Goal: Task Accomplishment & Management: Manage account settings

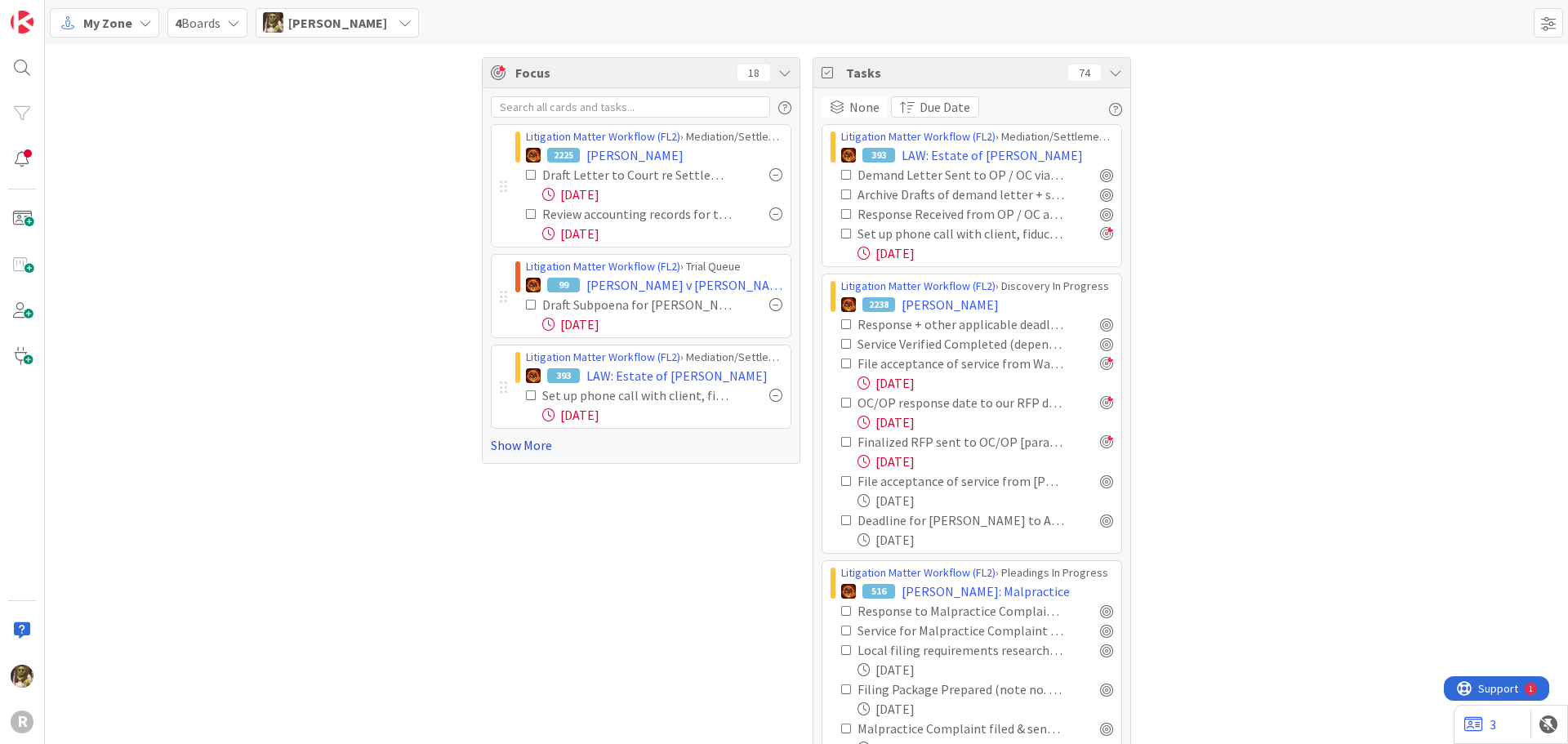
click at [530, 445] on link "Show More" at bounding box center [641, 445] width 301 height 19
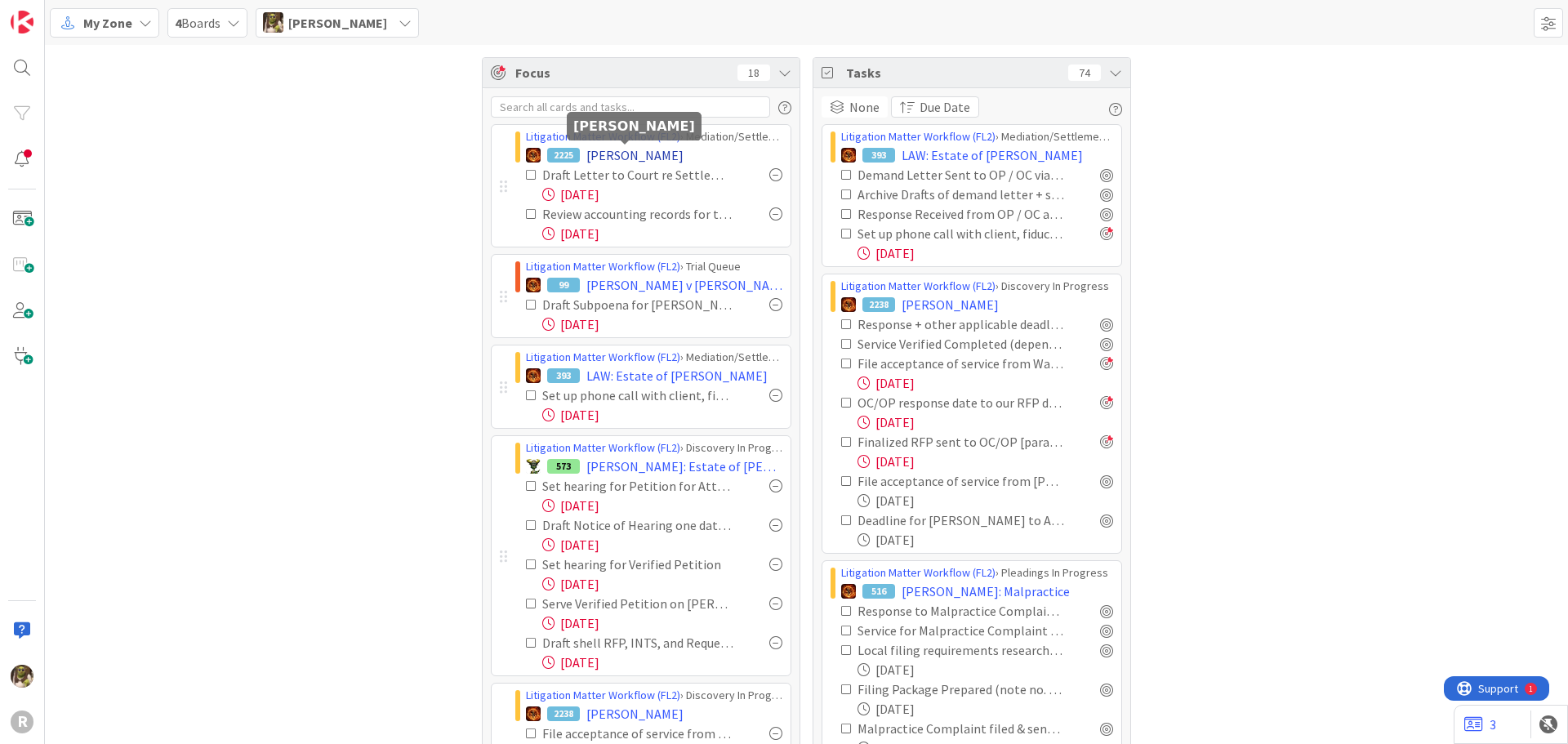
click at [609, 147] on span "[PERSON_NAME]" at bounding box center [635, 155] width 97 height 19
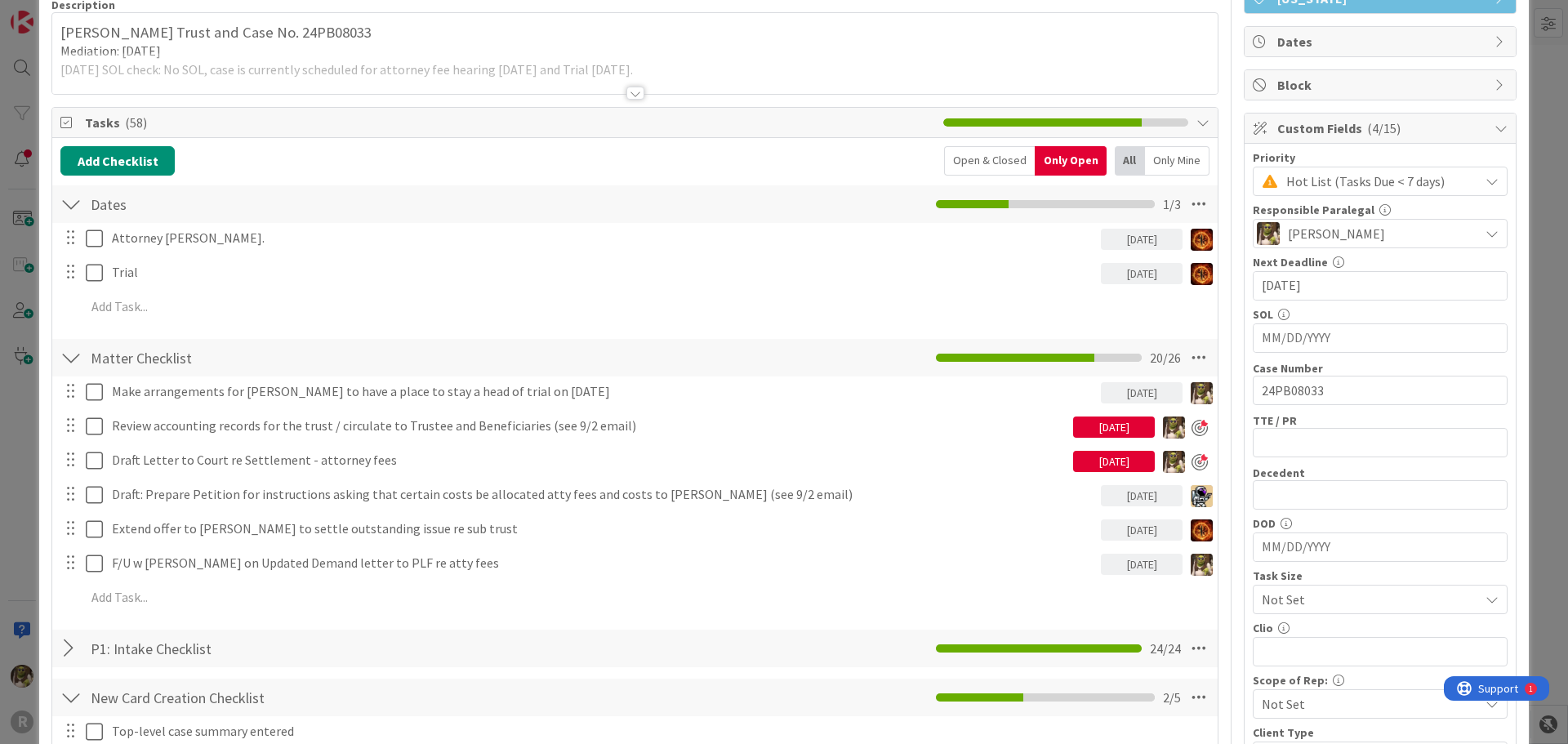
scroll to position [164, 0]
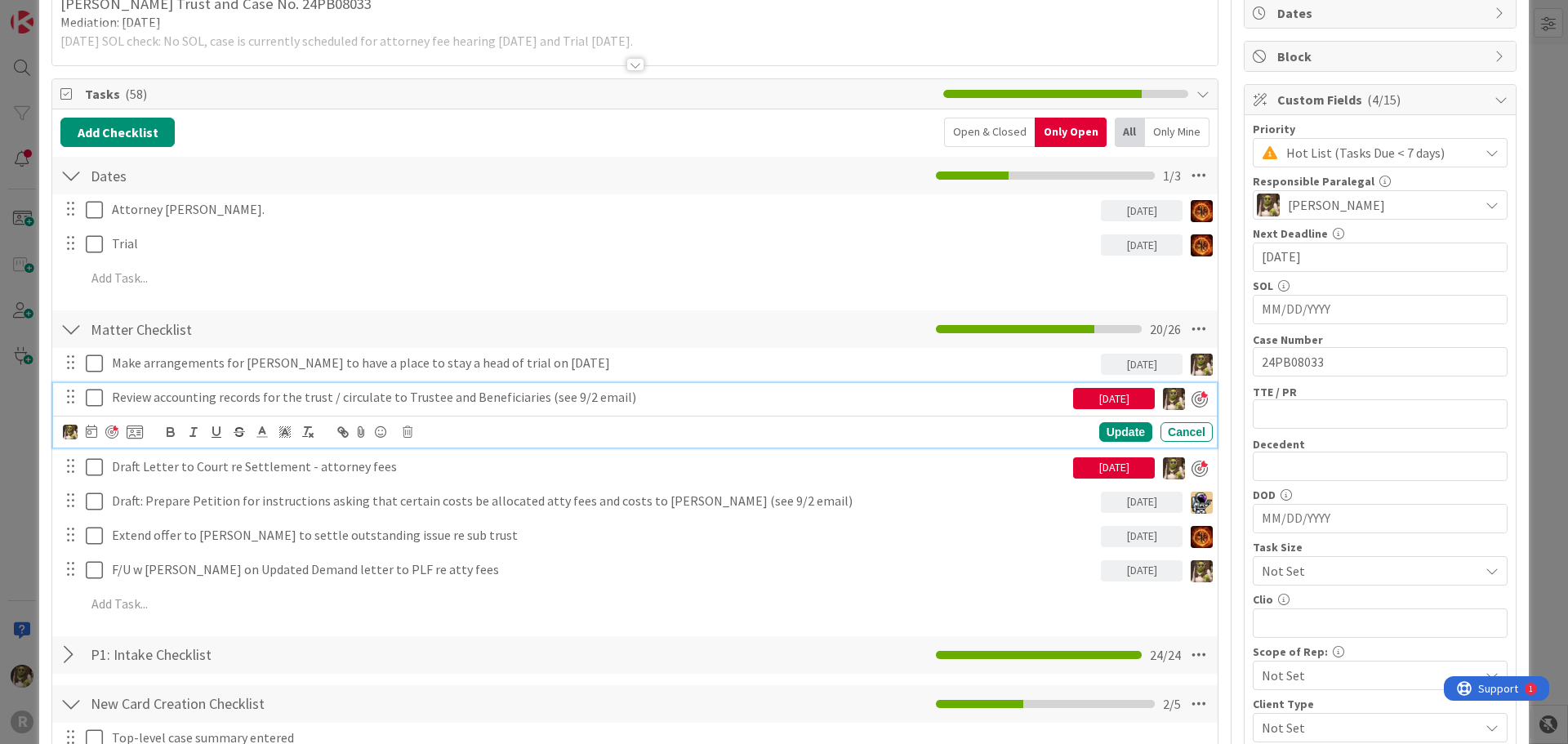
click at [325, 394] on p "Review accounting records for the trust / circulate to Trustee and Beneficiarie…" at bounding box center [588, 397] width 954 height 18
click at [90, 428] on icon at bounding box center [91, 431] width 11 height 13
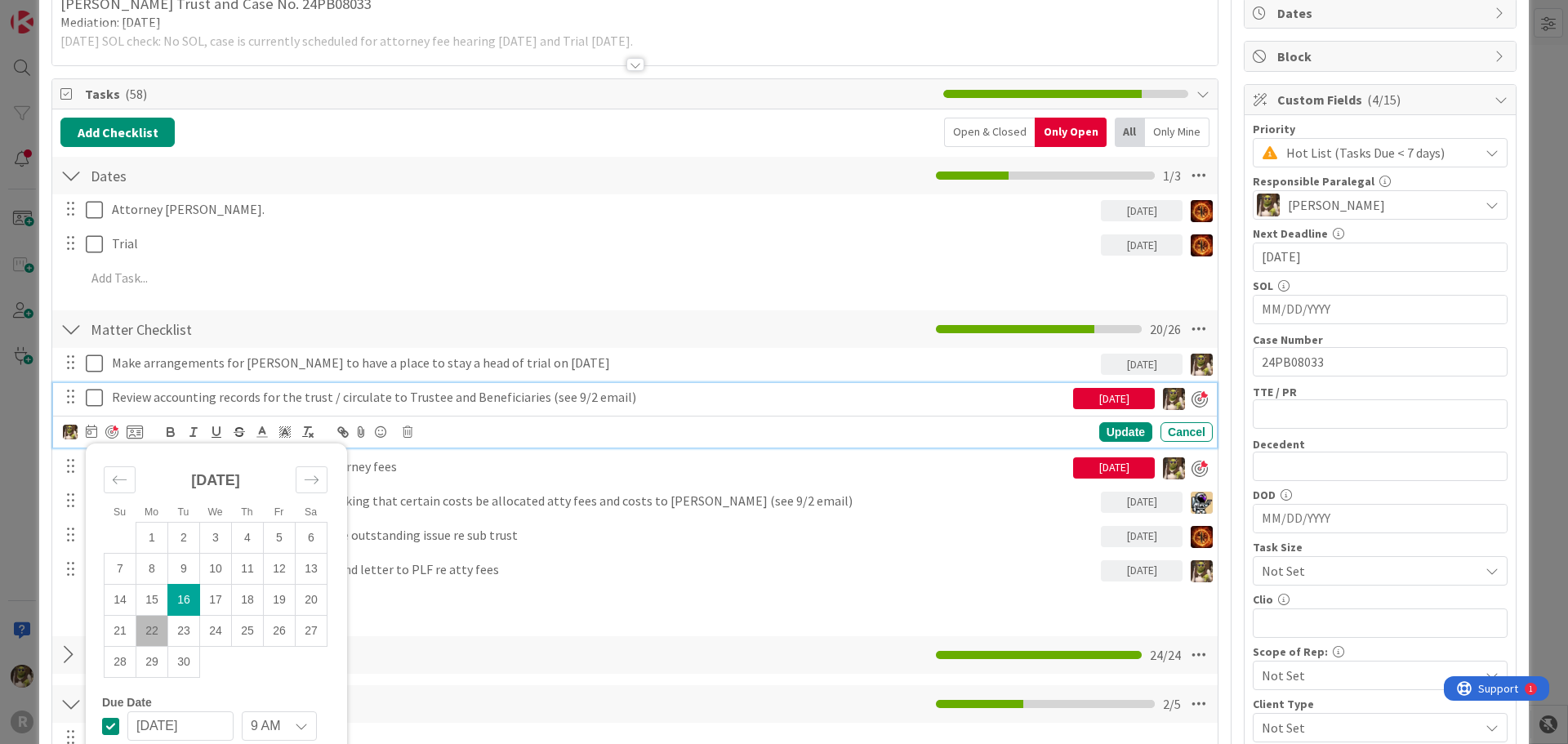
click at [187, 599] on td "16" at bounding box center [184, 599] width 32 height 31
click at [143, 631] on td "22" at bounding box center [148, 631] width 32 height 31
type input "[DATE]"
click at [1102, 429] on div "Update" at bounding box center [1126, 433] width 53 height 19
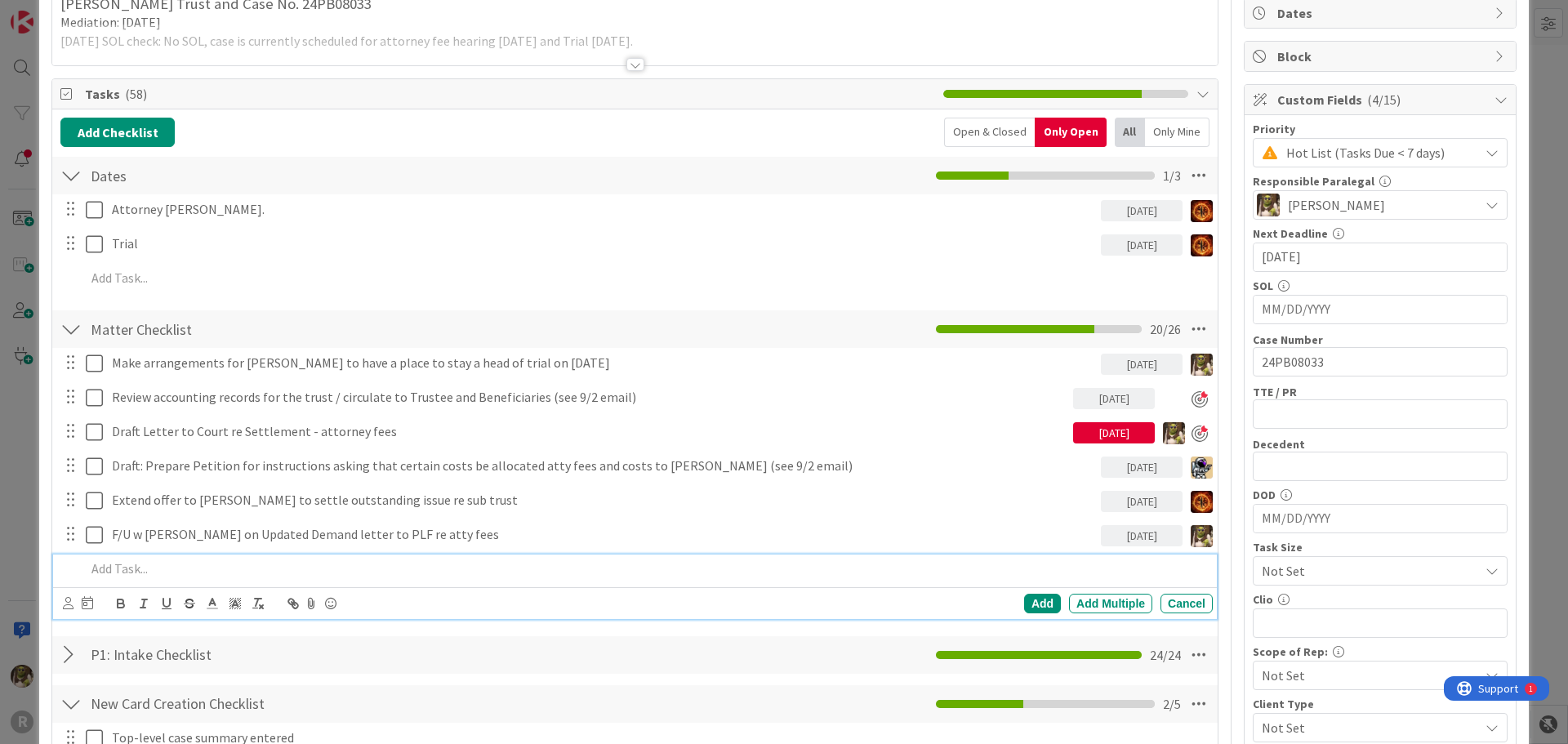
click at [188, 567] on p at bounding box center [645, 568] width 1120 height 18
click at [65, 603] on icon at bounding box center [68, 603] width 11 height 12
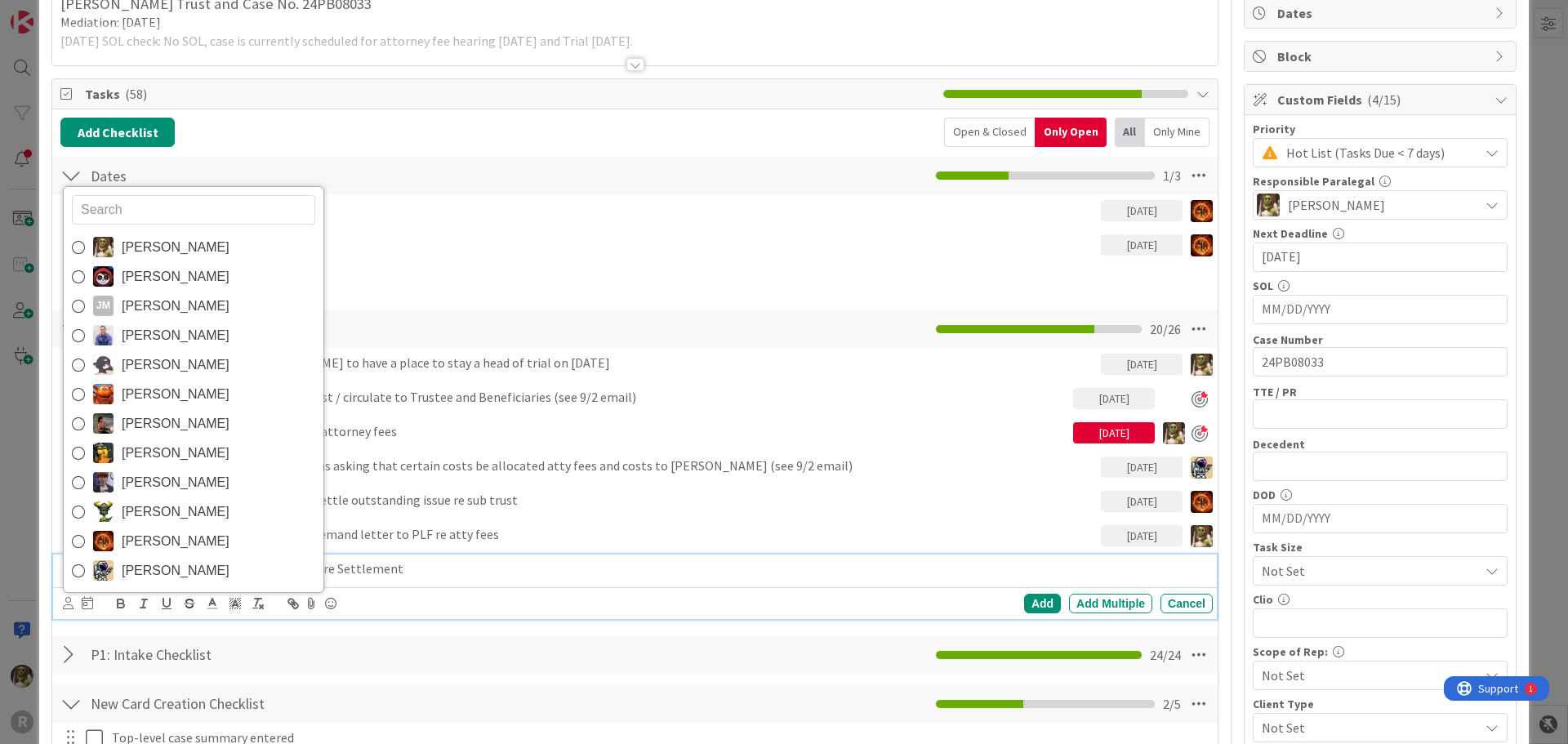
drag, startPoint x: 251, startPoint y: 248, endPoint x: 267, endPoint y: 251, distance: 16.3
click at [251, 248] on link "[PERSON_NAME]" at bounding box center [193, 247] width 259 height 29
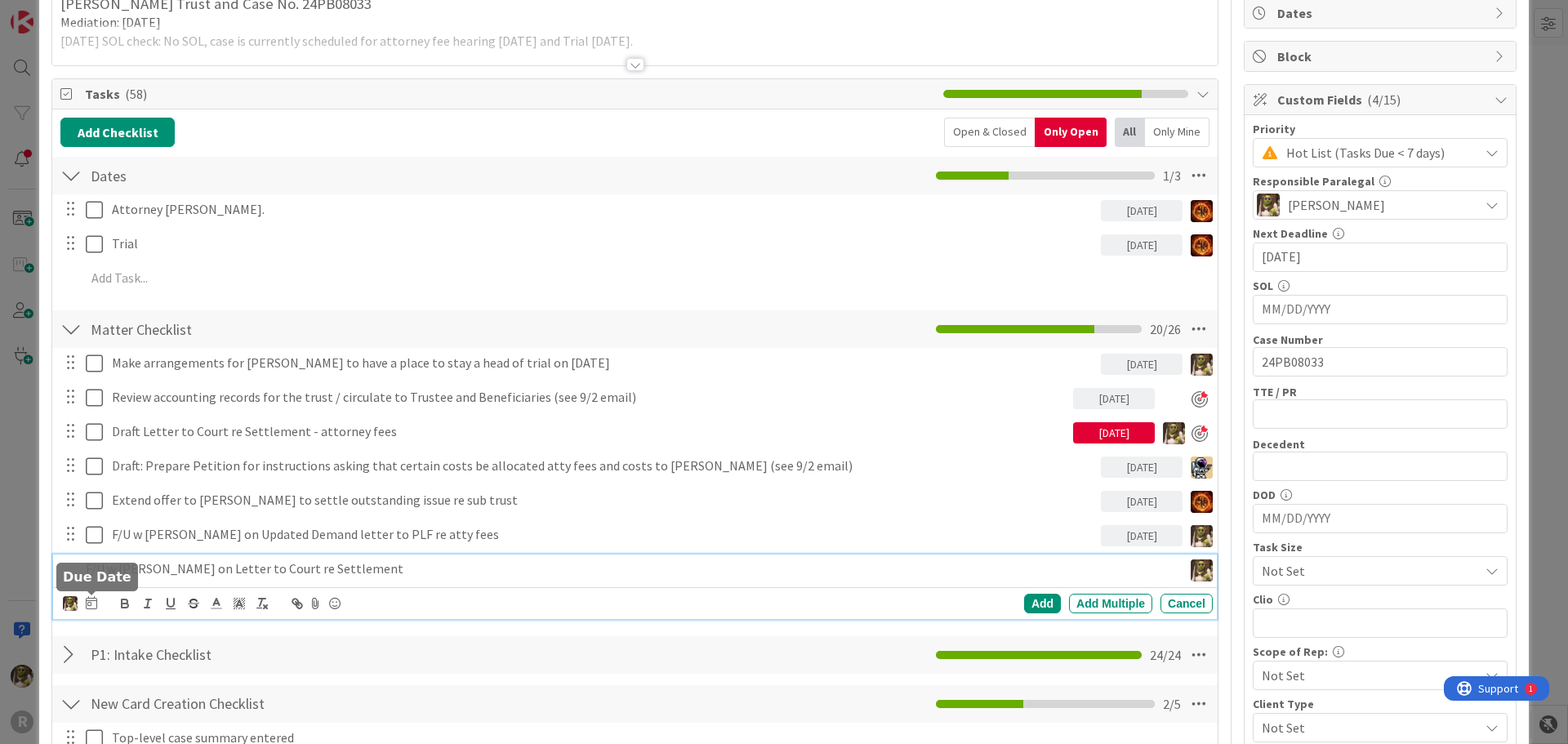
click at [90, 601] on icon at bounding box center [91, 602] width 11 height 13
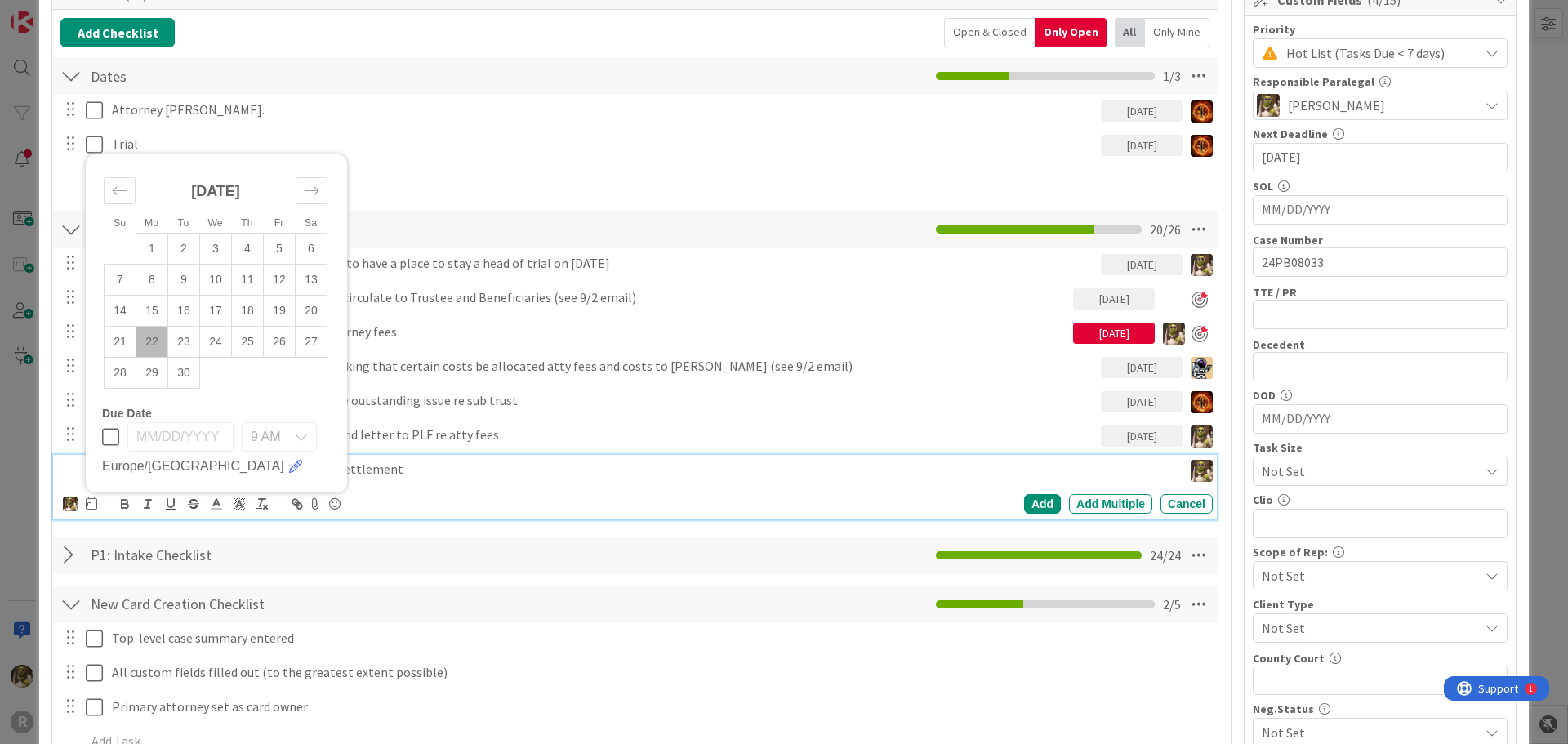
scroll to position [326, 0]
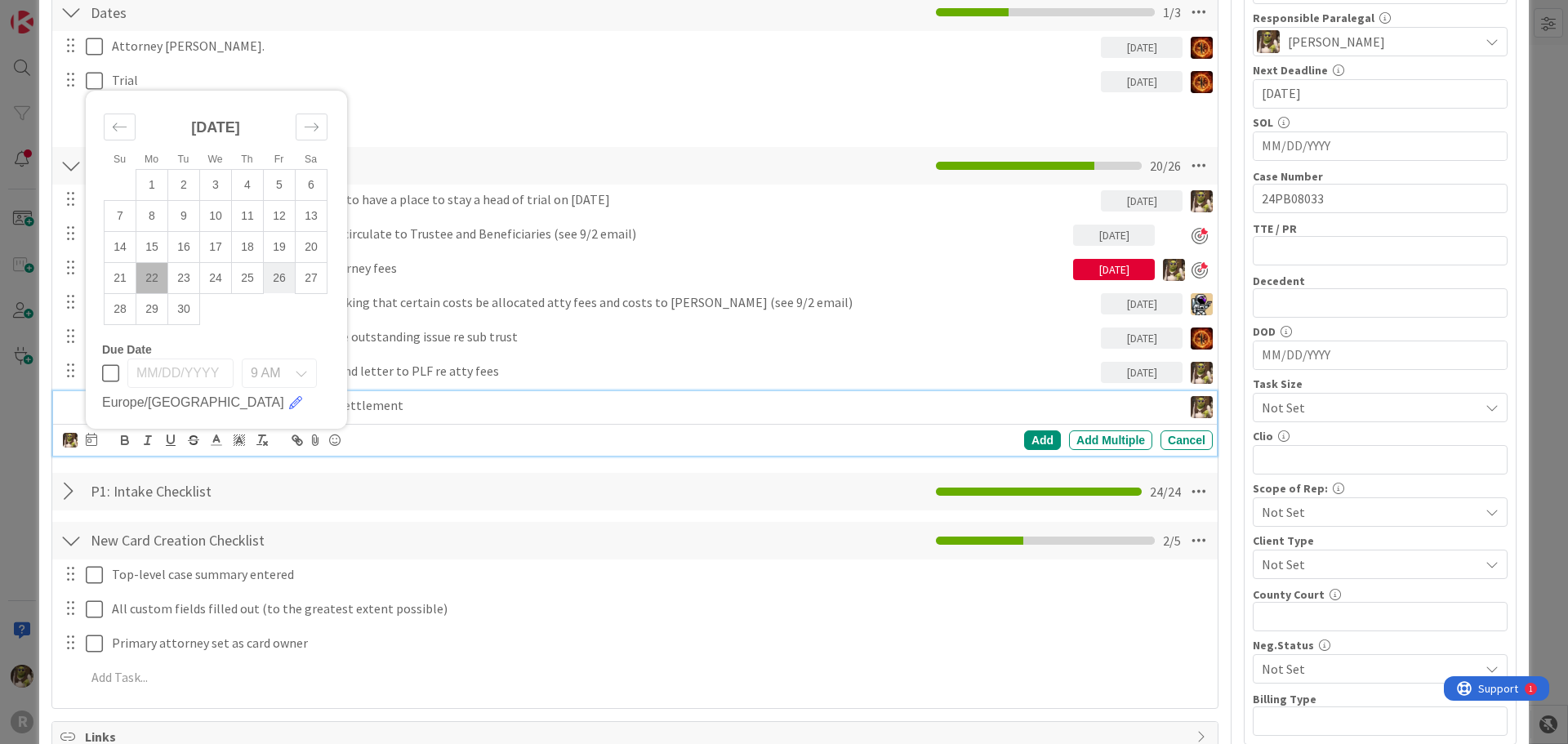
click at [270, 274] on td "26" at bounding box center [280, 277] width 32 height 31
type input "[DATE]"
click at [1024, 435] on div "Add" at bounding box center [1042, 440] width 37 height 19
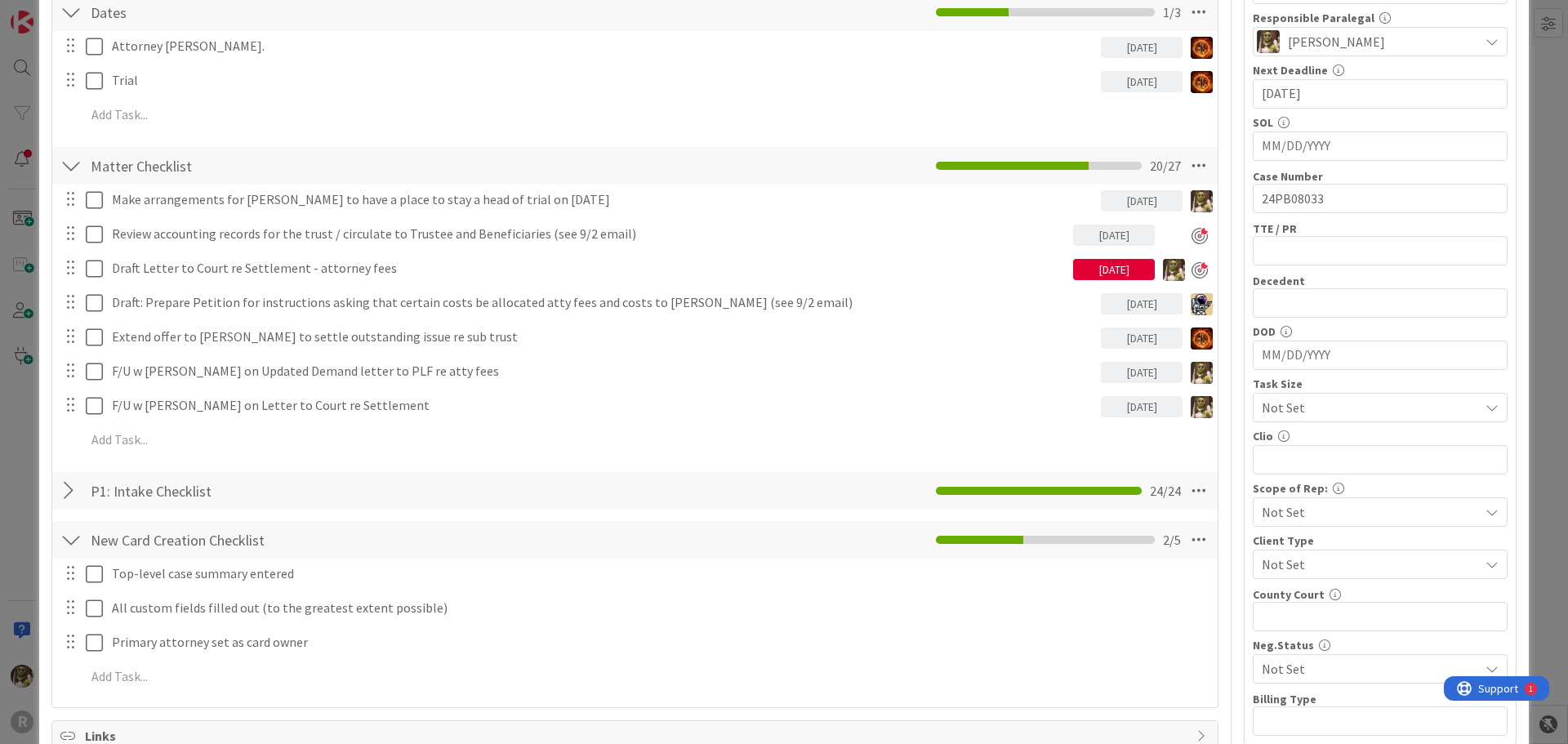
scroll to position [0, 0]
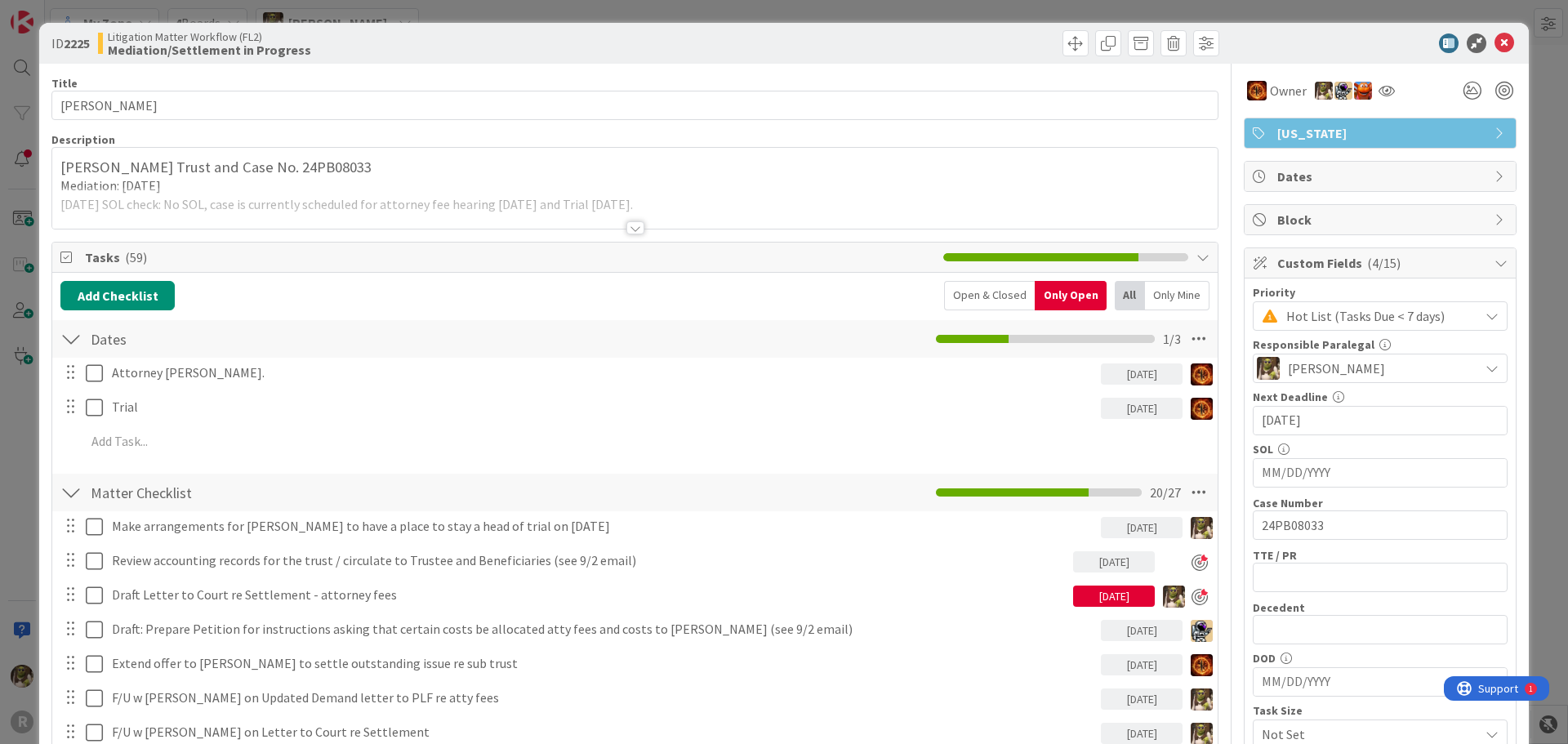
click at [1483, 32] on div "ID 2225 Litigation Matter Workflow (FL2) Mediation/Settlement in Progress" at bounding box center [784, 43] width 1490 height 40
click at [1494, 47] on icon at bounding box center [1504, 43] width 19 height 19
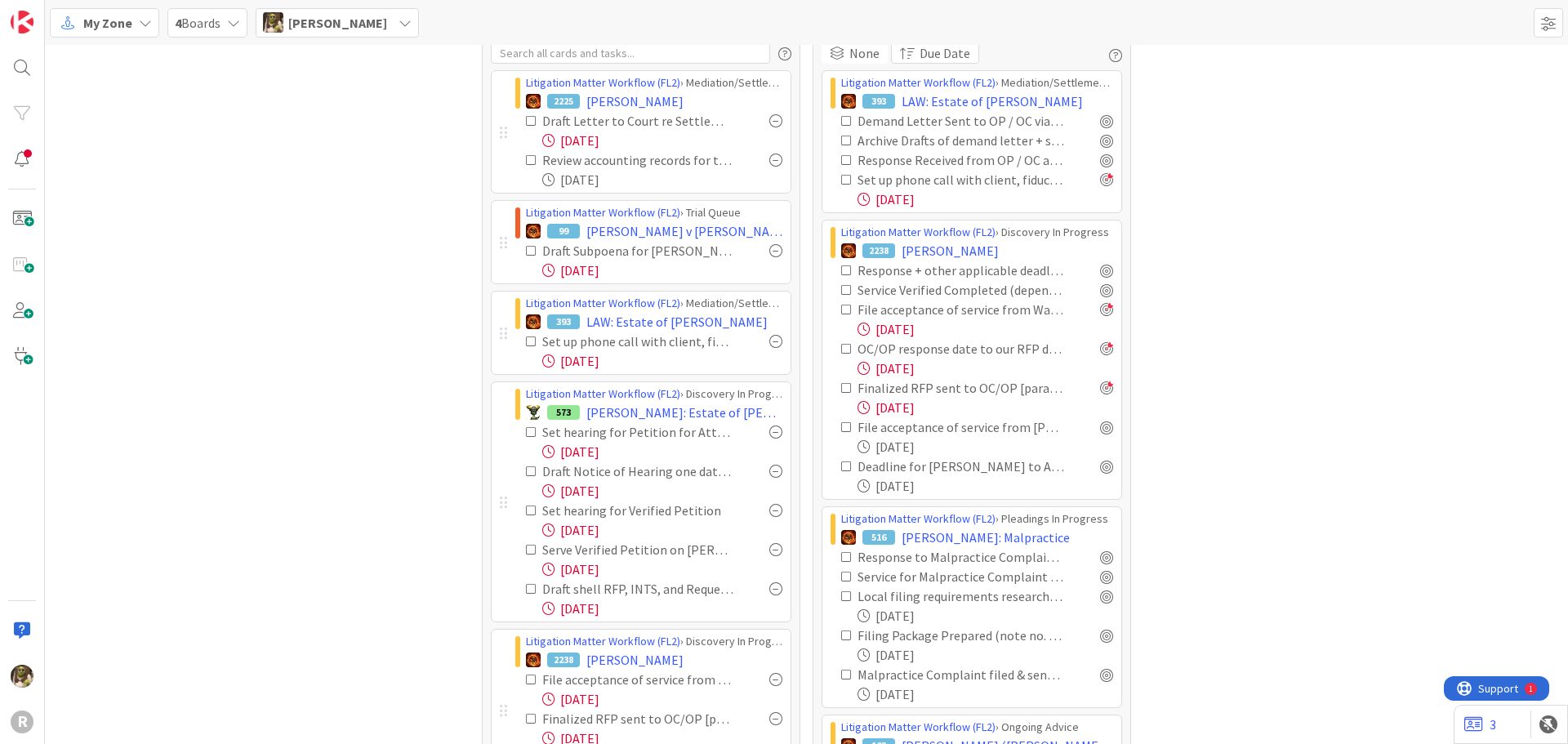
scroll to position [82, 0]
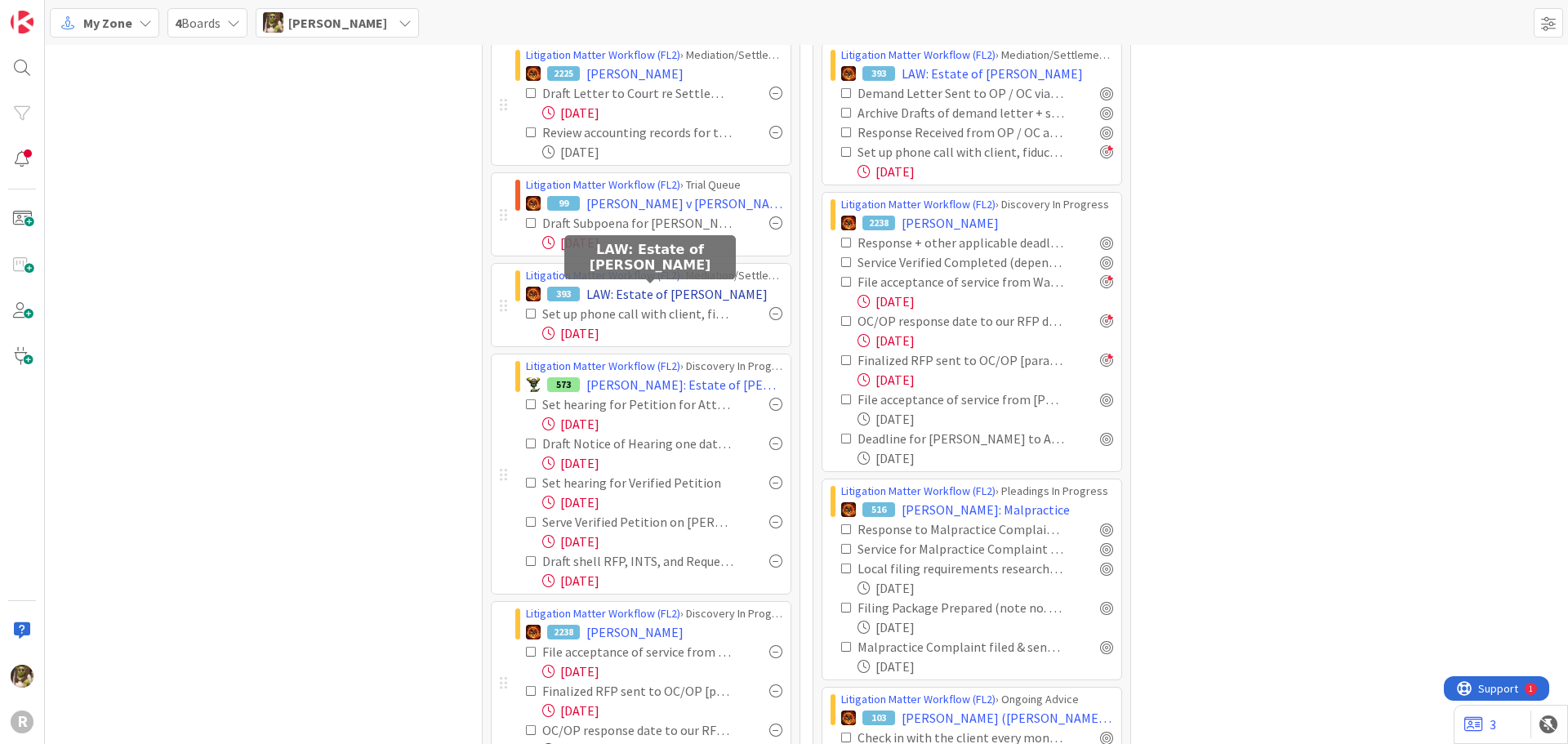
click at [635, 292] on span "LAW: Estate of [PERSON_NAME]" at bounding box center [677, 294] width 181 height 19
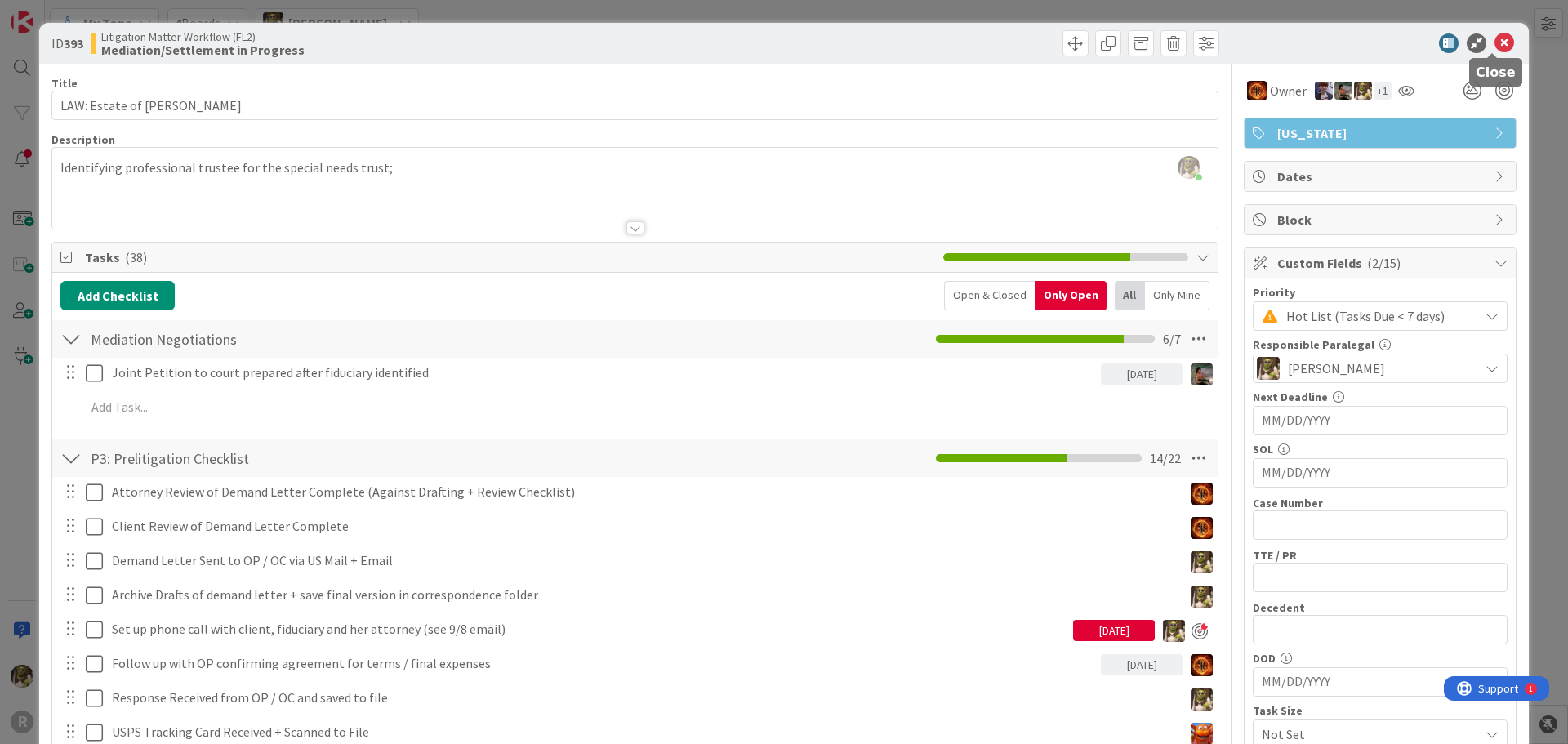
click at [1494, 40] on icon at bounding box center [1504, 43] width 19 height 19
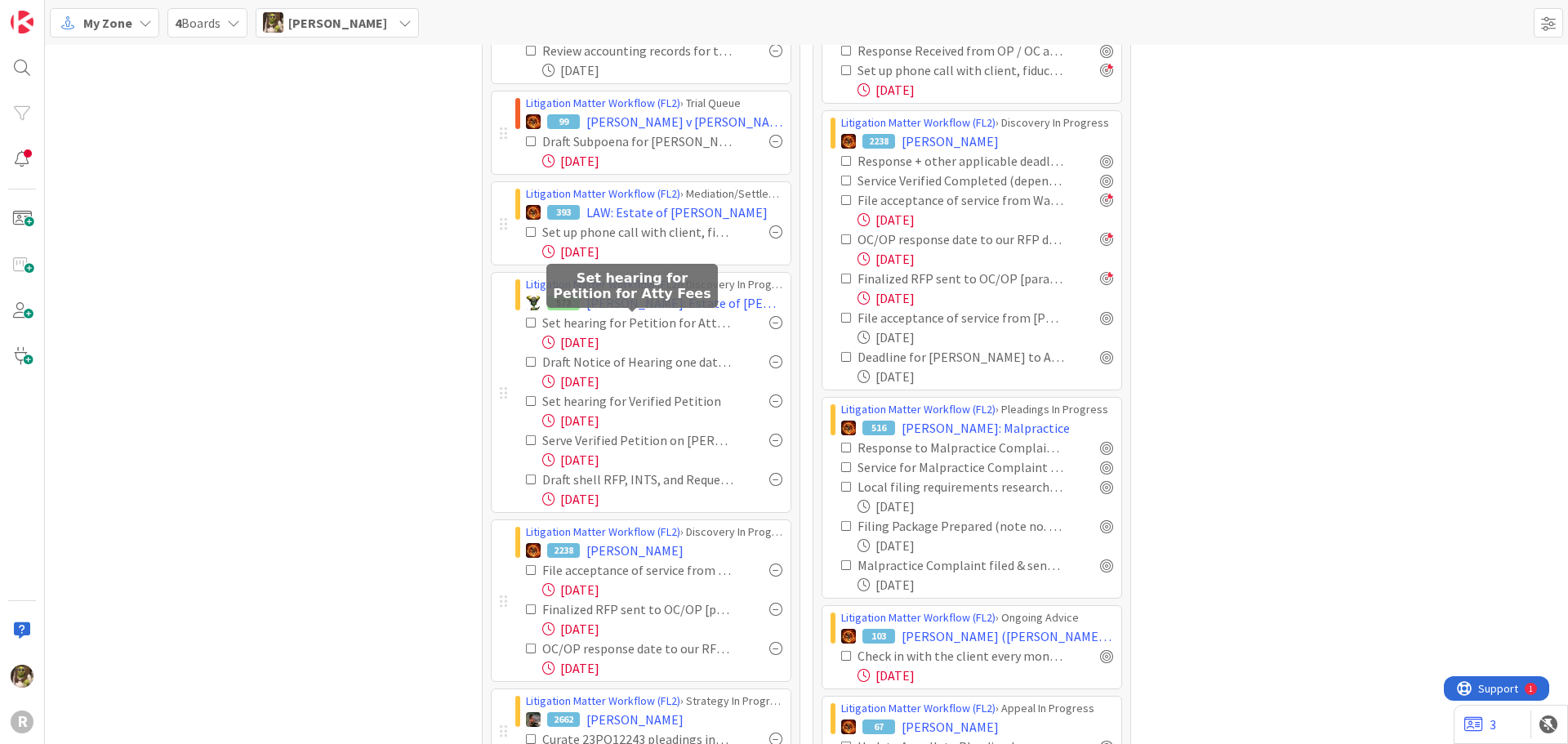
click at [594, 325] on div "Set hearing for Petition for Atty Fees" at bounding box center [638, 323] width 191 height 19
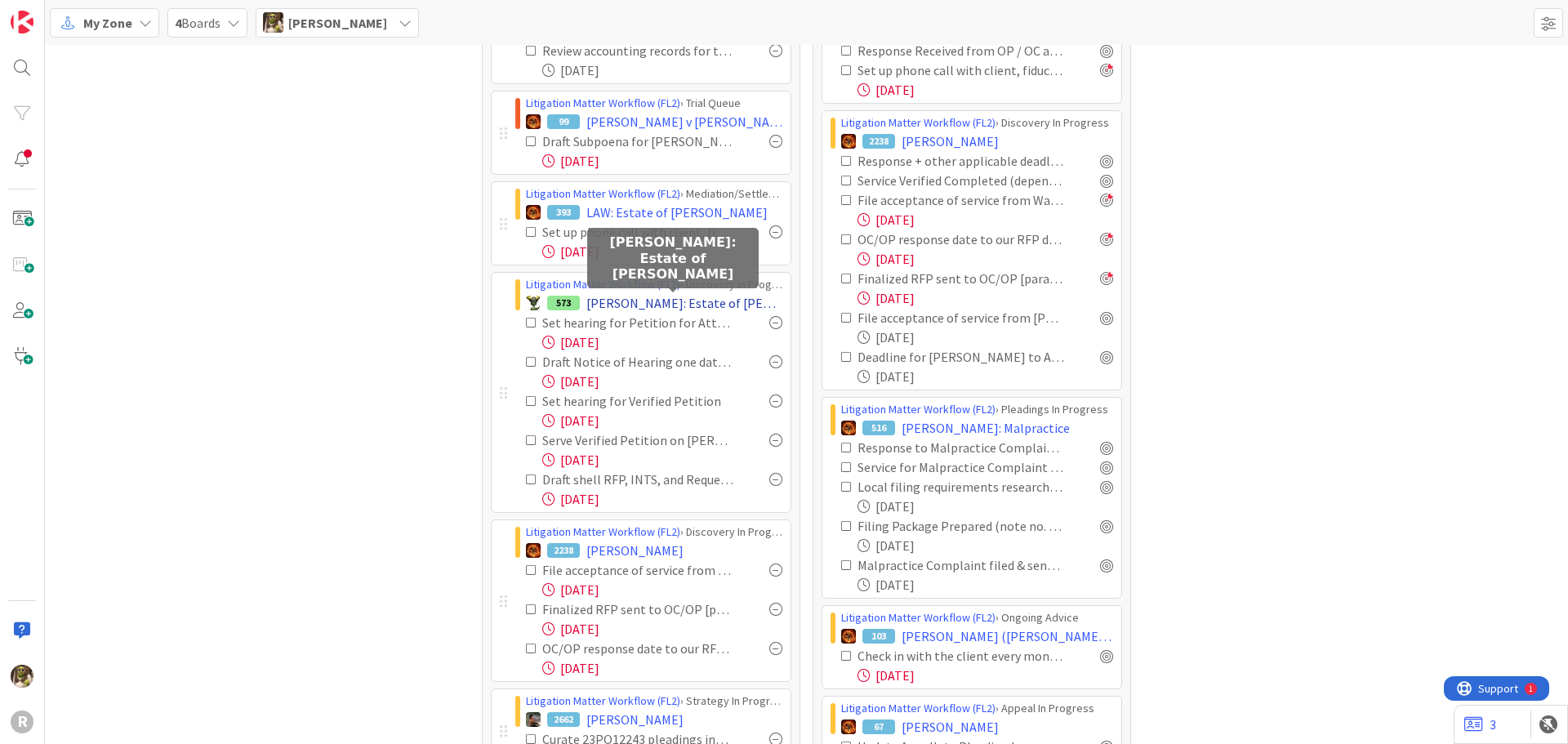
click at [667, 298] on span "DIXSON: Estate of Pamela Dykman" at bounding box center [684, 303] width 196 height 19
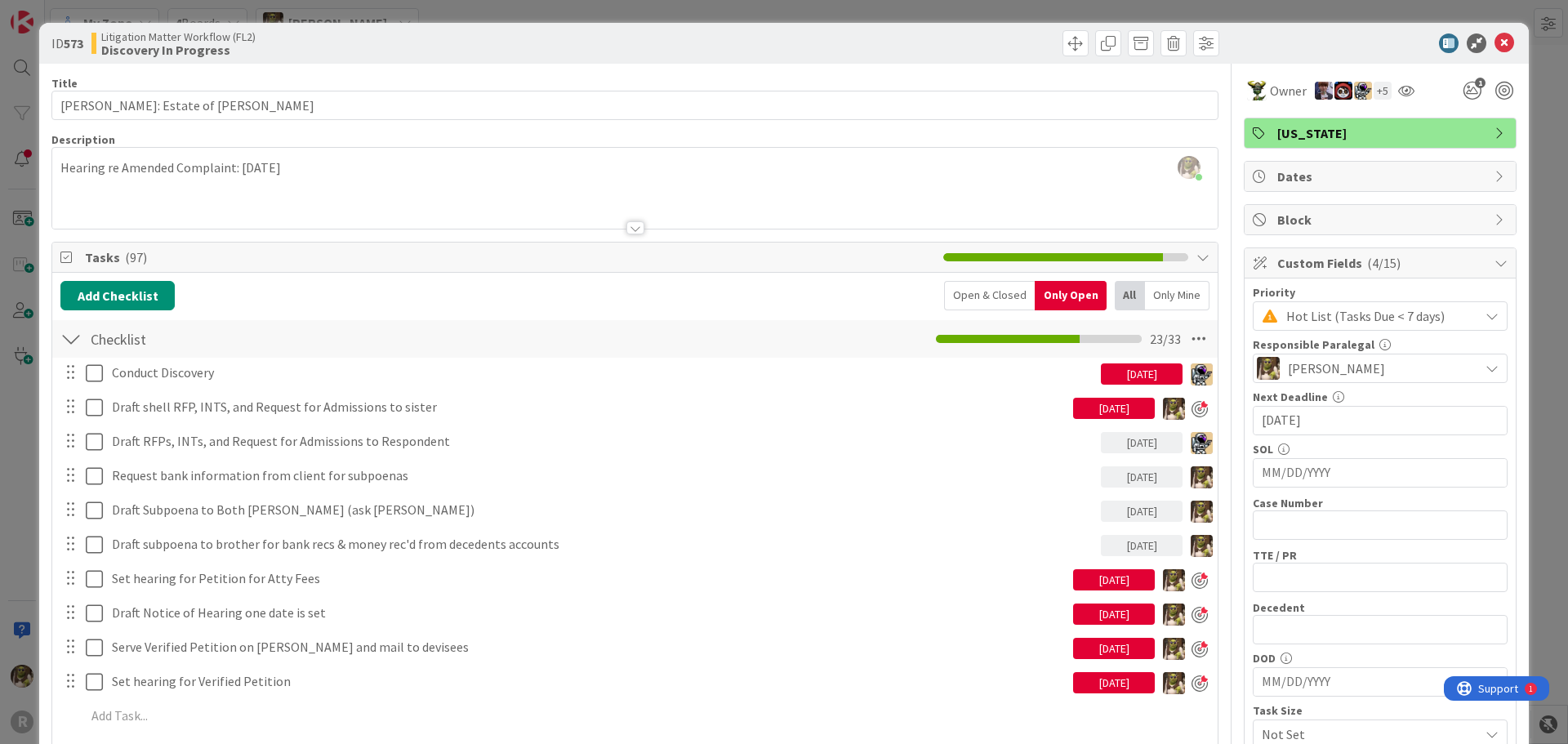
scroll to position [82, 0]
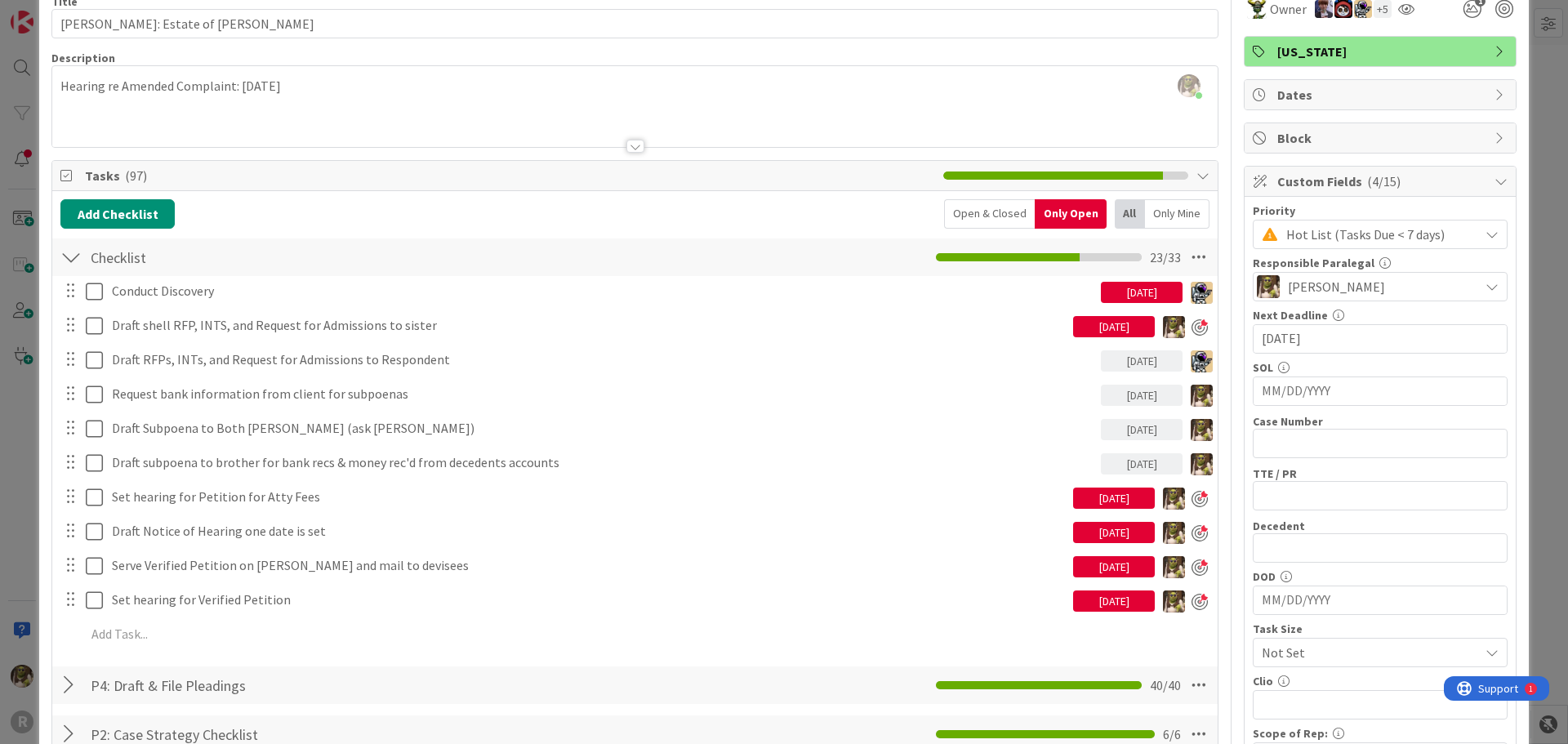
click at [1159, 210] on div "Only Mine" at bounding box center [1177, 214] width 64 height 29
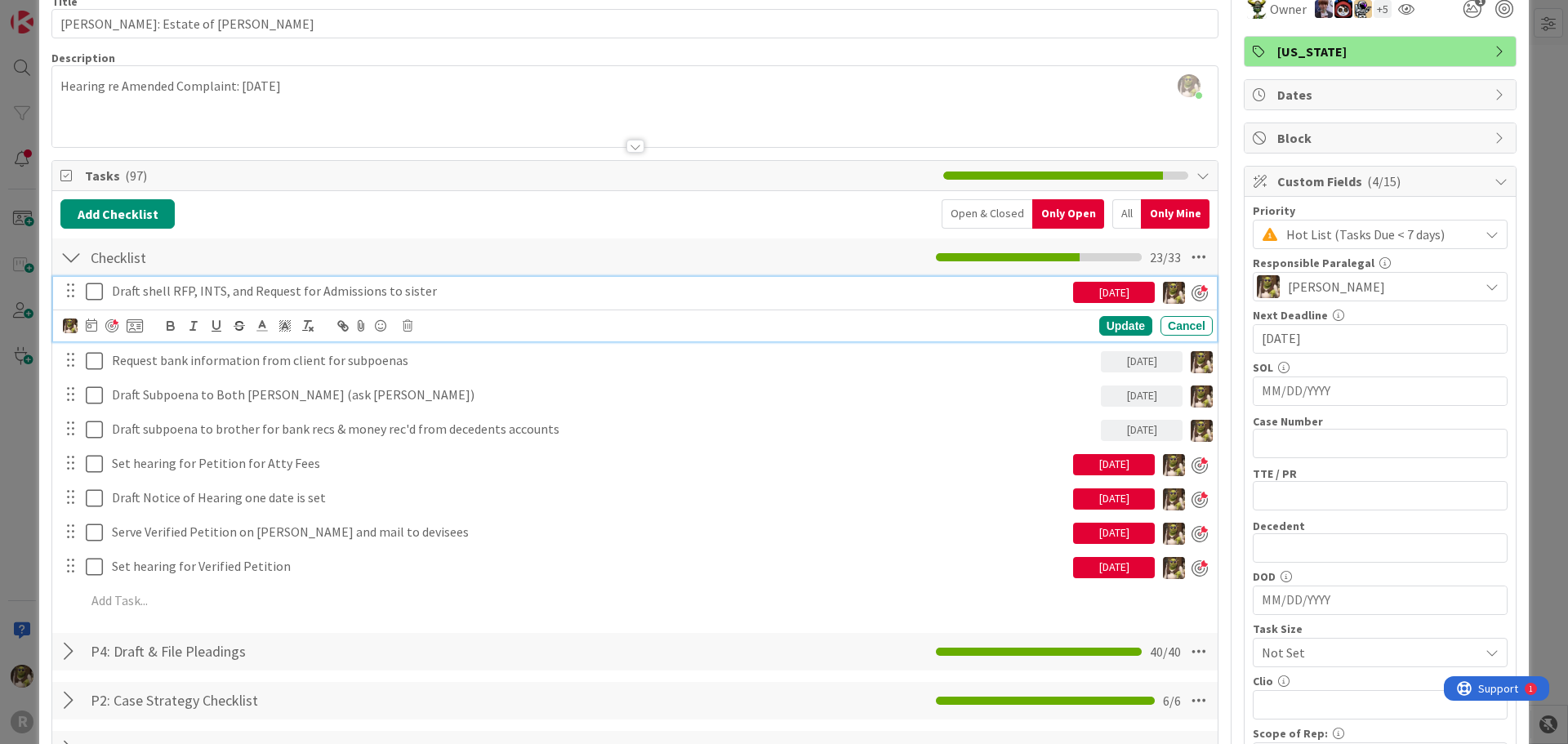
click at [440, 288] on p "Draft shell RFP, INTS, and Request for Admissions to sister" at bounding box center [588, 290] width 954 height 18
click at [96, 325] on icon at bounding box center [91, 325] width 11 height 13
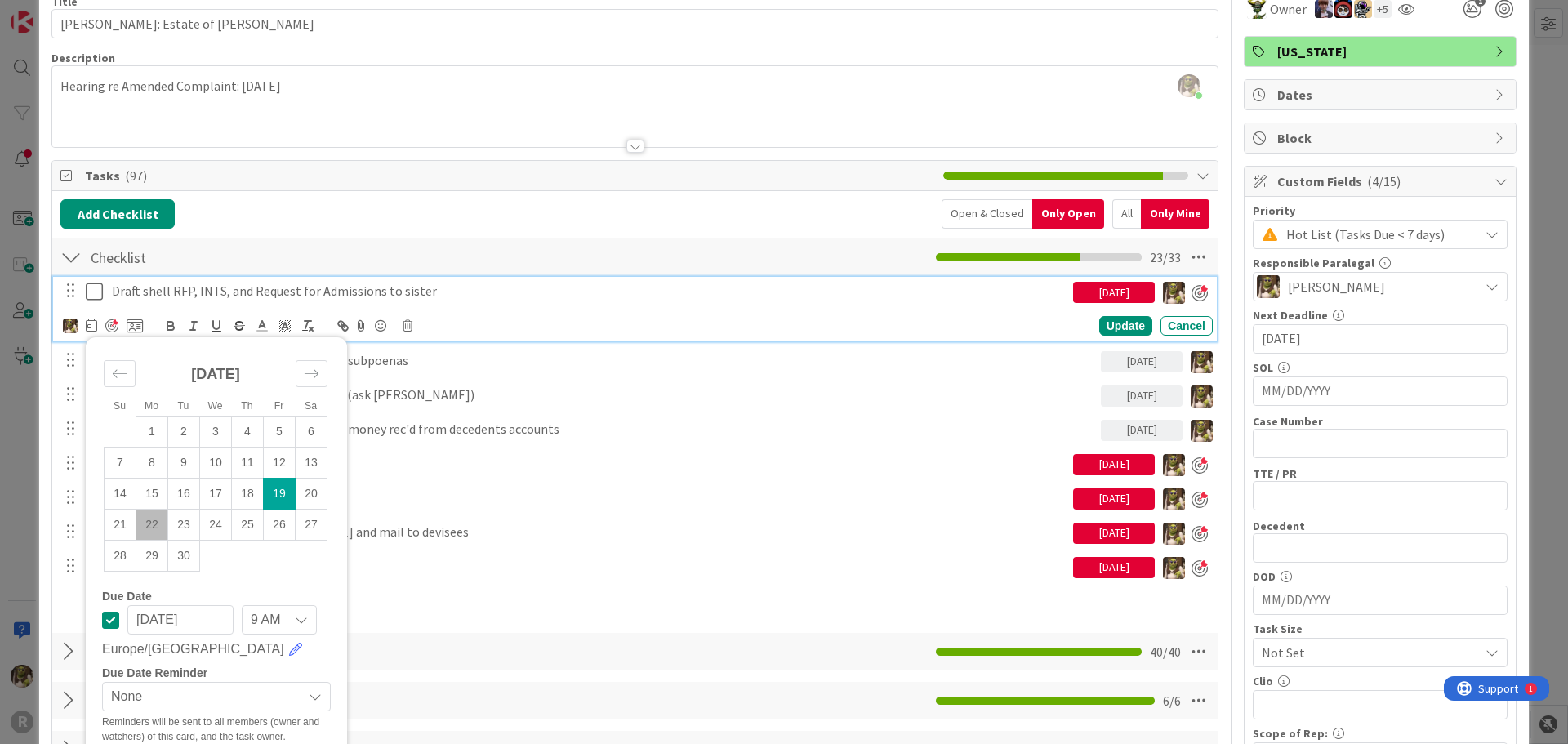
click at [152, 528] on td "22" at bounding box center [152, 523] width 32 height 31
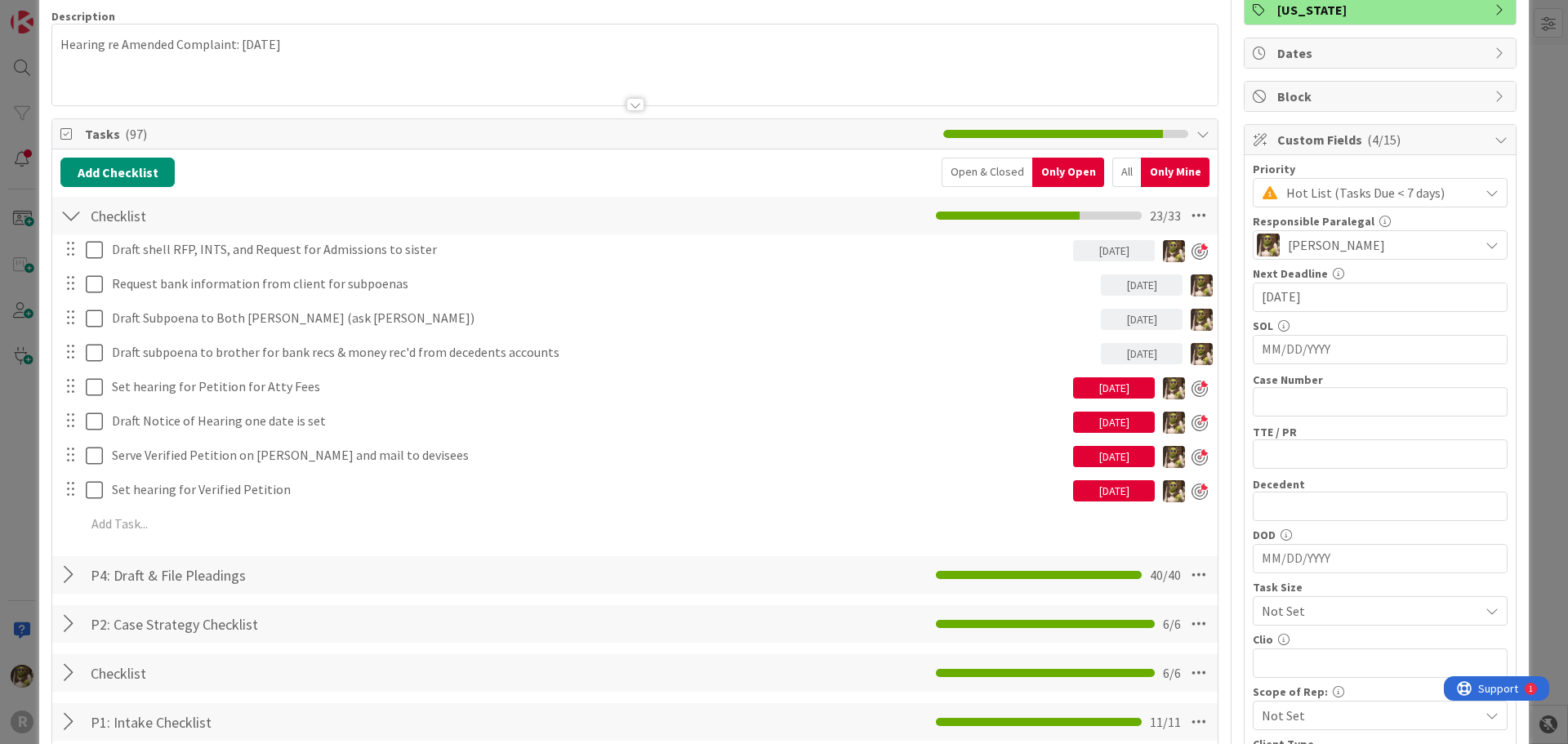
scroll to position [164, 0]
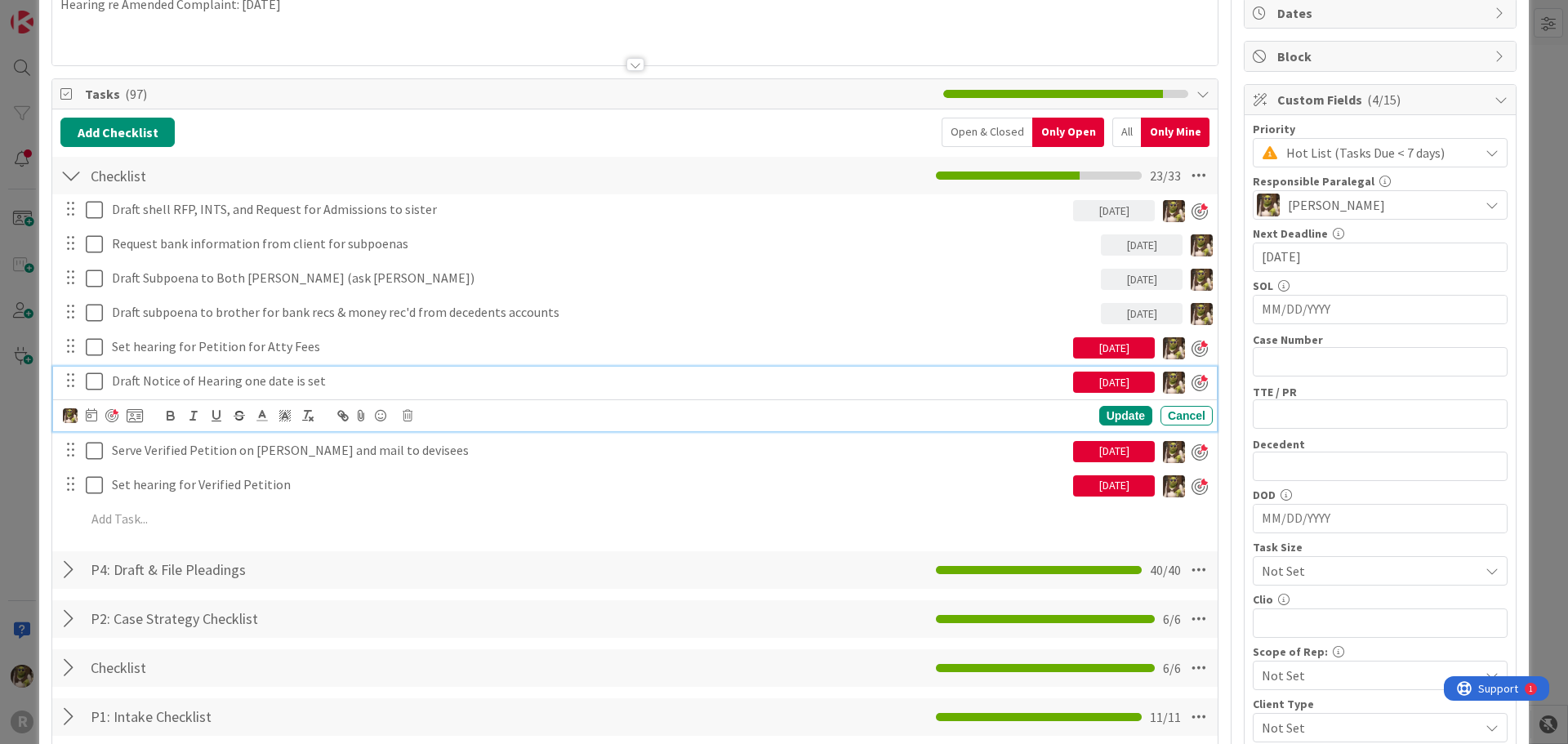
click at [257, 379] on p "Draft Notice of Hearing one date is set" at bounding box center [588, 380] width 954 height 18
click at [253, 382] on p "Draft Notice of Hearing one date is set" at bounding box center [588, 380] width 954 height 18
click at [1118, 414] on div "Update" at bounding box center [1126, 415] width 53 height 19
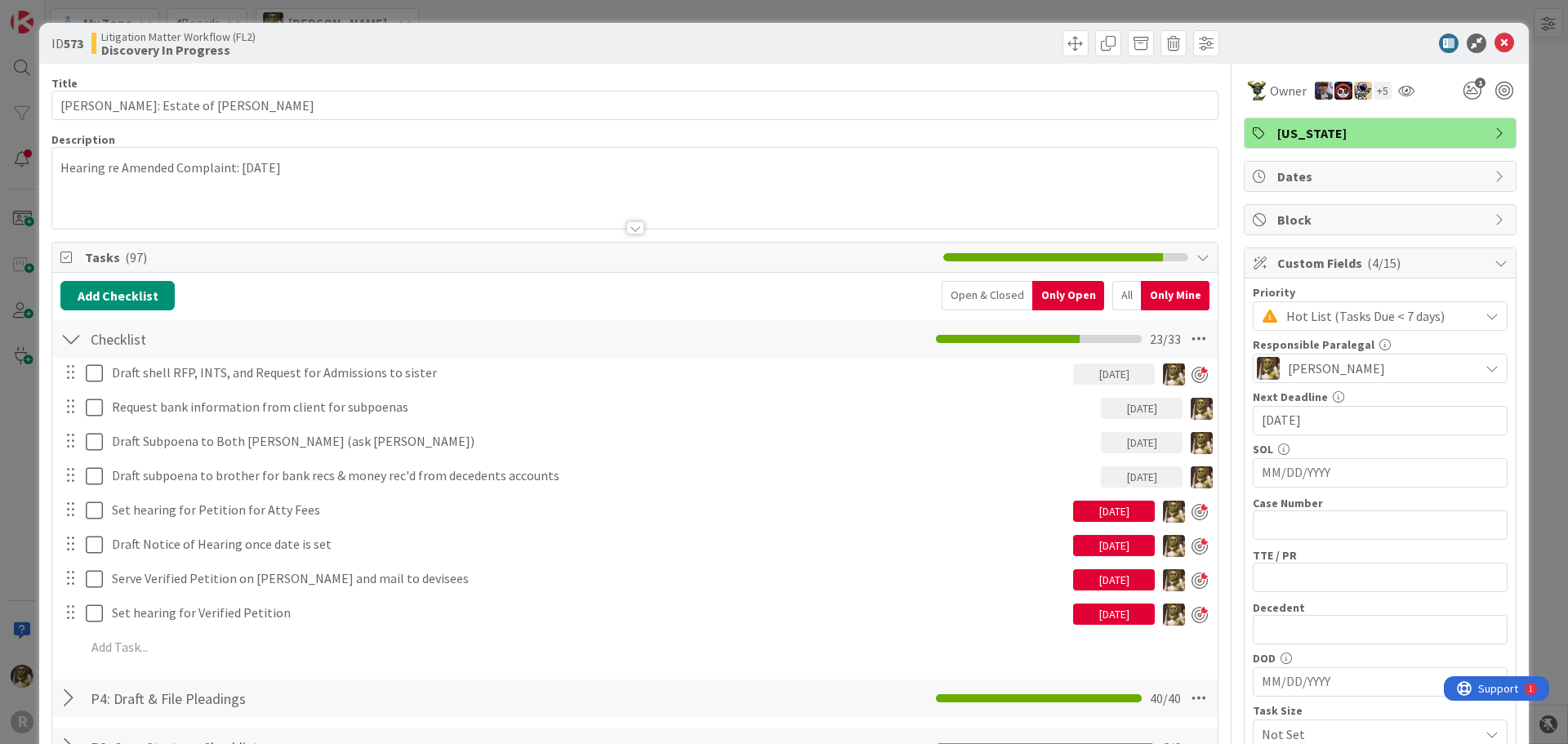
scroll to position [82, 0]
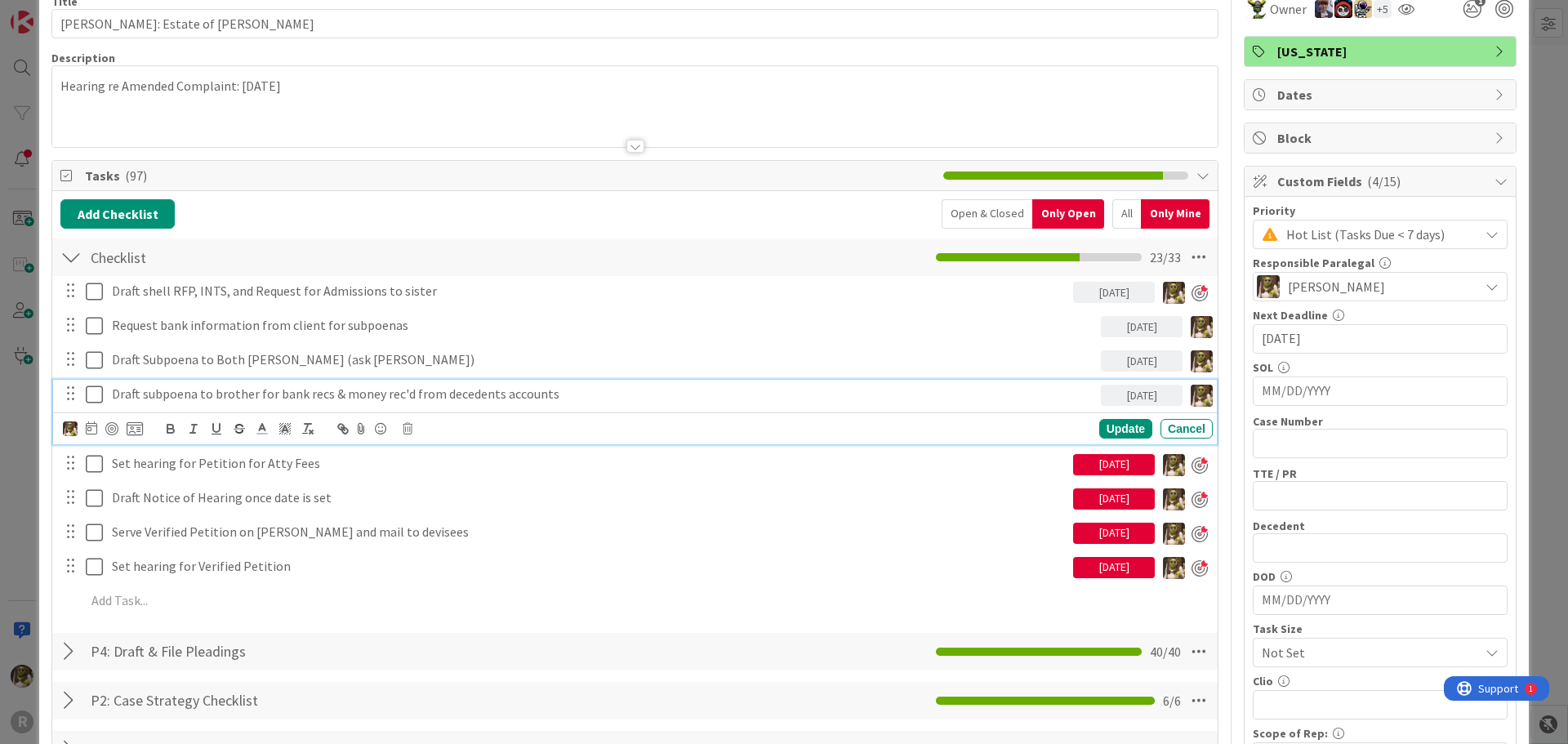
click at [303, 393] on p "Draft subpoena to brother for bank recs & money rec'd from decedents accounts" at bounding box center [602, 393] width 982 height 18
click at [91, 427] on icon at bounding box center [91, 427] width 11 height 13
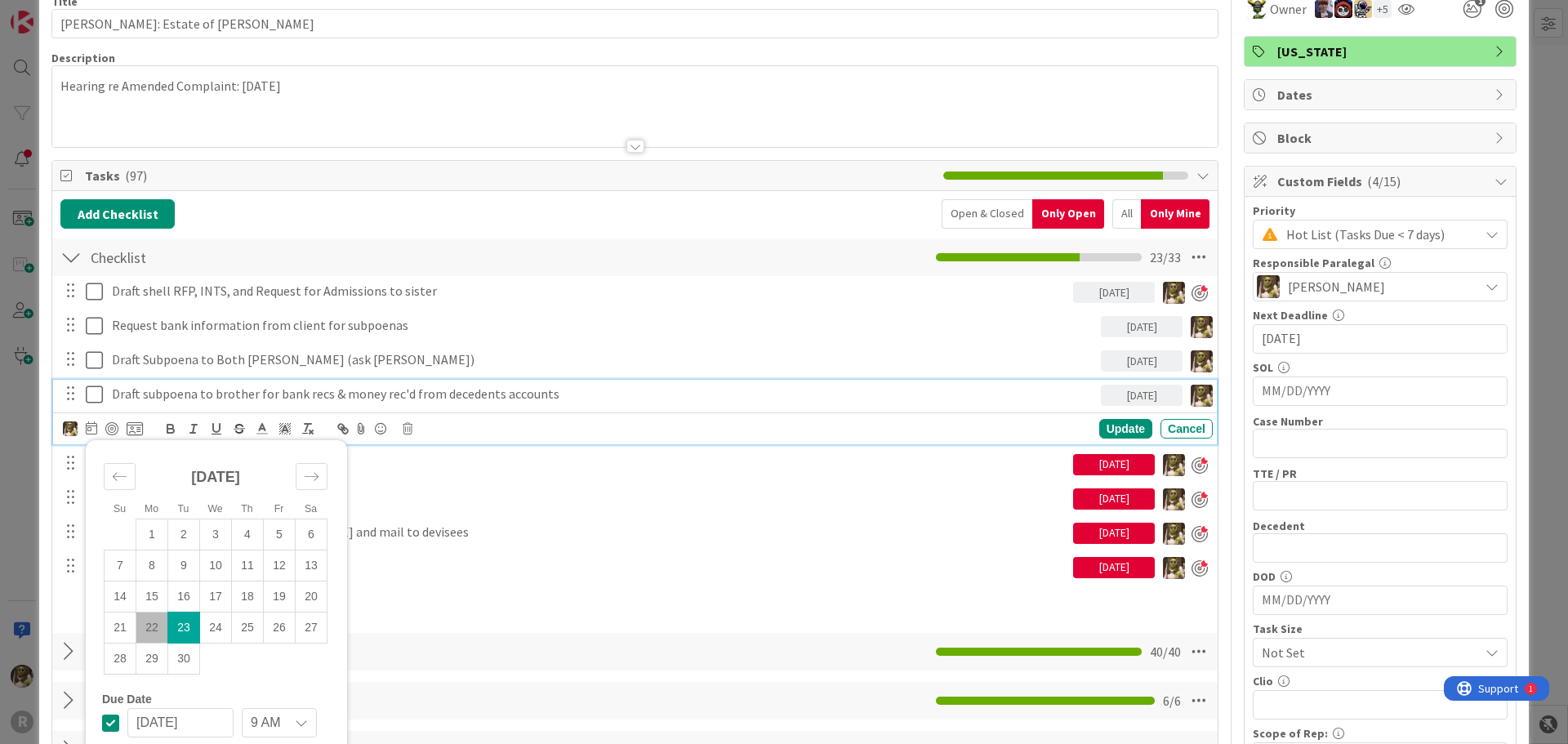
click at [189, 624] on td "23" at bounding box center [184, 626] width 32 height 31
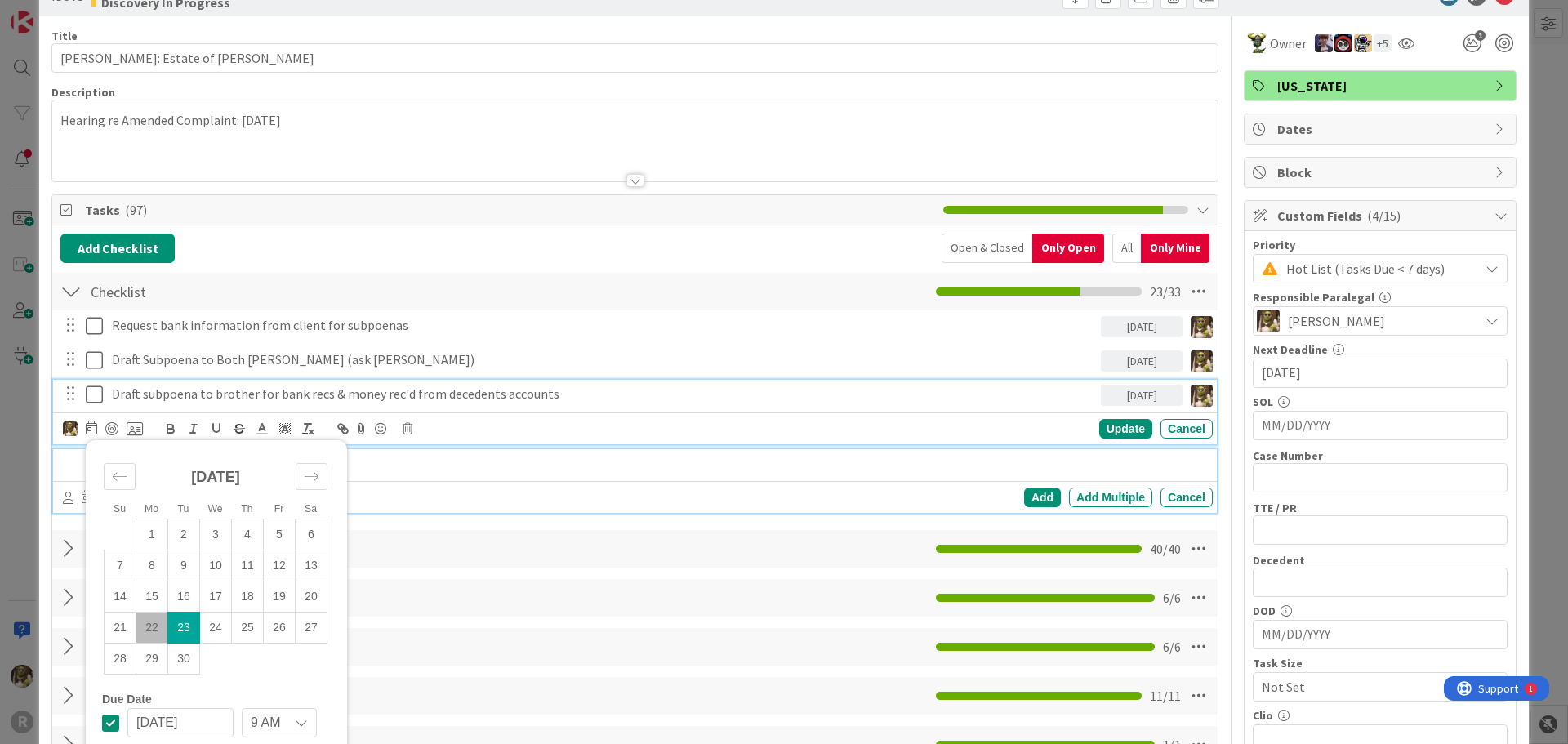
click at [463, 456] on p at bounding box center [645, 463] width 1120 height 18
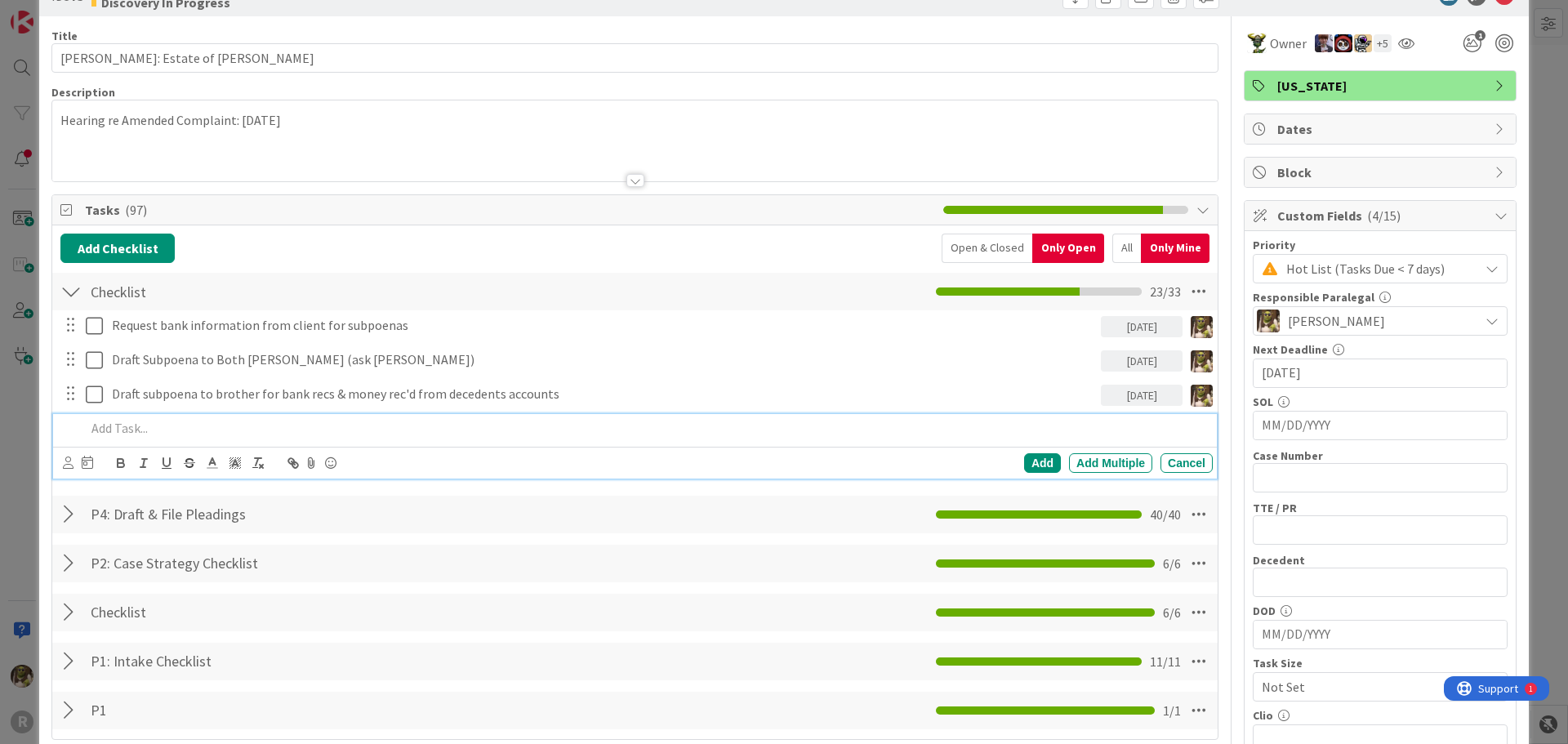
scroll to position [12, 0]
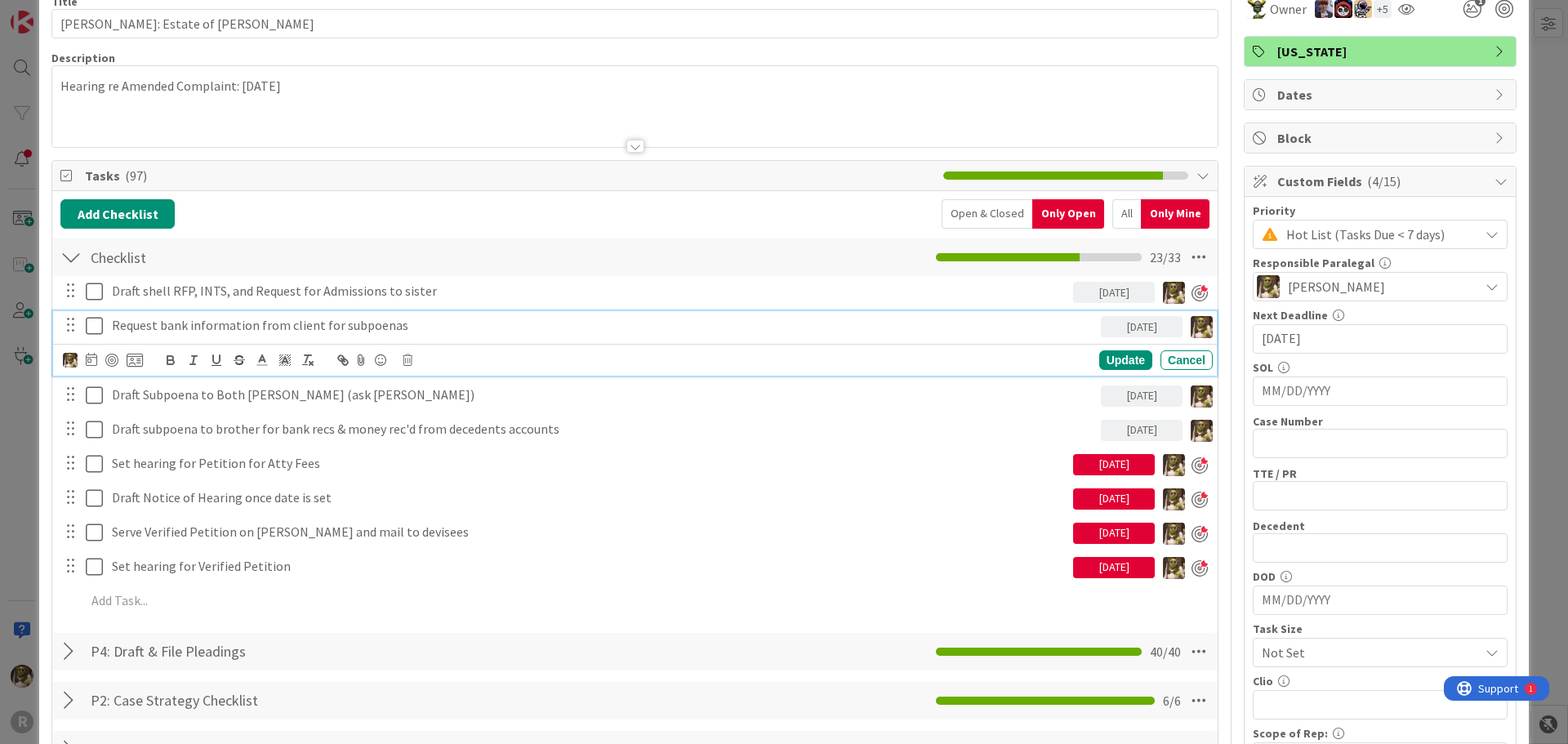
click at [286, 326] on p "Request bank information from client for subpoenas" at bounding box center [602, 325] width 982 height 18
click at [116, 363] on div at bounding box center [112, 360] width 13 height 13
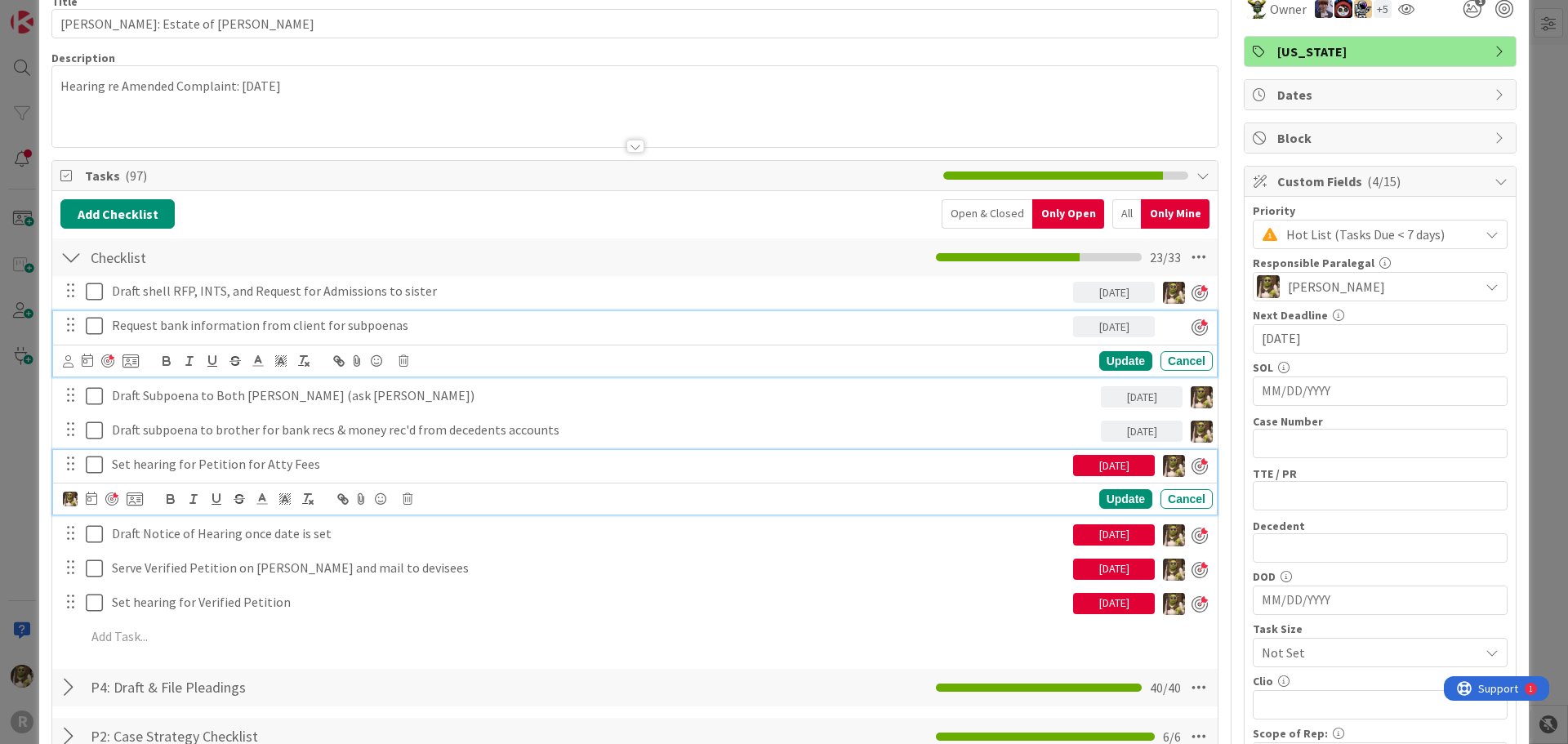
click at [323, 461] on p "Set hearing for Petition for Atty Fees" at bounding box center [588, 463] width 954 height 18
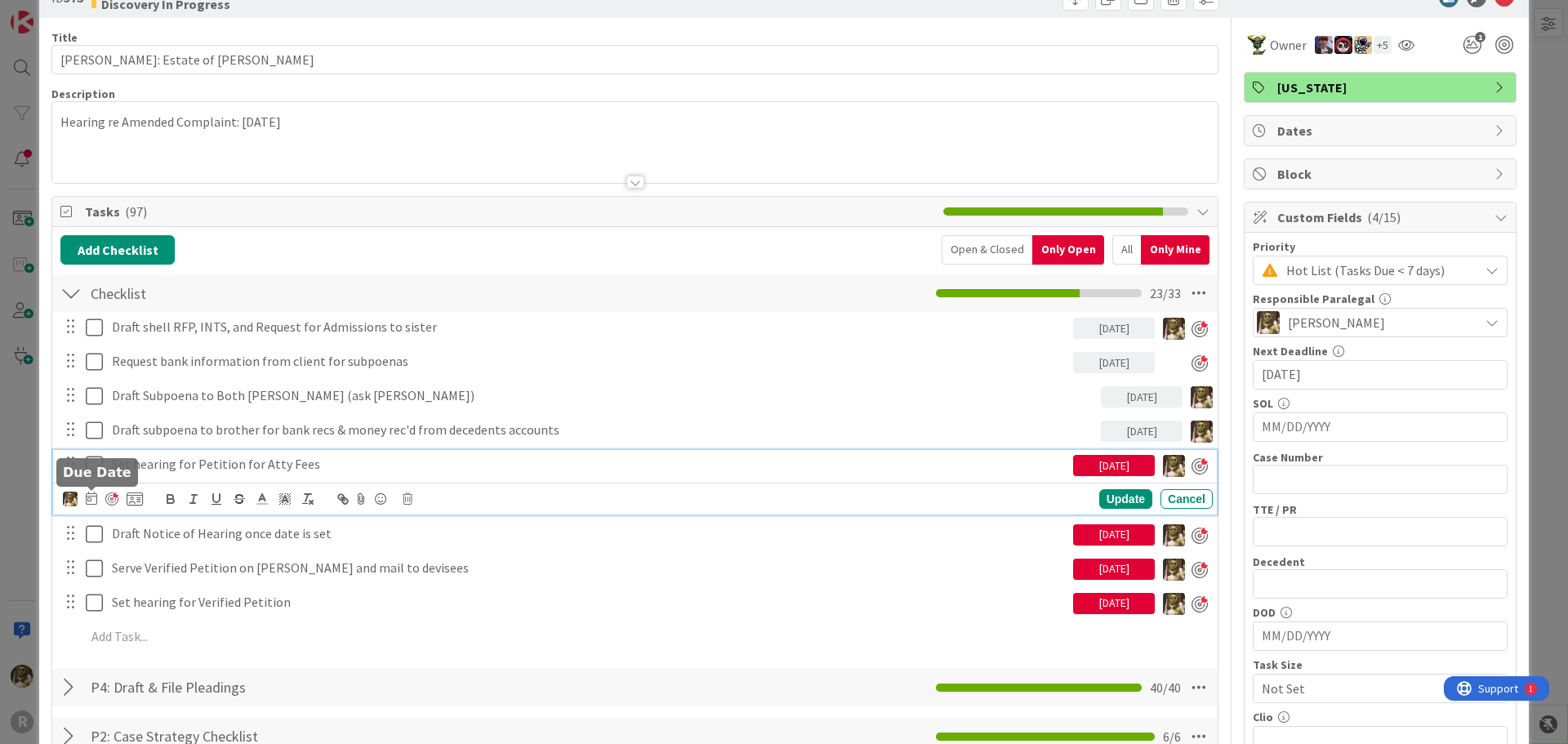
click at [94, 500] on icon at bounding box center [91, 498] width 11 height 13
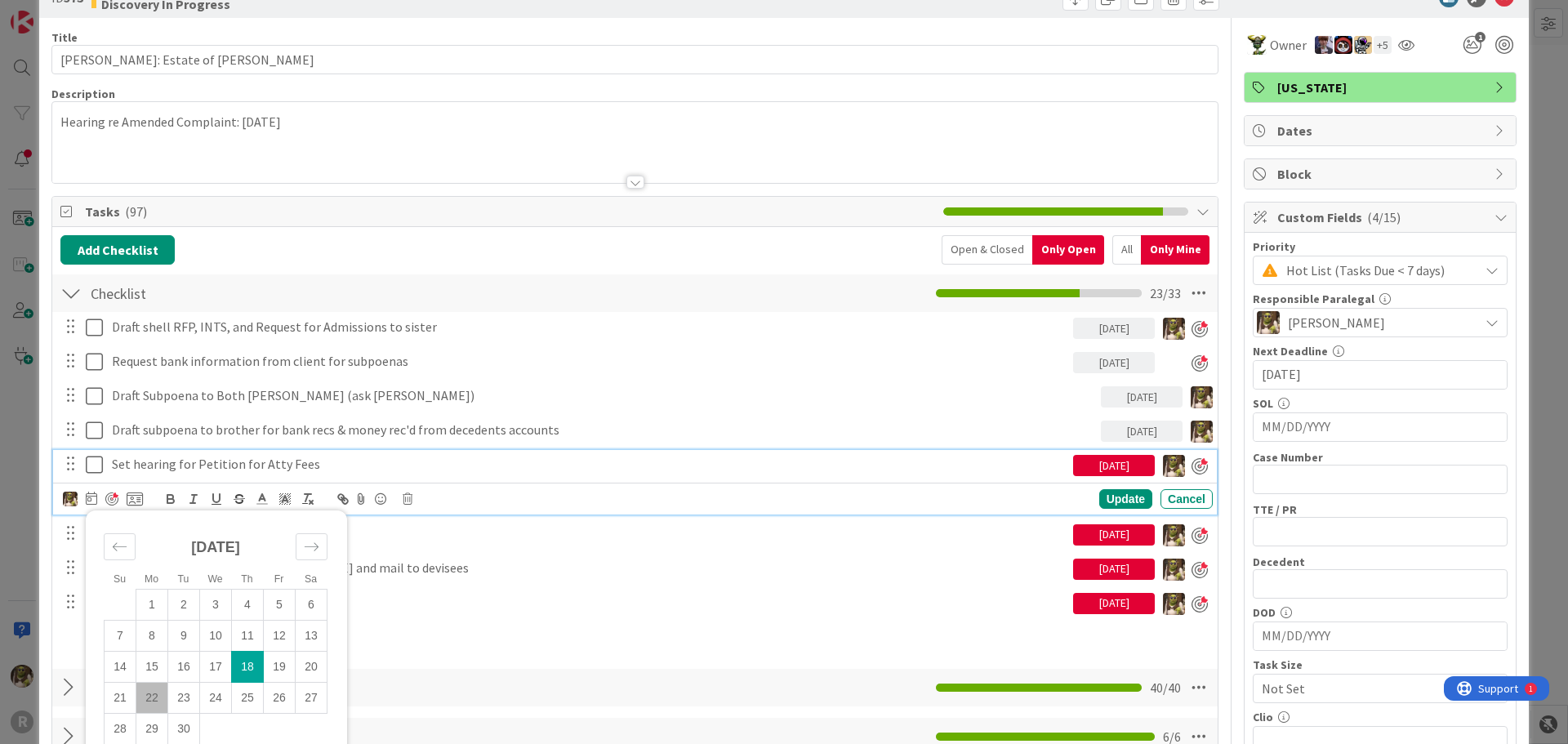
click at [158, 694] on td "22" at bounding box center [152, 697] width 32 height 31
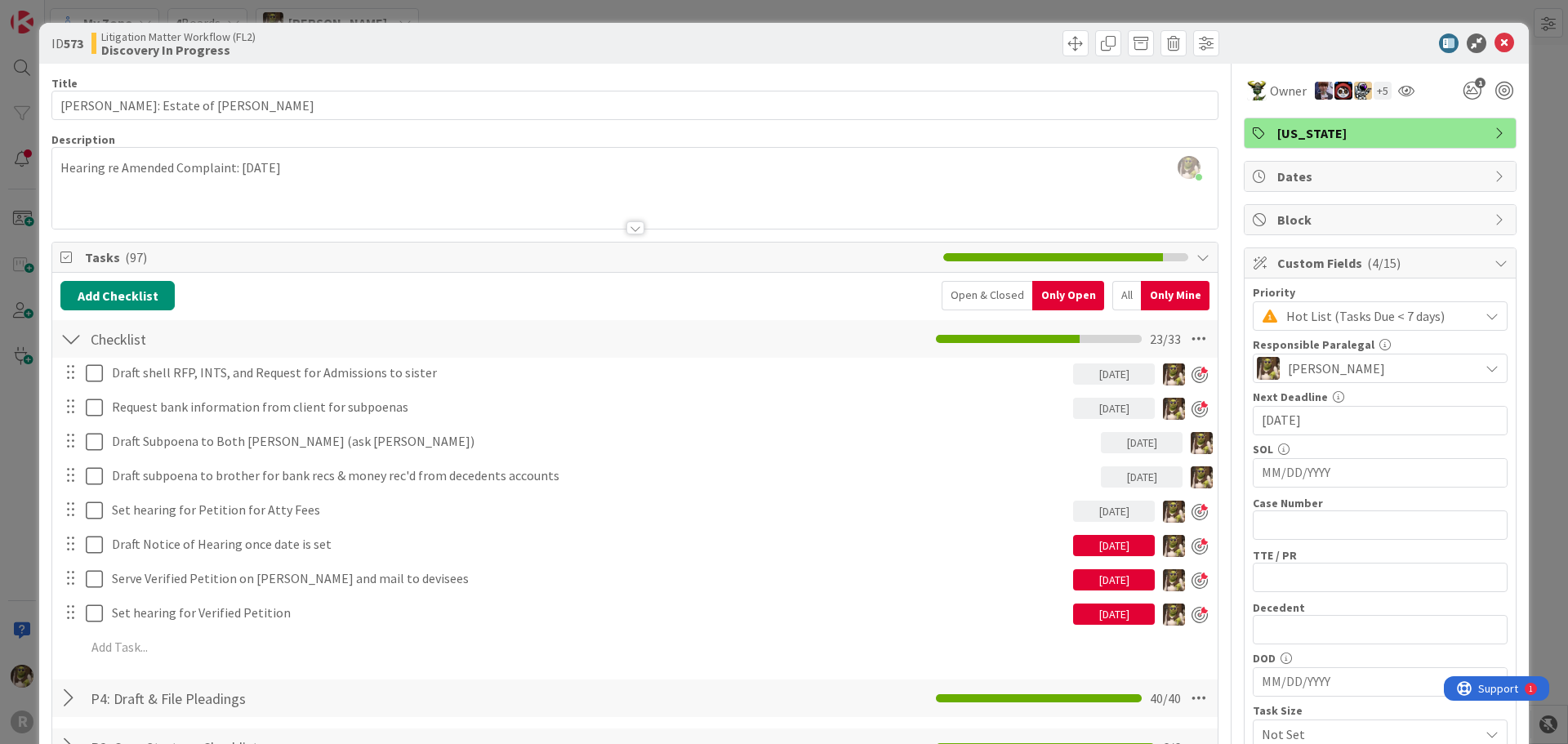
click at [1116, 547] on div "[DATE]" at bounding box center [1113, 545] width 82 height 21
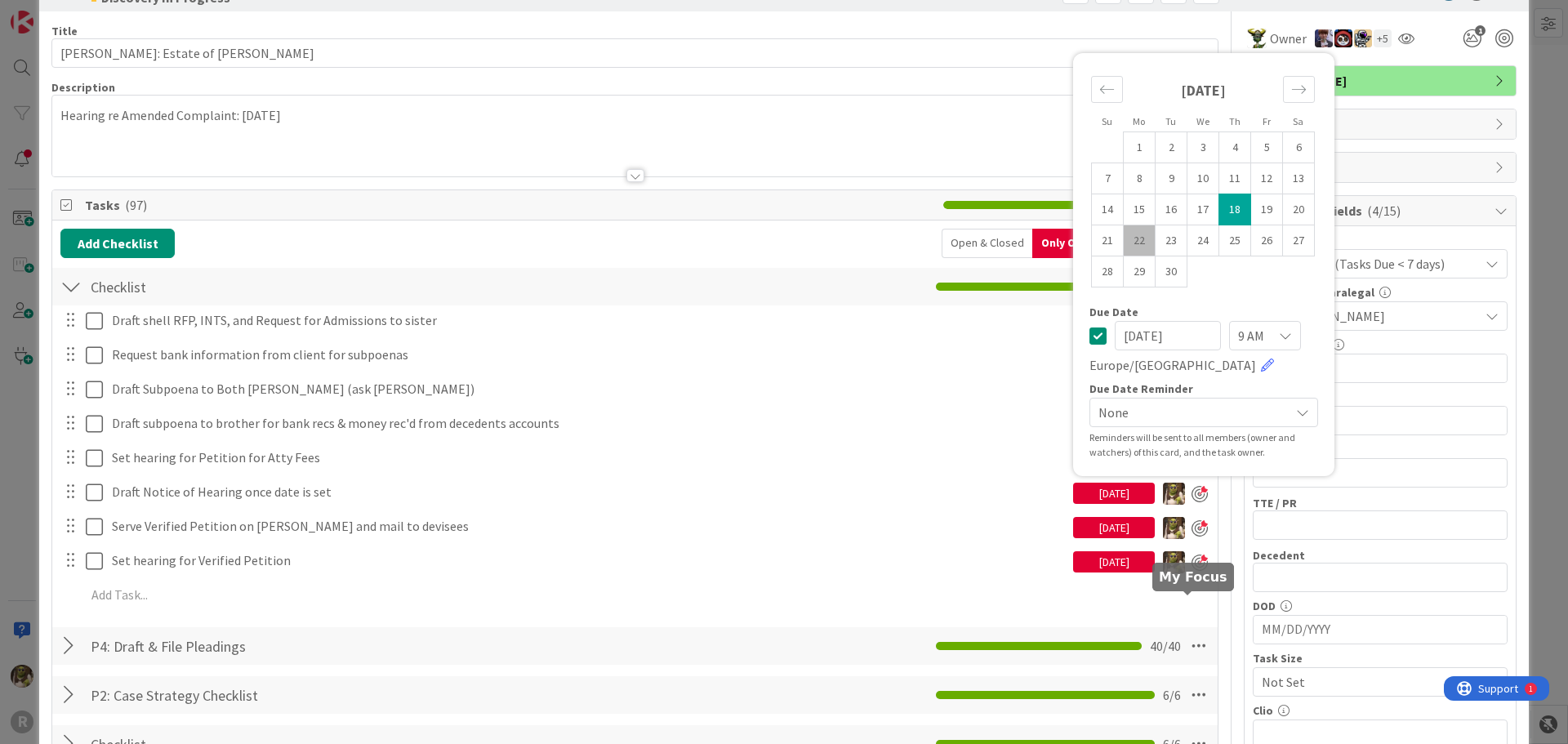
scroll to position [82, 0]
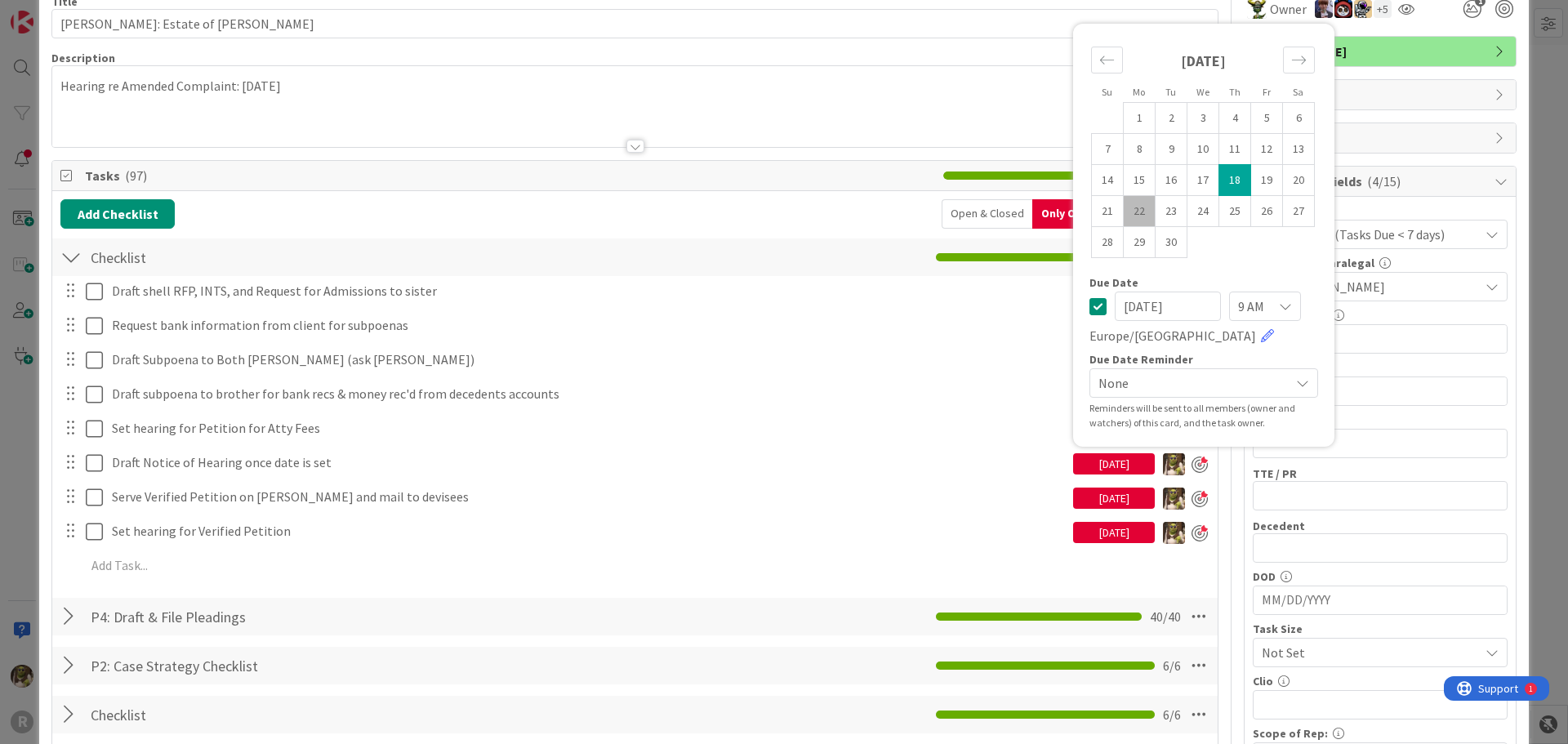
click at [1127, 211] on td "22" at bounding box center [1140, 210] width 32 height 31
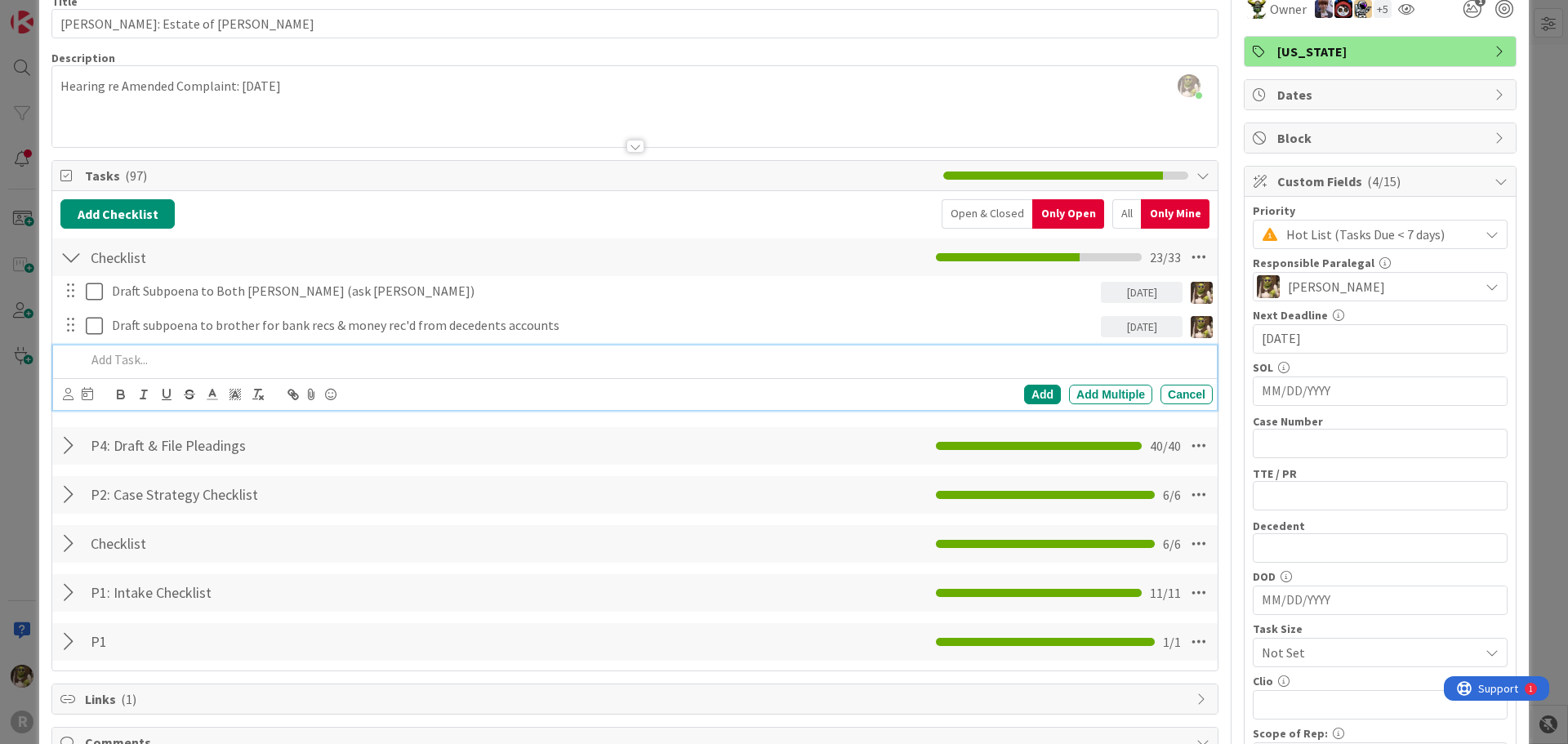
click at [636, 352] on p at bounding box center [645, 359] width 1120 height 18
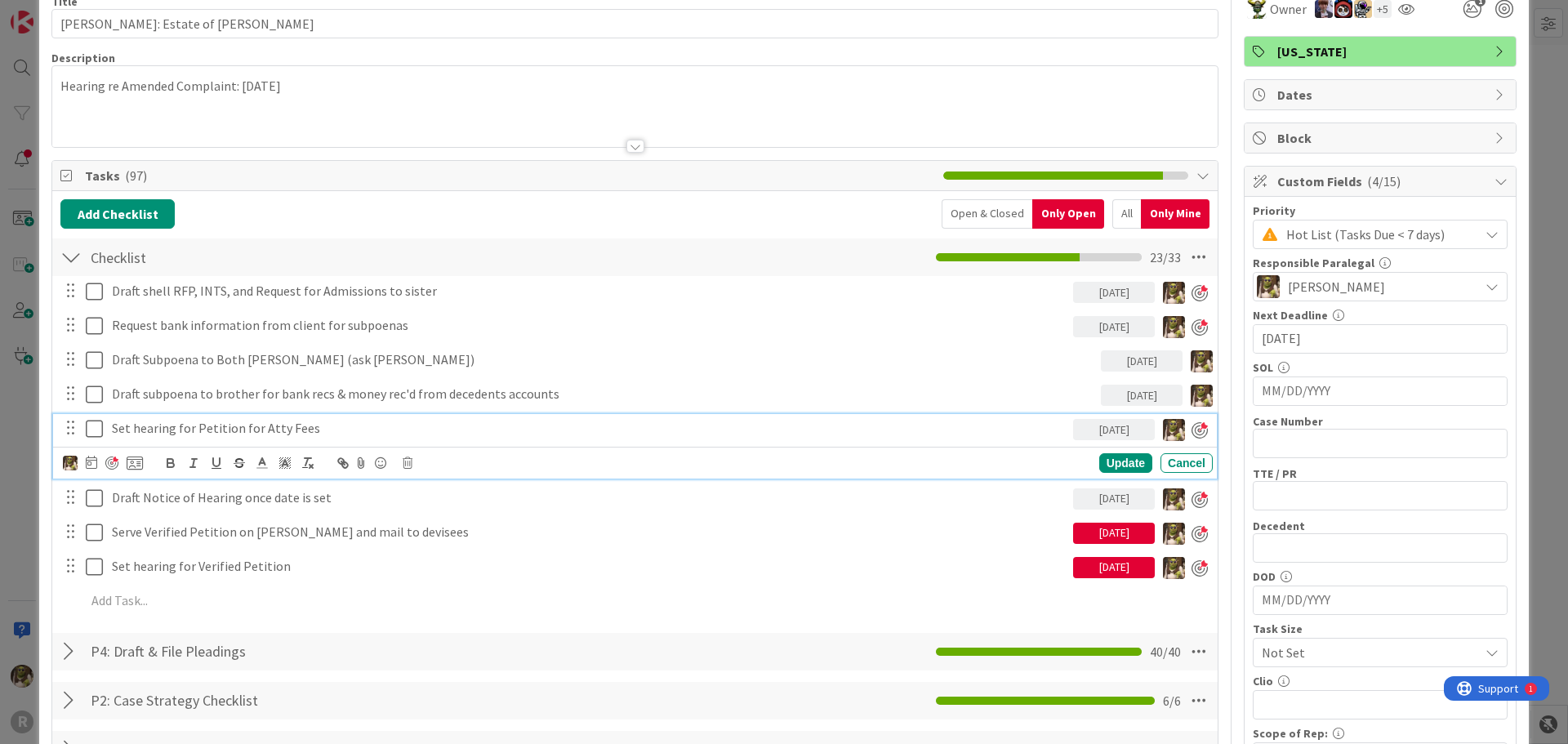
click at [349, 433] on p "Set hearing for Petition for Atty Fees" at bounding box center [588, 427] width 954 height 18
click at [1099, 460] on div "Update" at bounding box center [1126, 463] width 53 height 19
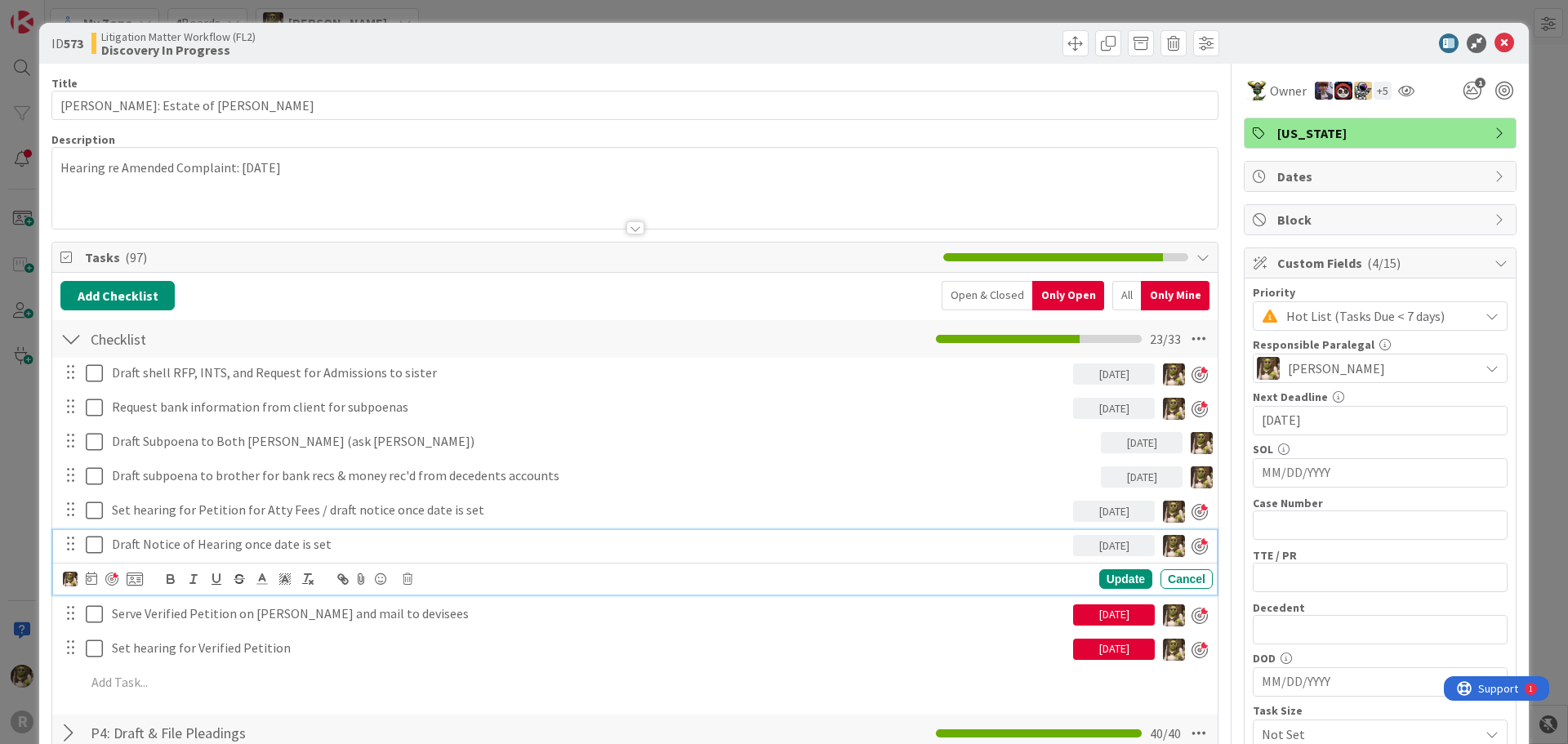
click at [325, 544] on p "Draft Notice of Hearing once date is set" at bounding box center [588, 543] width 954 height 18
click at [398, 573] on div "Update Cancel" at bounding box center [637, 579] width 1149 height 23
click at [404, 579] on icon at bounding box center [407, 579] width 10 height 11
click at [458, 646] on div "Delete" at bounding box center [449, 648] width 61 height 29
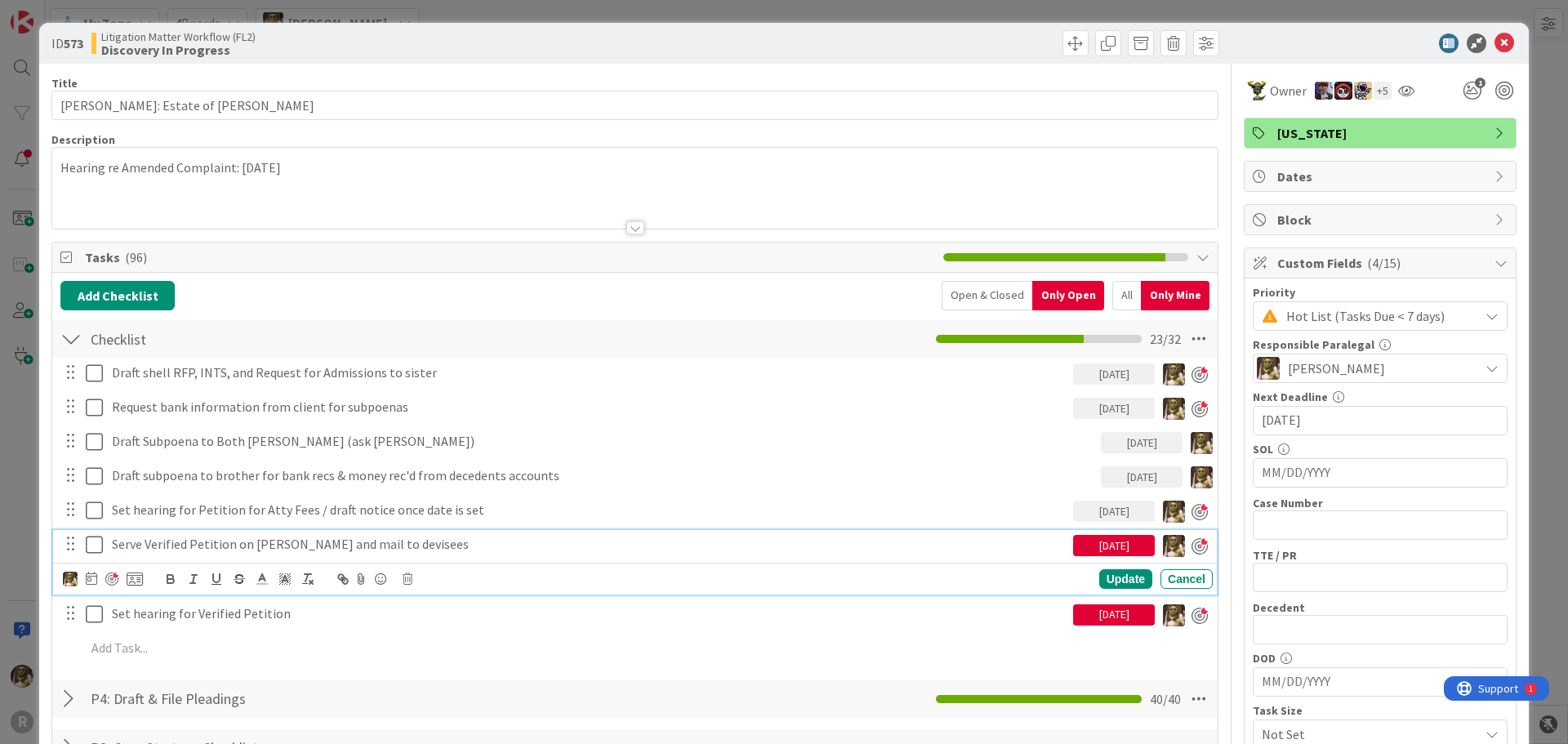
click at [459, 550] on p "Serve Verified Petition on [PERSON_NAME] and mail to devisees" at bounding box center [588, 543] width 954 height 18
click at [92, 582] on icon at bounding box center [91, 578] width 11 height 13
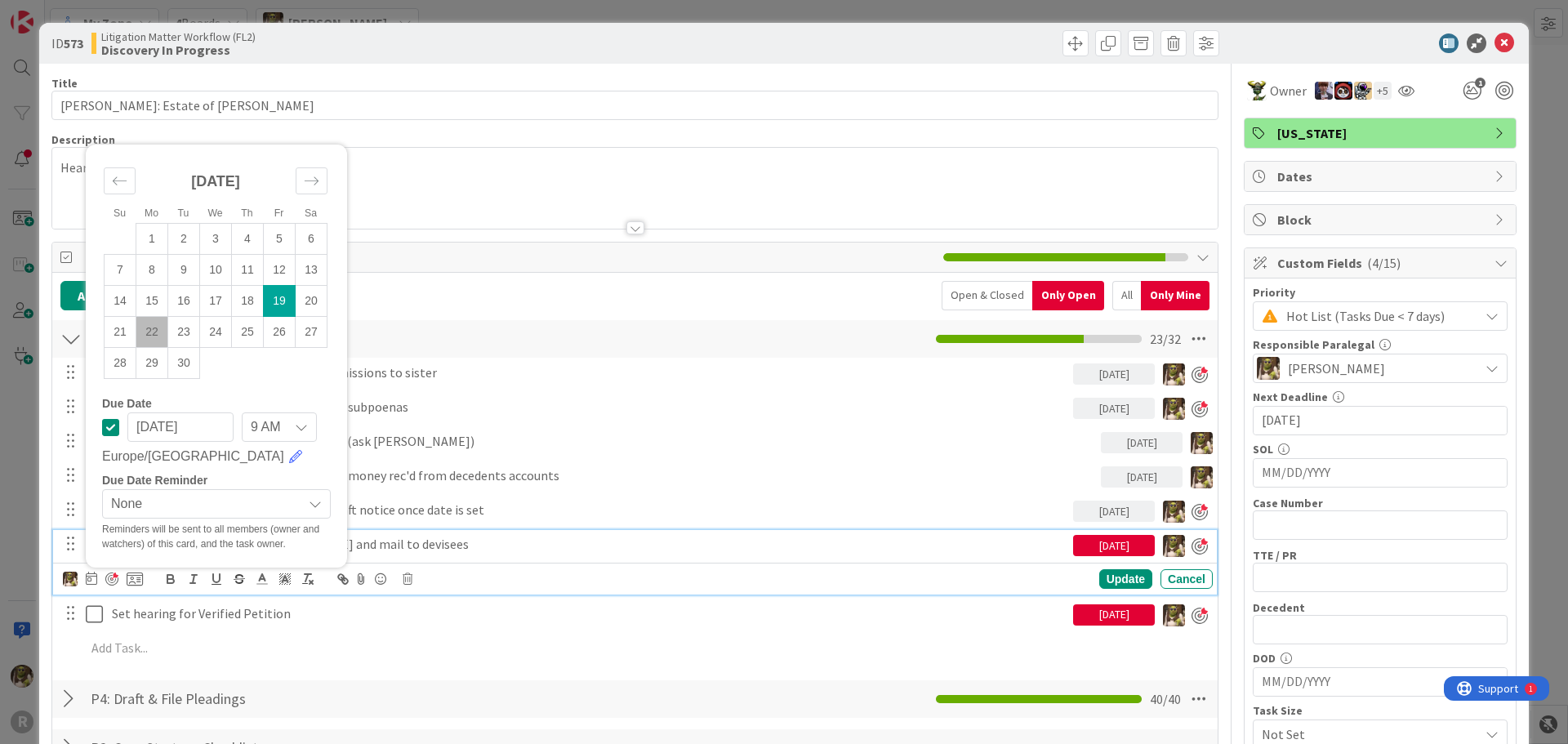
click at [159, 332] on td "22" at bounding box center [152, 331] width 32 height 31
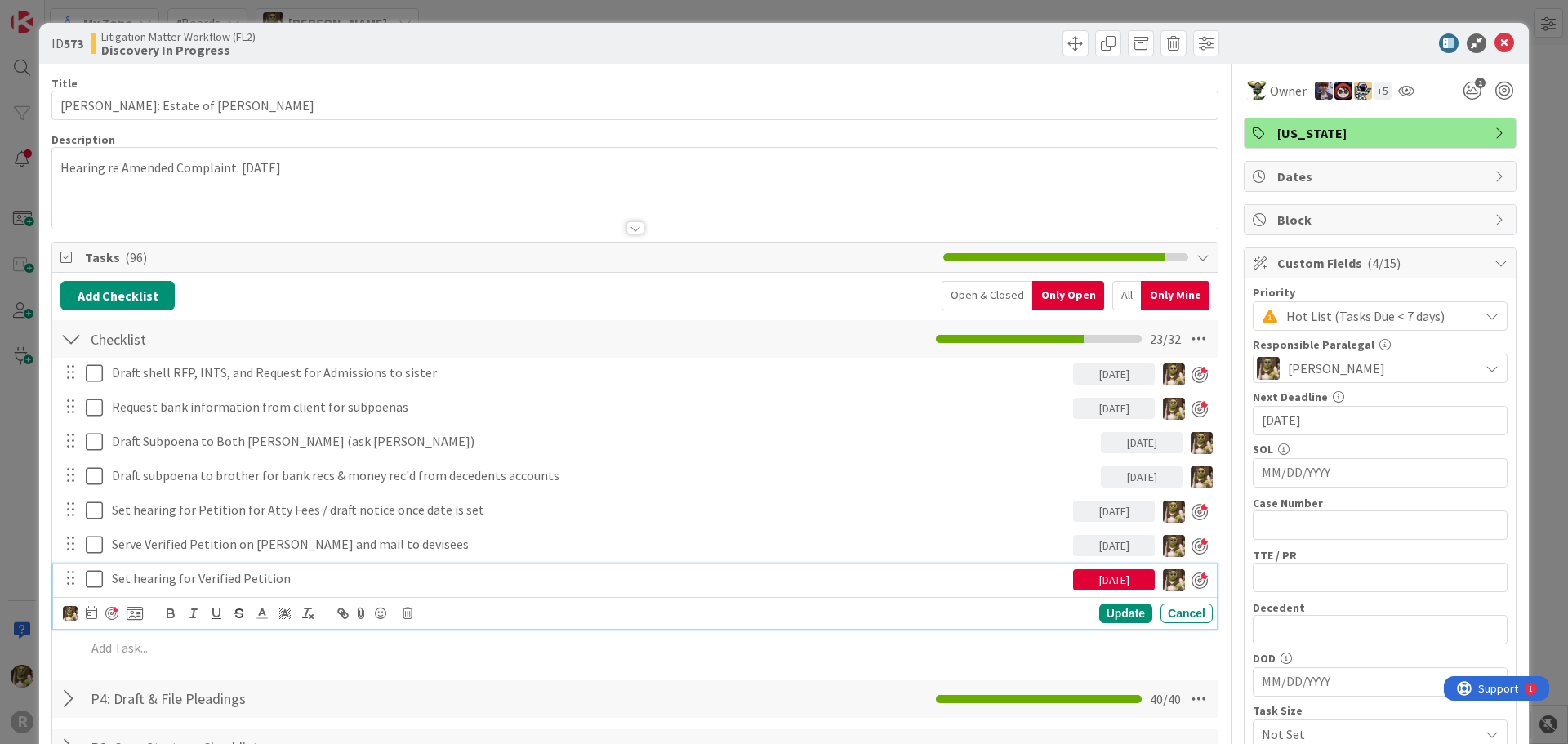
click at [317, 582] on p "Set hearing for Verified Petition" at bounding box center [588, 578] width 954 height 18
click at [91, 609] on icon at bounding box center [91, 612] width 11 height 13
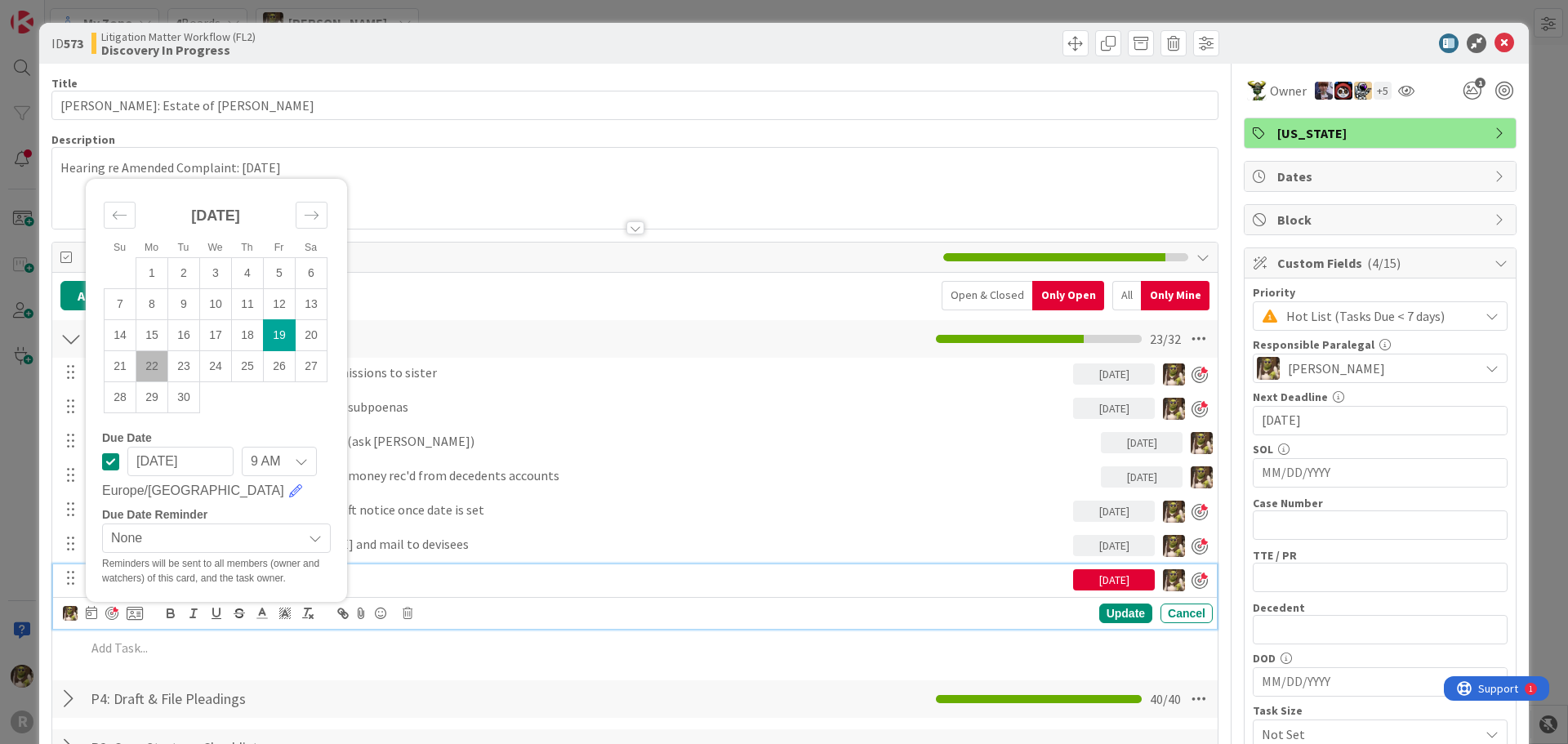
click at [155, 368] on td "22" at bounding box center [152, 365] width 32 height 31
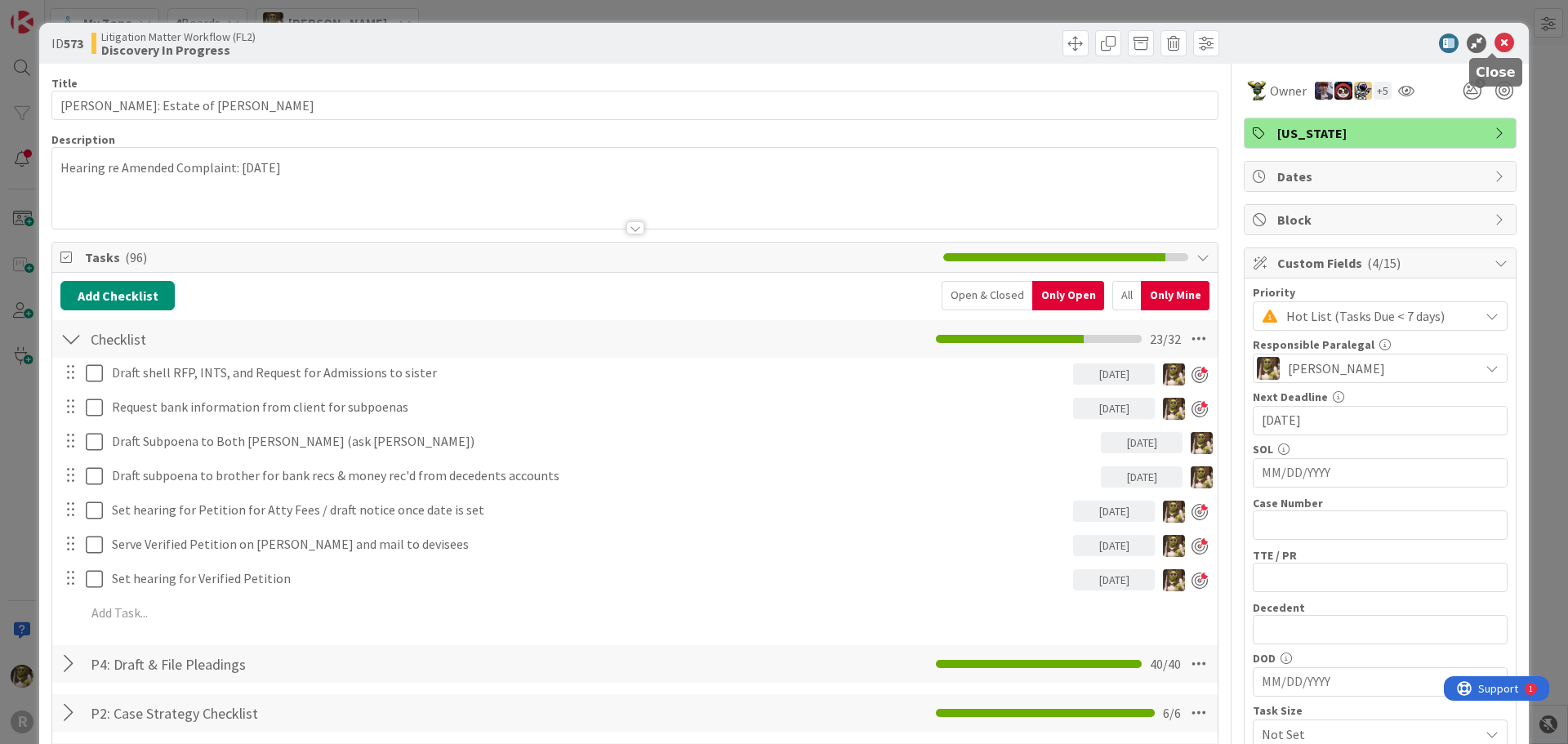
click at [1496, 40] on icon at bounding box center [1504, 43] width 19 height 19
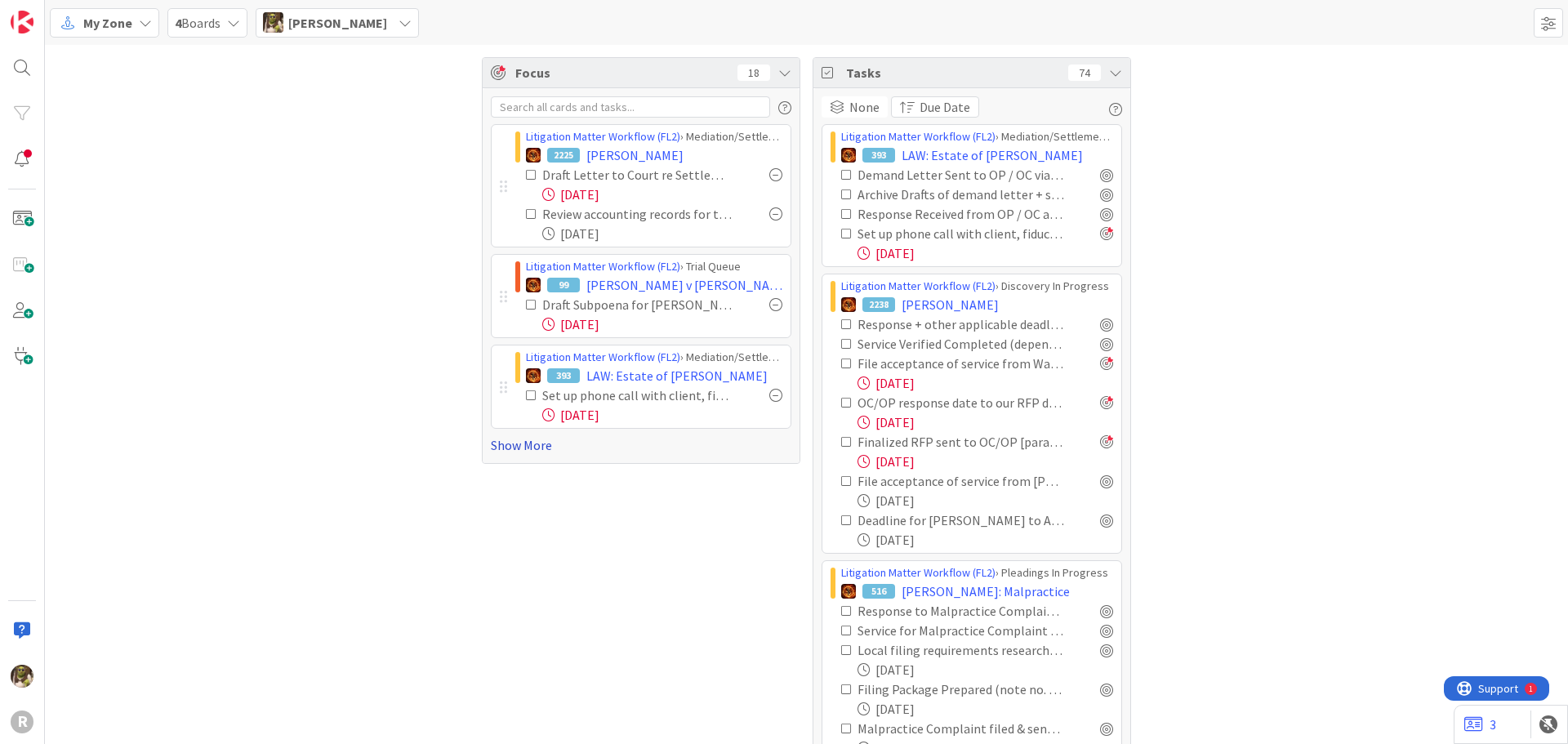
click at [519, 448] on link "Show More" at bounding box center [641, 445] width 301 height 19
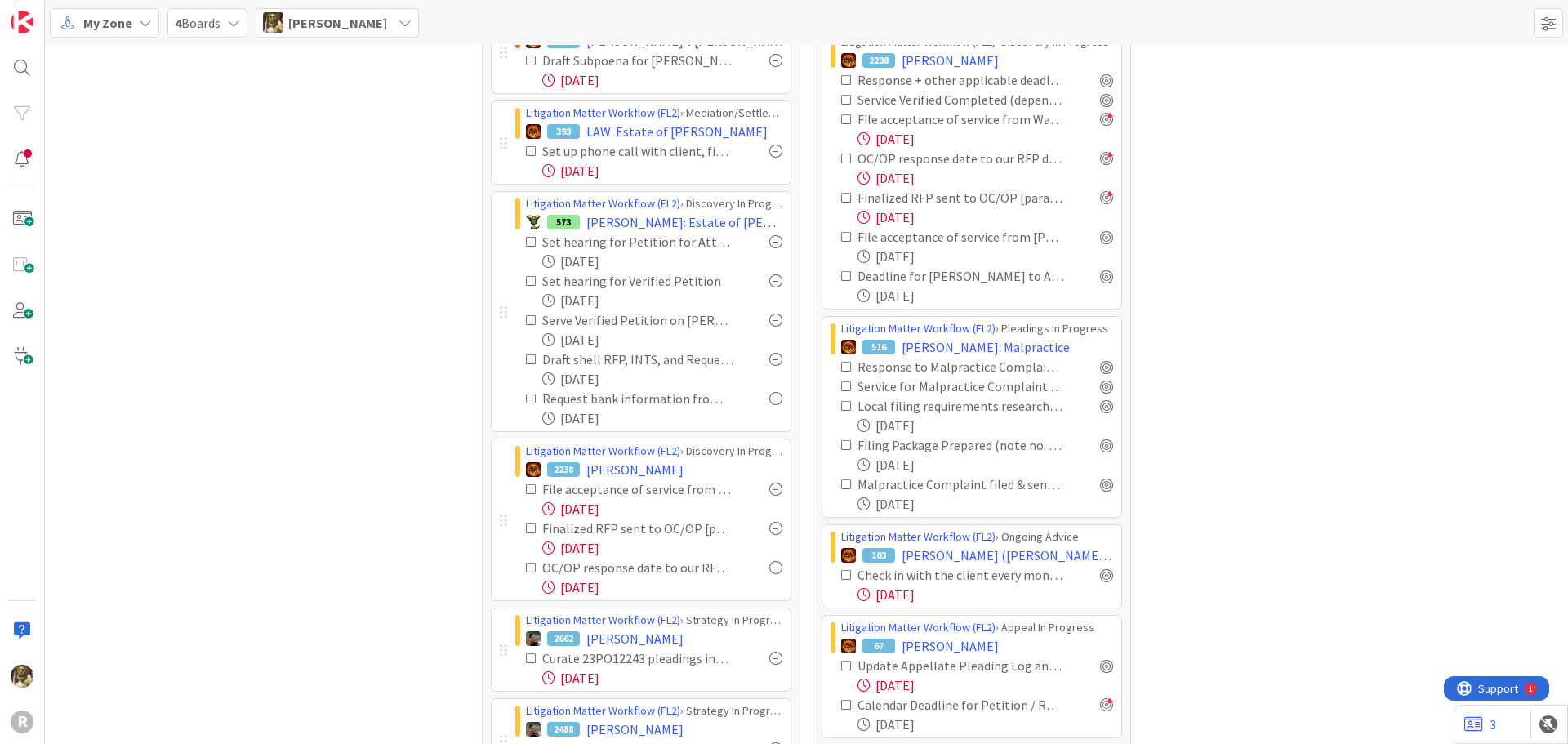
scroll to position [245, 0]
click at [771, 531] on div at bounding box center [776, 527] width 13 height 13
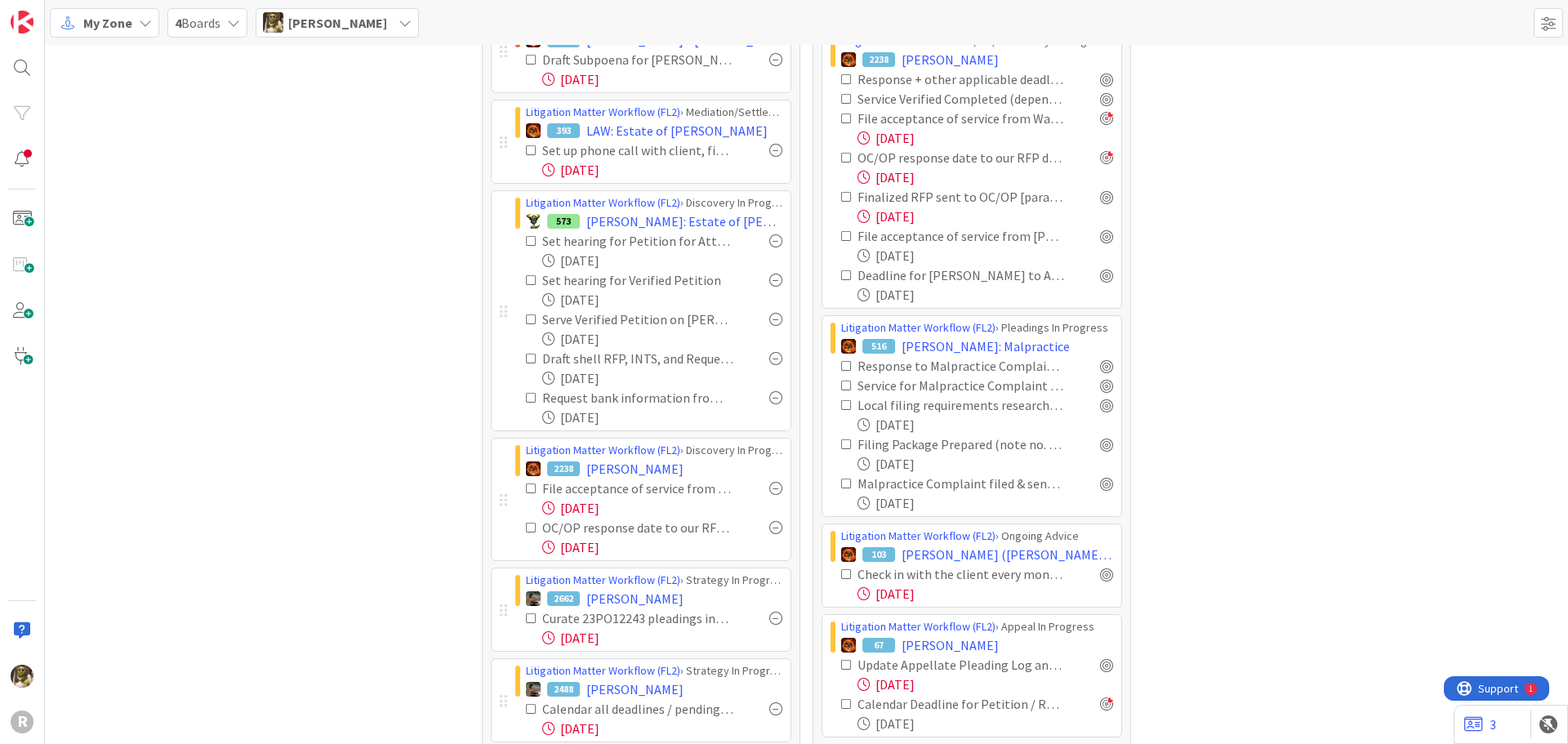
click at [772, 526] on div at bounding box center [776, 527] width 13 height 13
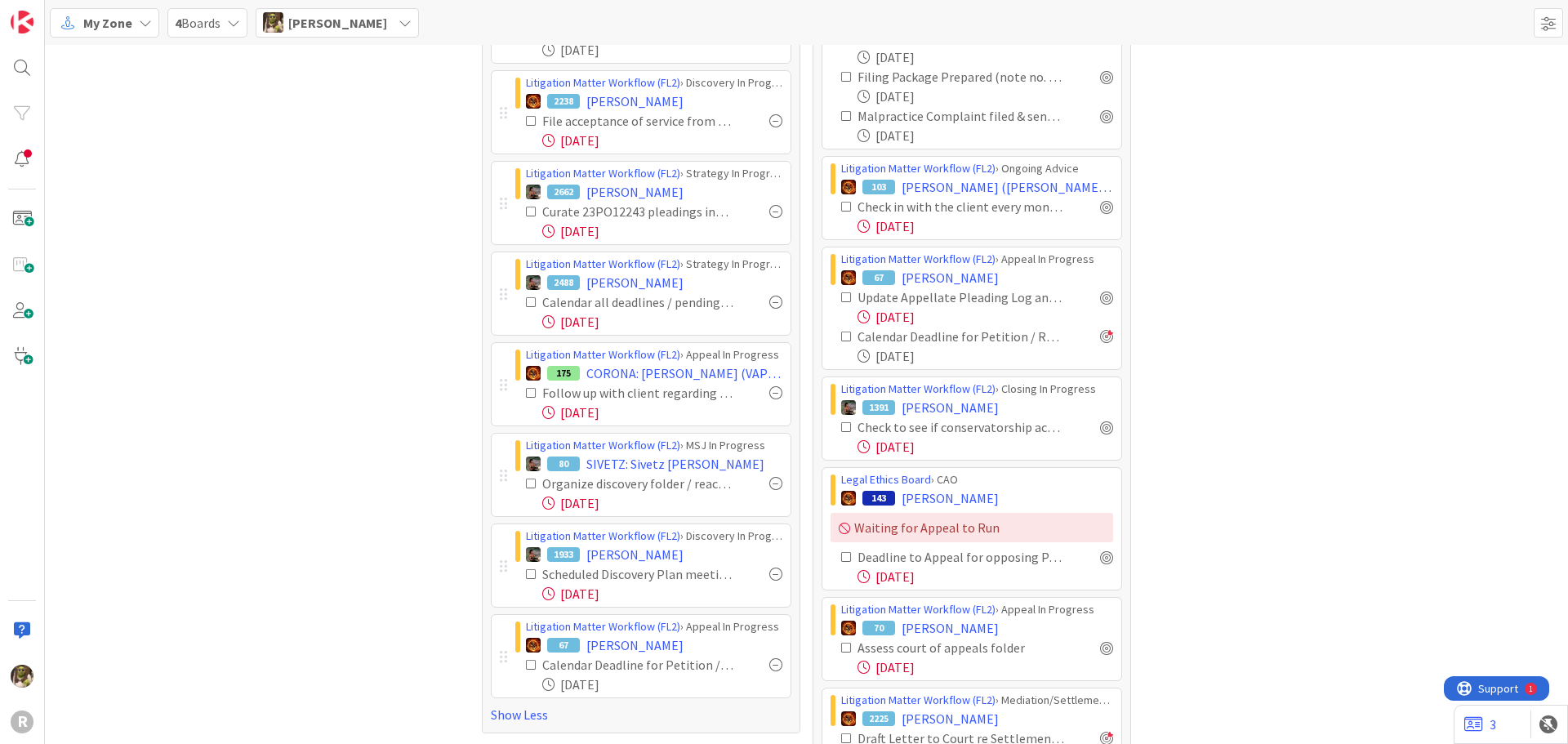
scroll to position [653, 0]
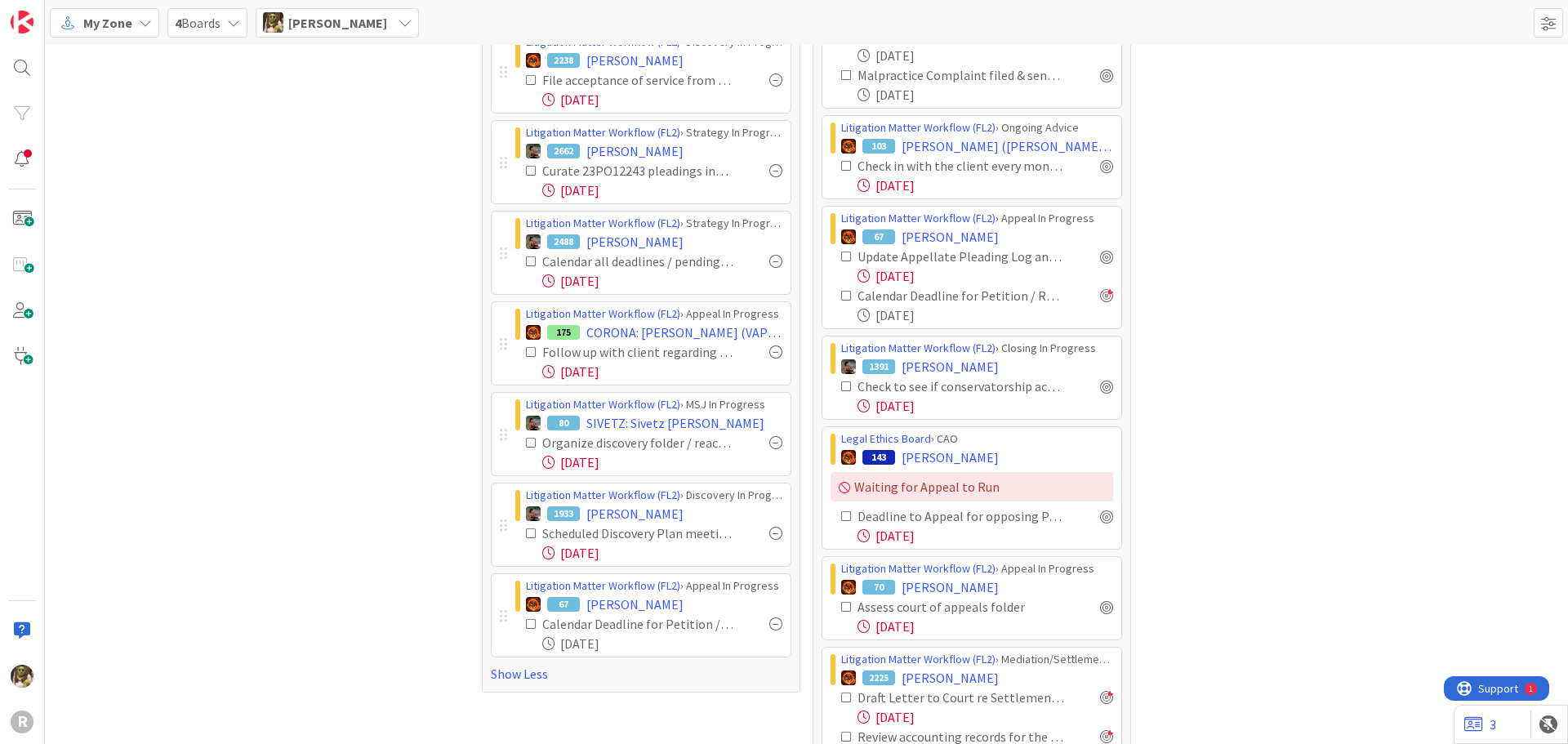
click at [769, 348] on div at bounding box center [776, 352] width 13 height 13
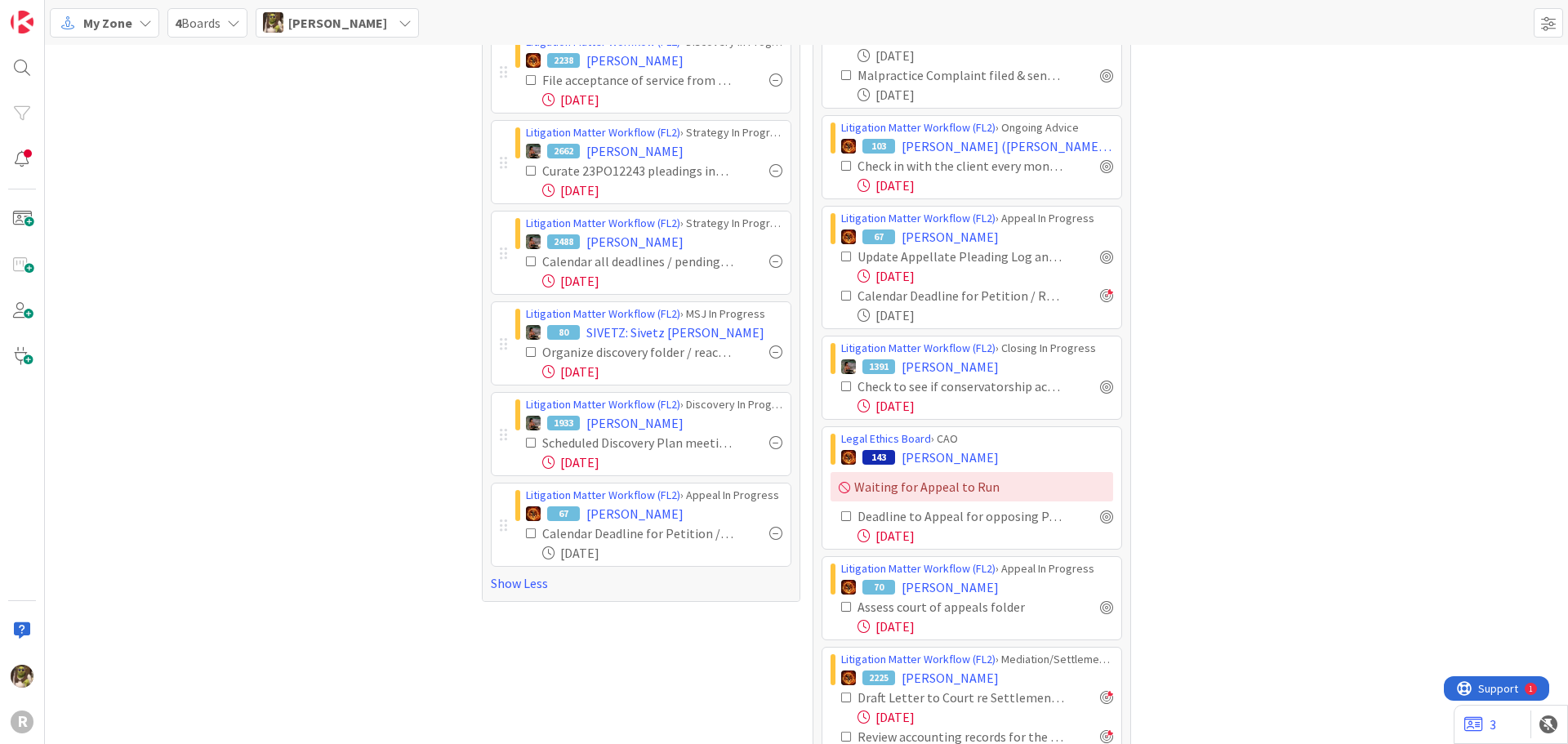
click at [769, 348] on div at bounding box center [776, 352] width 13 height 13
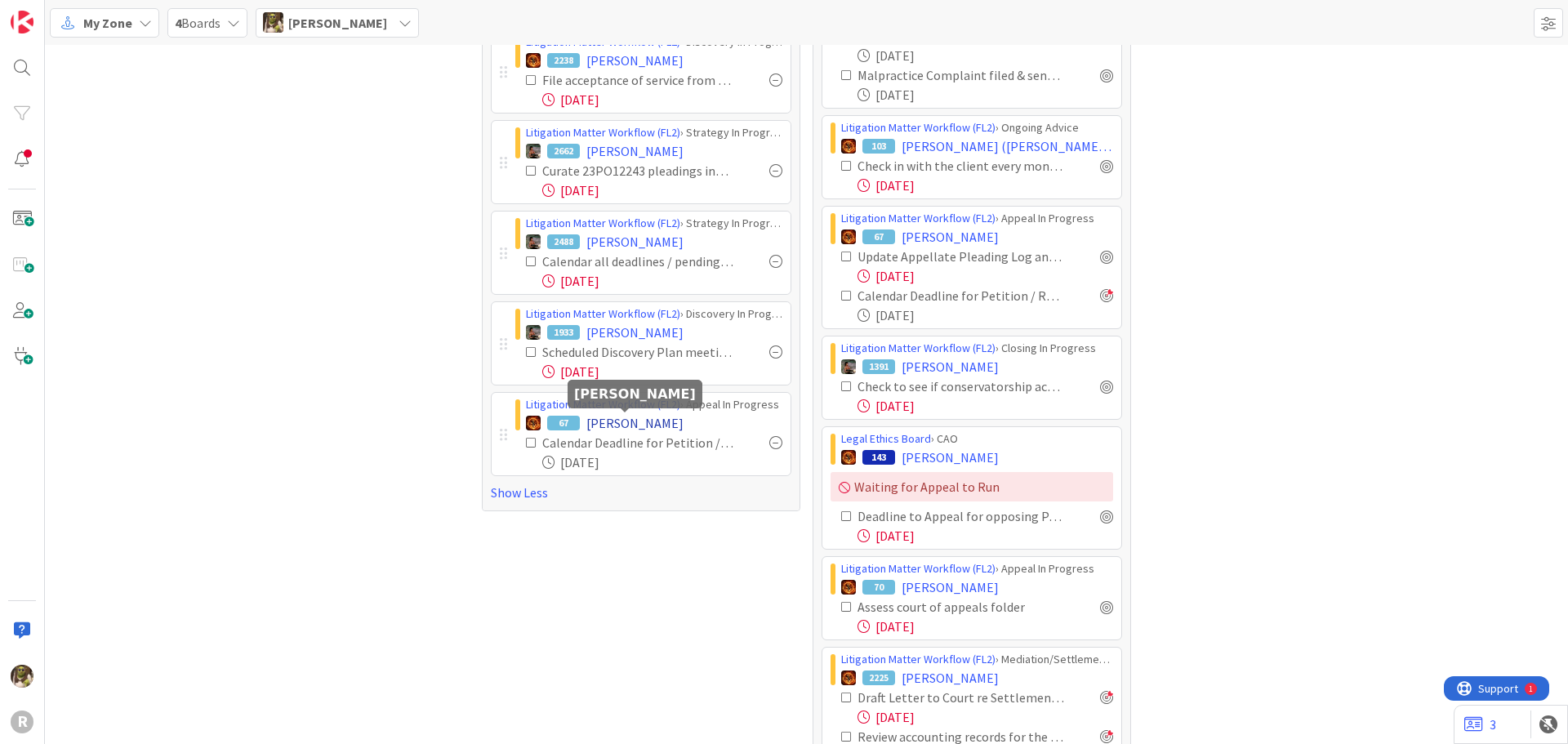
click at [650, 417] on span "[PERSON_NAME]" at bounding box center [635, 423] width 97 height 19
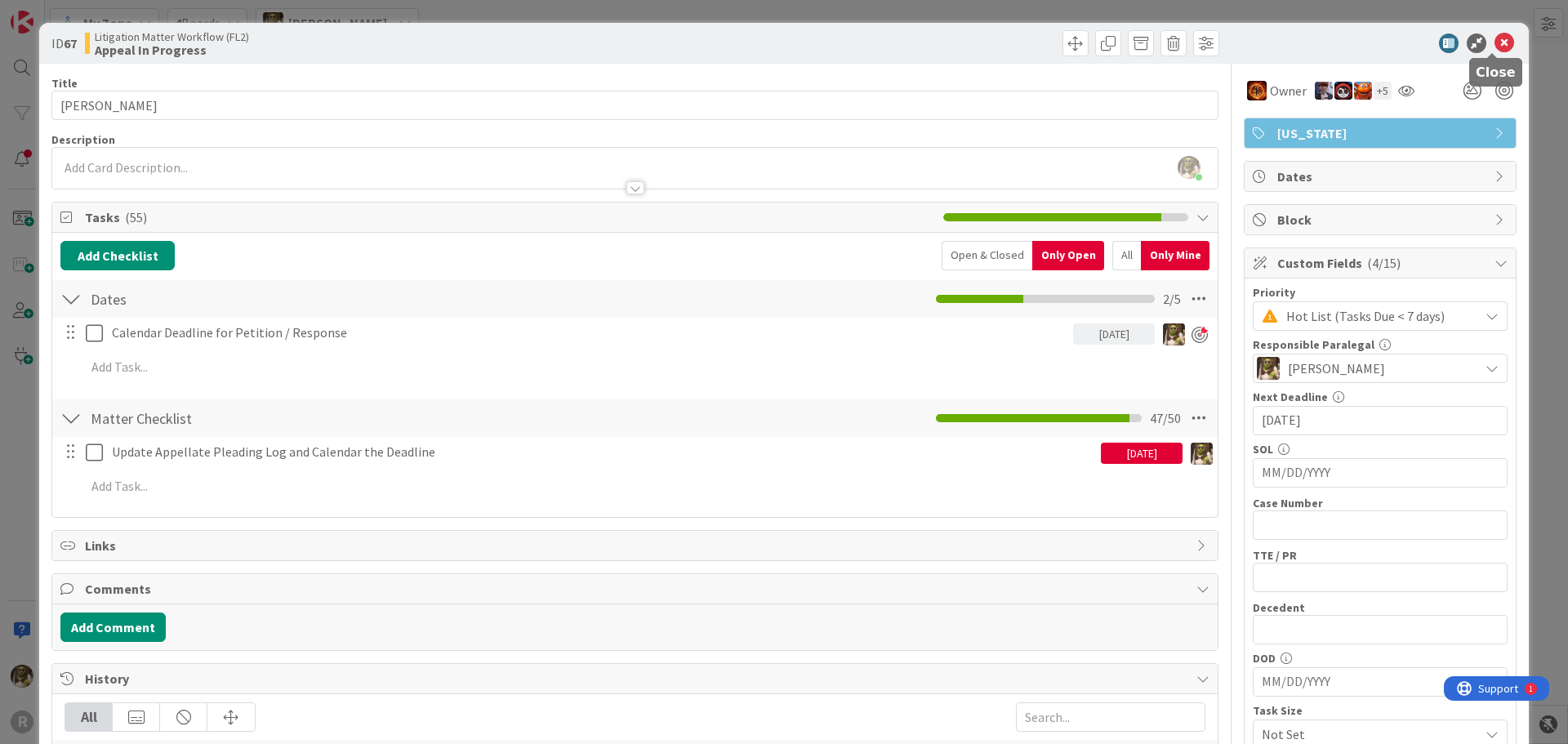
click at [1494, 46] on icon at bounding box center [1504, 43] width 19 height 19
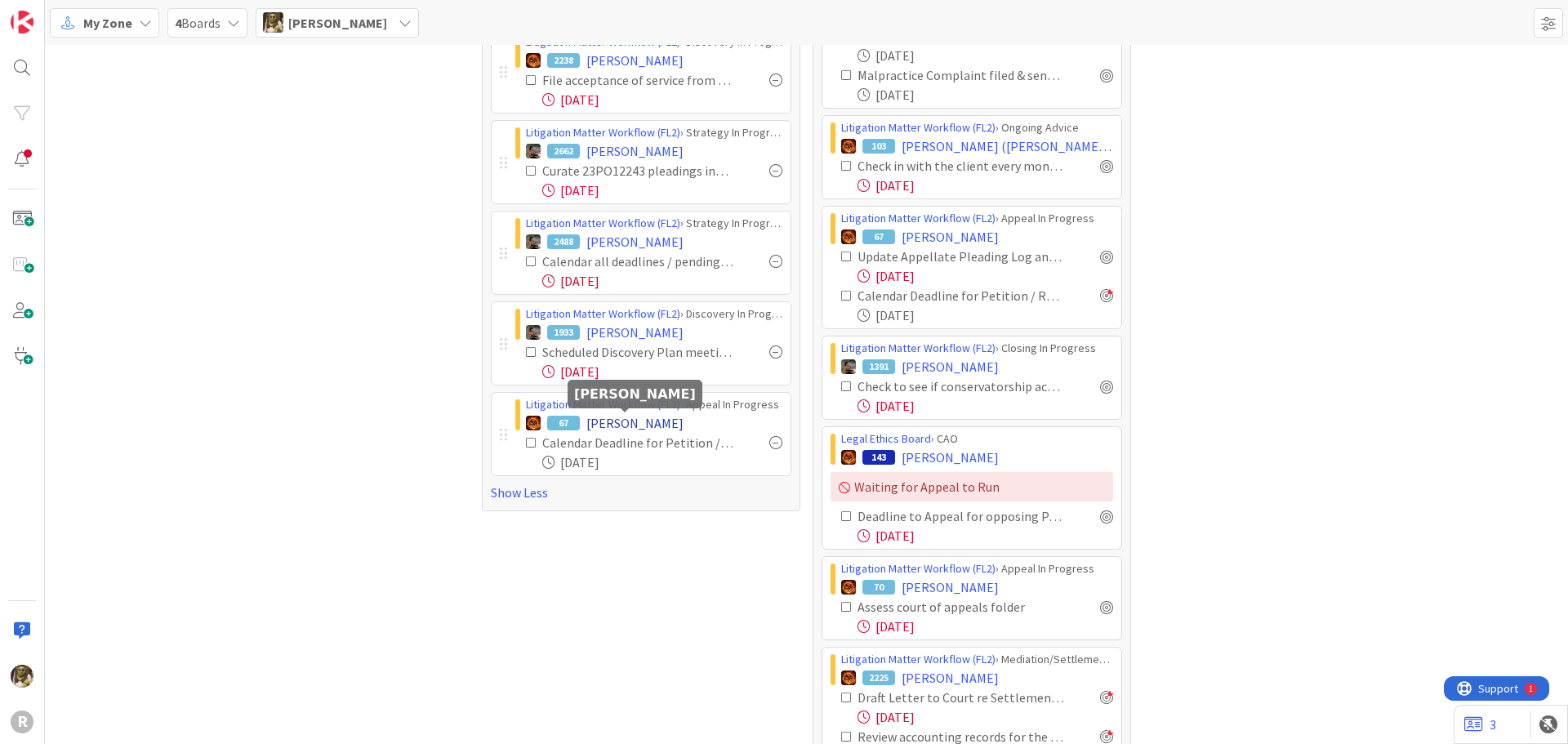
click at [632, 423] on span "[PERSON_NAME]" at bounding box center [635, 423] width 97 height 19
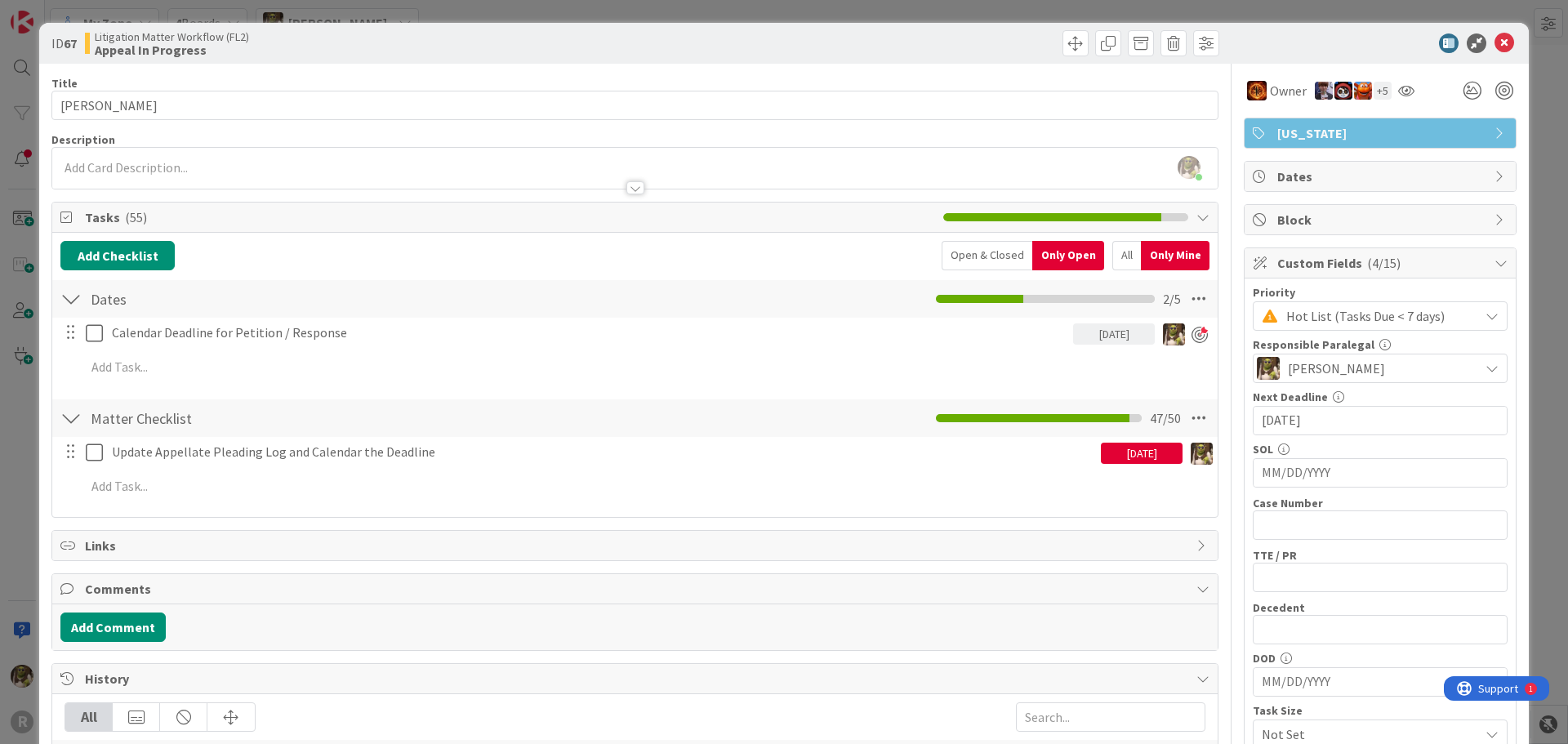
click at [1115, 258] on div "All" at bounding box center [1127, 255] width 28 height 29
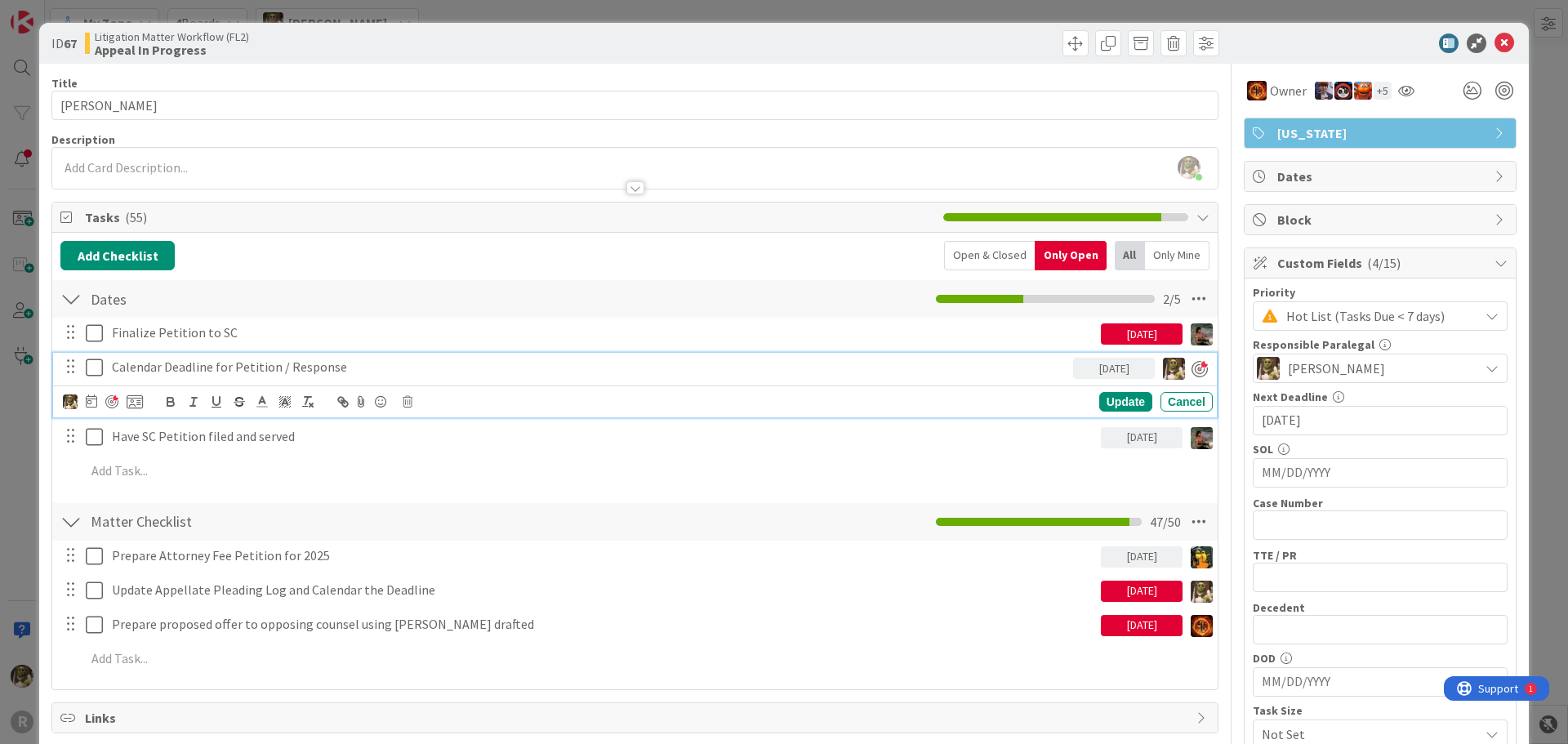
click at [273, 365] on p "Calendar Deadline for Petition / Response" at bounding box center [588, 367] width 954 height 18
click at [93, 403] on icon at bounding box center [91, 400] width 11 height 13
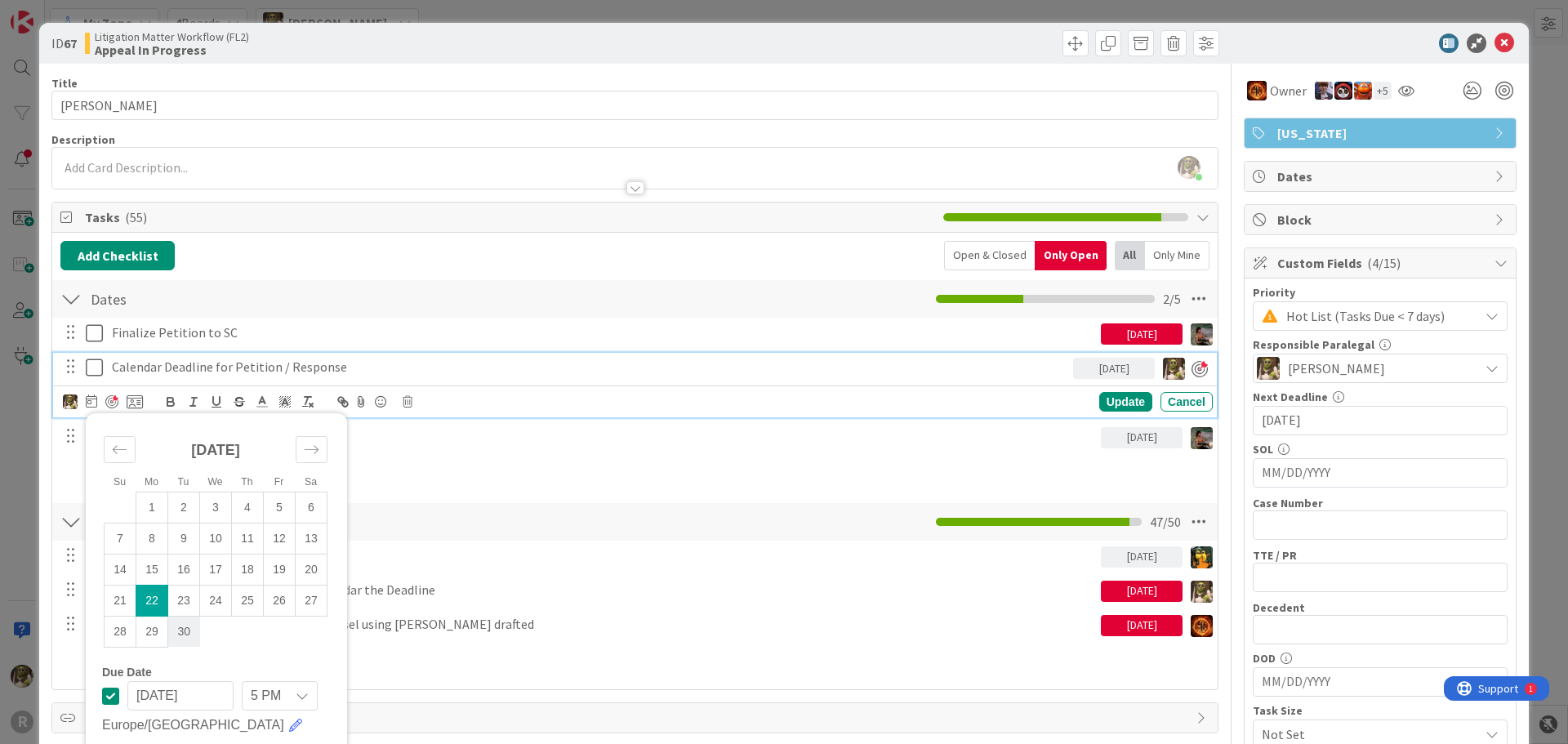
click at [189, 638] on td "30" at bounding box center [184, 631] width 32 height 31
type input "[DATE]"
click at [1118, 405] on div "Update" at bounding box center [1126, 403] width 53 height 19
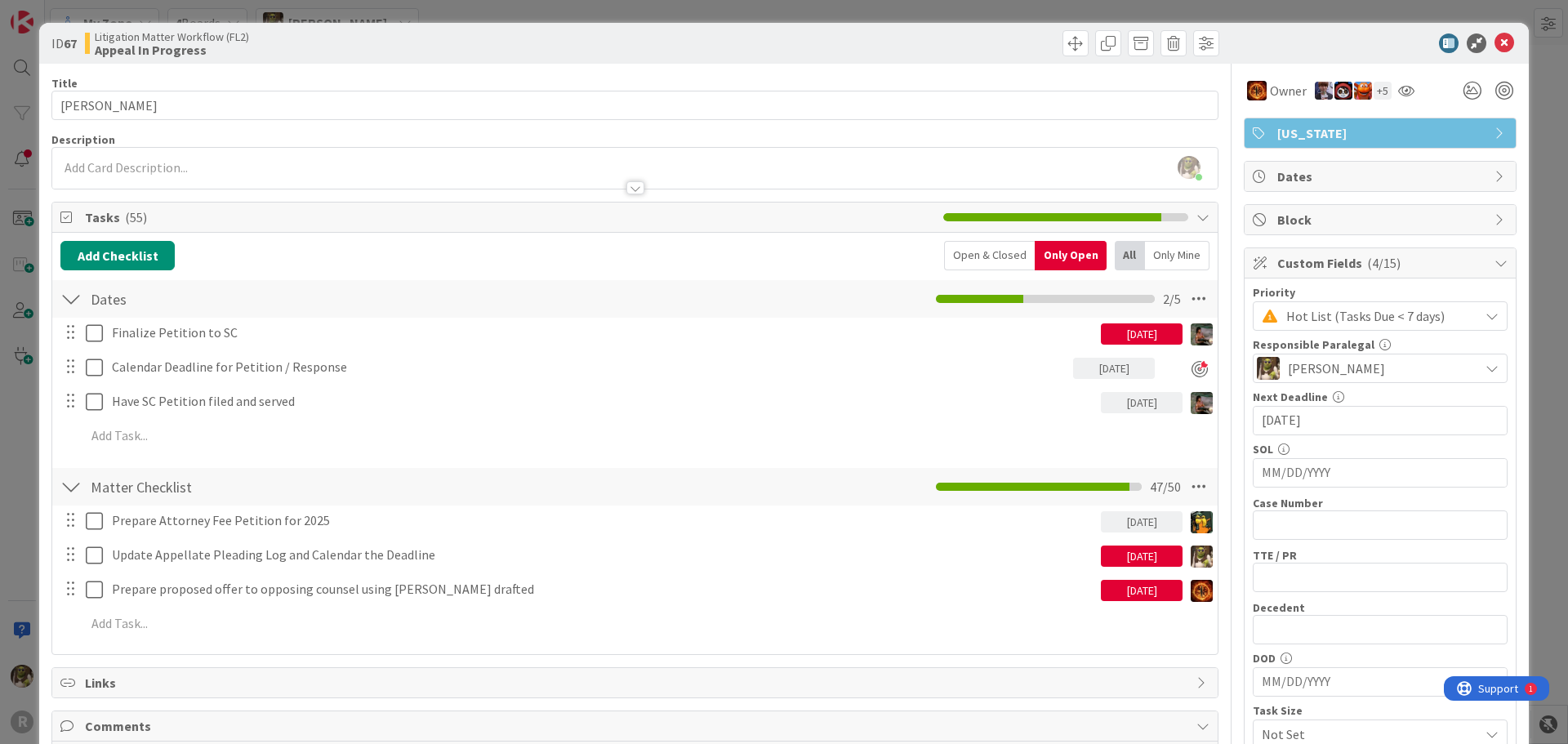
click at [626, 184] on div at bounding box center [635, 187] width 18 height 13
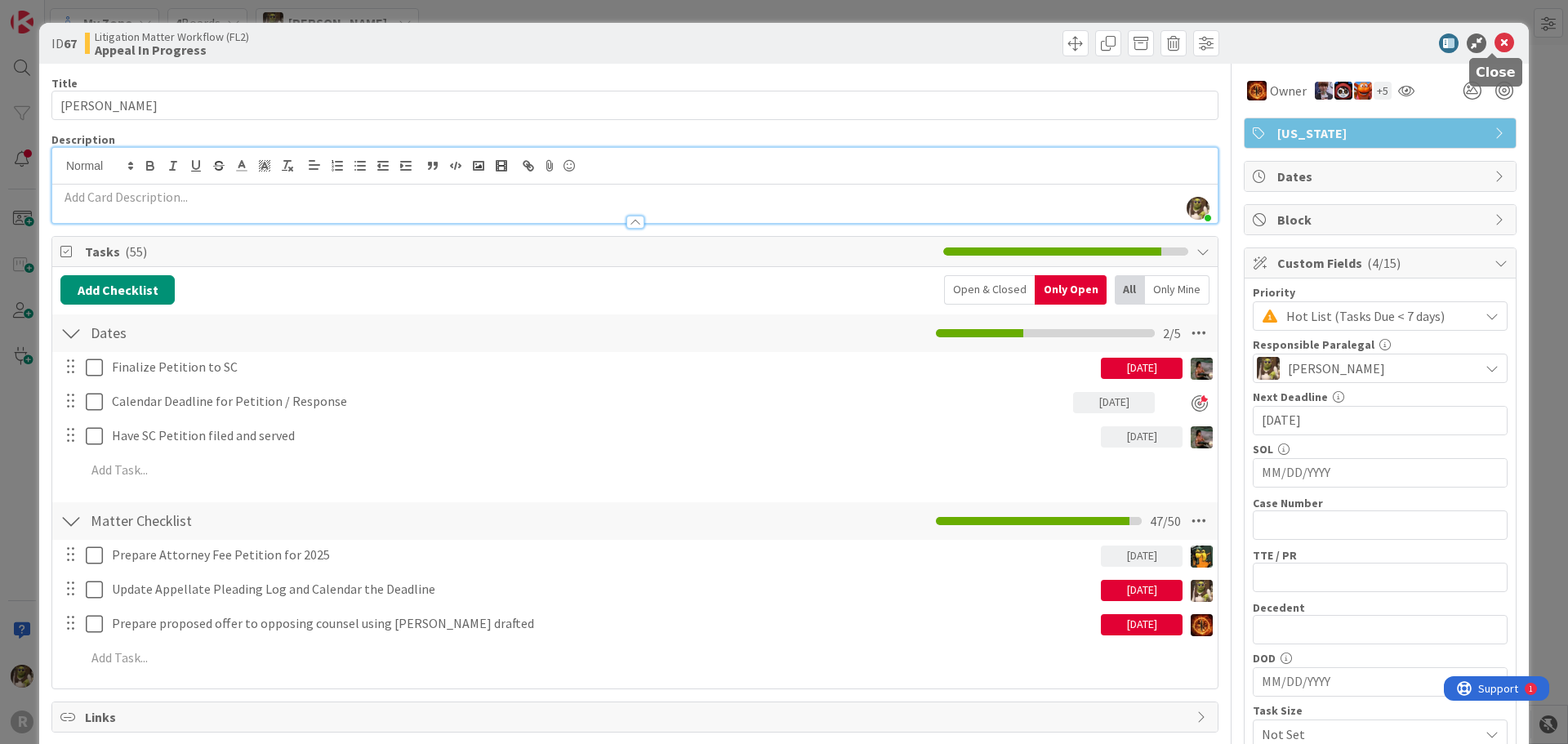
click at [1499, 48] on icon at bounding box center [1504, 43] width 19 height 19
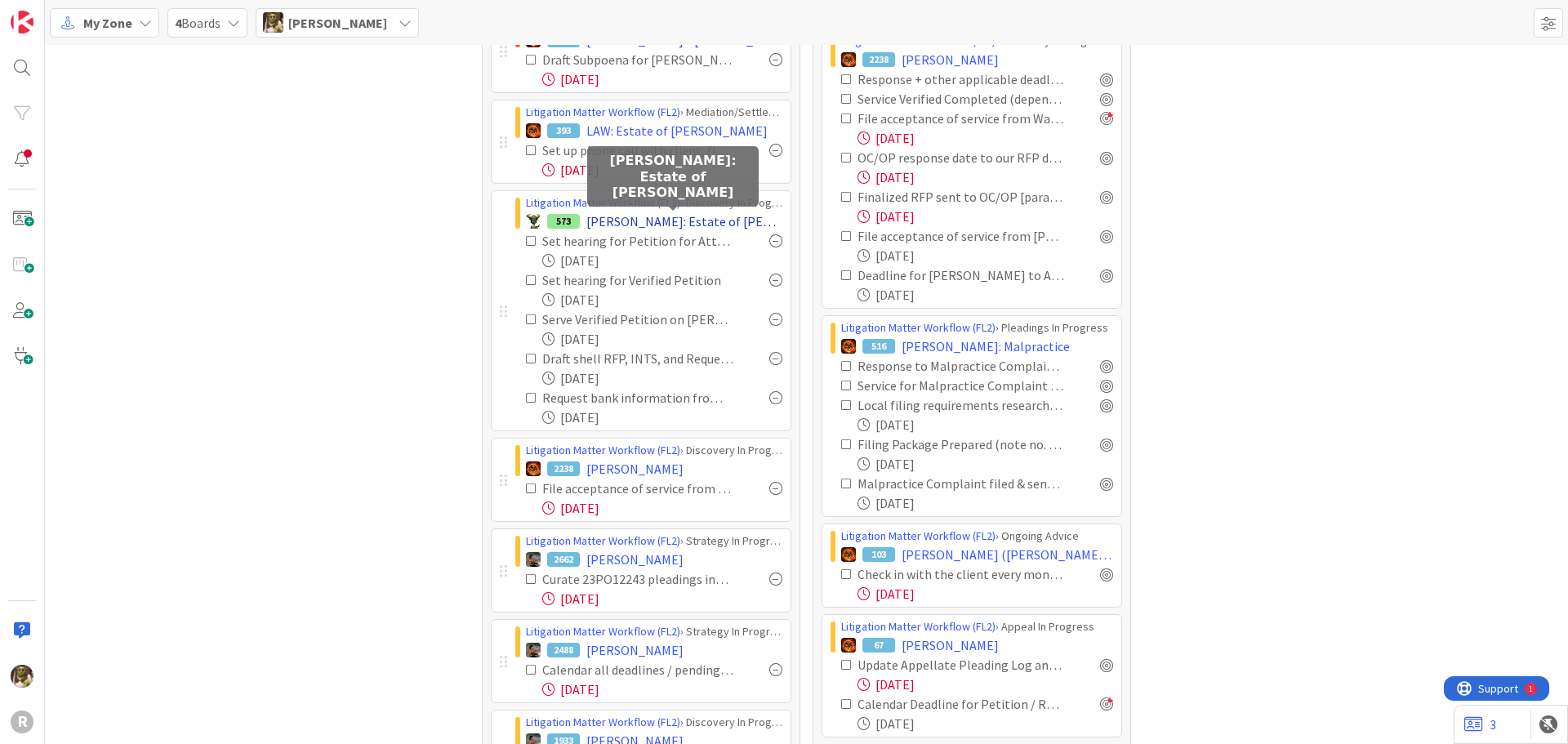
click at [675, 228] on span "DIXSON: Estate of Pamela Dykman" at bounding box center [684, 221] width 196 height 19
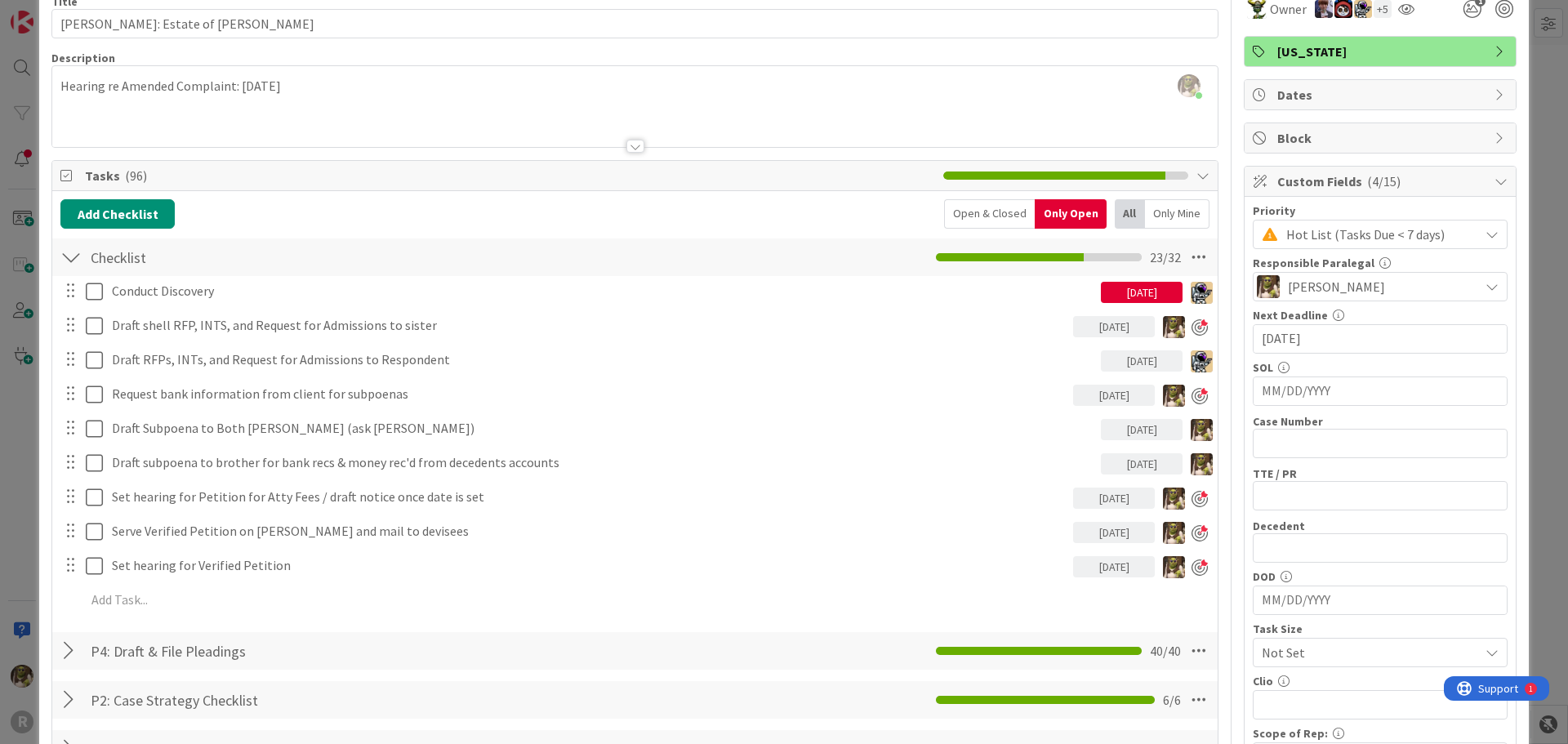
scroll to position [164, 0]
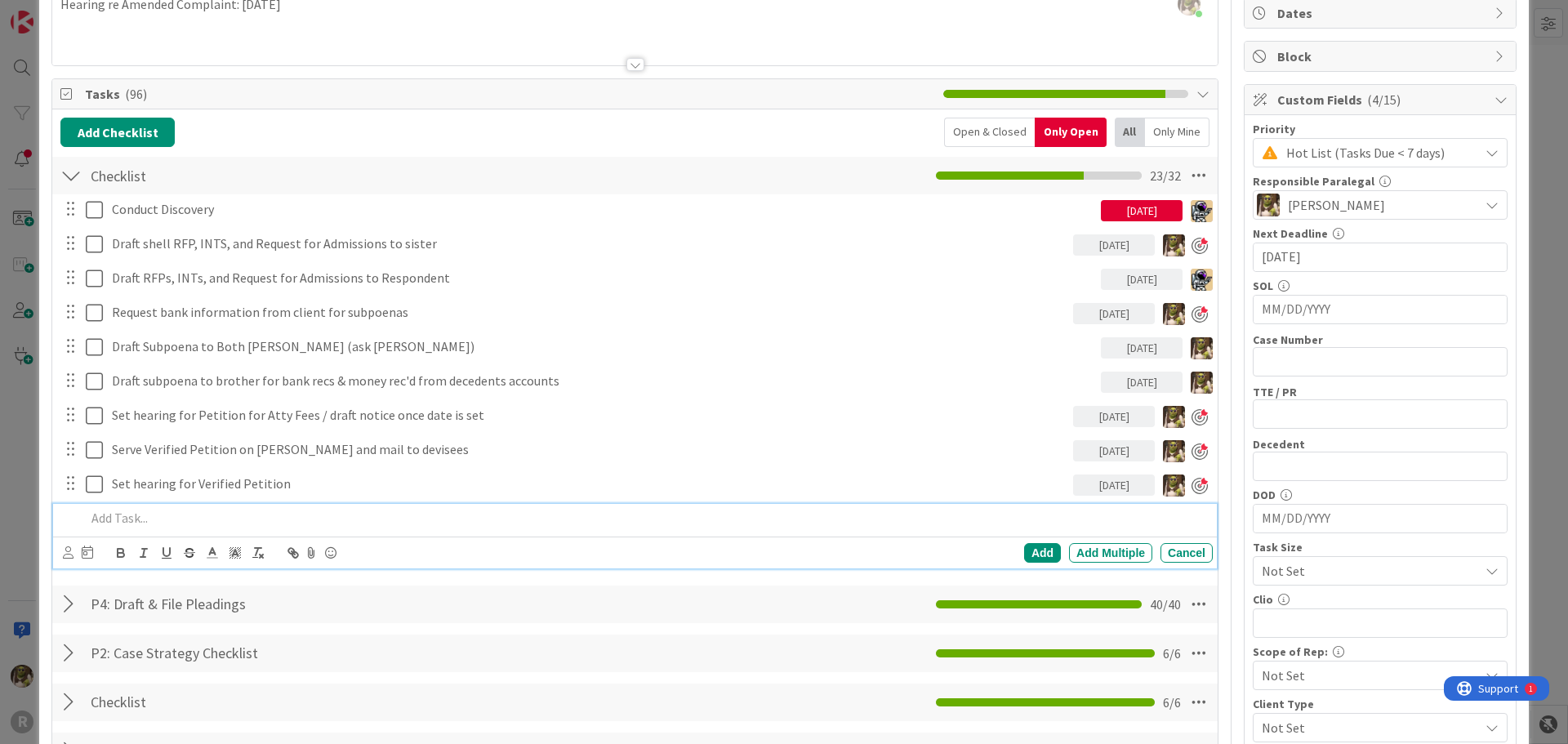
click at [184, 522] on p at bounding box center [645, 517] width 1120 height 18
click at [68, 557] on icon at bounding box center [68, 552] width 11 height 12
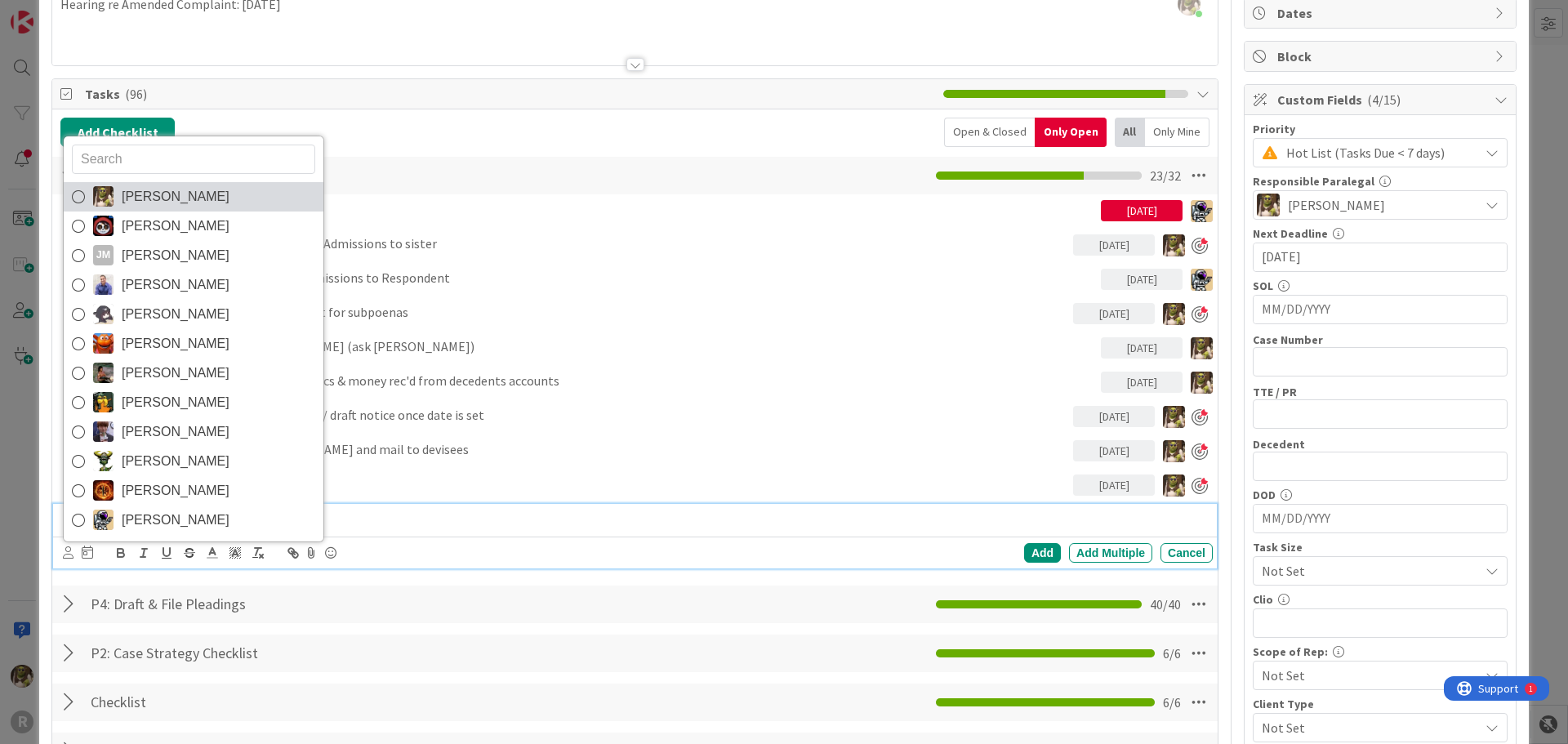
click at [90, 194] on link "[PERSON_NAME]" at bounding box center [193, 196] width 259 height 29
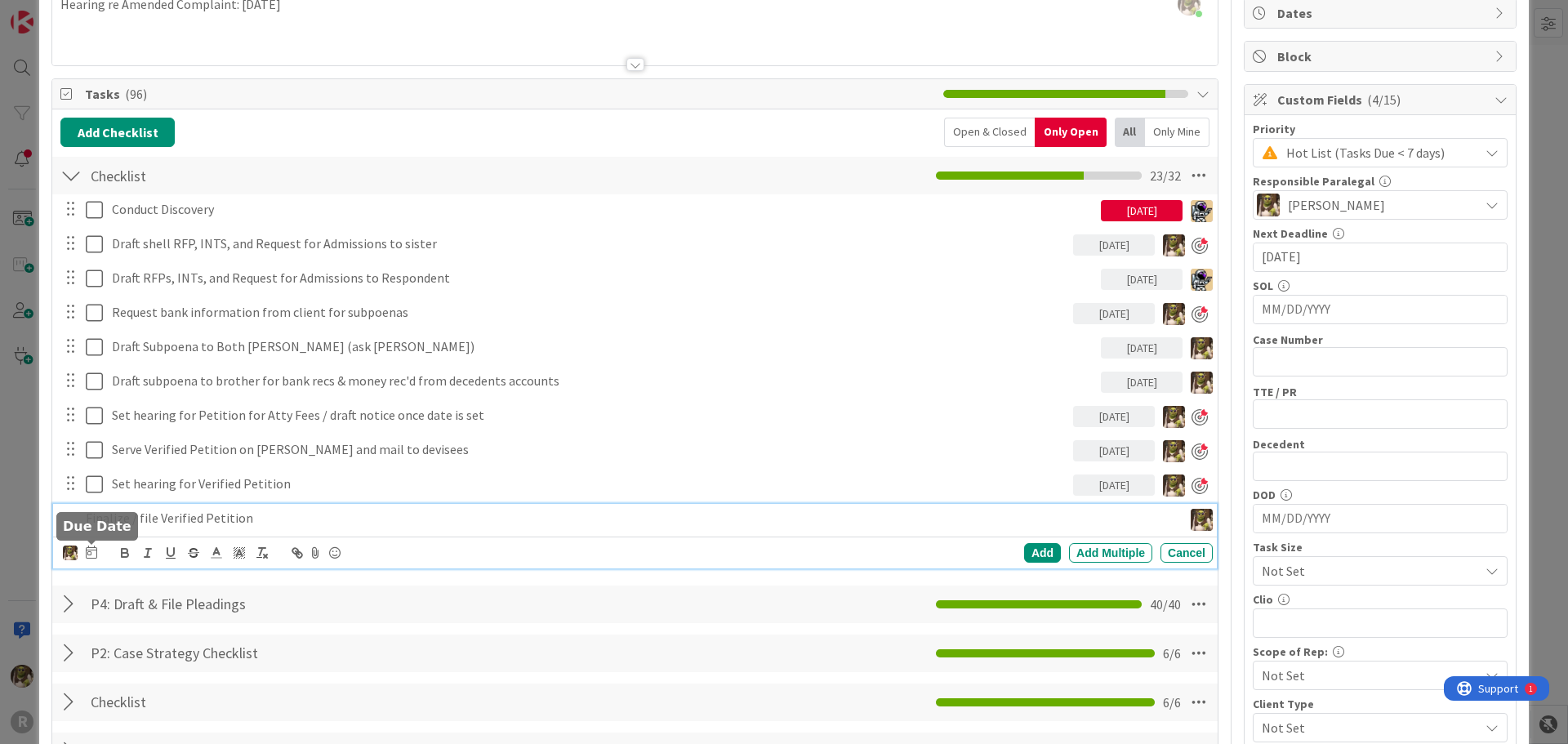
click at [92, 553] on icon at bounding box center [91, 551] width 11 height 13
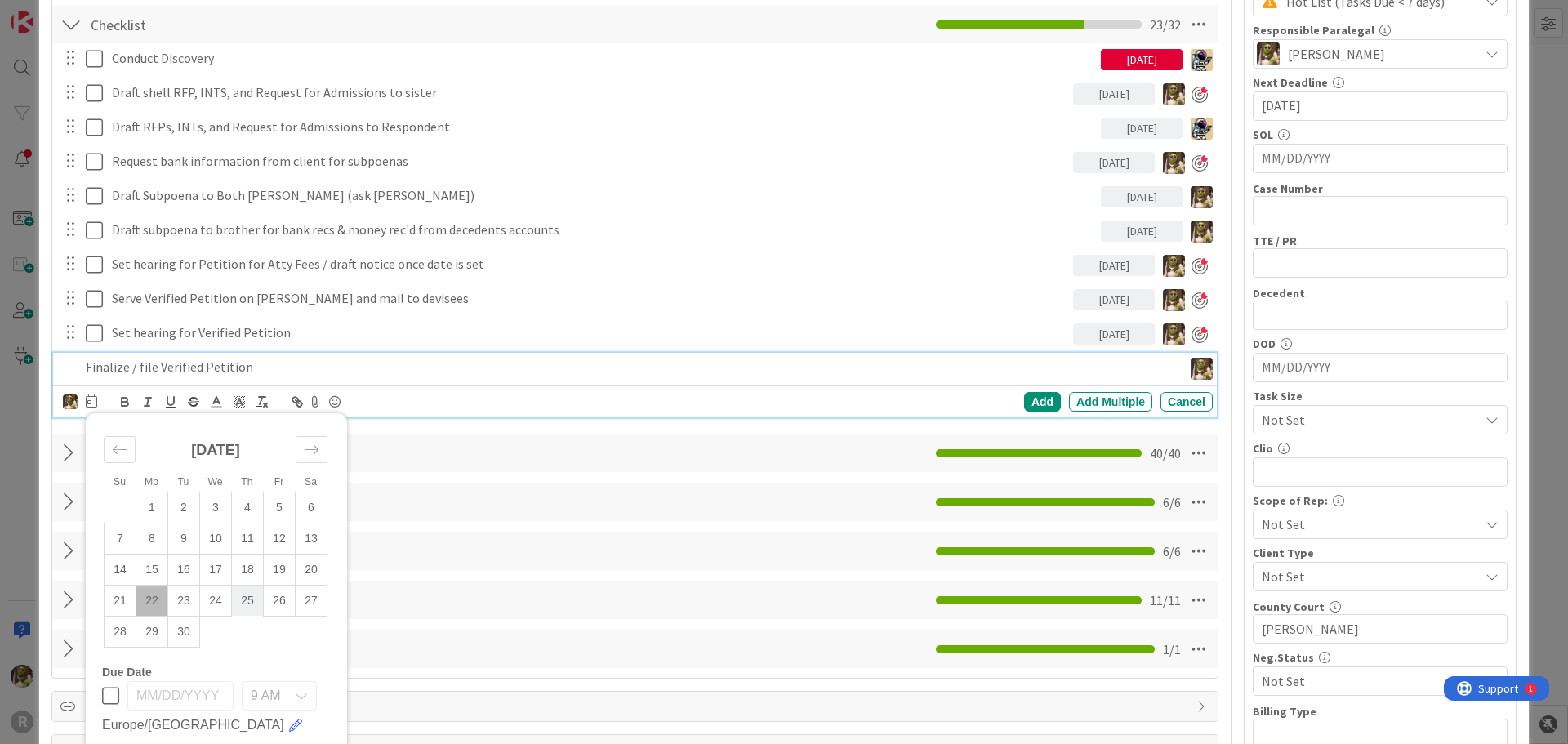
scroll to position [326, 0]
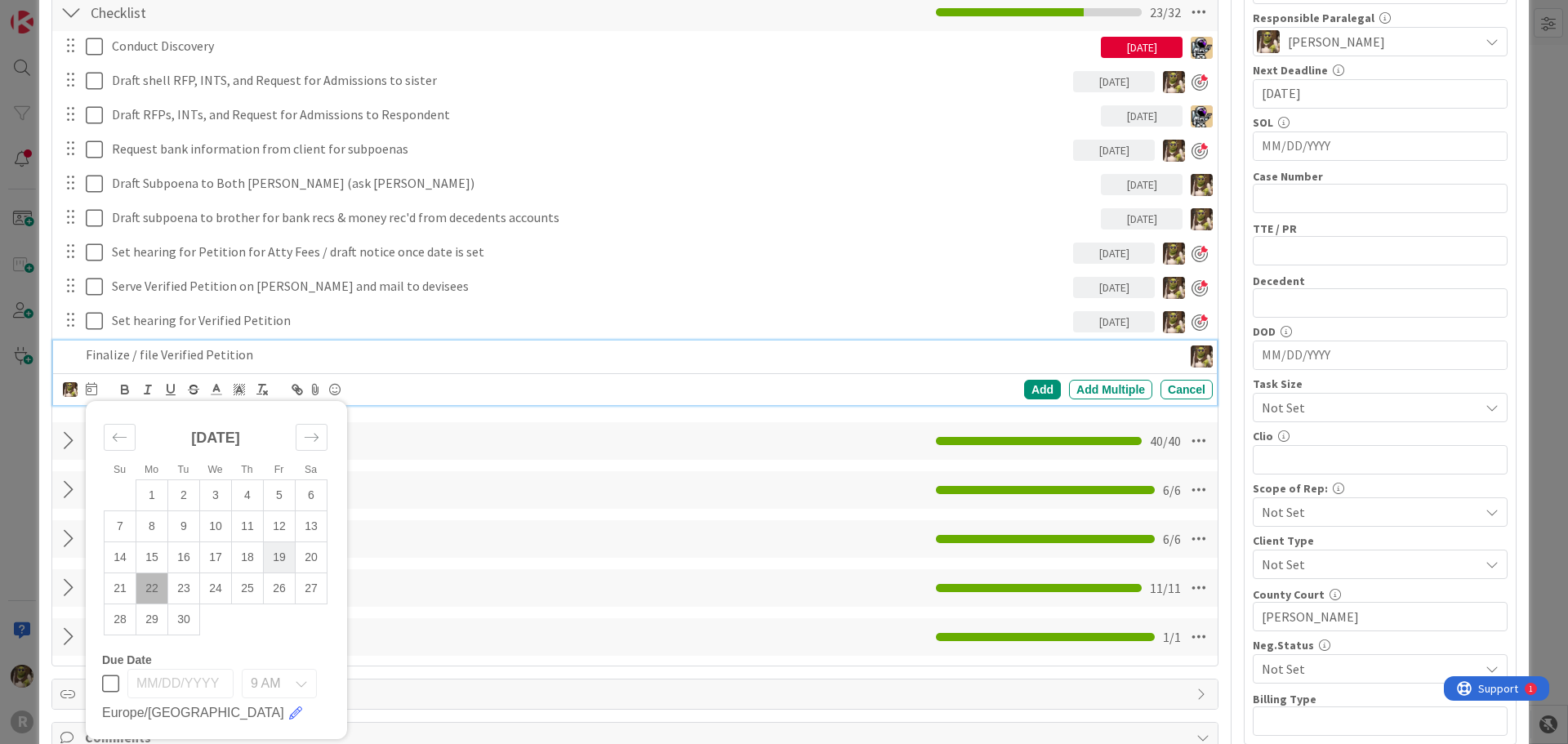
click at [283, 556] on td "19" at bounding box center [280, 557] width 32 height 31
type input "[DATE]"
click at [1024, 385] on div "Add" at bounding box center [1042, 390] width 37 height 19
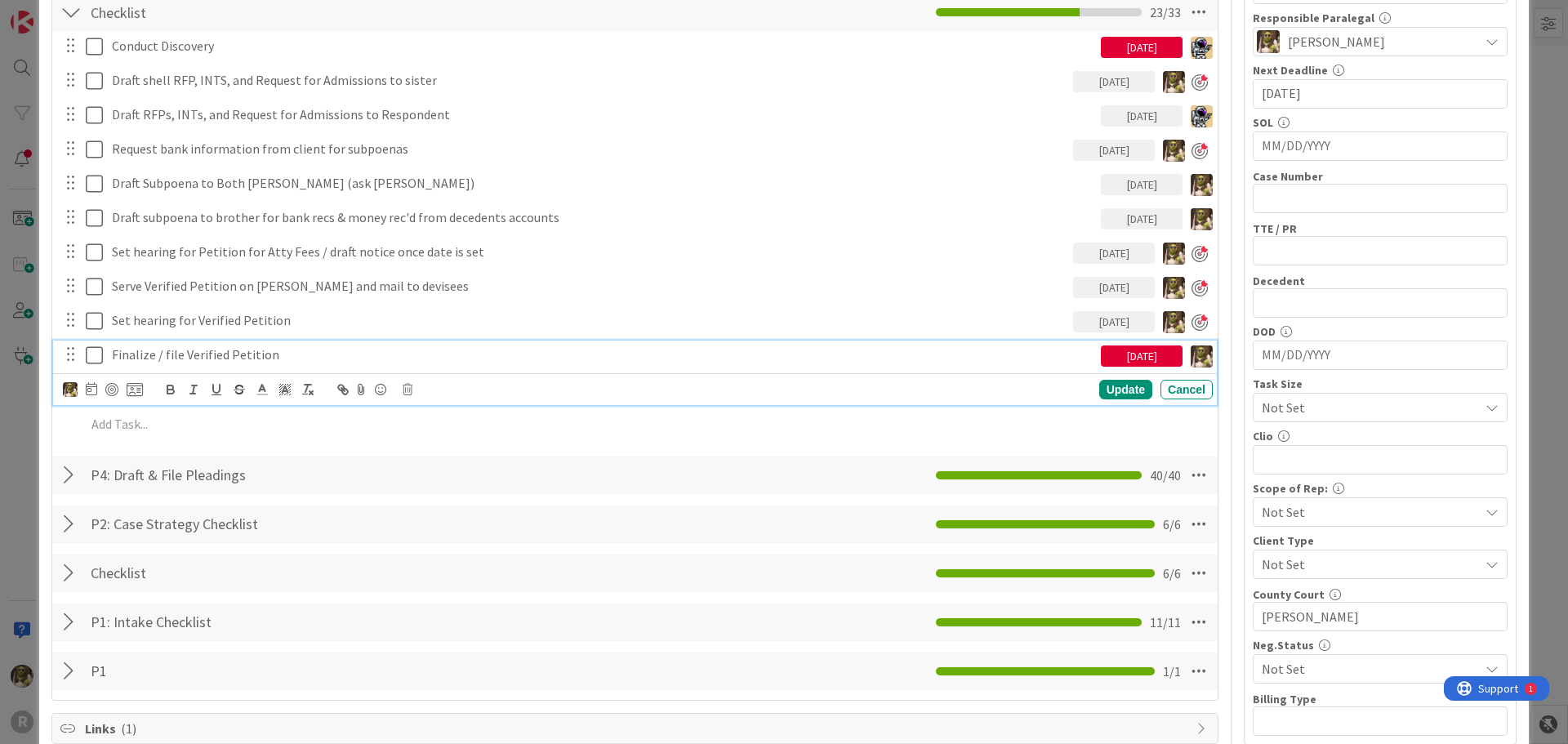
click at [147, 354] on p "Finalize / file Verified Petition" at bounding box center [602, 354] width 982 height 18
click at [112, 388] on div at bounding box center [112, 389] width 13 height 13
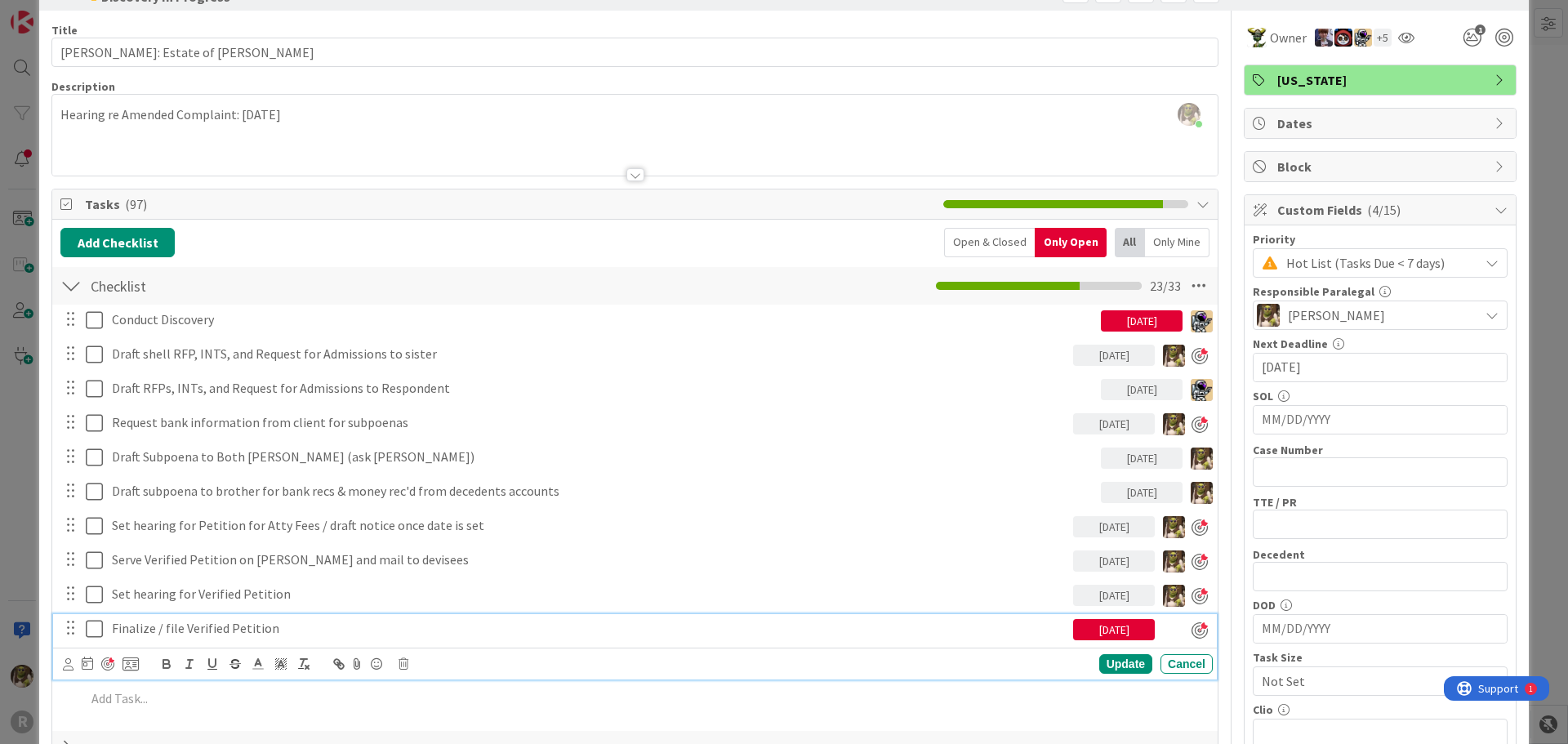
scroll to position [0, 0]
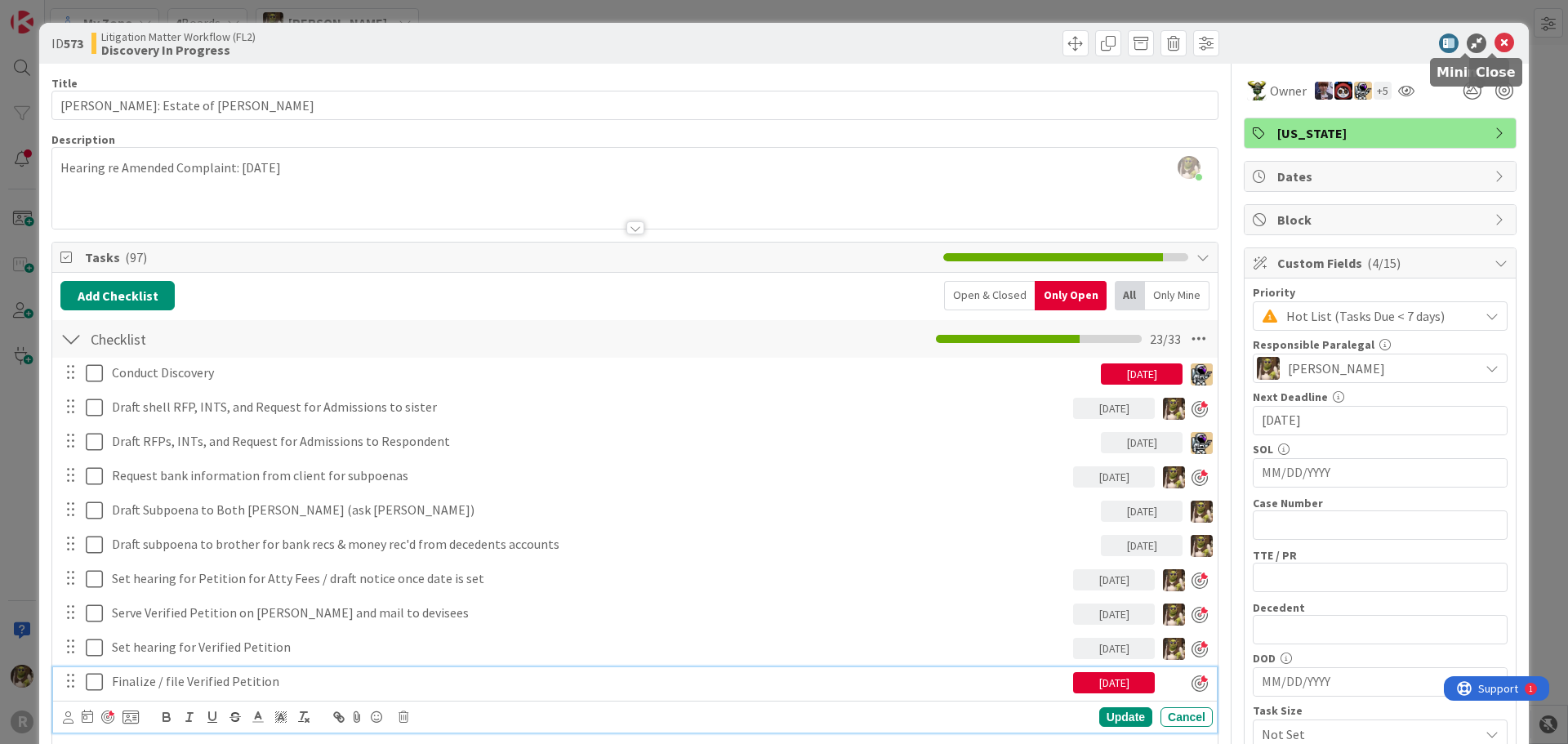
click at [1499, 40] on icon at bounding box center [1504, 43] width 19 height 19
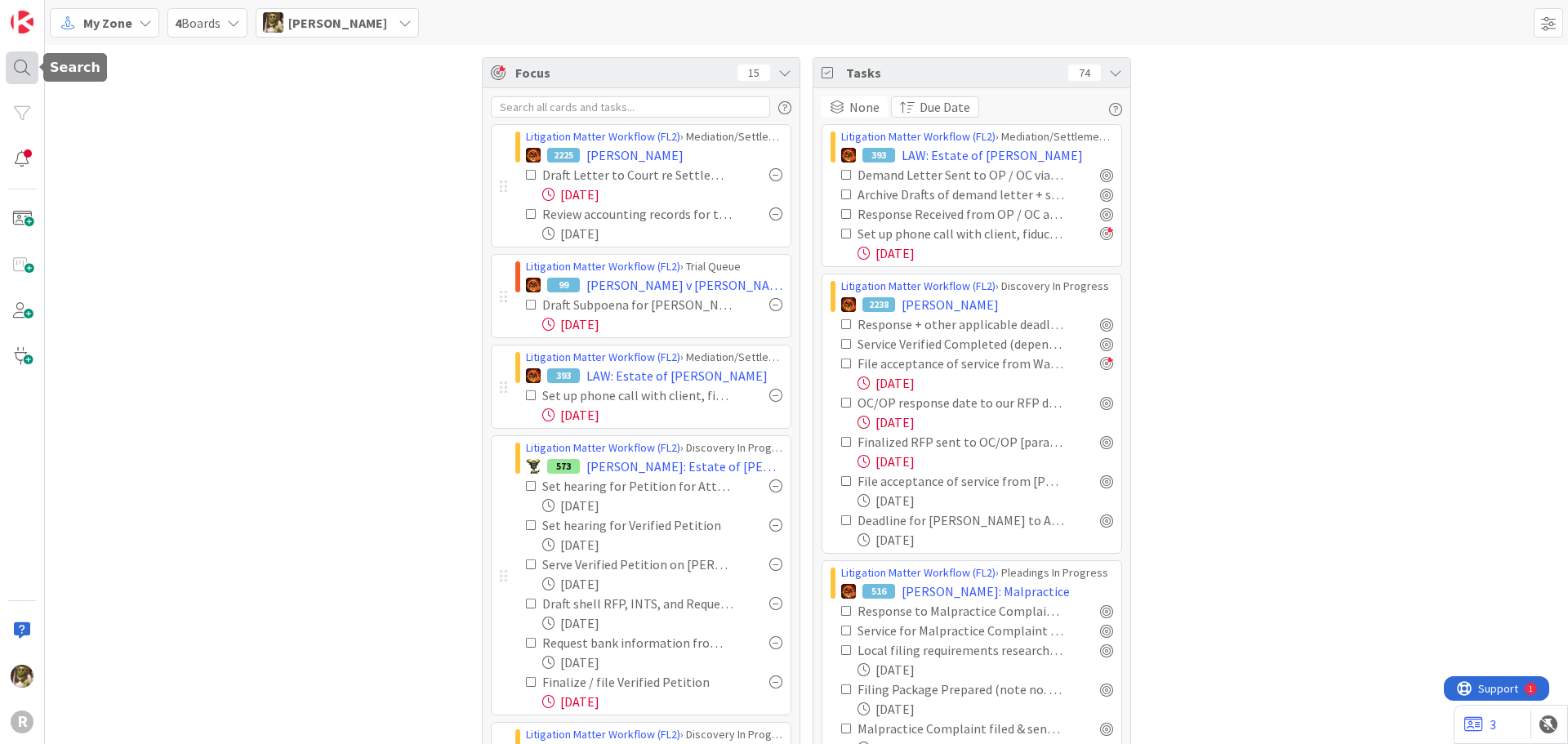
click at [34, 58] on div at bounding box center [21, 67] width 33 height 33
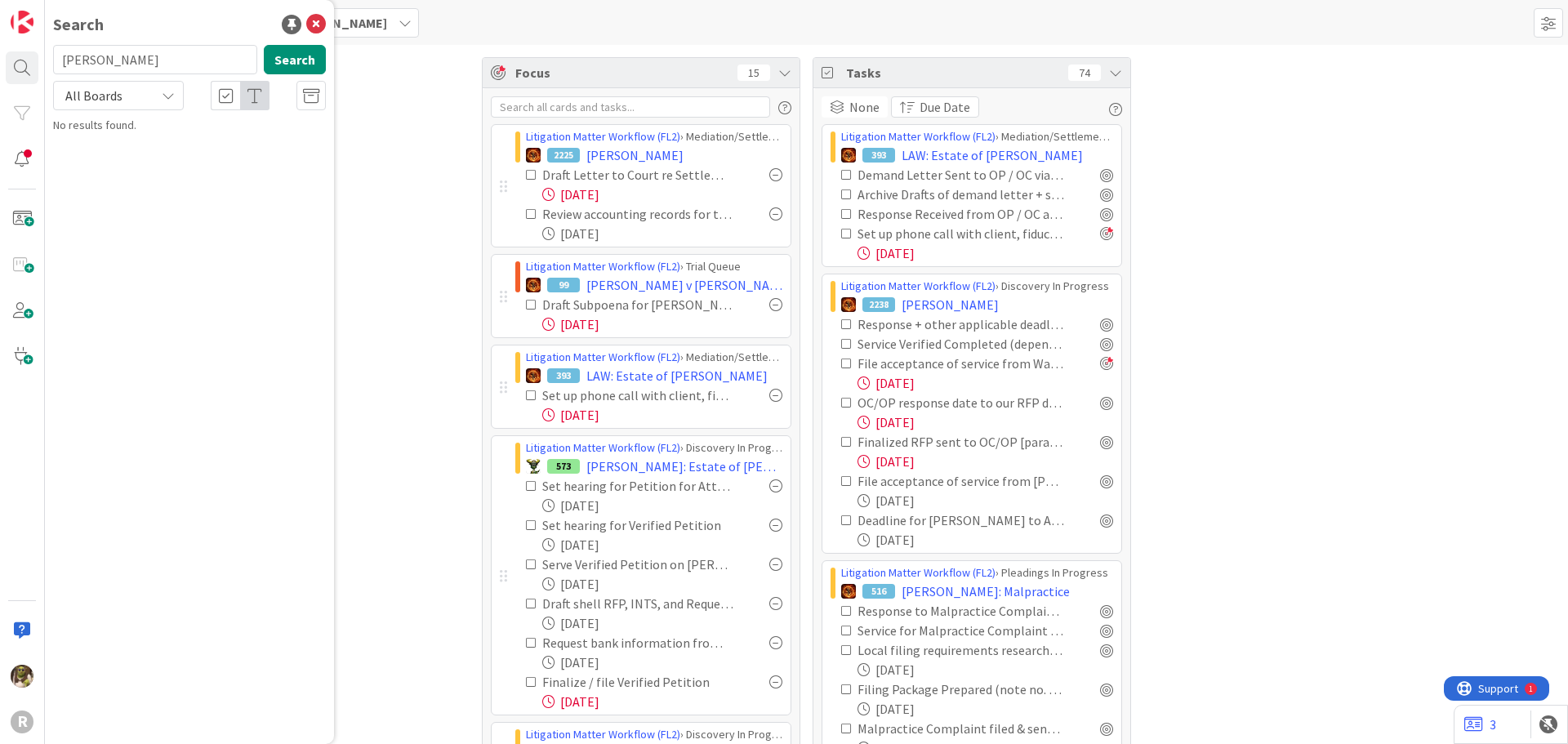
type input "anderson"
click at [186, 135] on p "ANDERSON : Elder Abuse Claim" at bounding box center [201, 143] width 250 height 17
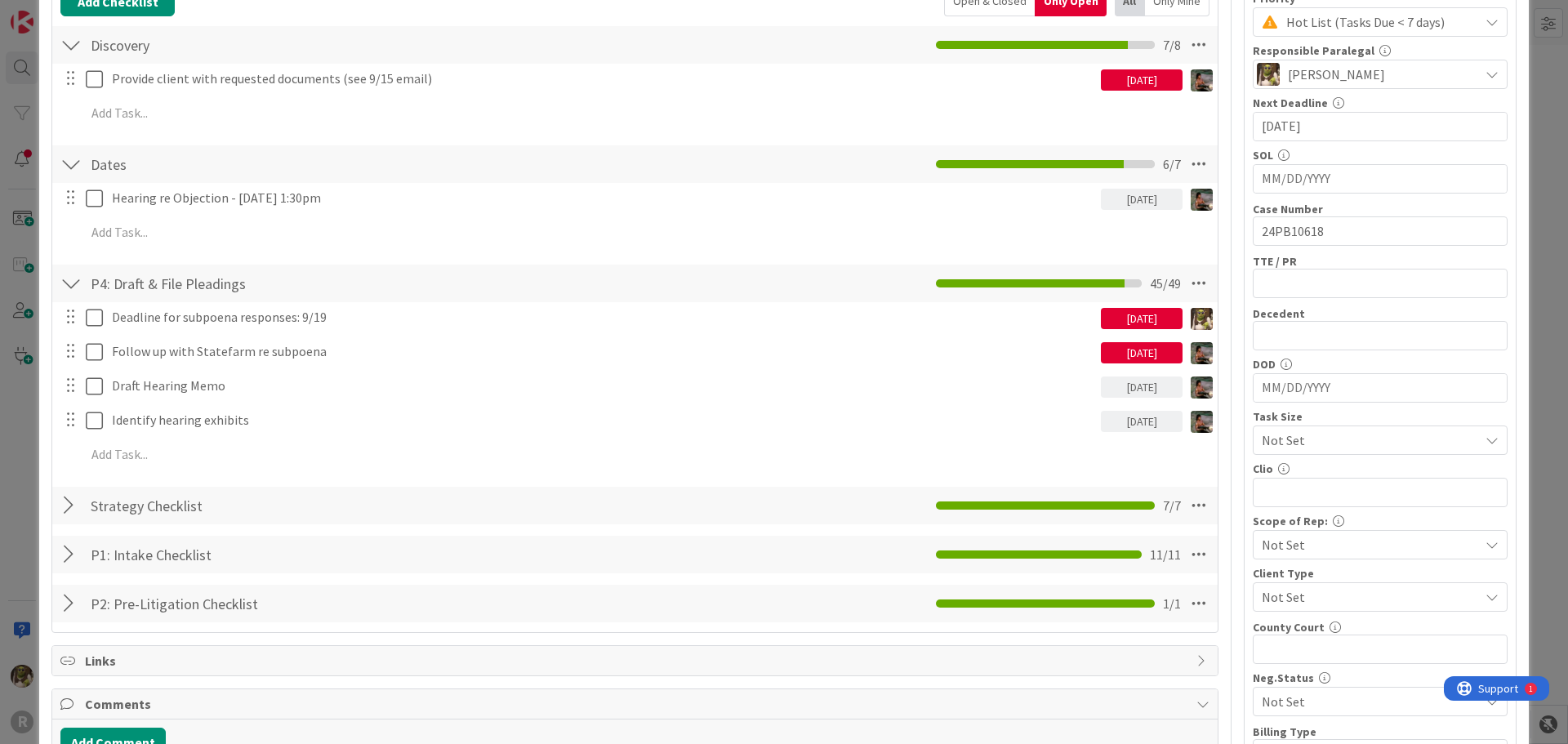
scroll to position [326, 0]
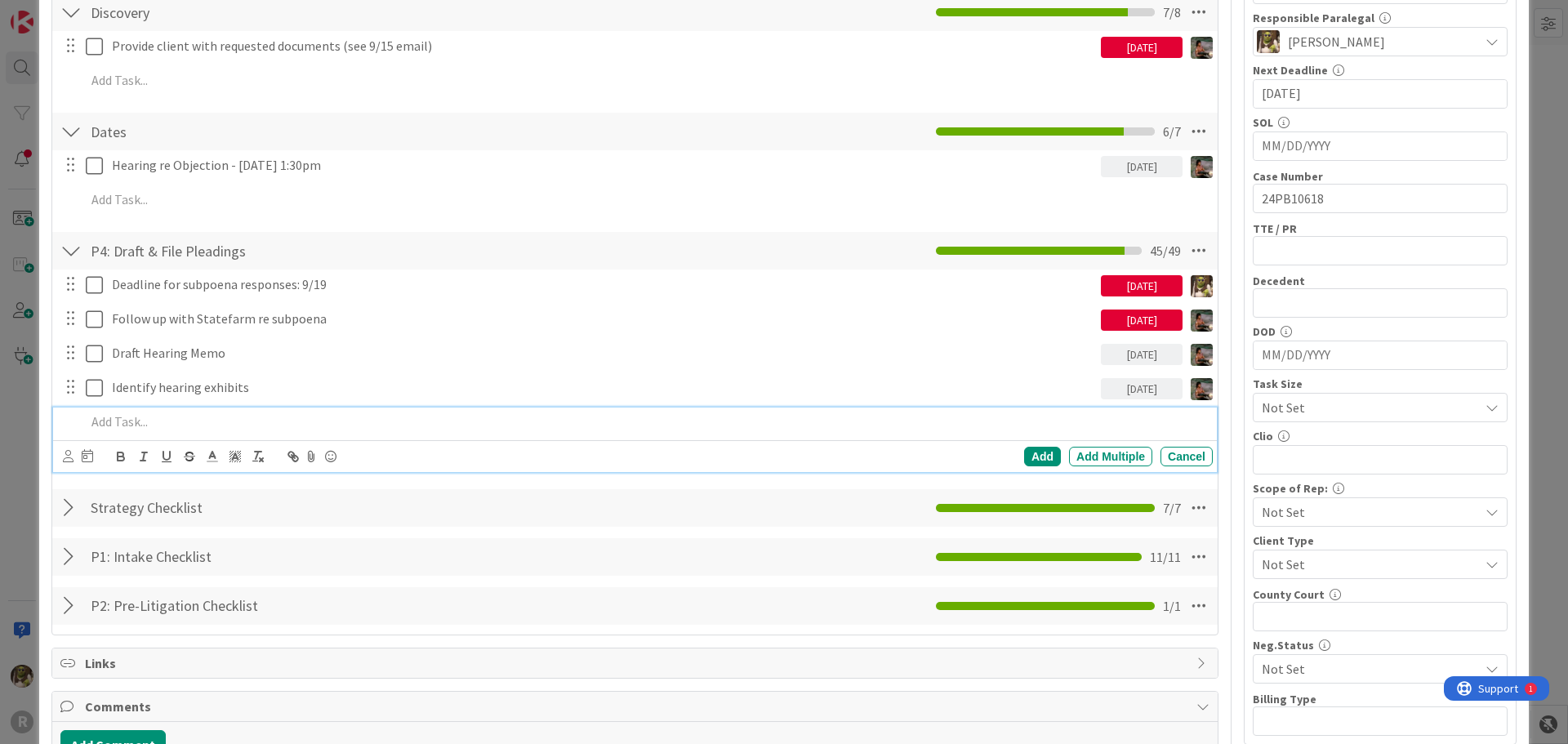
click at [175, 424] on p at bounding box center [645, 421] width 1120 height 18
click at [73, 457] on icon at bounding box center [68, 456] width 11 height 12
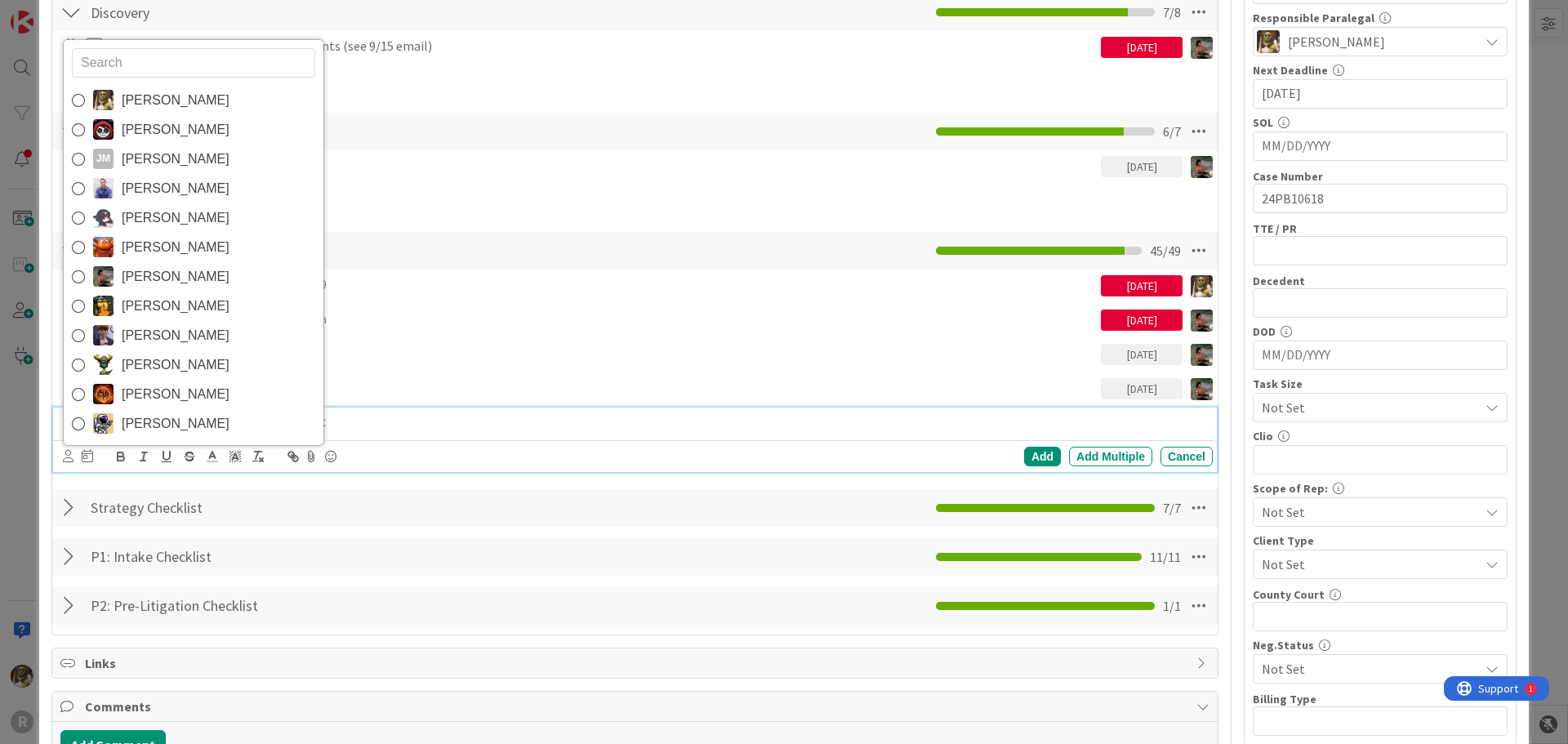
drag, startPoint x: 164, startPoint y: 103, endPoint x: 133, endPoint y: 280, distance: 179.7
click at [164, 103] on span "[PERSON_NAME]" at bounding box center [175, 100] width 108 height 25
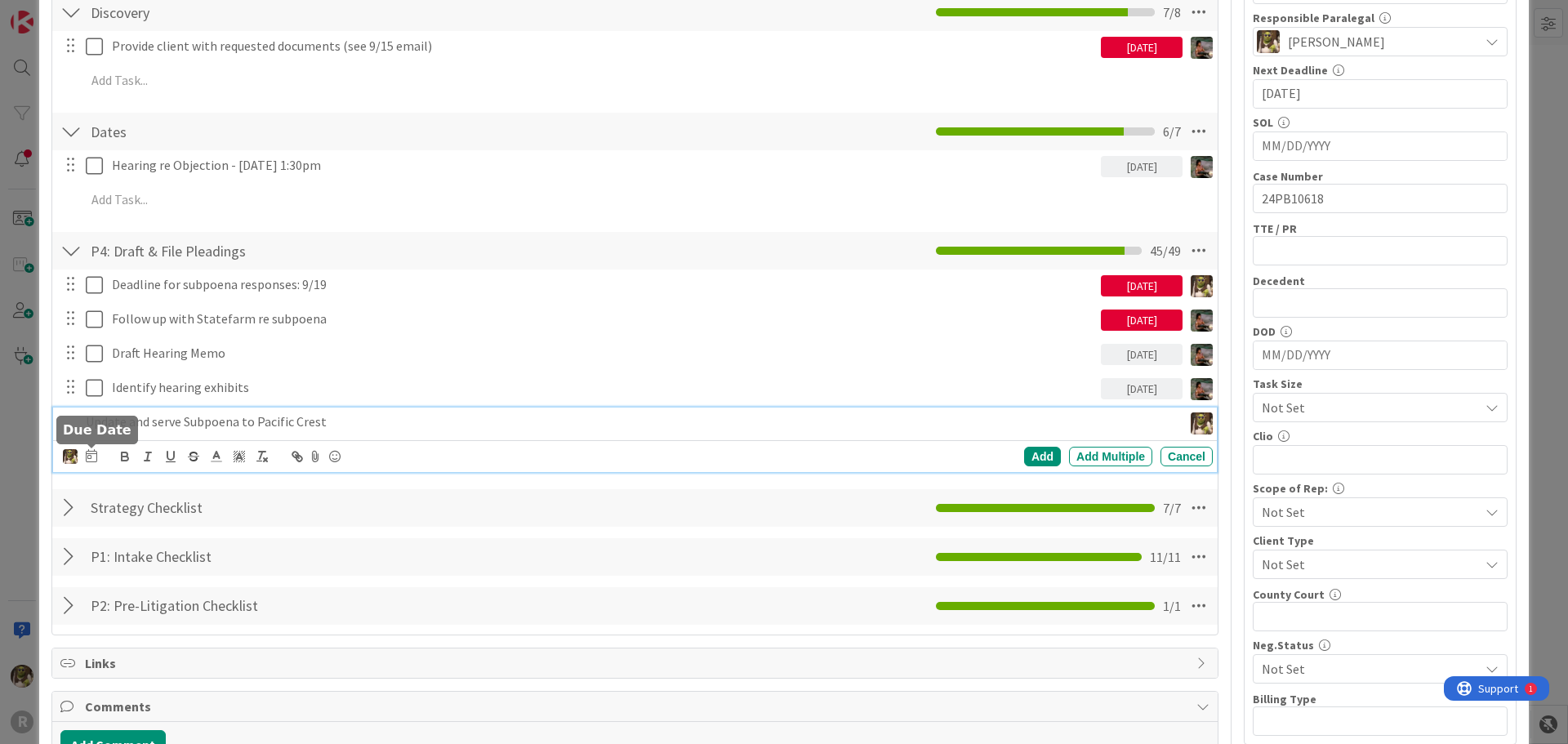
click at [95, 460] on icon at bounding box center [91, 456] width 11 height 13
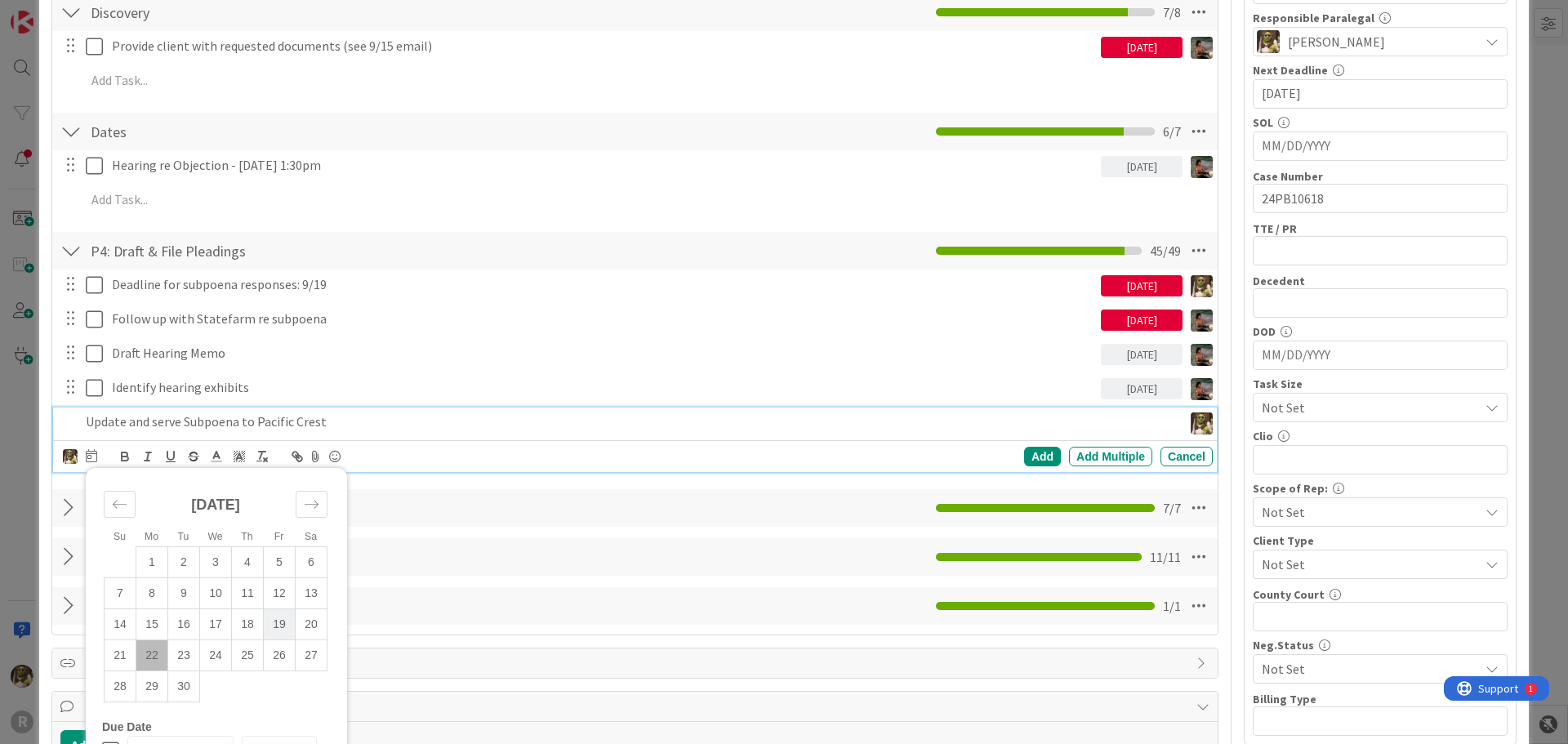
click at [286, 624] on td "19" at bounding box center [280, 624] width 32 height 31
type input "[DATE]"
click at [1042, 463] on div "Add" at bounding box center [1042, 456] width 37 height 19
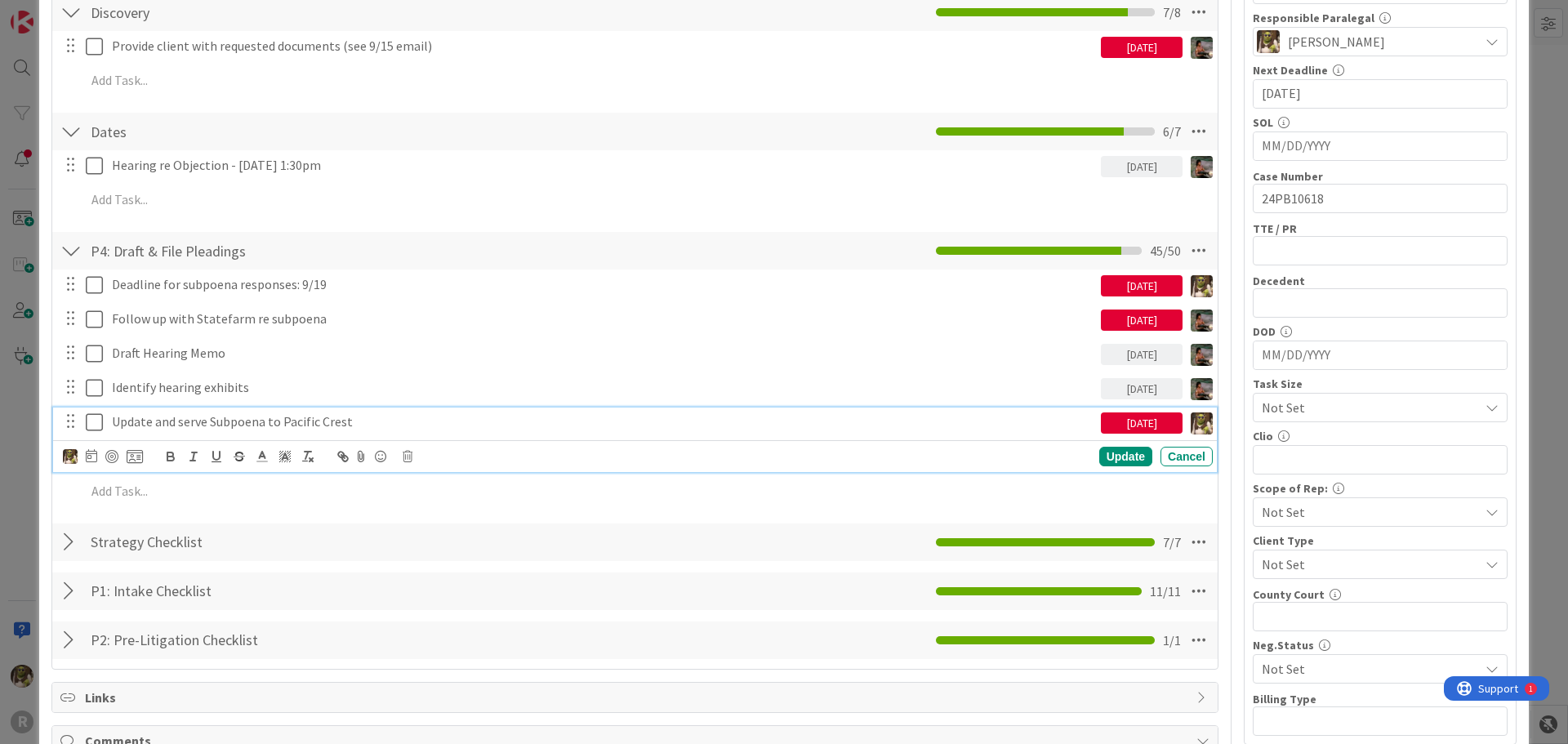
click at [860, 428] on p "Update and serve Subpoena to Pacific Crest" at bounding box center [602, 421] width 982 height 18
click at [111, 454] on div at bounding box center [112, 456] width 13 height 13
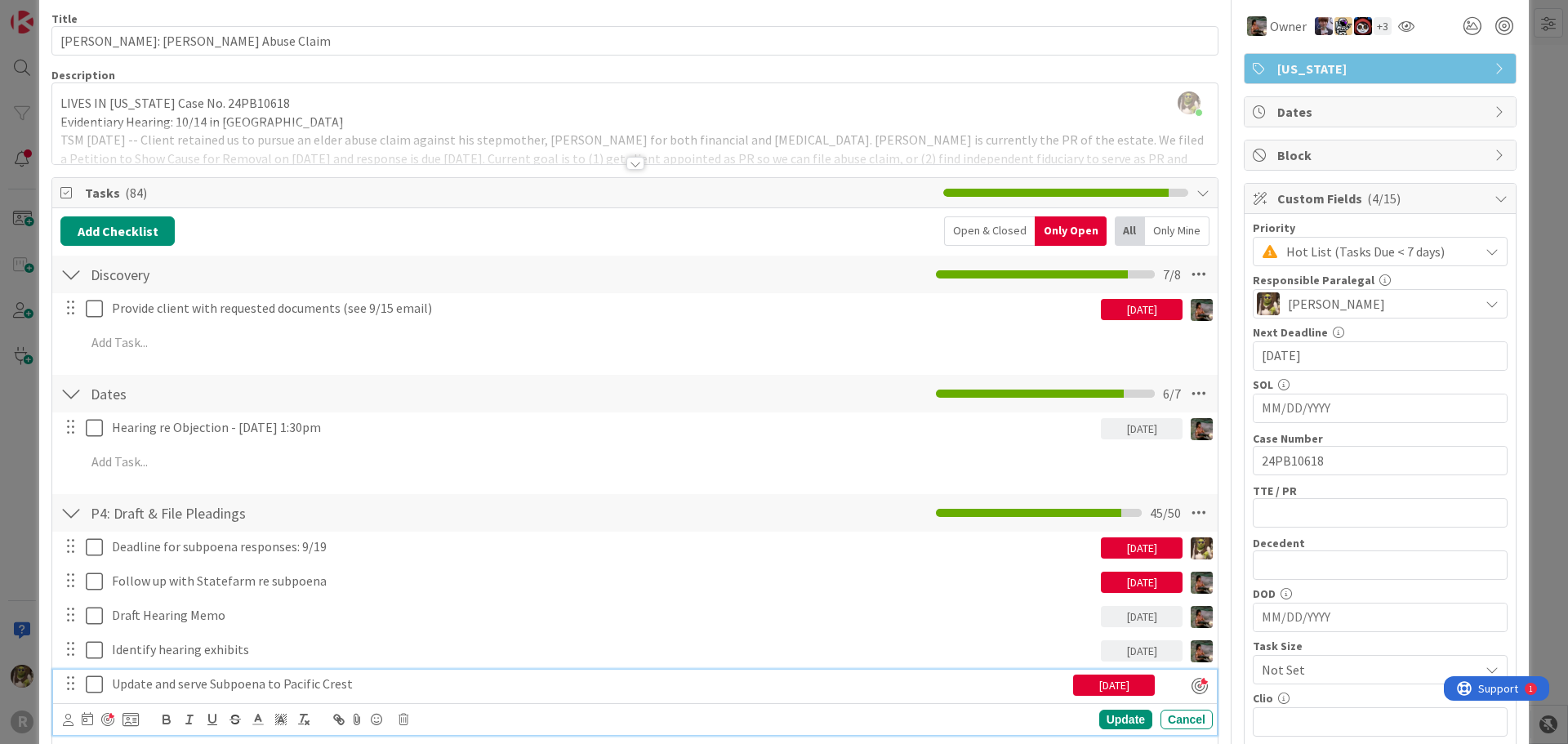
scroll to position [0, 0]
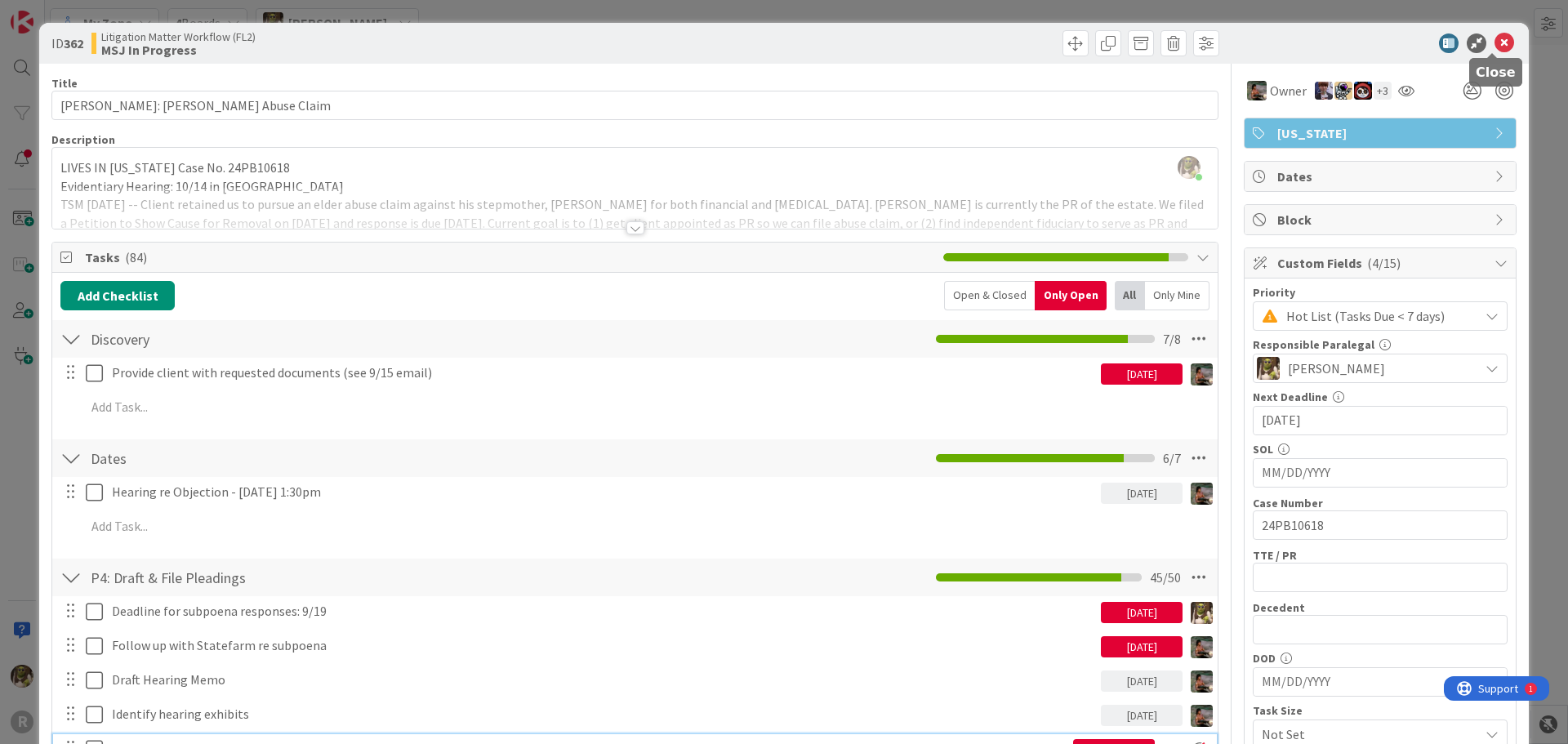
click at [1497, 47] on icon at bounding box center [1504, 43] width 19 height 19
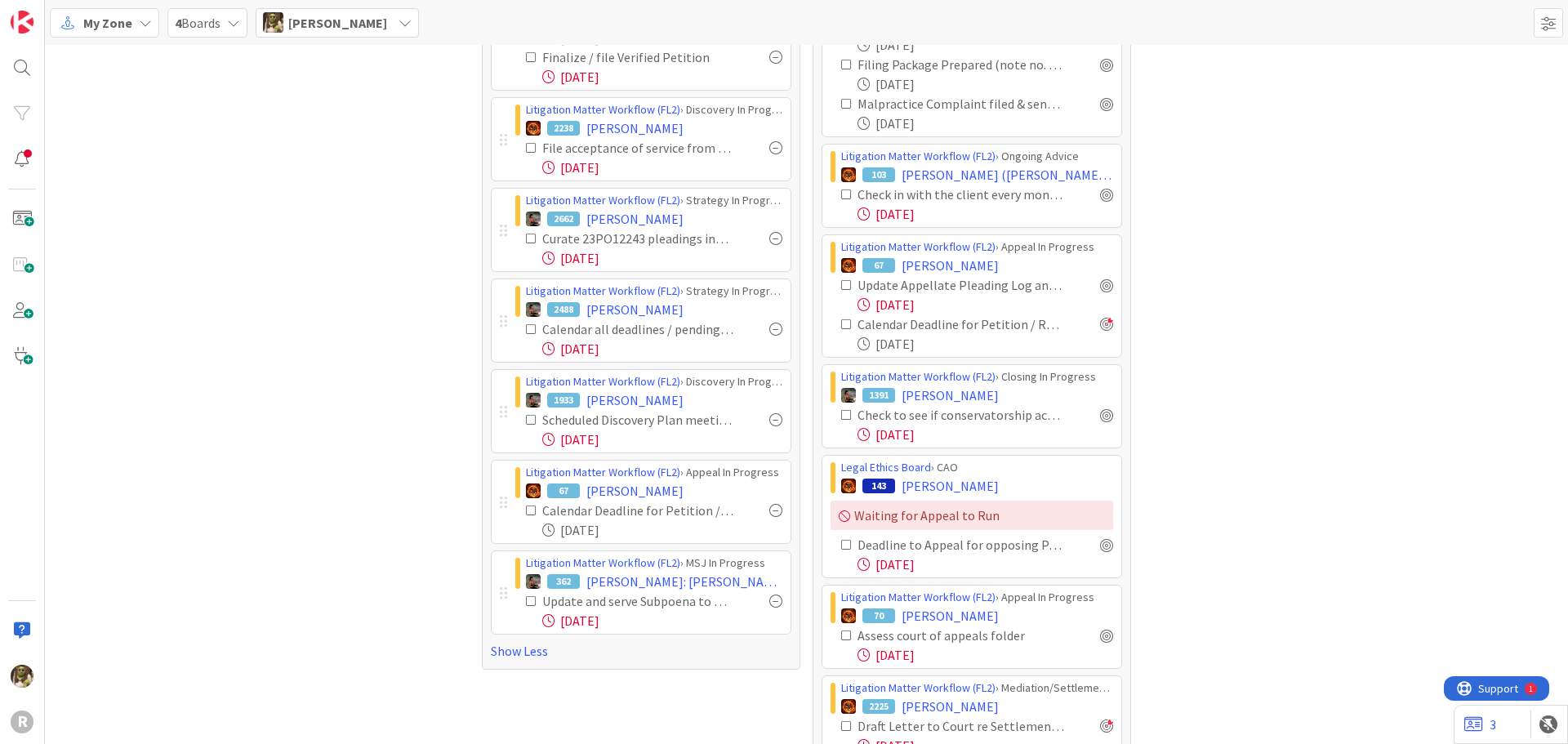
scroll to position [653, 0]
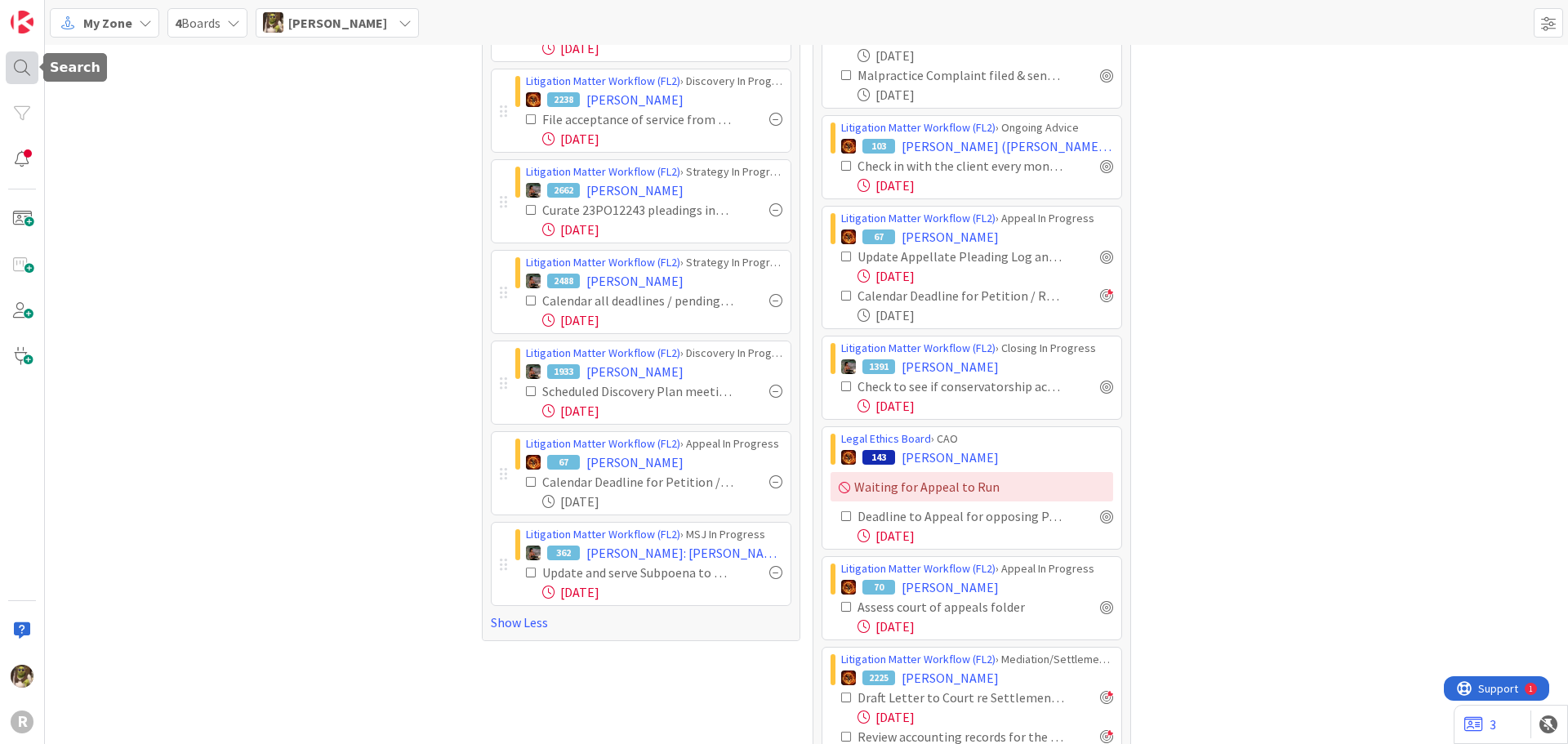
click at [26, 73] on div at bounding box center [21, 67] width 33 height 33
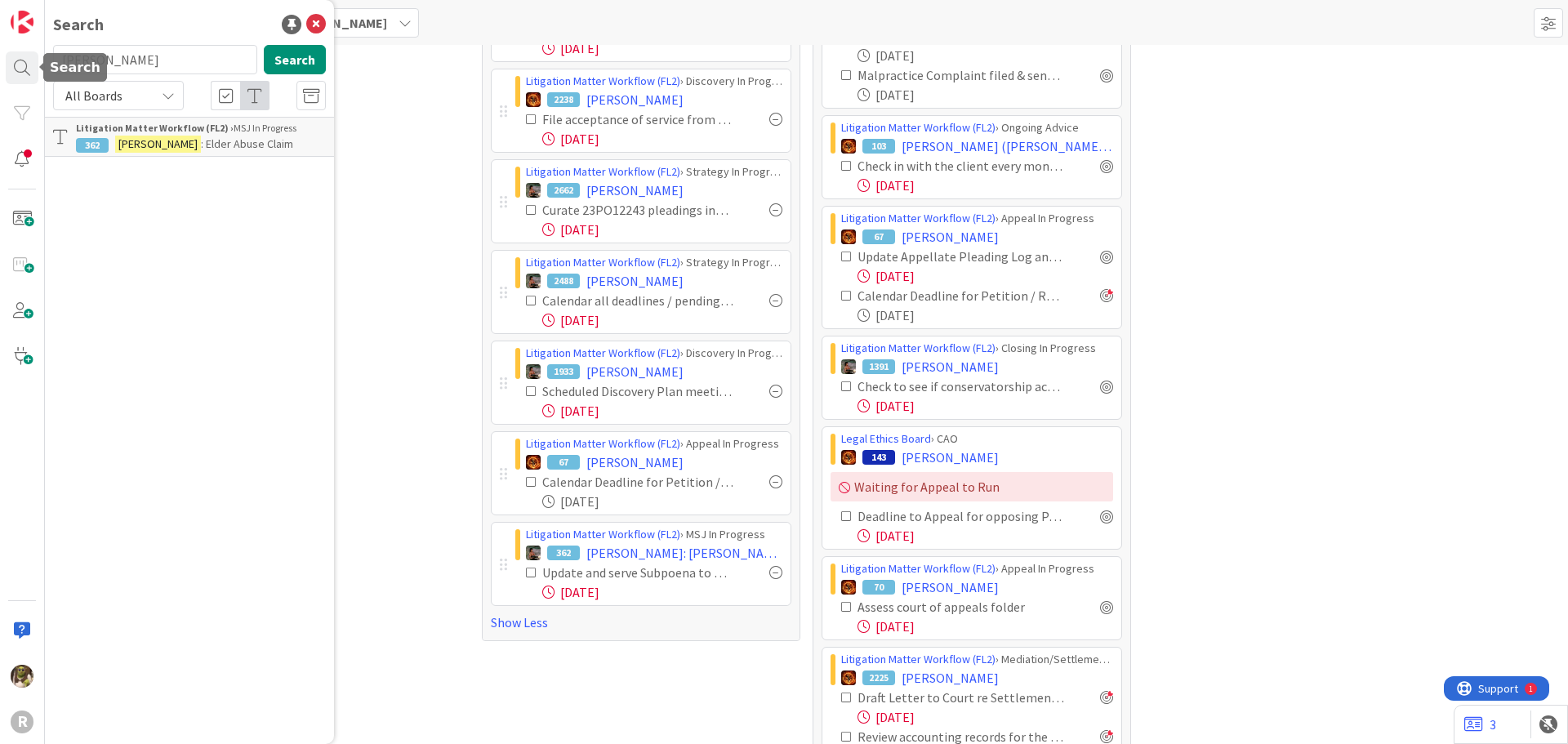
drag, startPoint x: -47, startPoint y: 84, endPoint x: -229, endPoint y: 88, distance: 182.0
click at [0, 88] on html "R Search anderson Search All Boards Litigation Matter Workflow (FL2) › MSJ In P…" at bounding box center [784, 372] width 1568 height 744
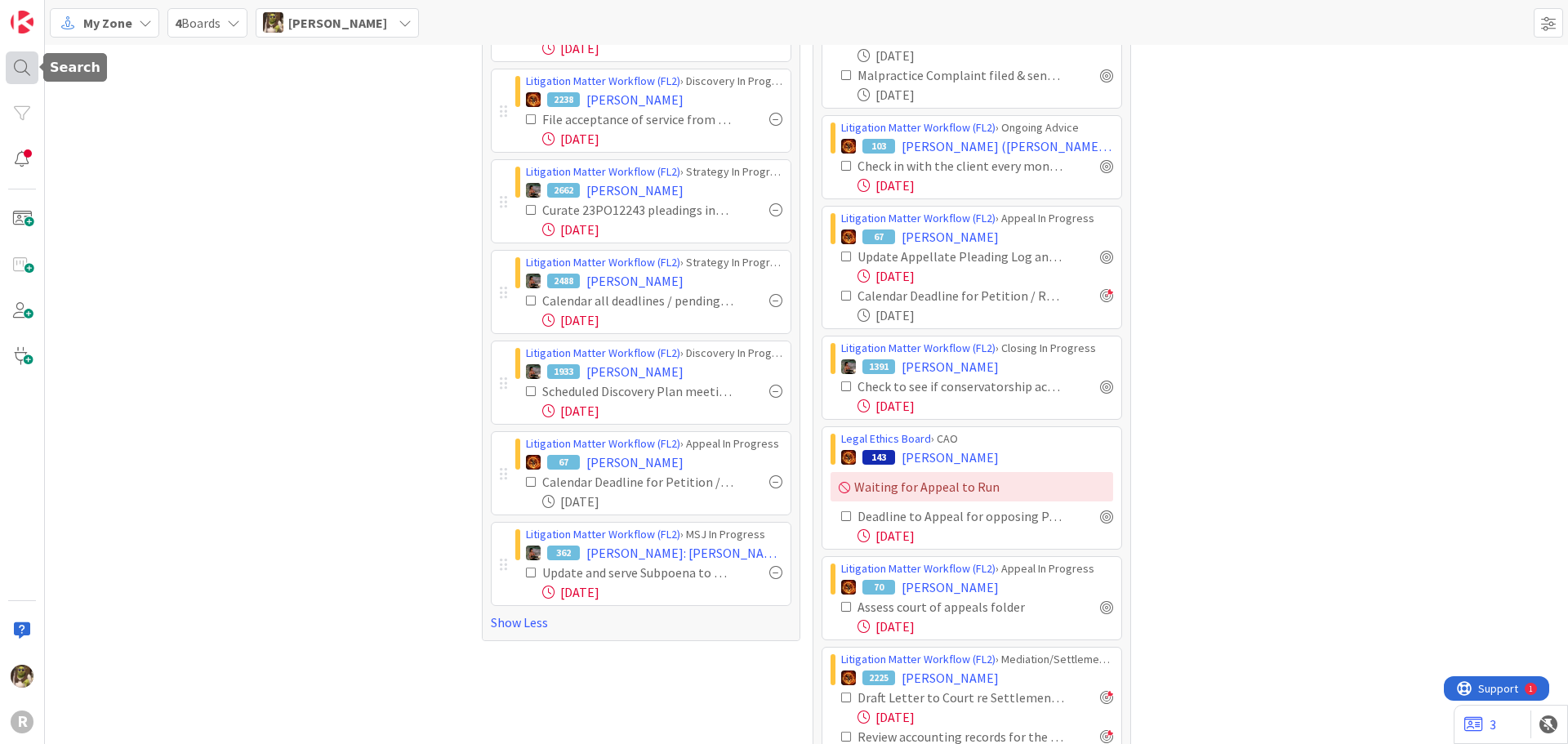
click at [22, 57] on div at bounding box center [21, 67] width 33 height 33
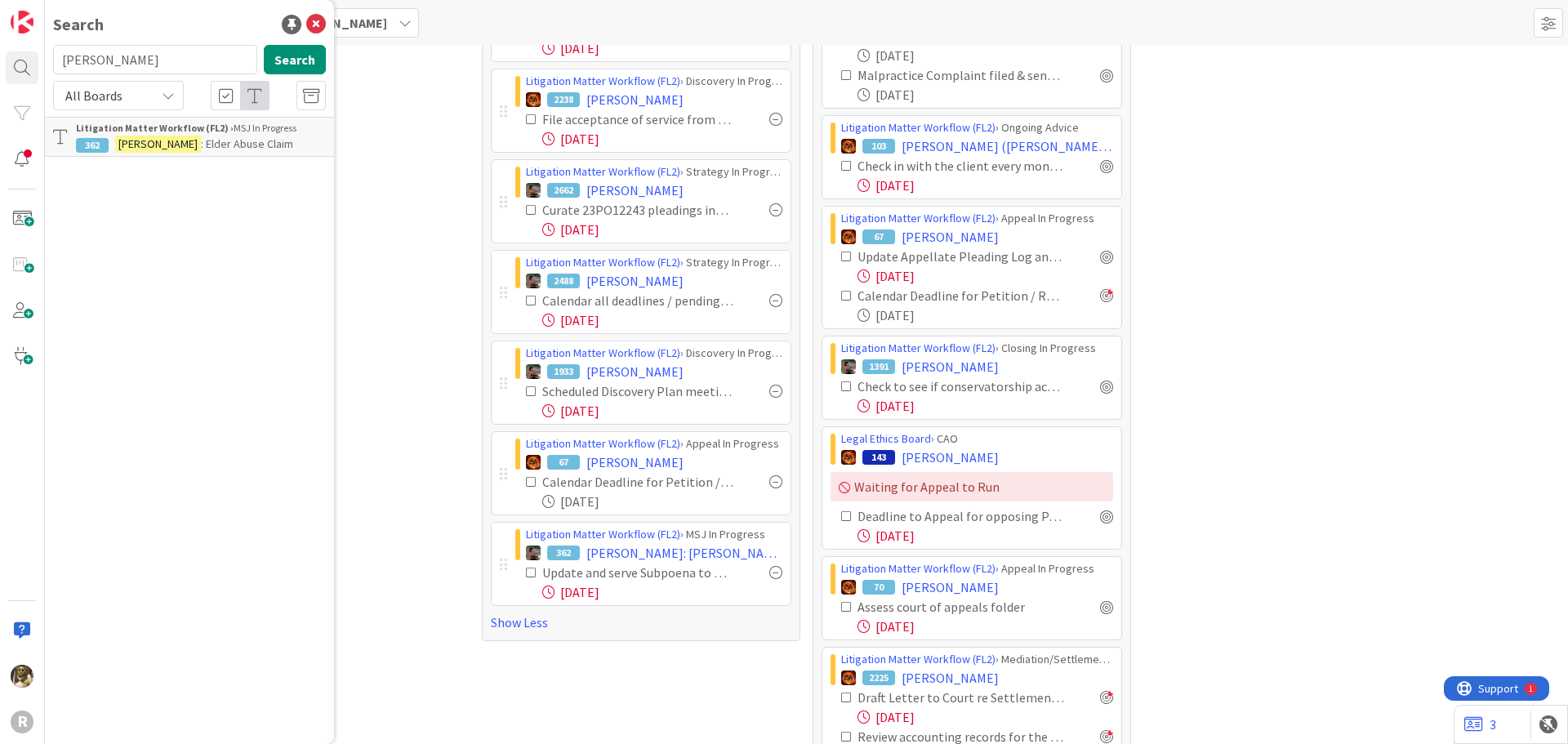
drag, startPoint x: 126, startPoint y: 62, endPoint x: 48, endPoint y: 60, distance: 78.0
click at [48, 60] on div "anderson Search" at bounding box center [189, 62] width 292 height 36
type input "rous'"
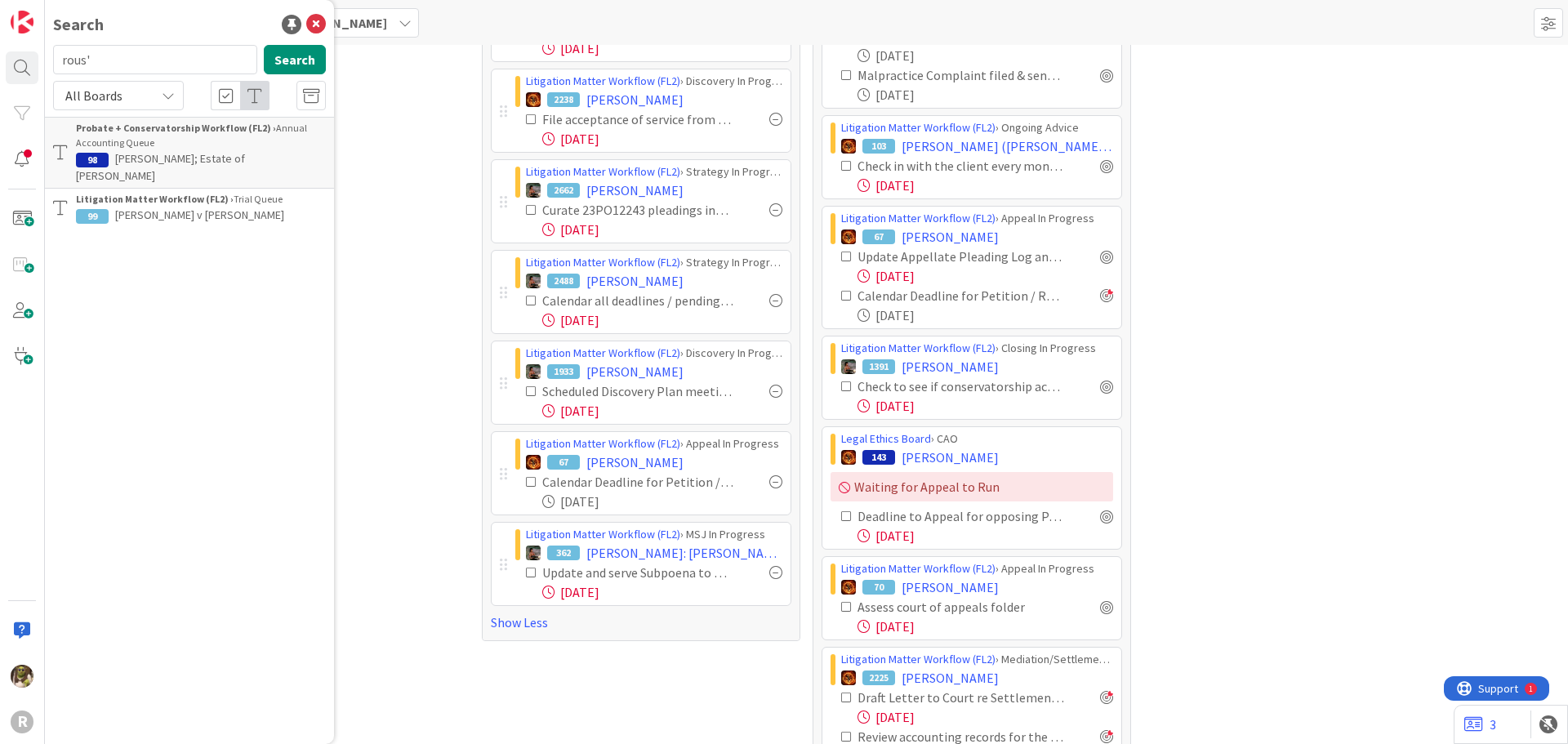
click at [199, 208] on span "[PERSON_NAME] v [PERSON_NAME]" at bounding box center [200, 215] width 169 height 15
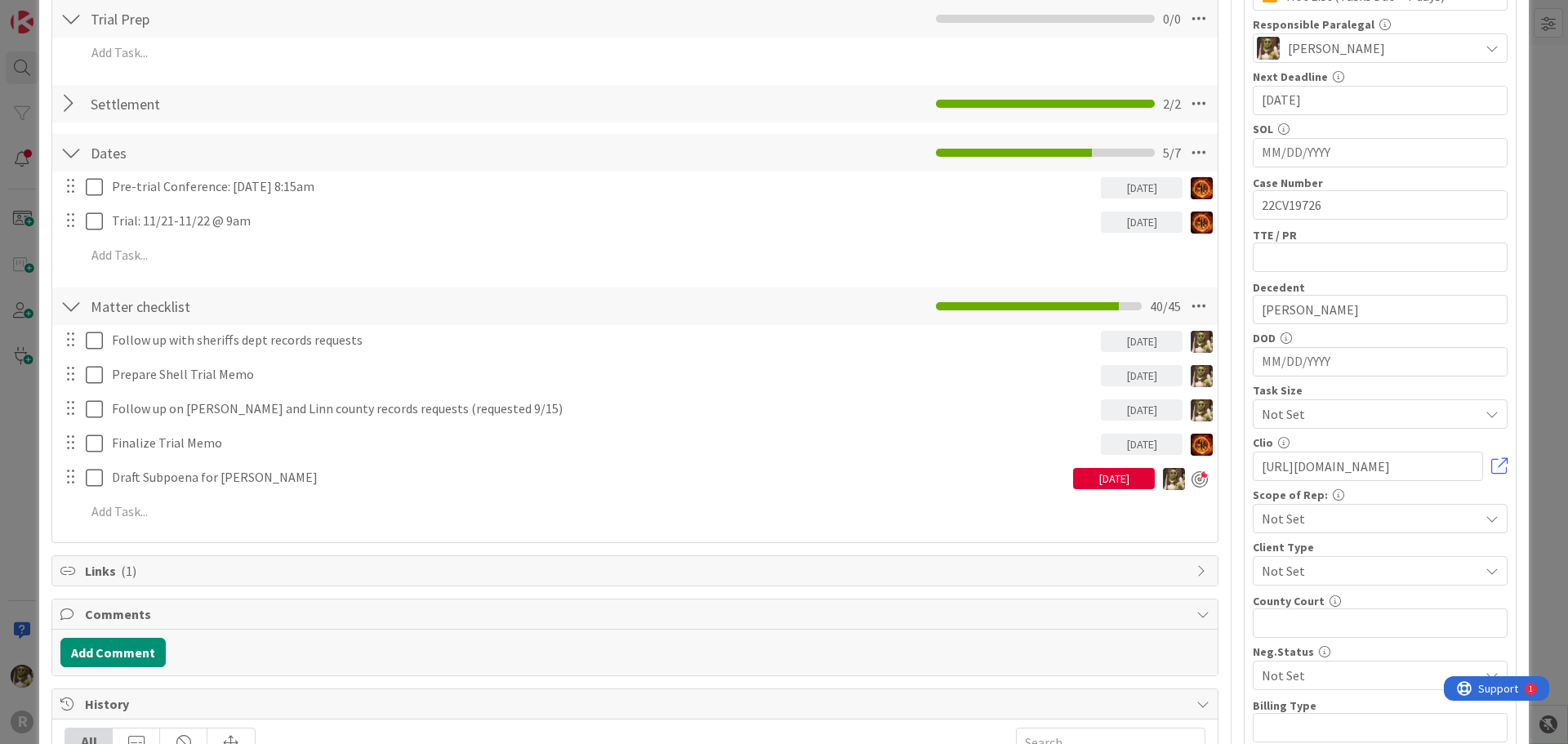
scroll to position [326, 0]
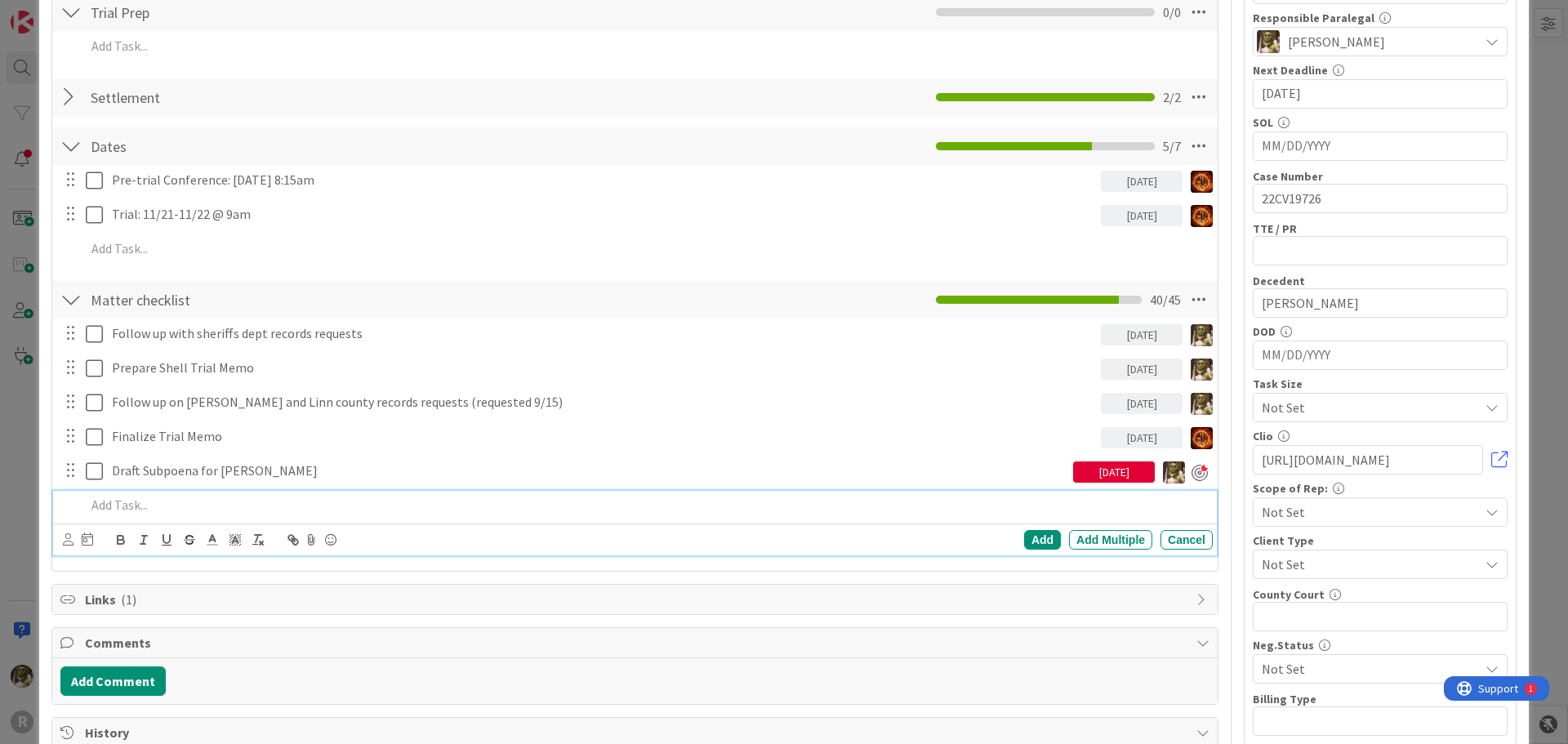
click at [177, 508] on p at bounding box center [645, 505] width 1120 height 18
click at [73, 542] on icon at bounding box center [68, 539] width 11 height 12
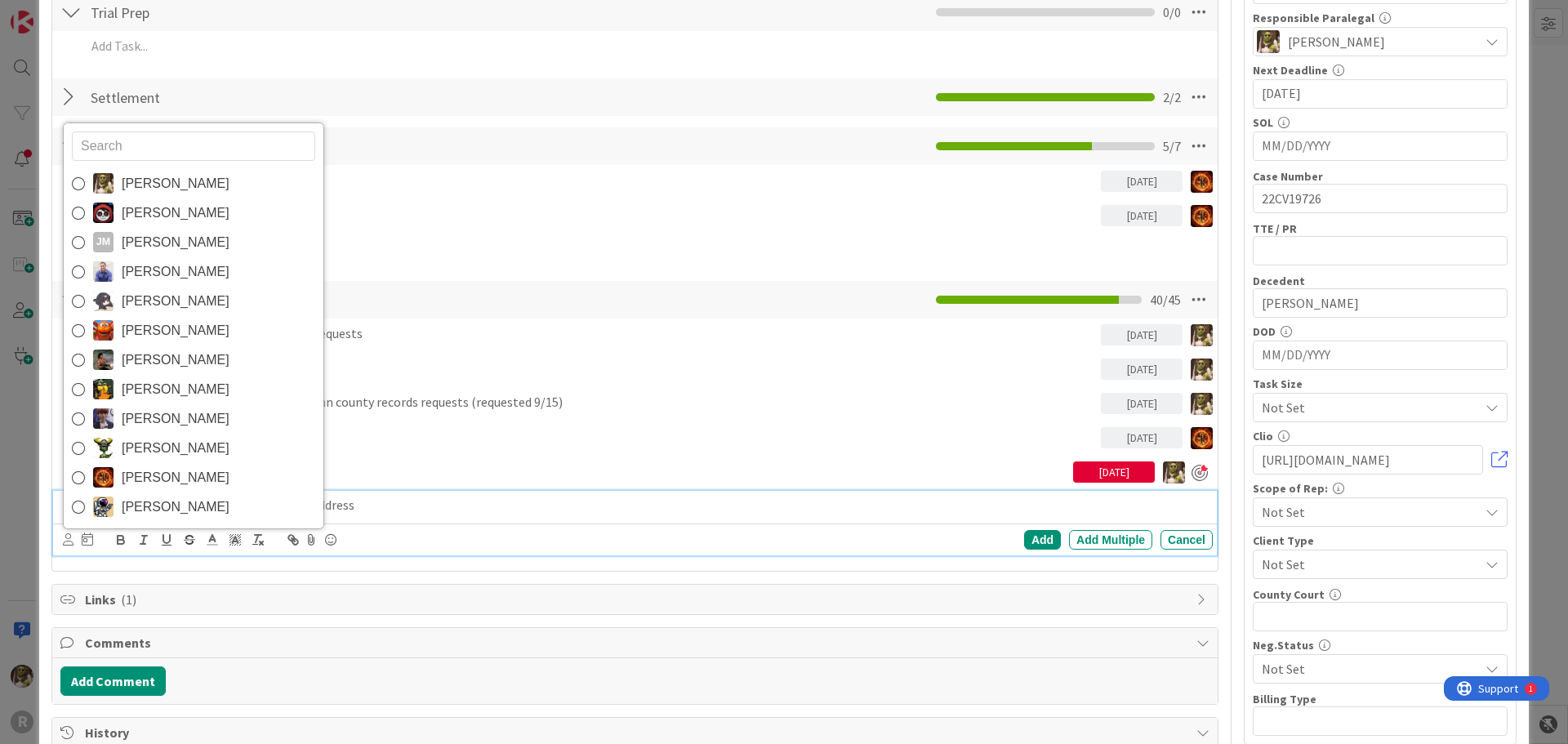
drag, startPoint x: 136, startPoint y: 182, endPoint x: 129, endPoint y: 307, distance: 125.2
click at [136, 182] on span "[PERSON_NAME]" at bounding box center [175, 184] width 108 height 25
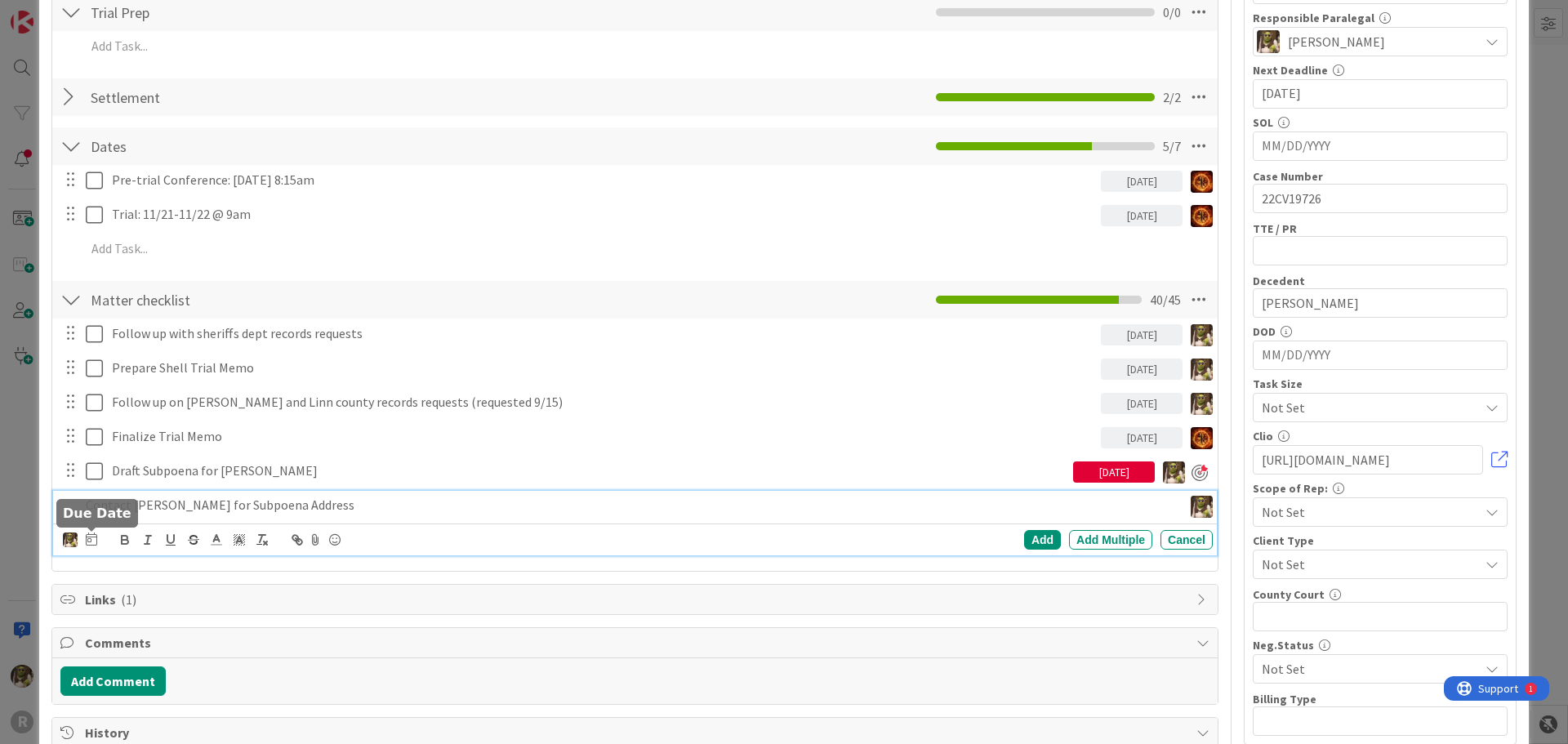
click at [91, 543] on icon at bounding box center [91, 538] width 11 height 13
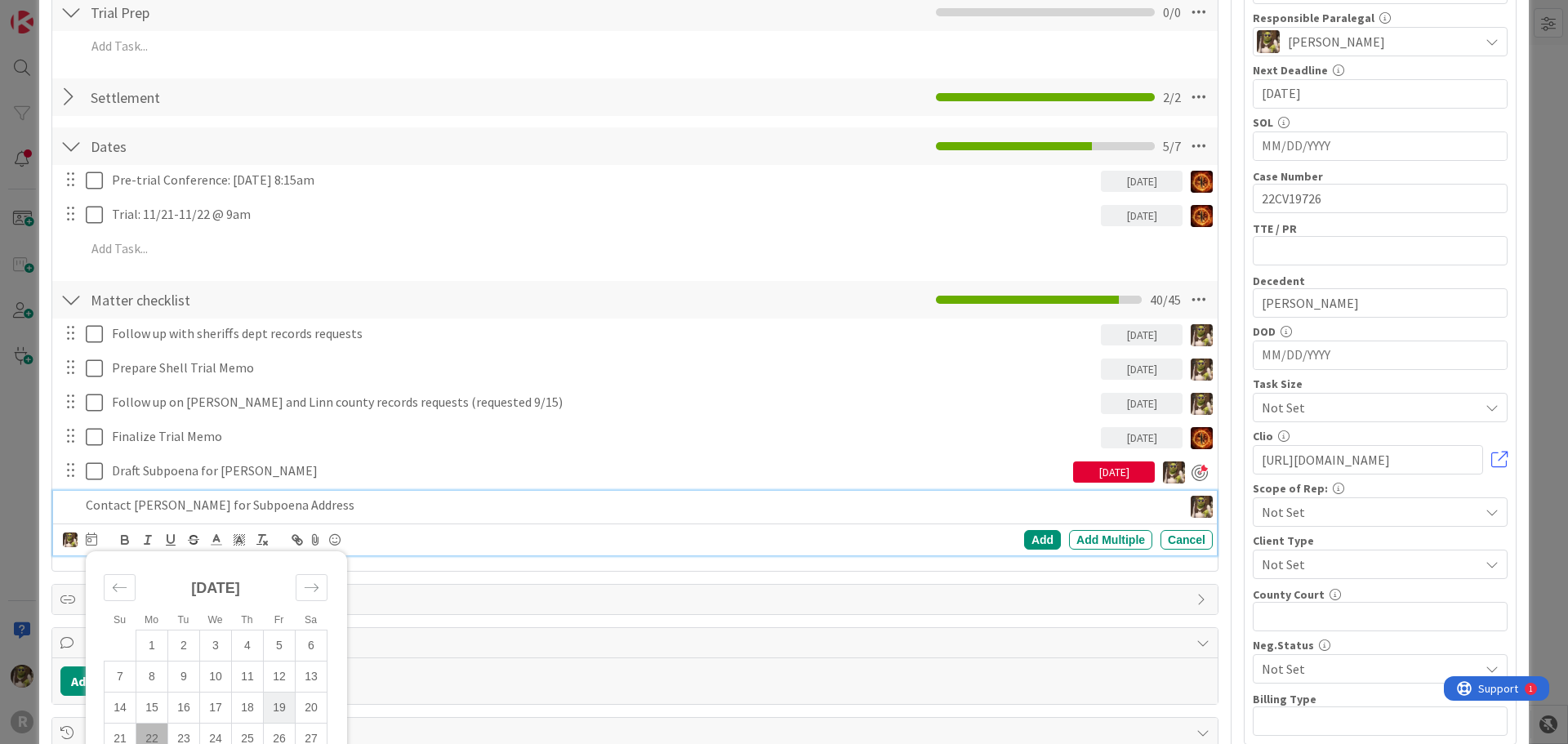
drag, startPoint x: 286, startPoint y: 714, endPoint x: 397, endPoint y: 700, distance: 111.9
click at [287, 714] on td "19" at bounding box center [280, 706] width 32 height 31
type input "[DATE]"
click at [1038, 541] on div "Add" at bounding box center [1042, 540] width 37 height 19
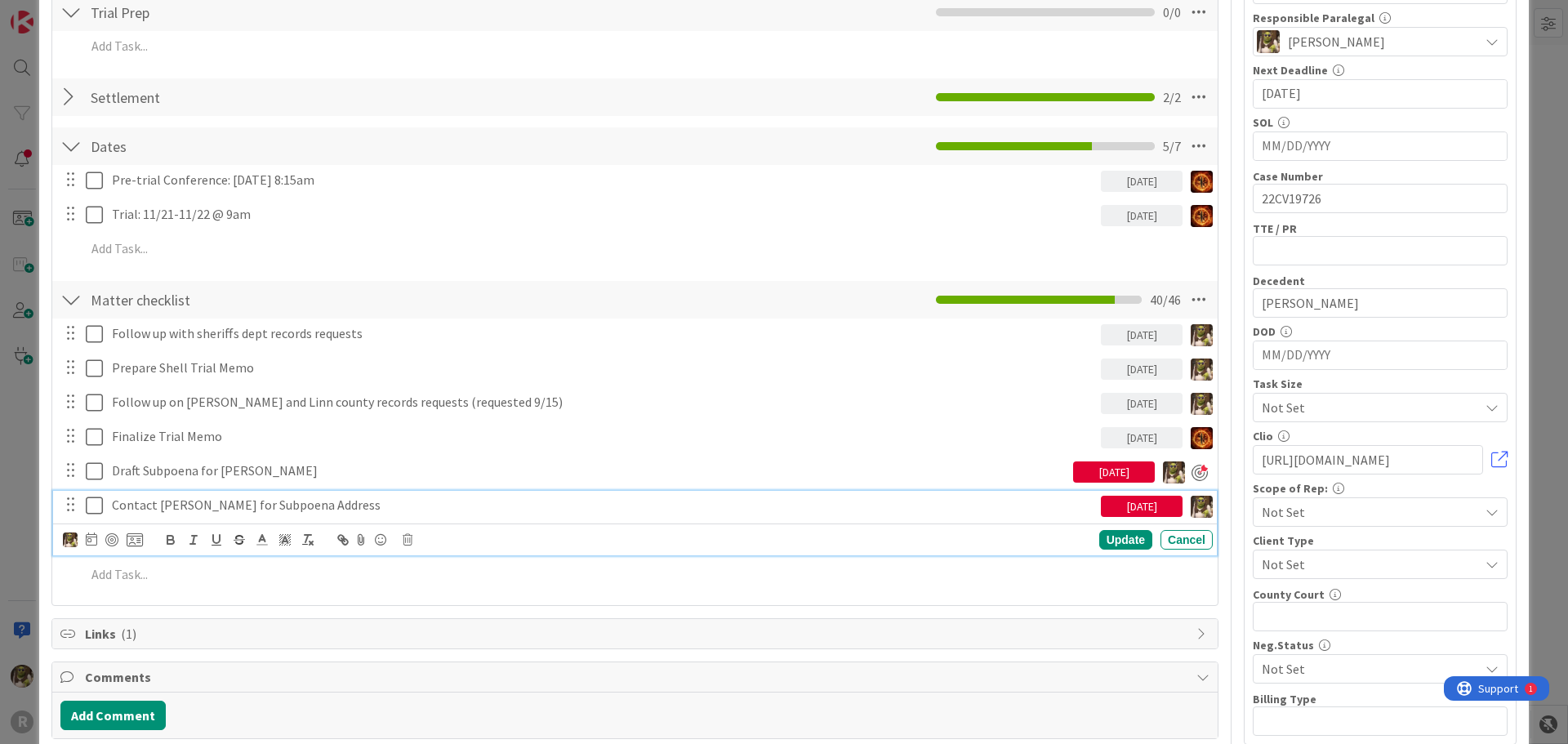
click at [990, 497] on p "Contact [PERSON_NAME] for Subpoena Address" at bounding box center [602, 505] width 982 height 18
click at [113, 538] on div at bounding box center [112, 539] width 13 height 13
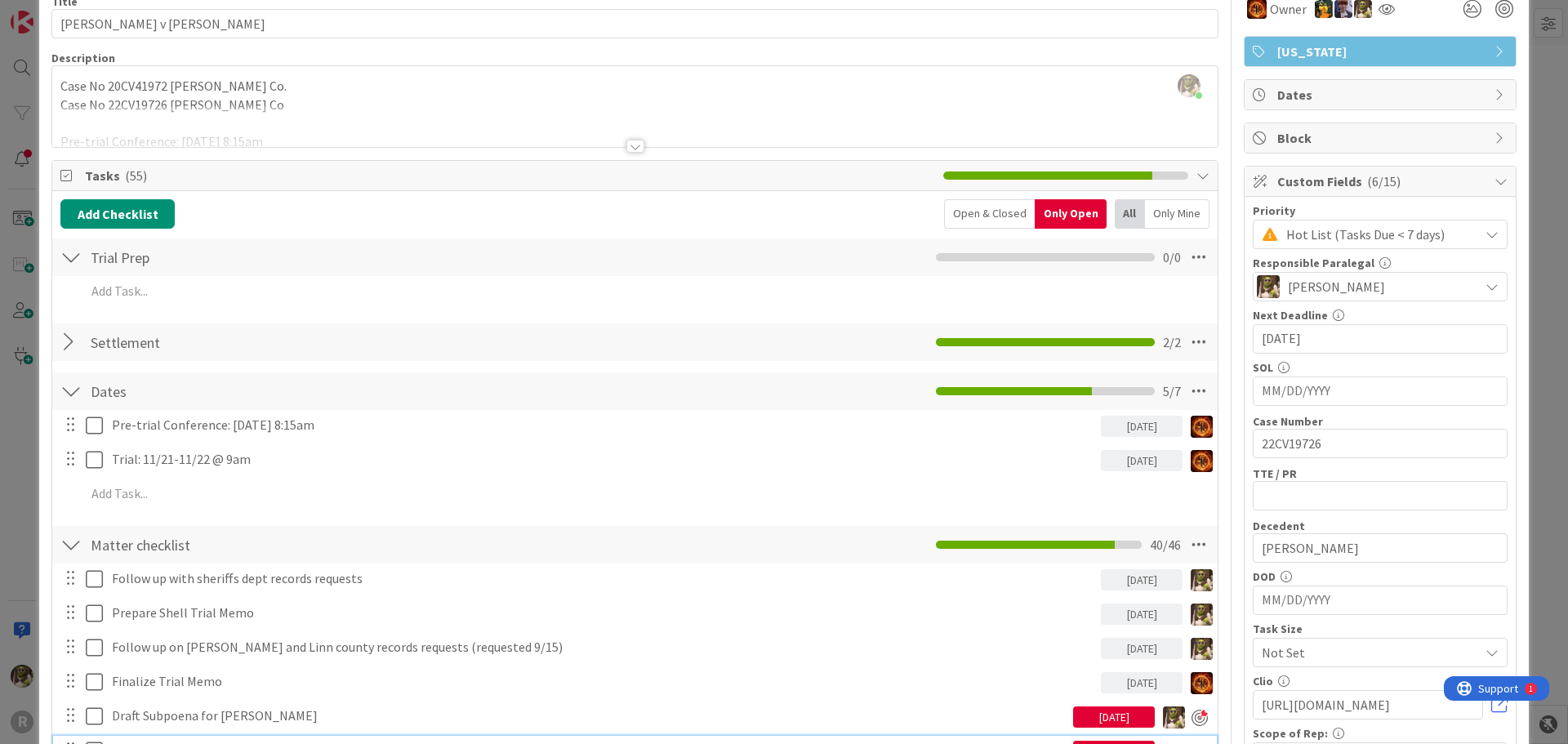
scroll to position [0, 0]
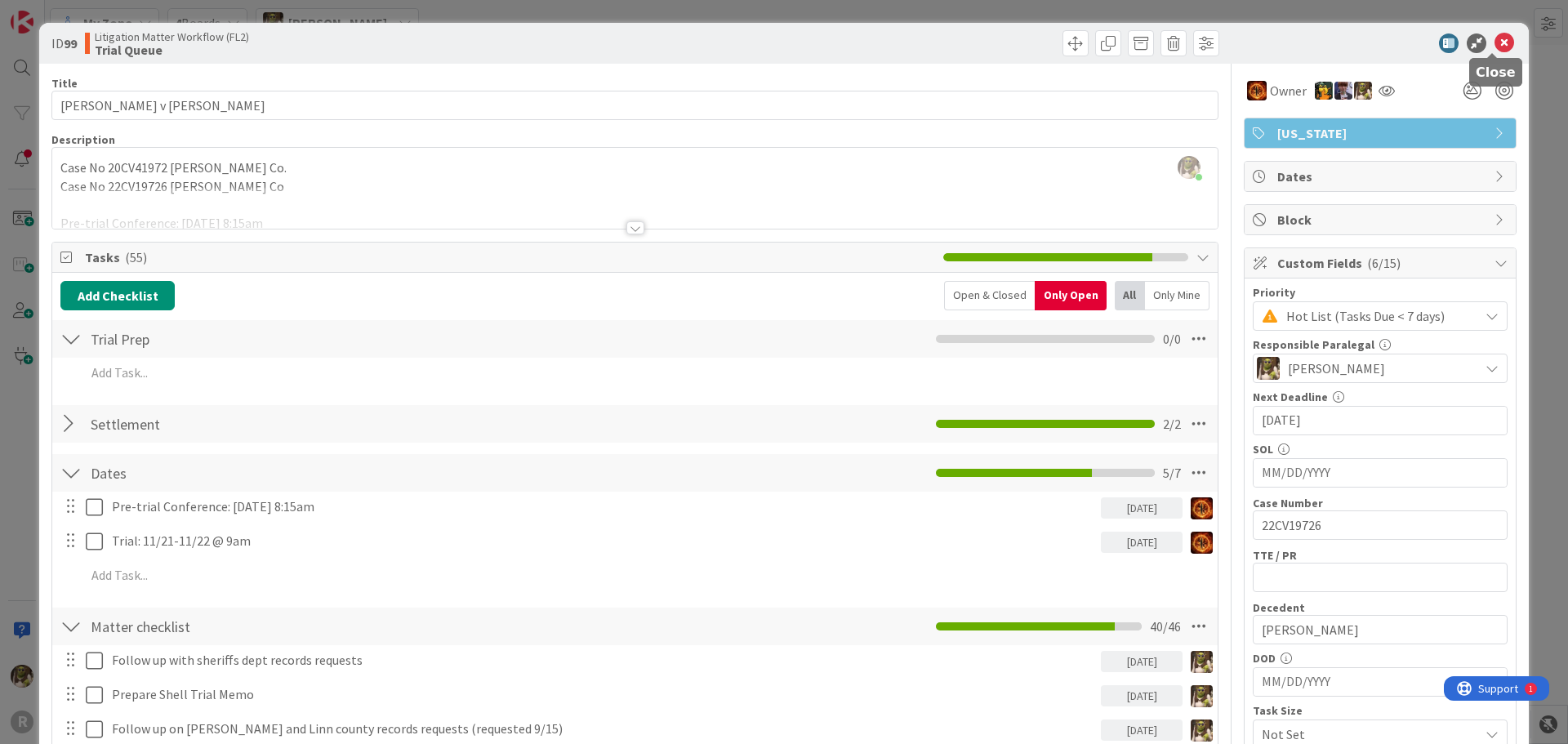
click at [1498, 40] on icon at bounding box center [1504, 43] width 19 height 19
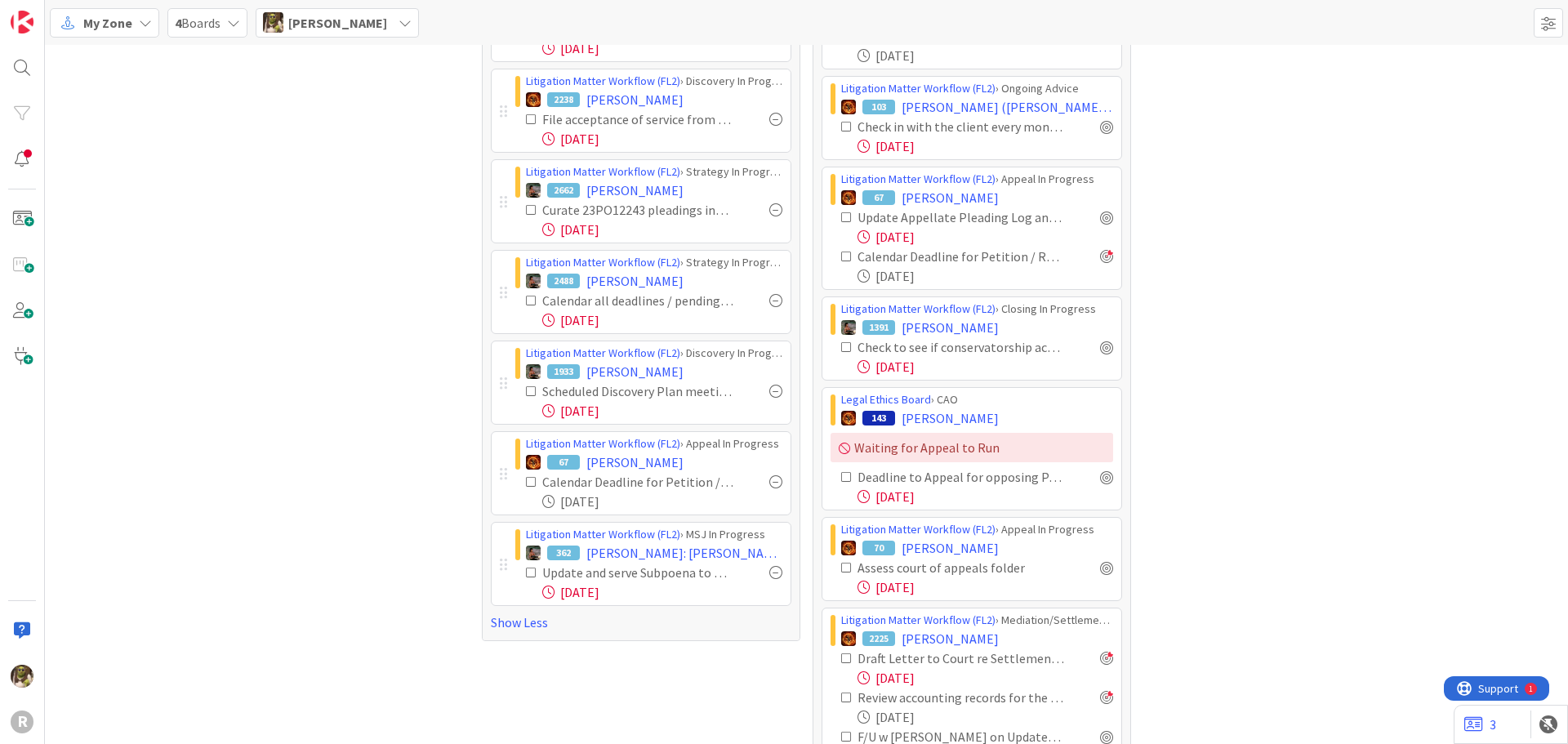
click at [769, 480] on div at bounding box center [776, 481] width 13 height 13
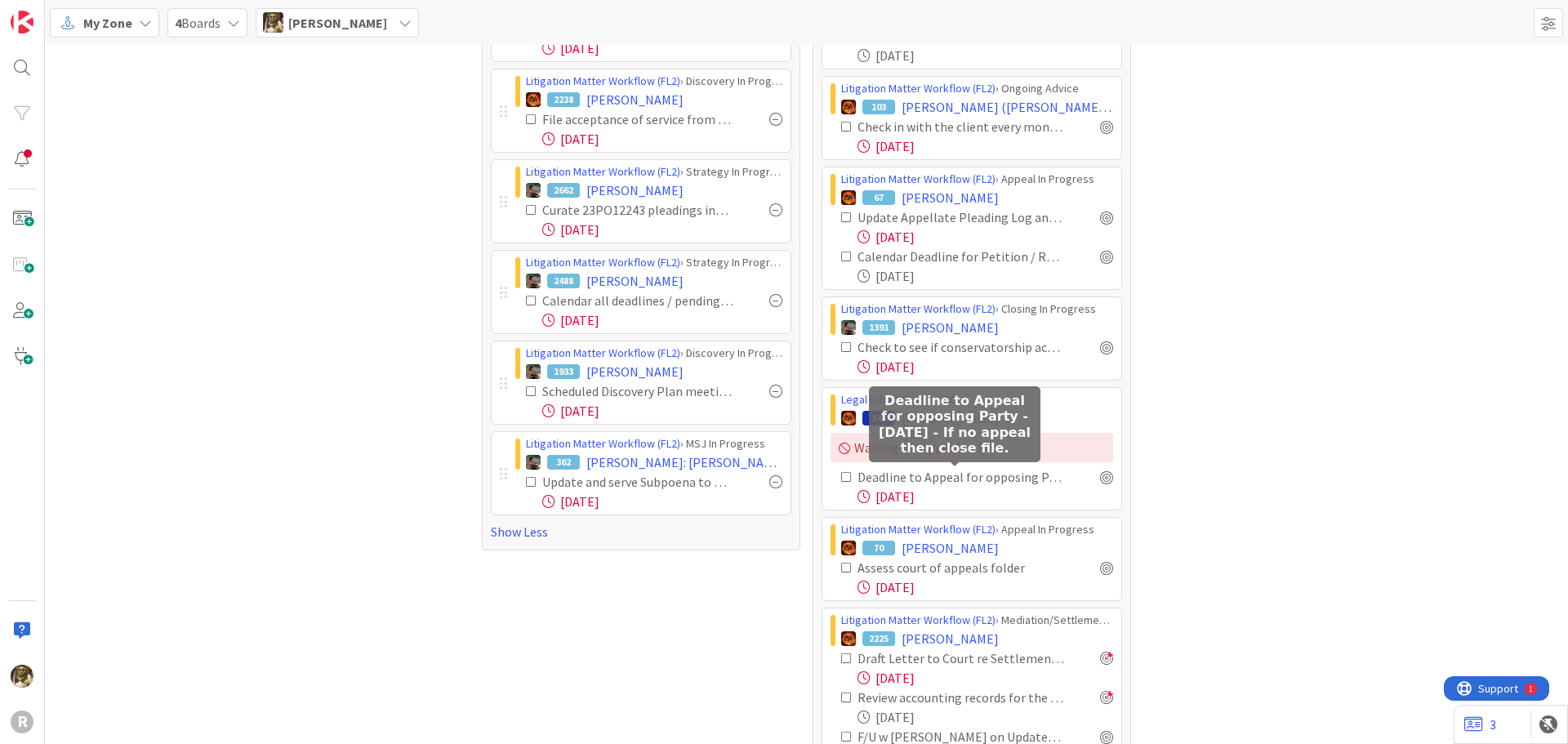
click at [1031, 480] on div "Deadline to Appeal for opposing Party -[DATE] - If no appeal then close file." at bounding box center [960, 477] width 207 height 19
click at [967, 419] on span "[PERSON_NAME]" at bounding box center [950, 418] width 97 height 19
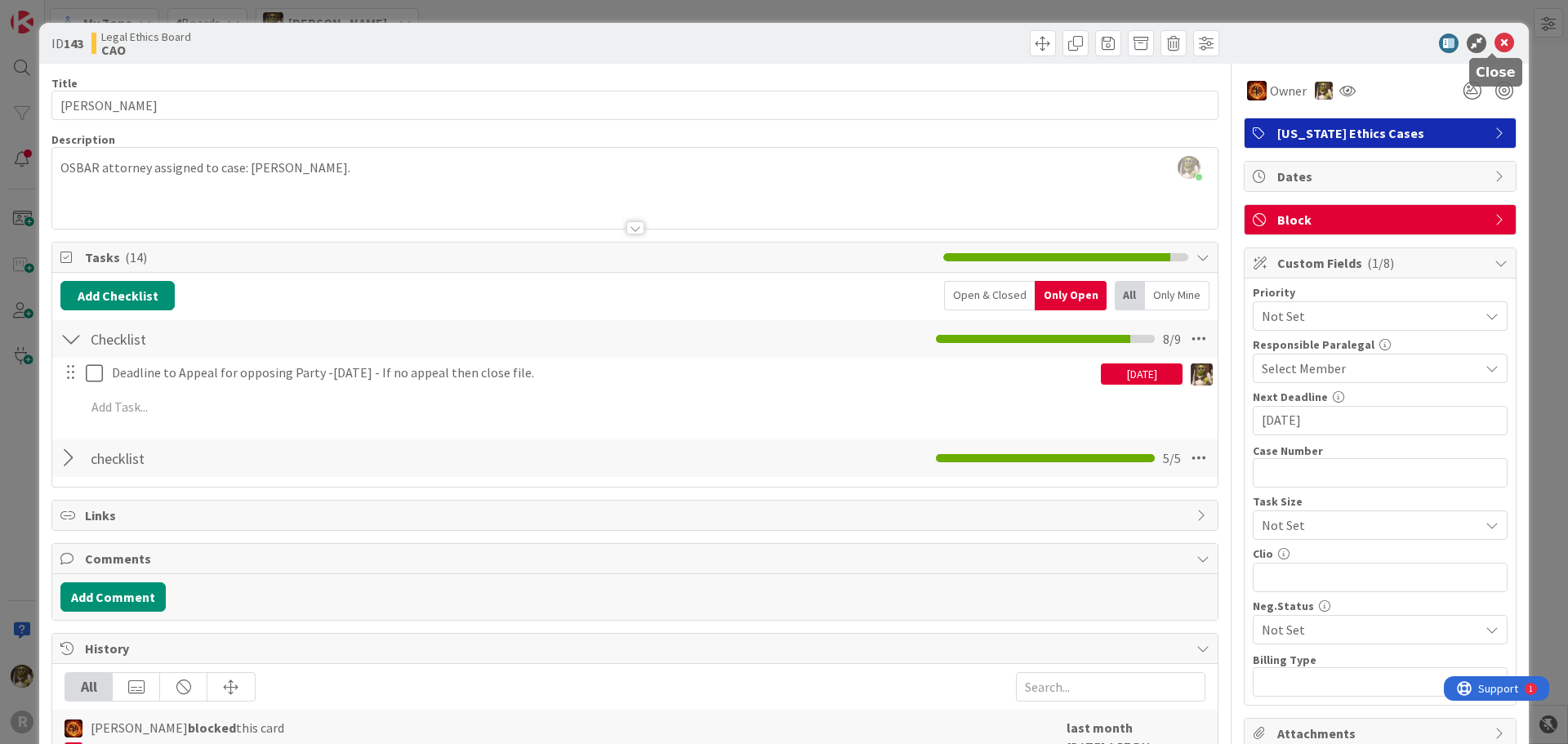
click at [1494, 43] on icon at bounding box center [1504, 43] width 19 height 19
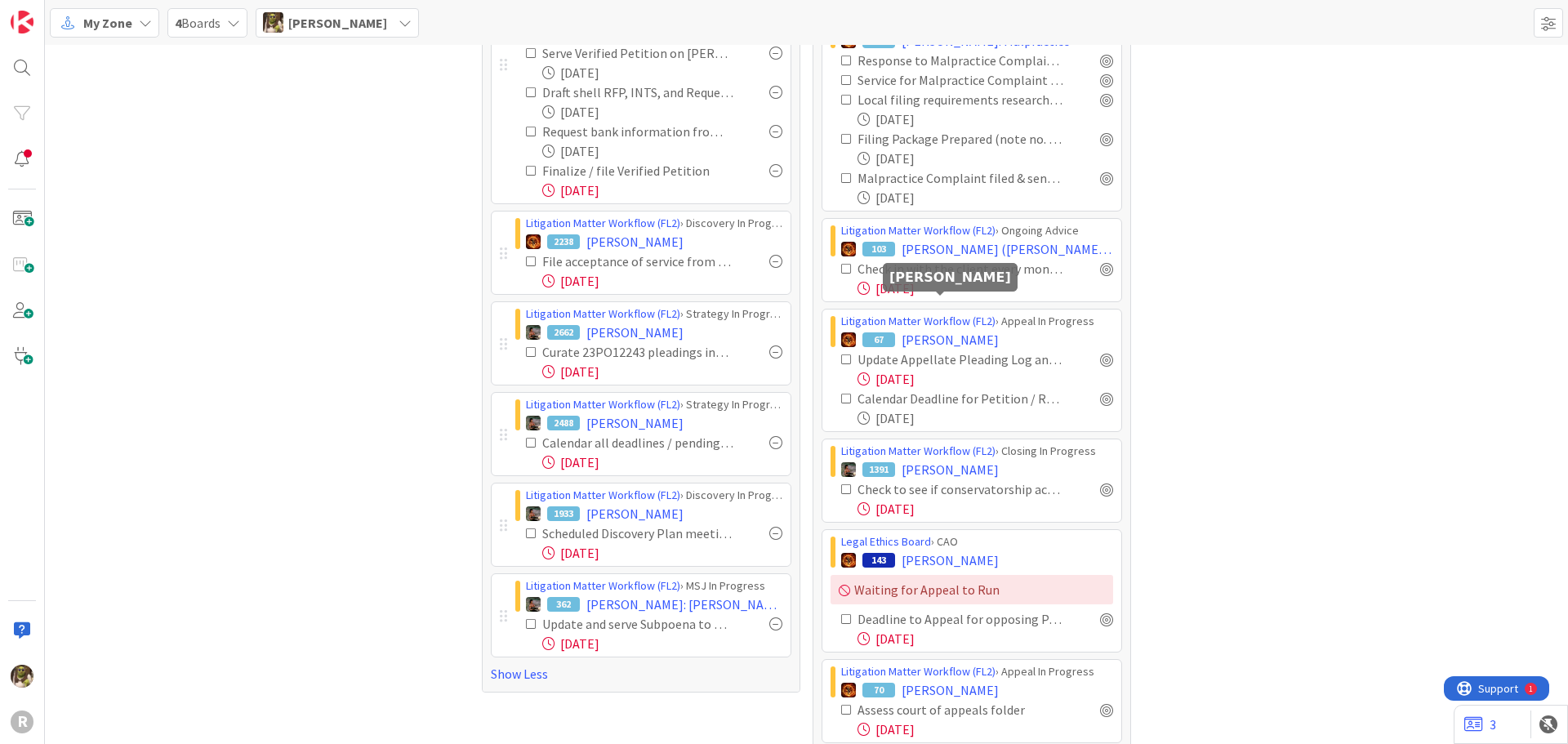
scroll to position [529, 0]
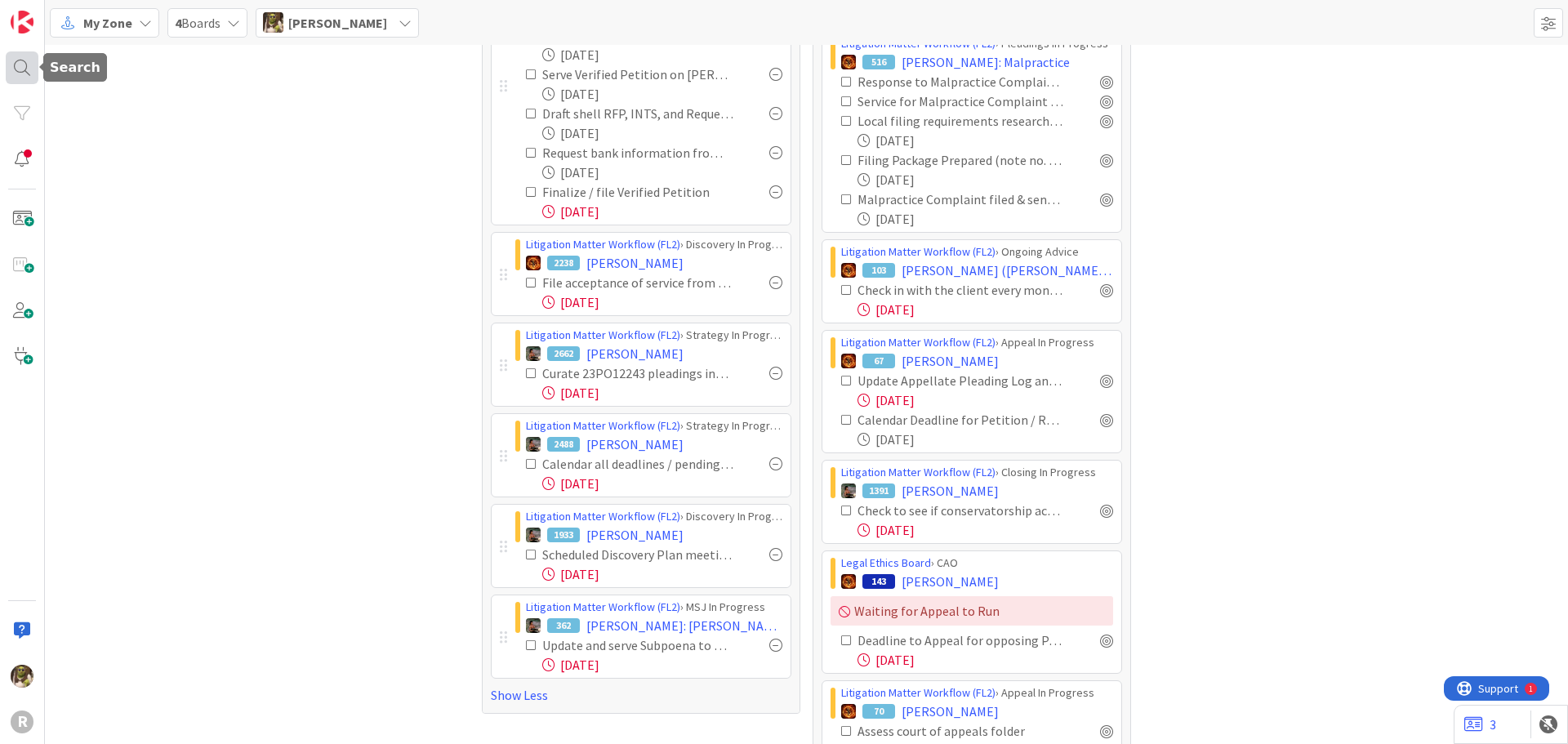
click at [21, 66] on div at bounding box center [21, 67] width 33 height 33
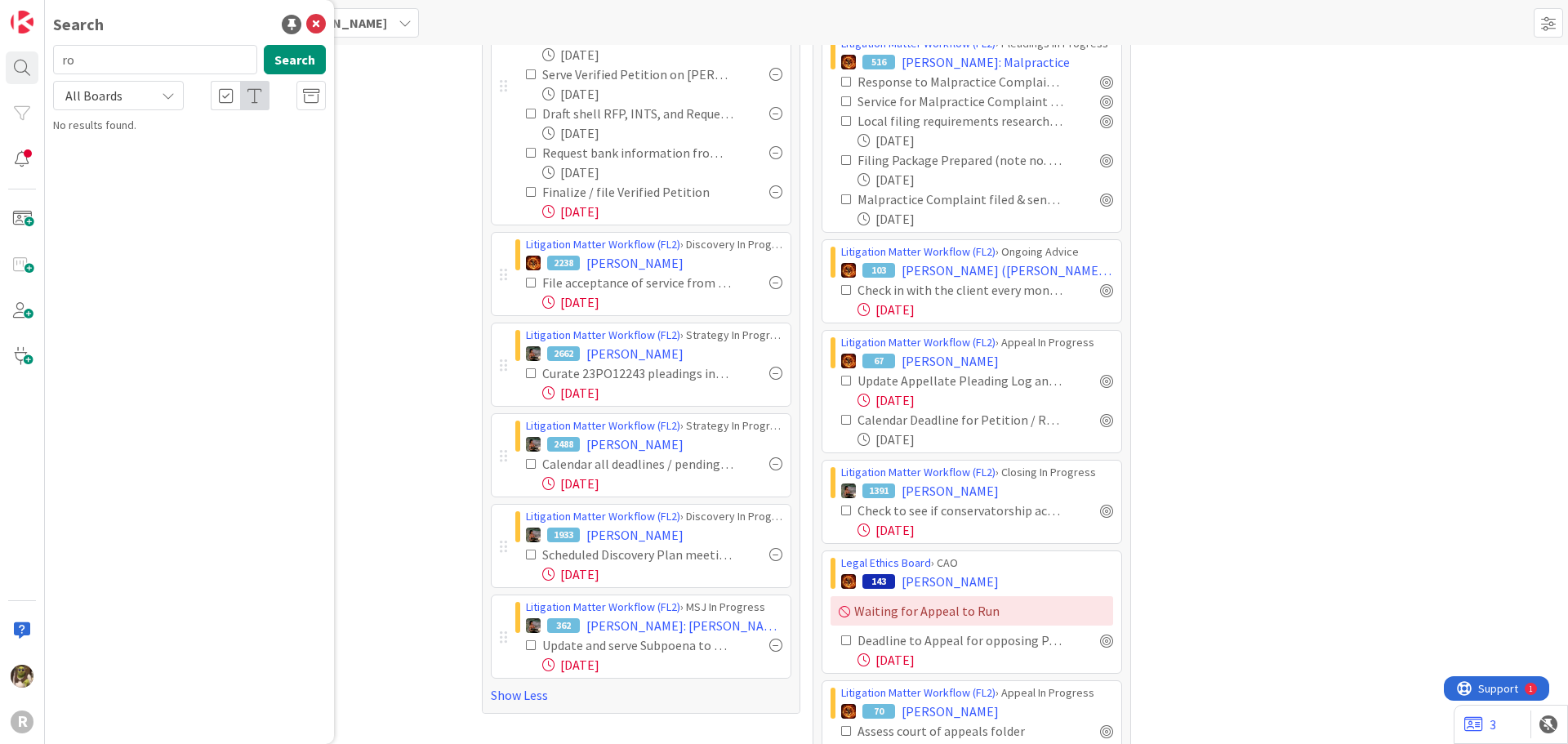
type input "r"
type input "roberts"
click at [285, 55] on button "Search" at bounding box center [295, 59] width 62 height 29
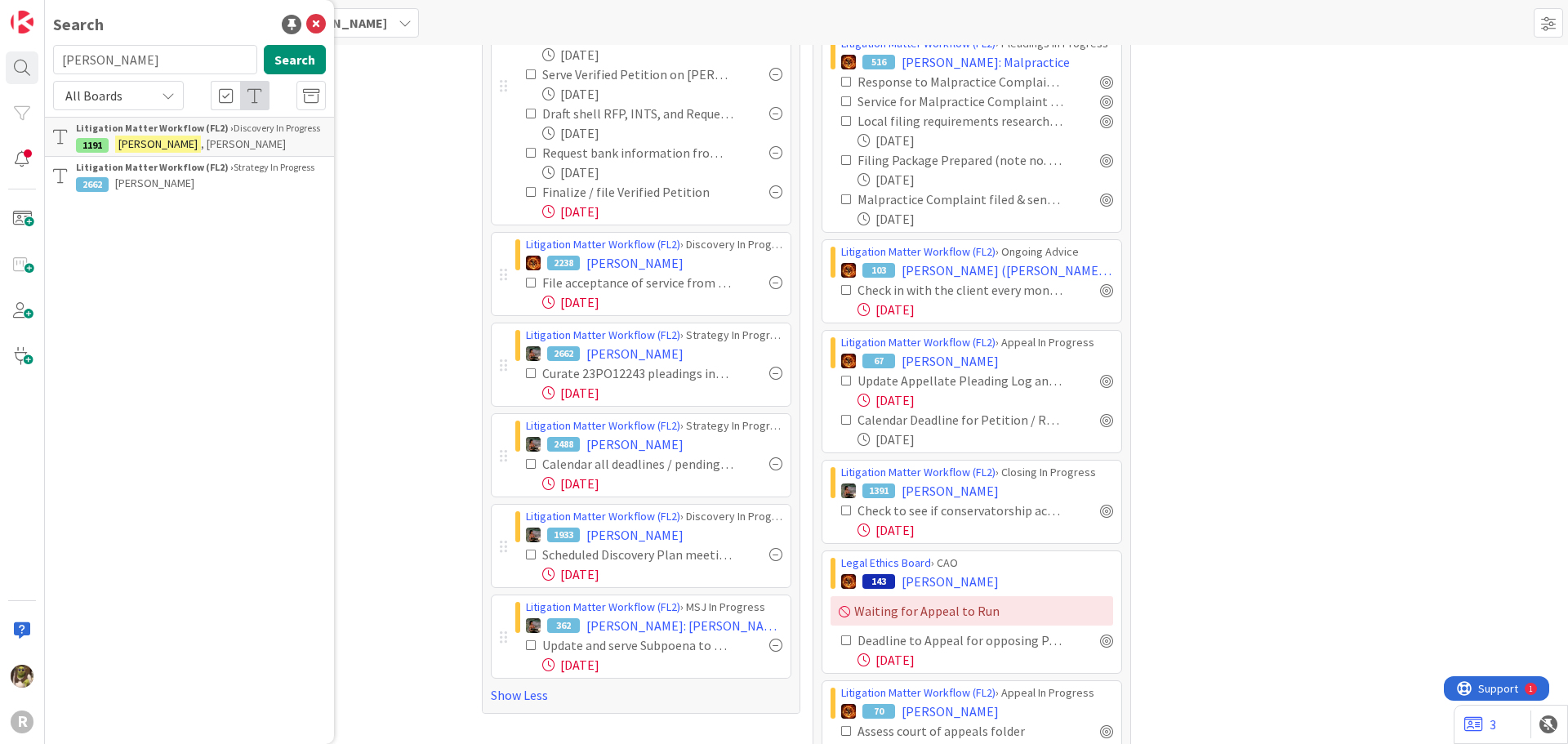
click at [227, 135] on div "Litigation Matter Workflow (FL2) › Discovery In Progress 1191 ROBERTS , Amy" at bounding box center [201, 136] width 250 height 32
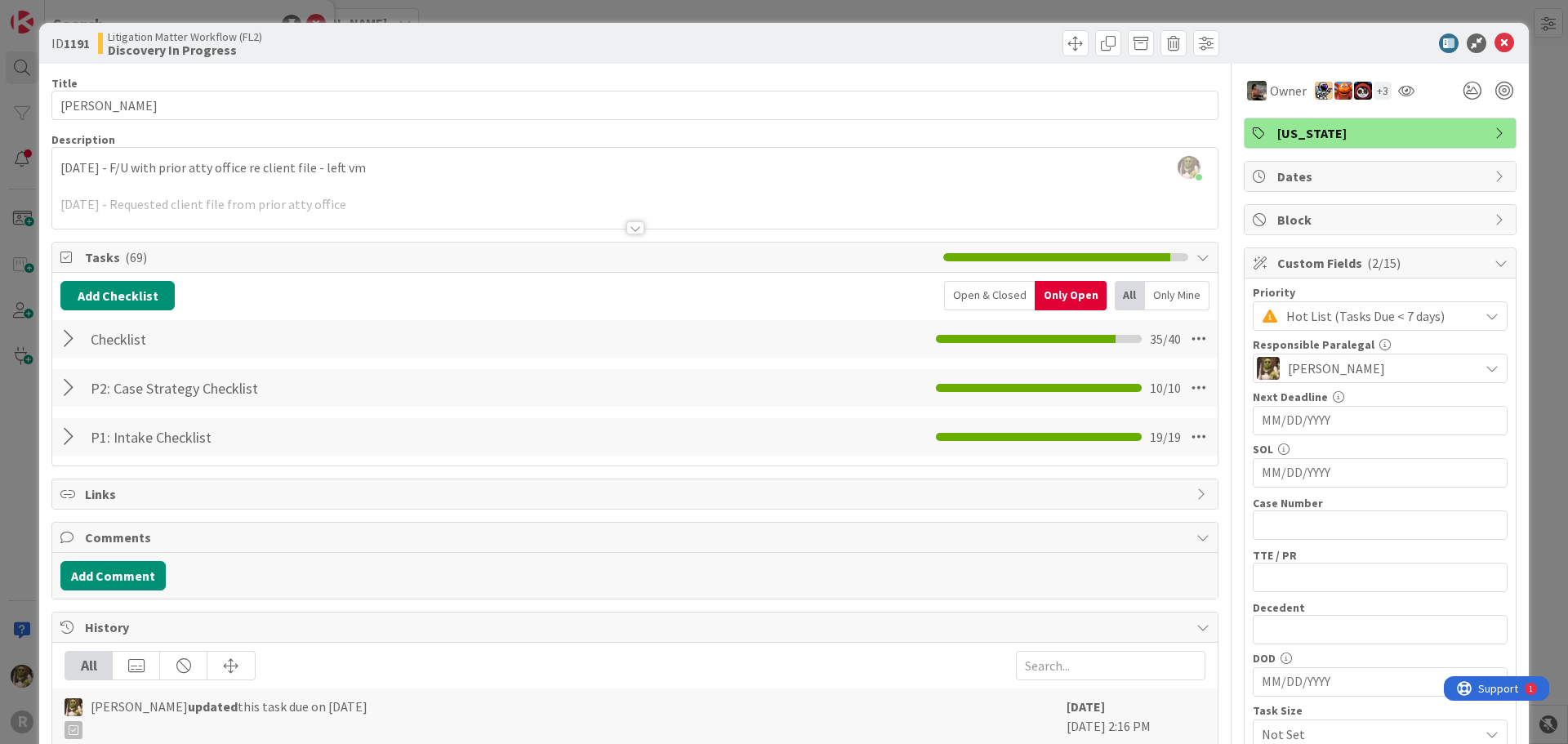
click at [76, 339] on div at bounding box center [71, 339] width 21 height 29
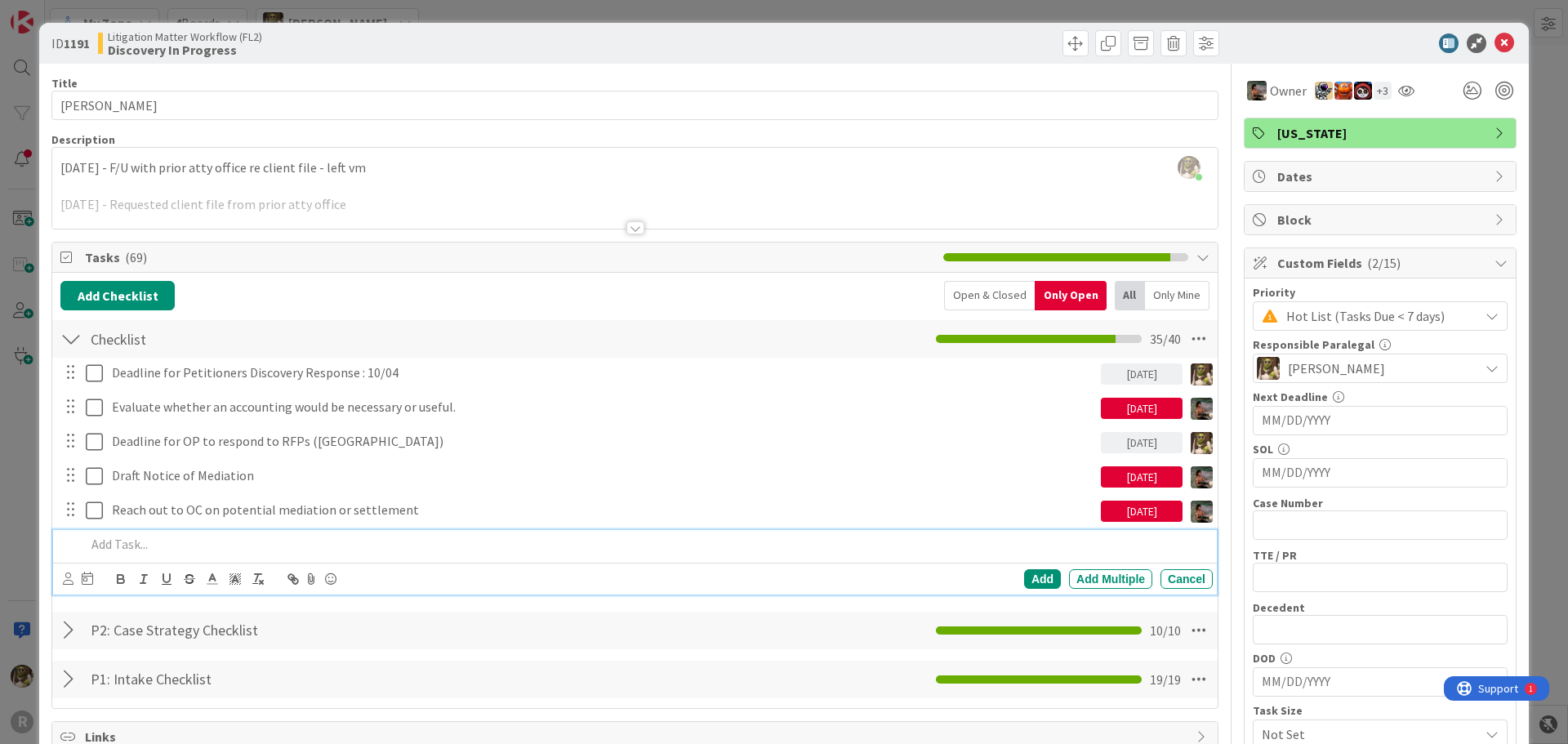
click at [202, 543] on p at bounding box center [645, 543] width 1120 height 18
click at [72, 584] on icon at bounding box center [68, 579] width 11 height 12
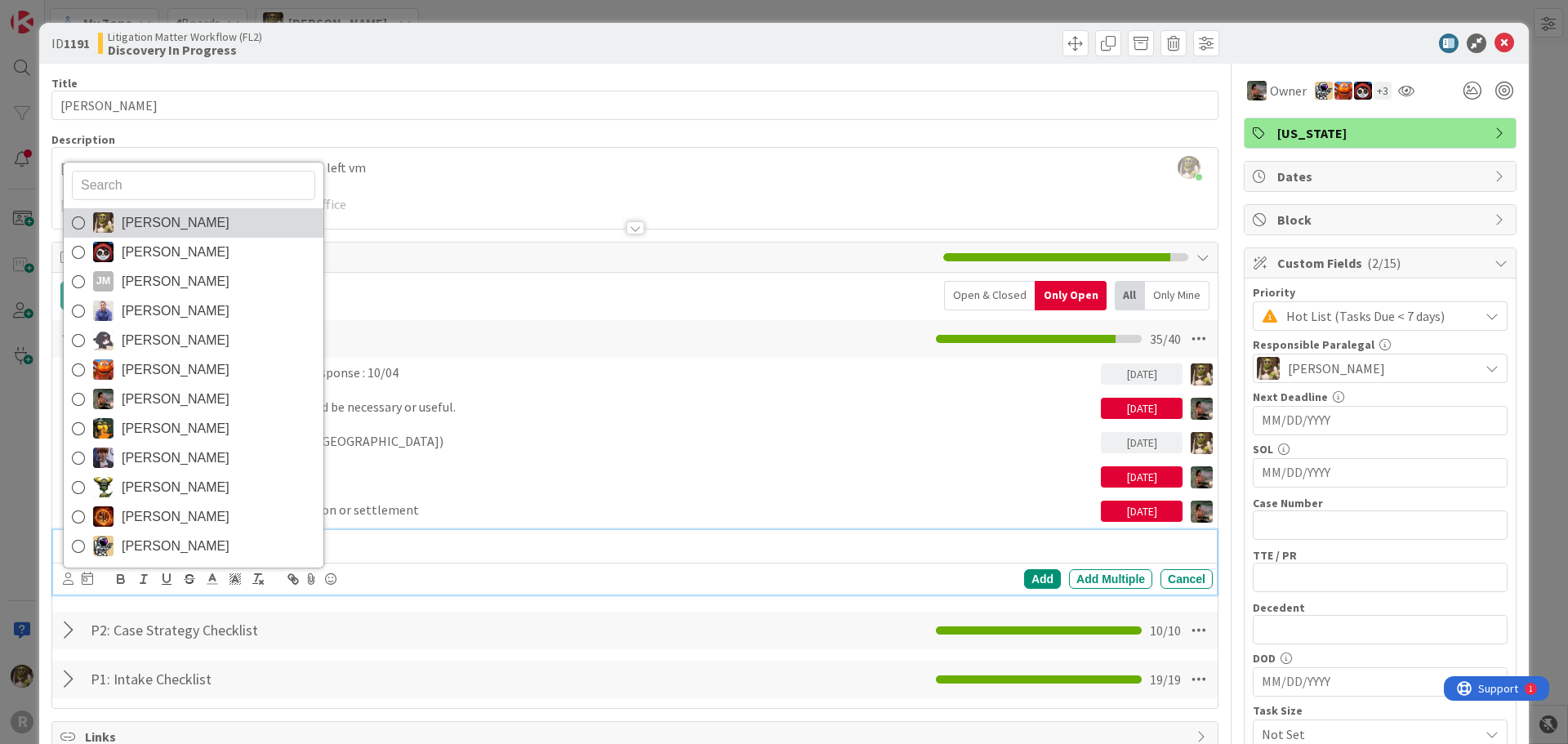
click at [140, 214] on span "[PERSON_NAME]" at bounding box center [175, 223] width 108 height 25
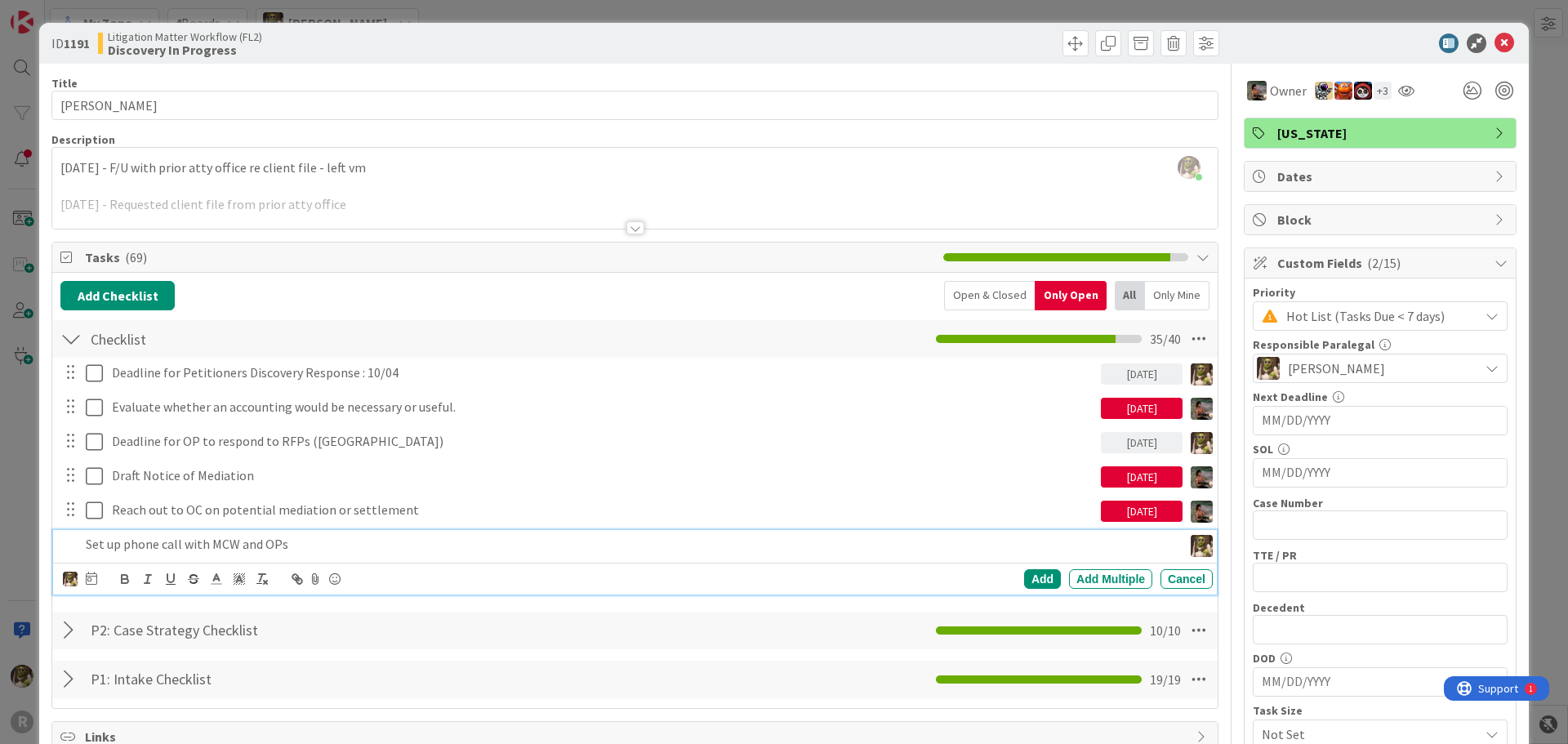
click at [89, 578] on icon at bounding box center [91, 578] width 11 height 13
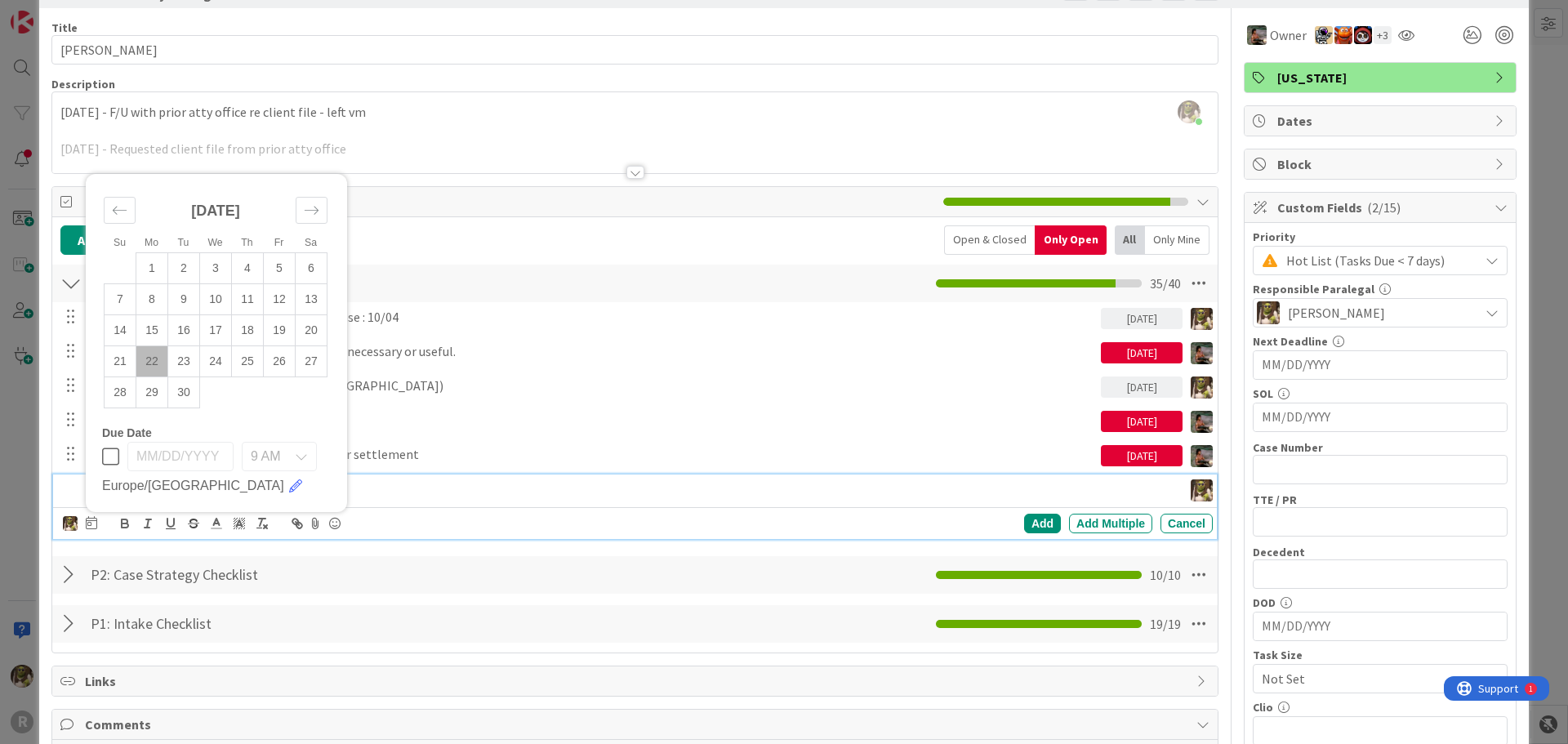
scroll to position [82, 0]
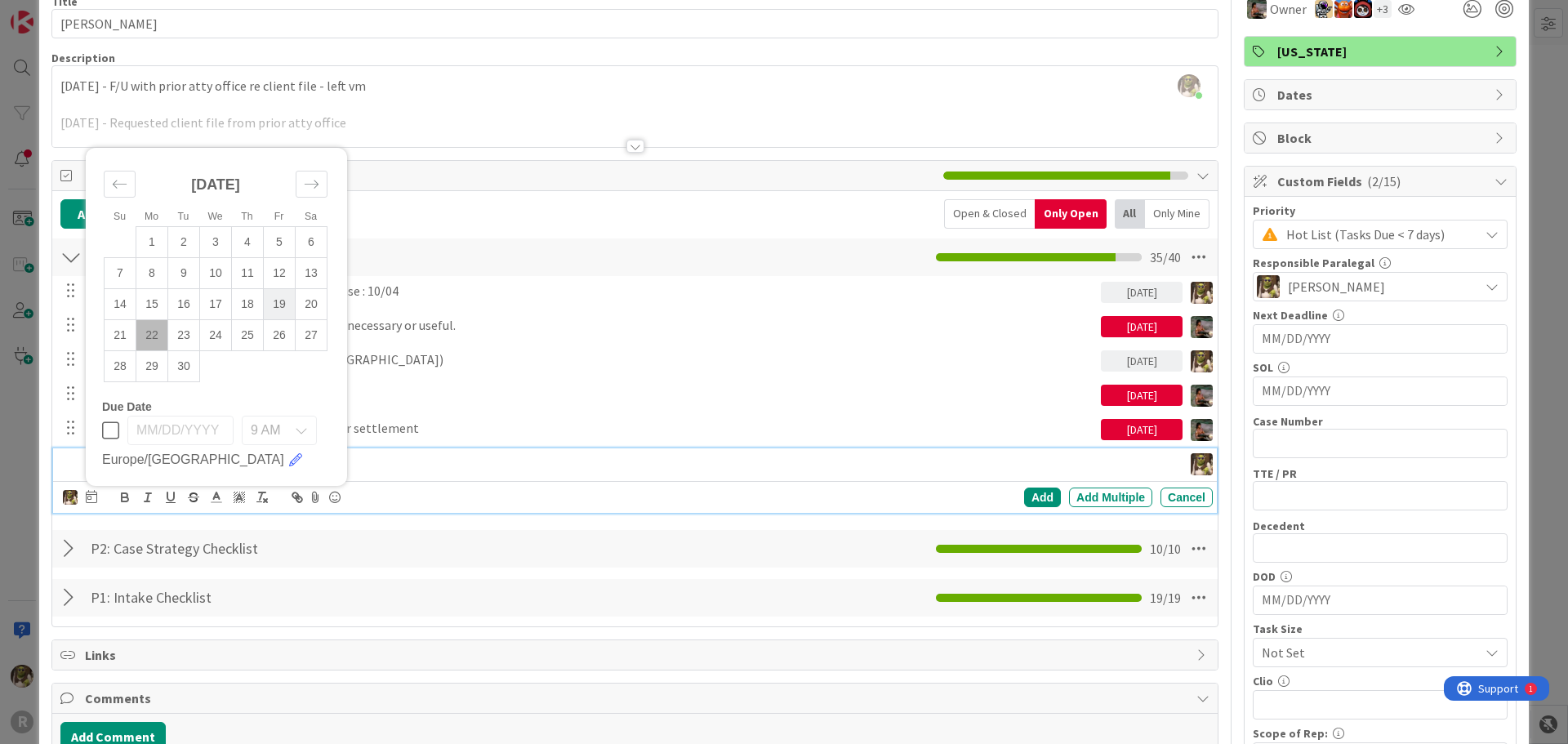
click at [281, 302] on td "19" at bounding box center [280, 303] width 32 height 31
type input "[DATE]"
click at [1024, 495] on div "Add" at bounding box center [1042, 497] width 37 height 19
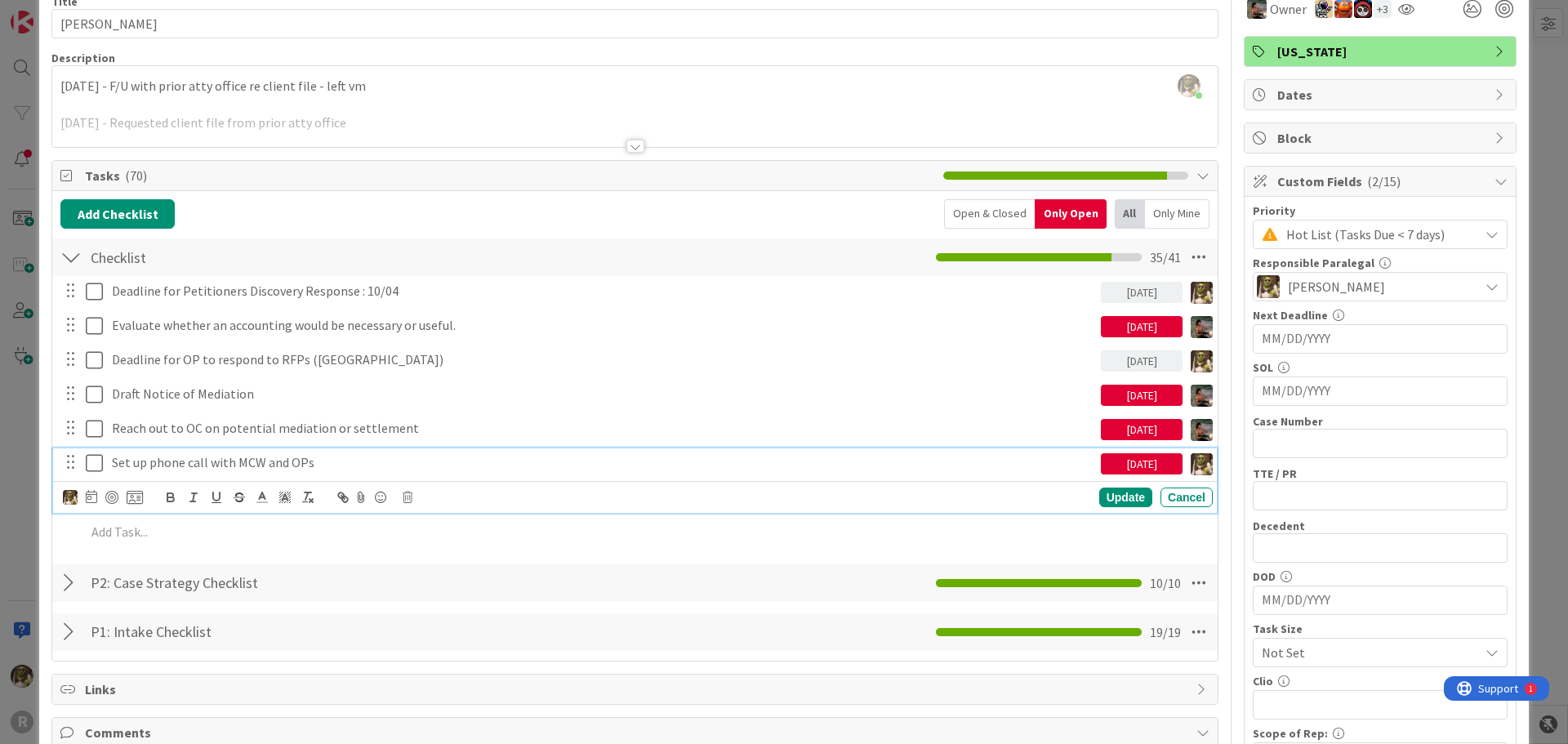
click at [337, 467] on p "Set up phone call with MCW and OPs" at bounding box center [602, 462] width 982 height 18
click at [107, 497] on div at bounding box center [112, 497] width 13 height 13
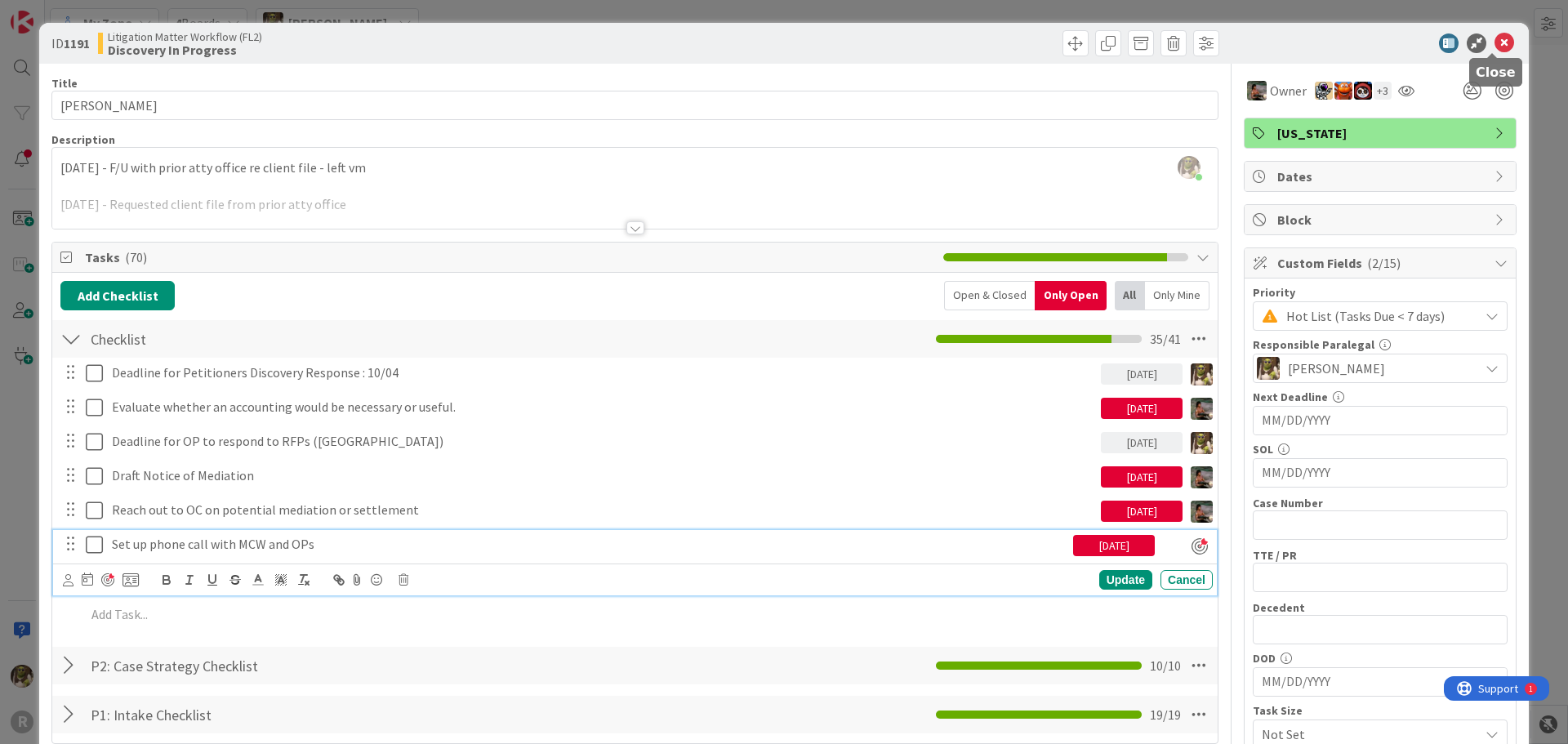
click at [1494, 45] on icon at bounding box center [1504, 43] width 19 height 19
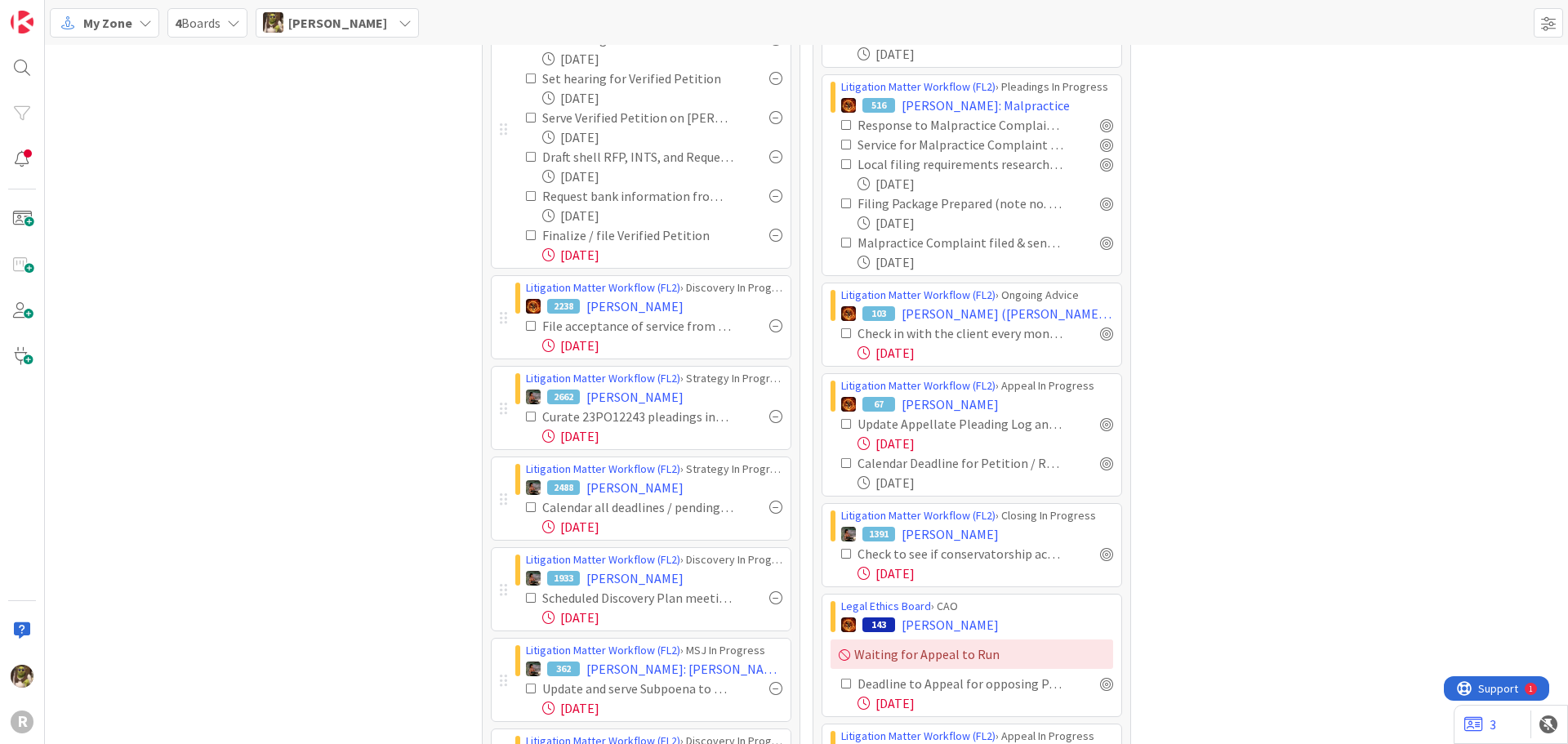
scroll to position [572, 0]
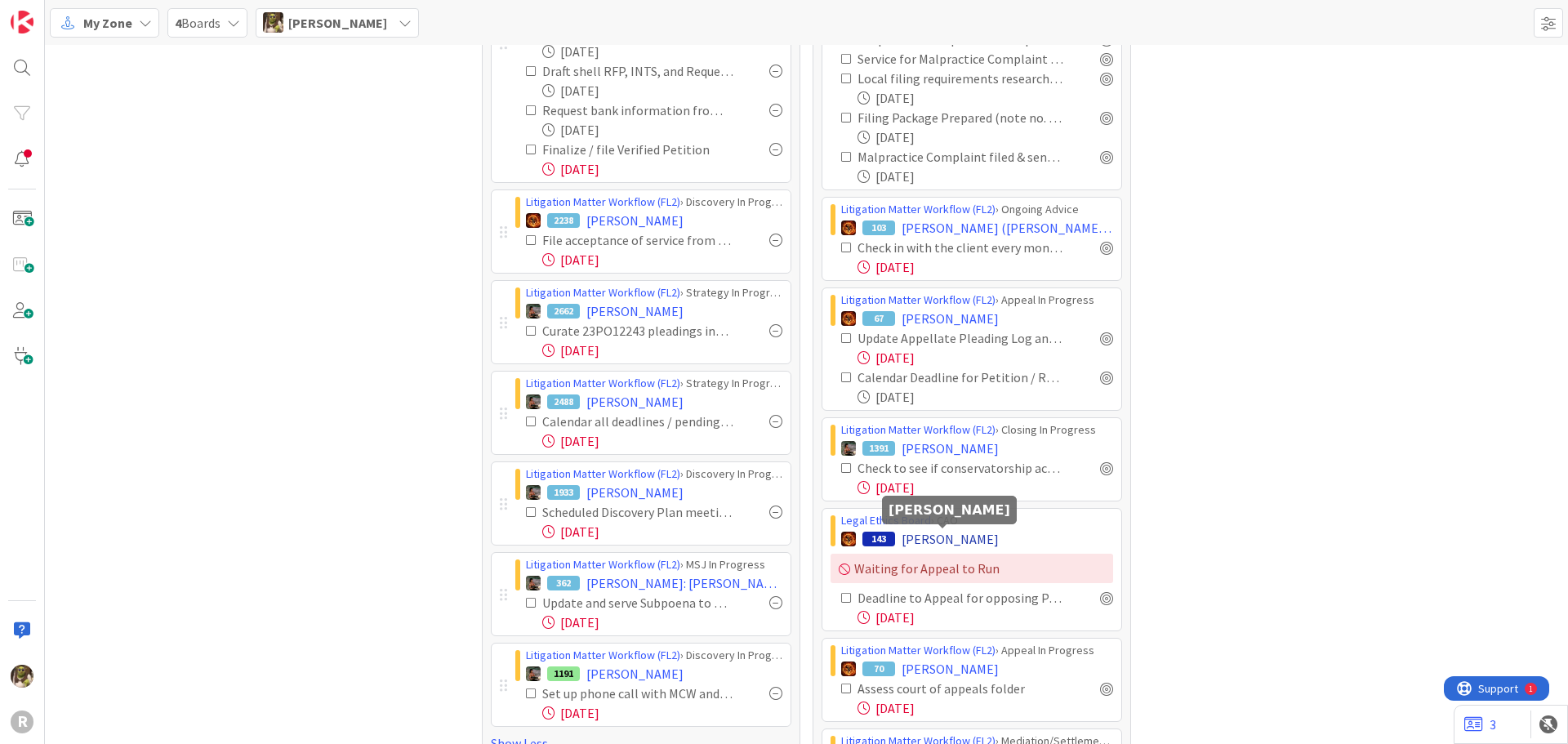
click at [965, 536] on span "[PERSON_NAME]" at bounding box center [950, 539] width 97 height 19
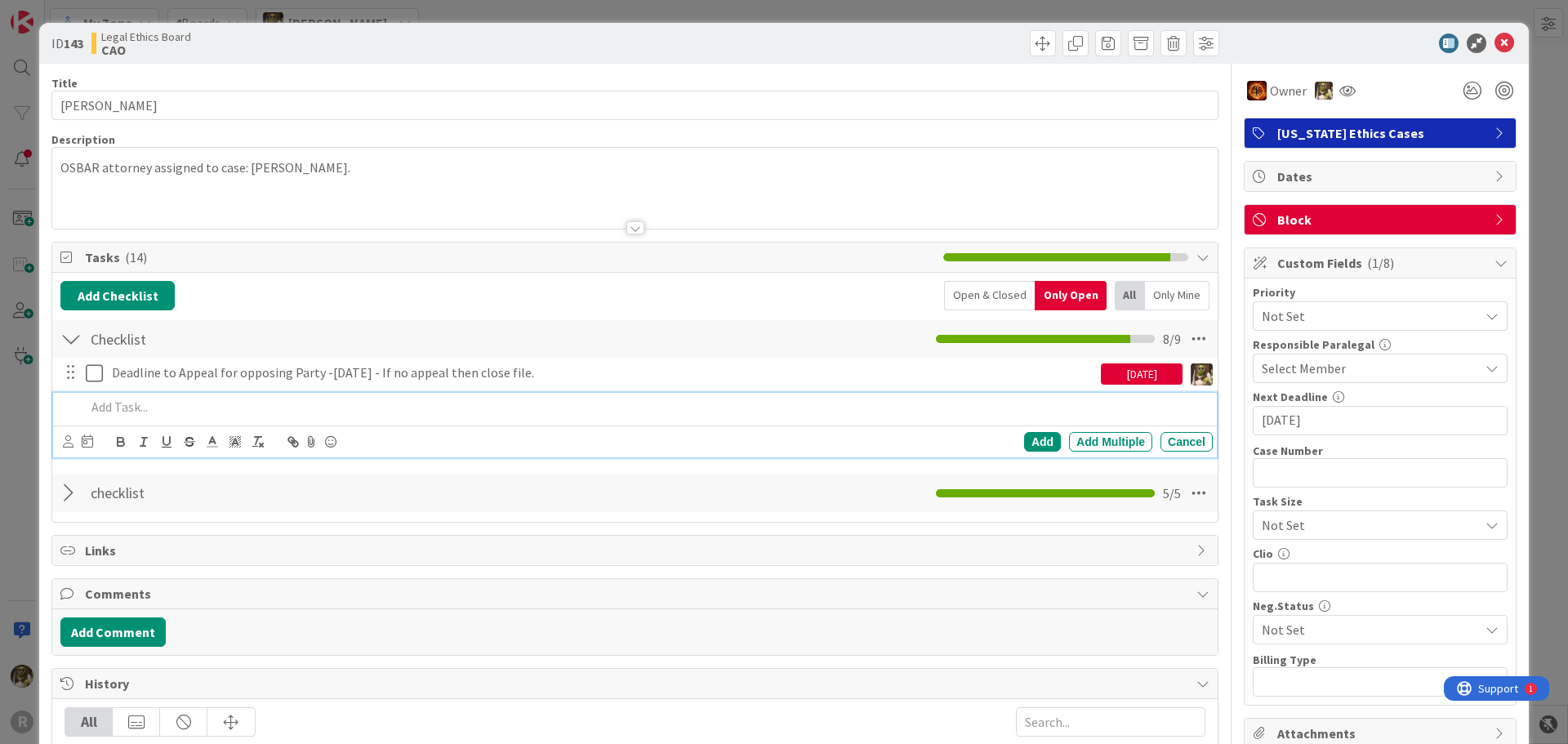
click at [129, 414] on p at bounding box center [645, 406] width 1120 height 18
click at [66, 439] on icon at bounding box center [68, 441] width 11 height 12
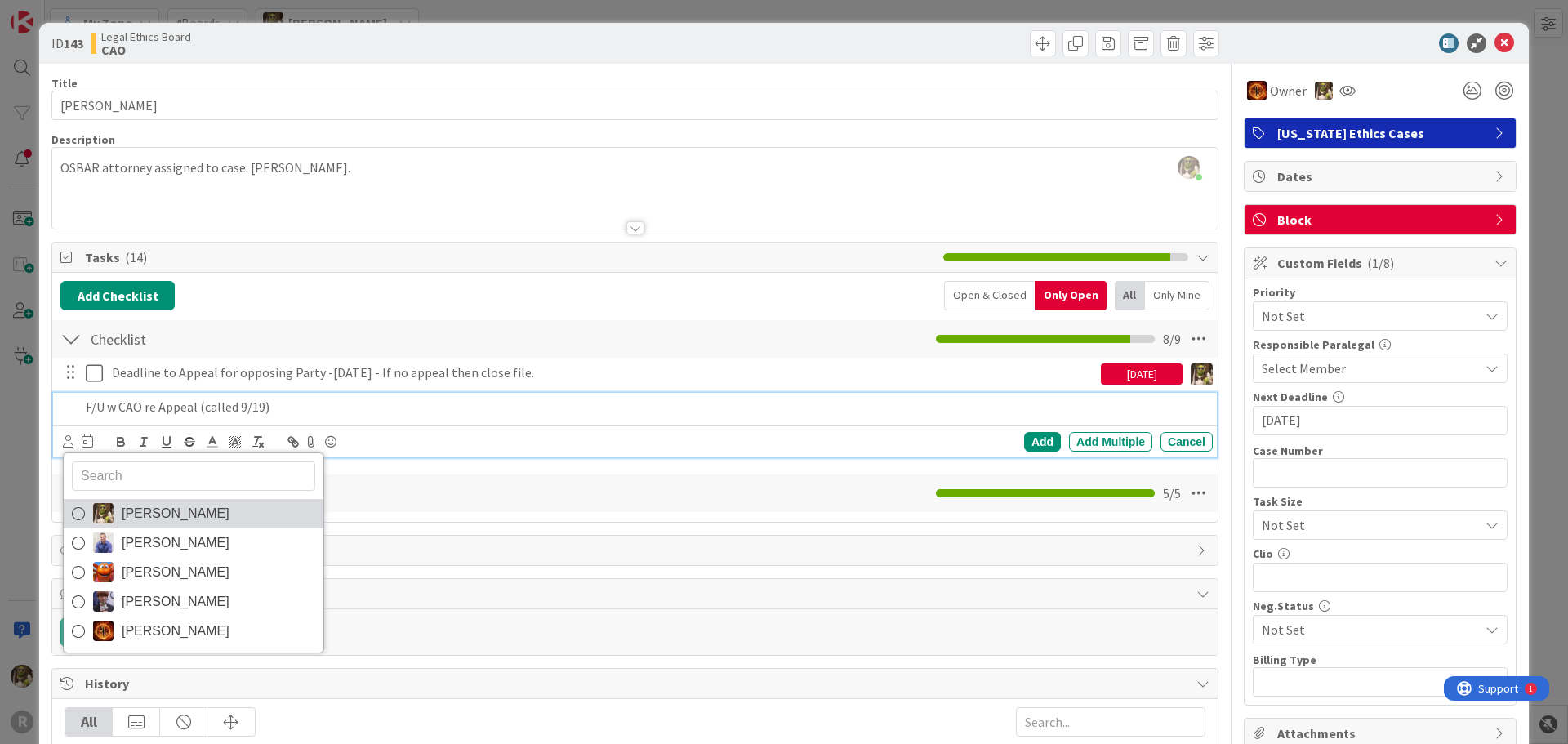
click at [120, 501] on link "[PERSON_NAME]" at bounding box center [193, 513] width 259 height 29
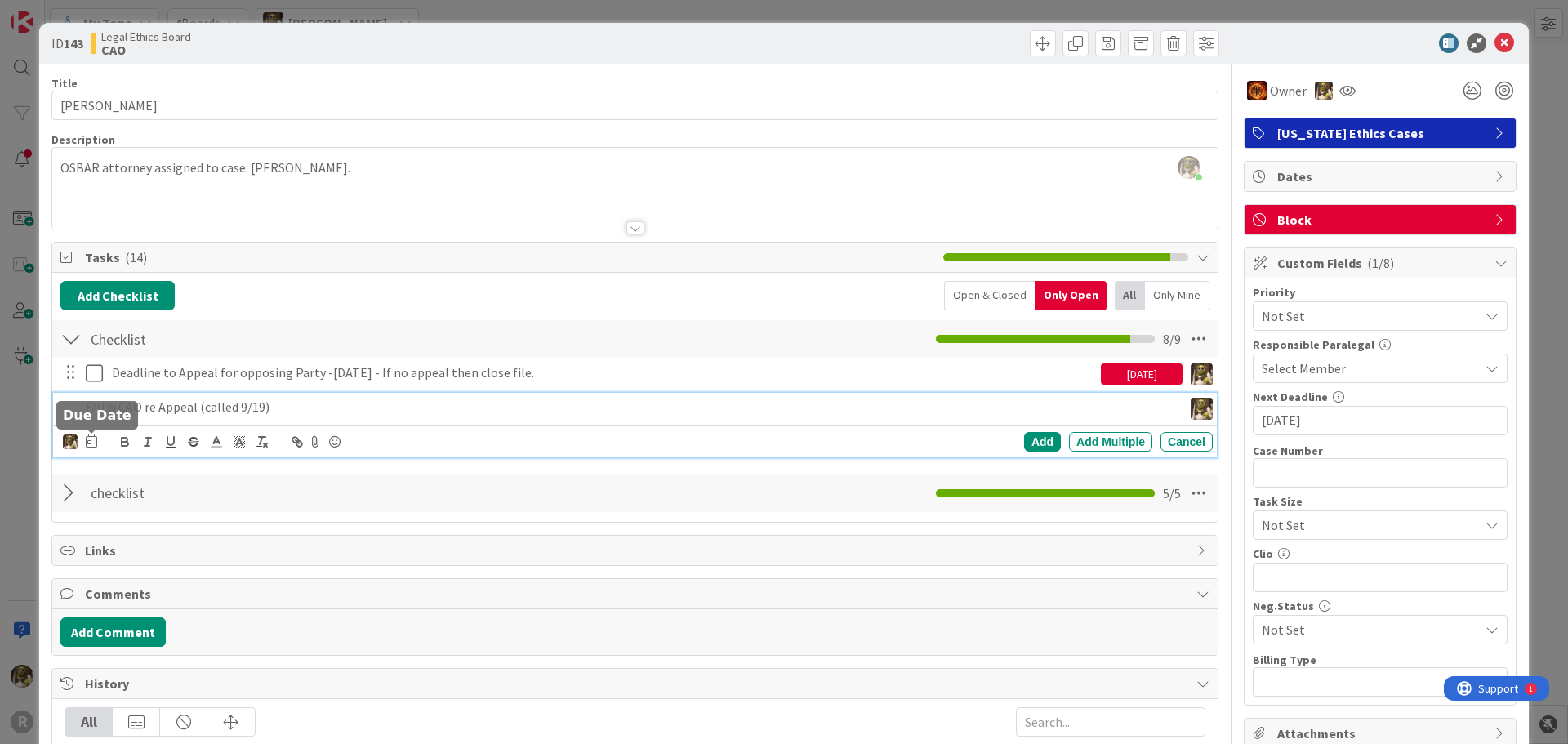
click at [86, 438] on icon at bounding box center [91, 441] width 11 height 13
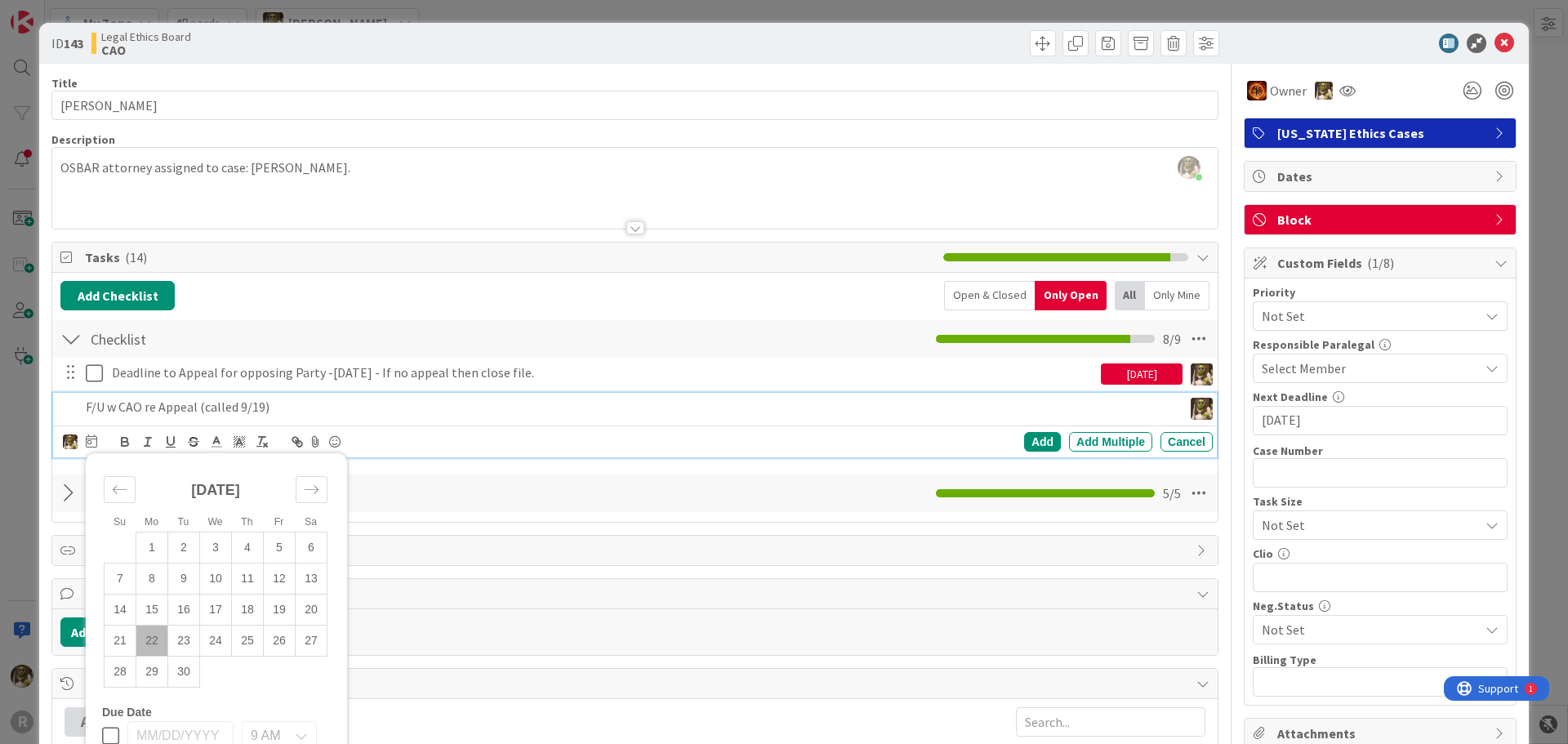
click at [154, 643] on td "22" at bounding box center [152, 639] width 32 height 31
type input "[DATE]"
click at [1043, 433] on div "Add" at bounding box center [1042, 441] width 37 height 19
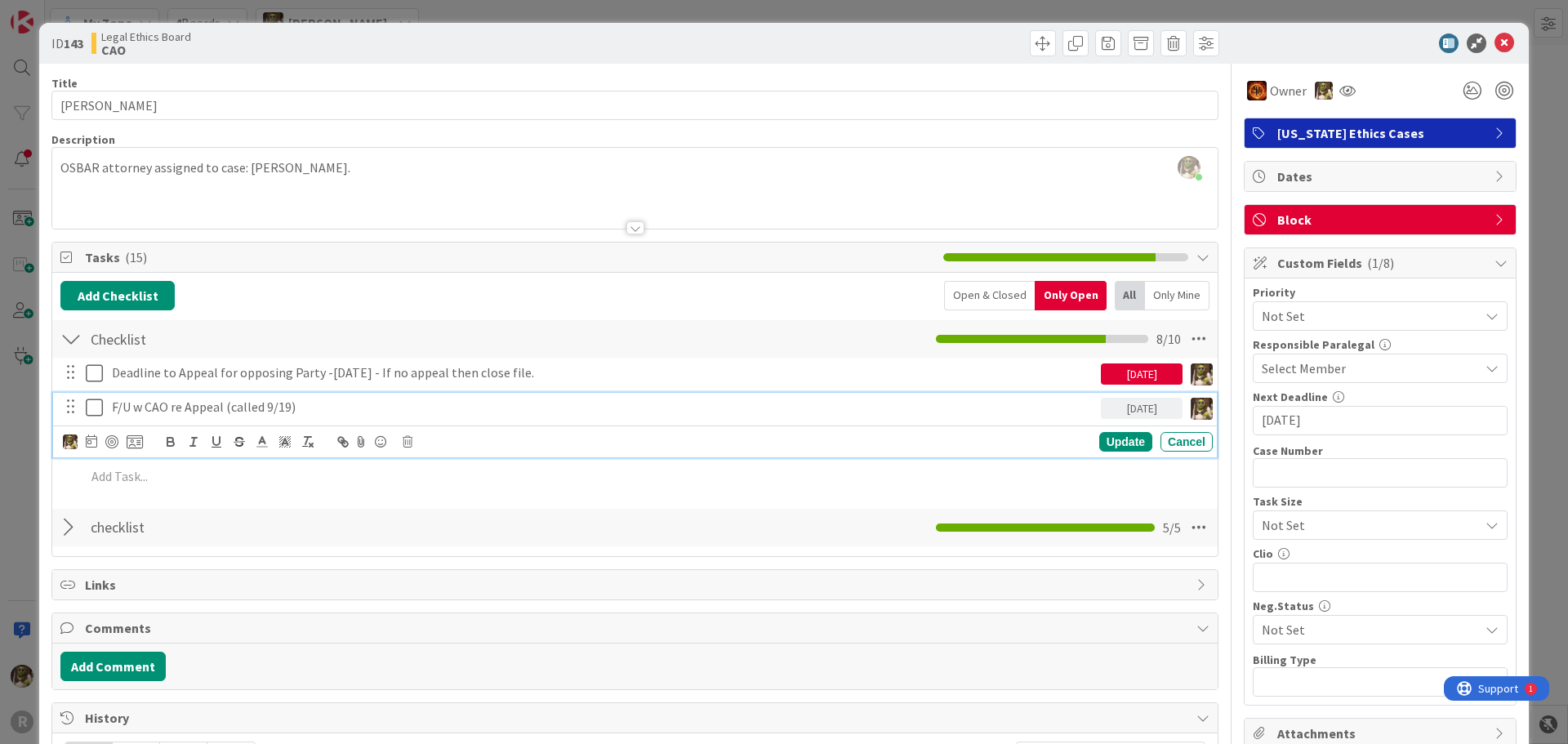
click at [139, 412] on p "F/U w CAO re Appeal (called 9/19)" at bounding box center [602, 406] width 982 height 18
drag, startPoint x: 106, startPoint y: 436, endPoint x: 451, endPoint y: 480, distance: 347.8
click at [108, 436] on div at bounding box center [112, 441] width 13 height 13
click at [1103, 449] on div "Update" at bounding box center [1126, 442] width 53 height 19
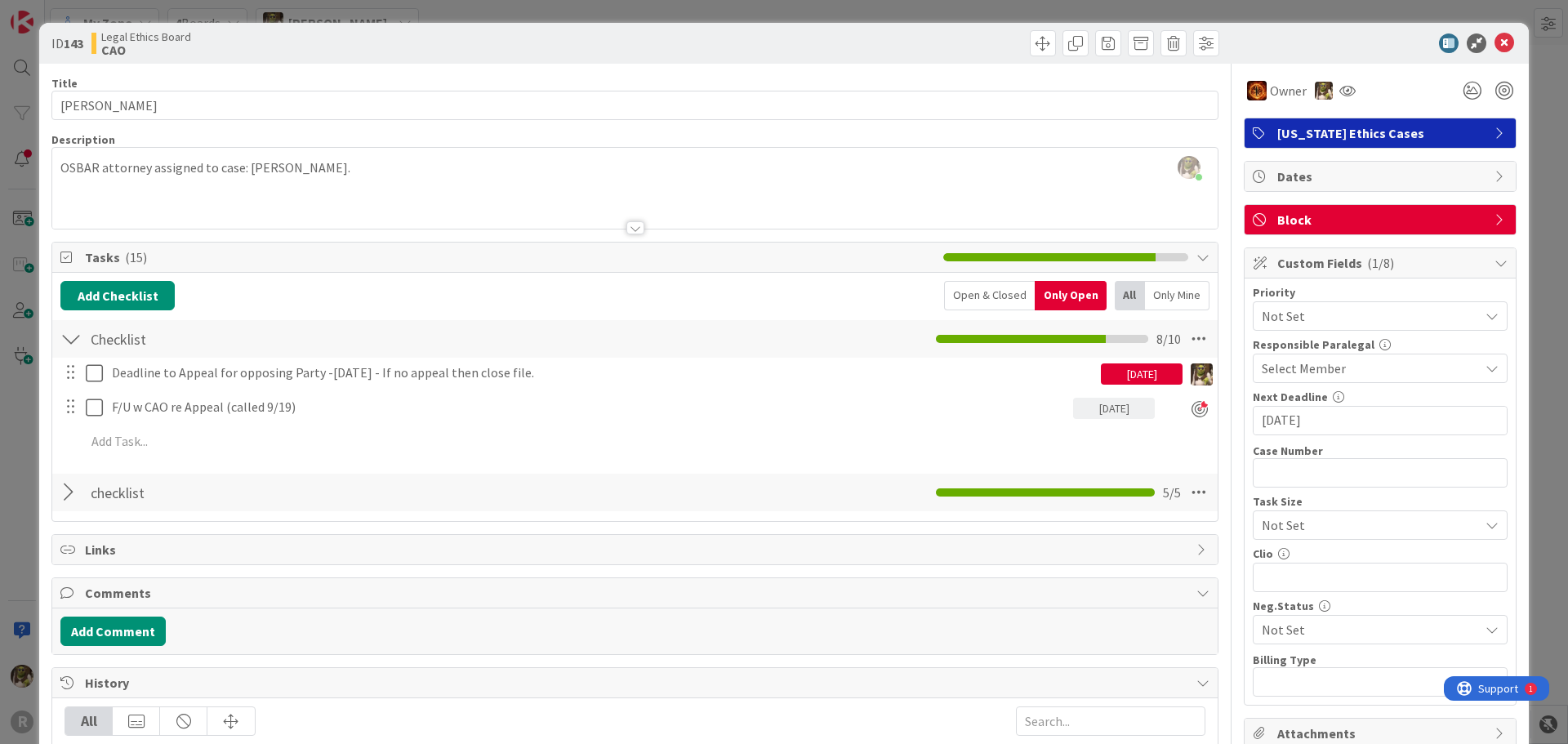
click at [1491, 32] on div "ID 143 Legal Ethics Board CAO" at bounding box center [784, 43] width 1490 height 40
click at [1494, 37] on icon at bounding box center [1504, 43] width 19 height 19
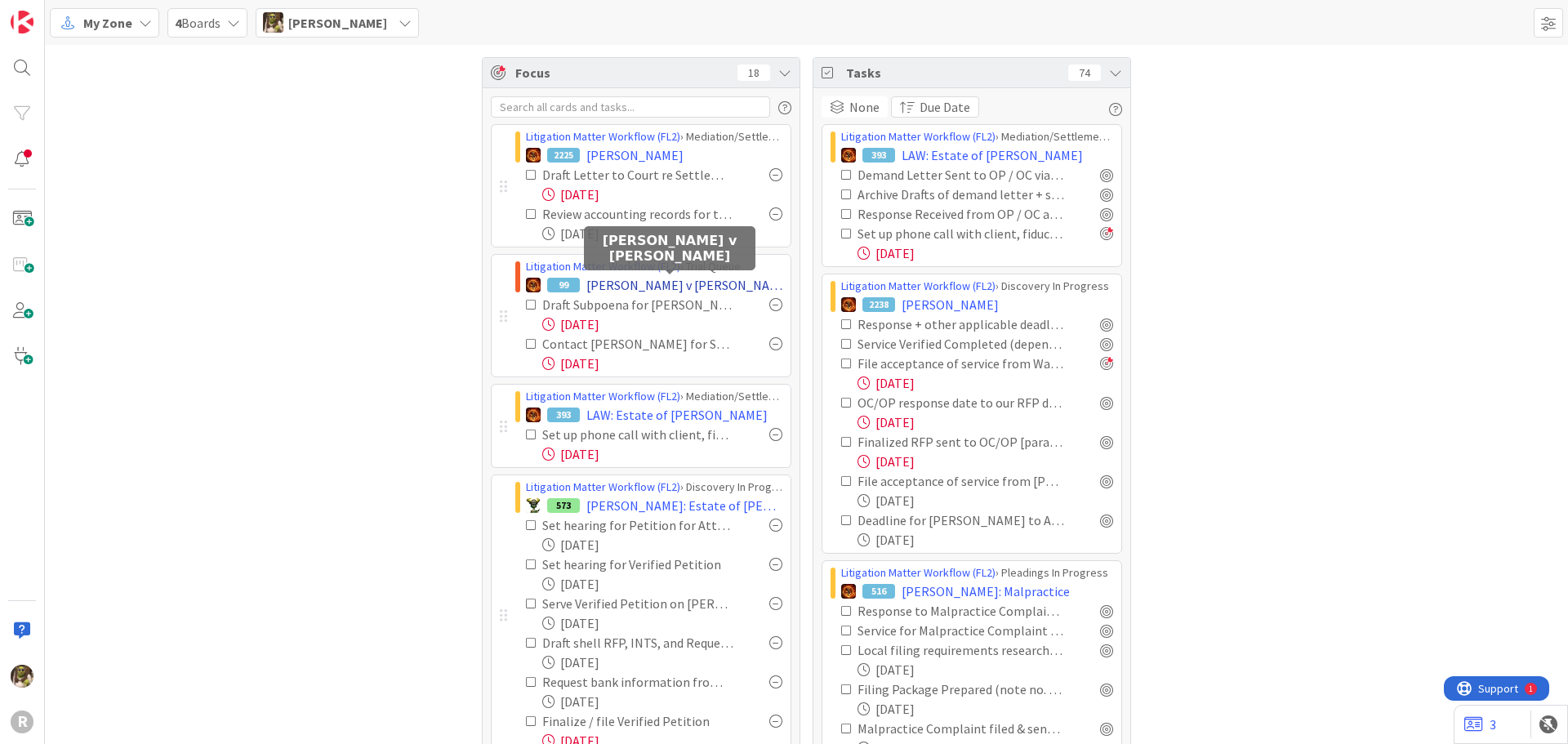
click at [689, 284] on span "[PERSON_NAME] v [PERSON_NAME]" at bounding box center [684, 285] width 196 height 19
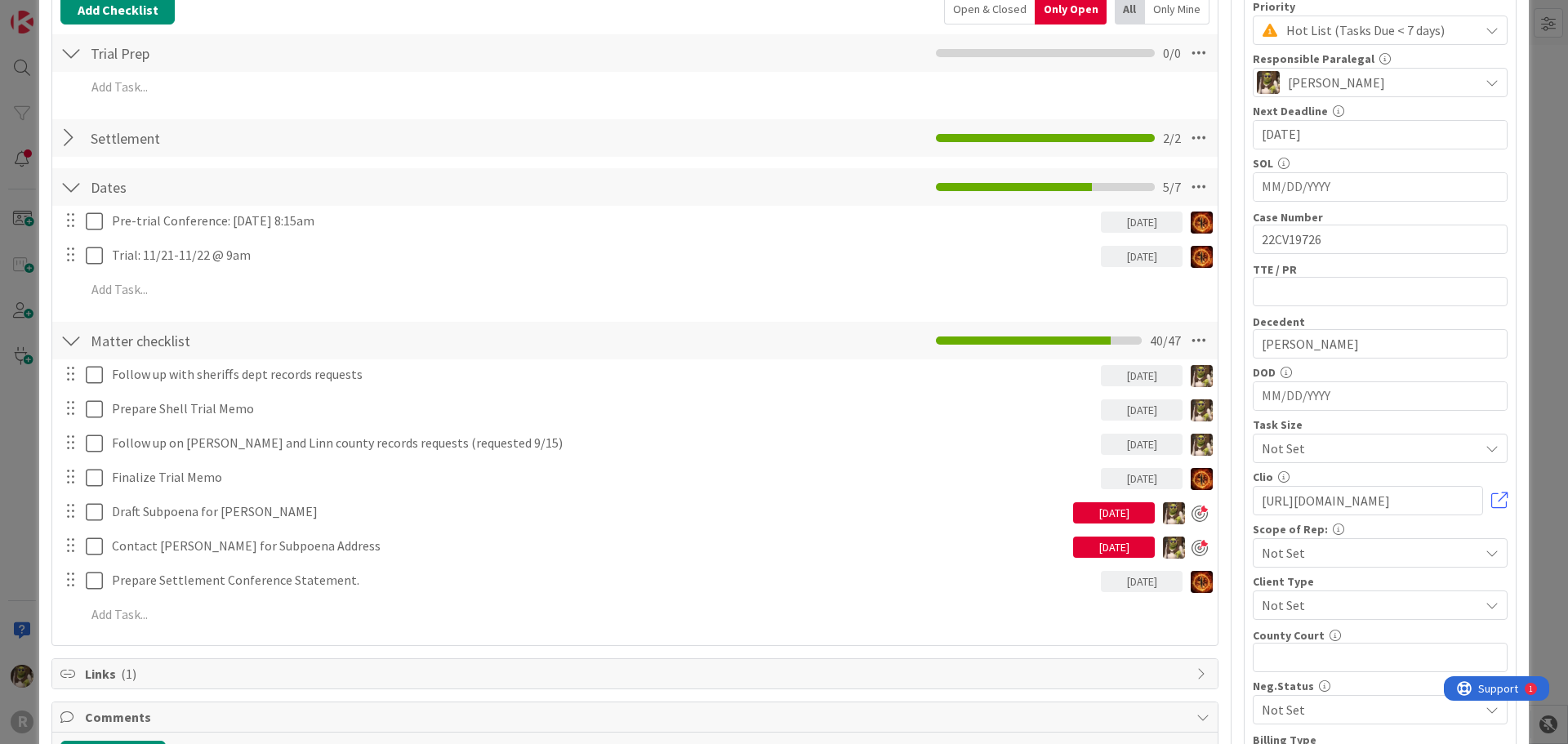
scroll to position [326, 0]
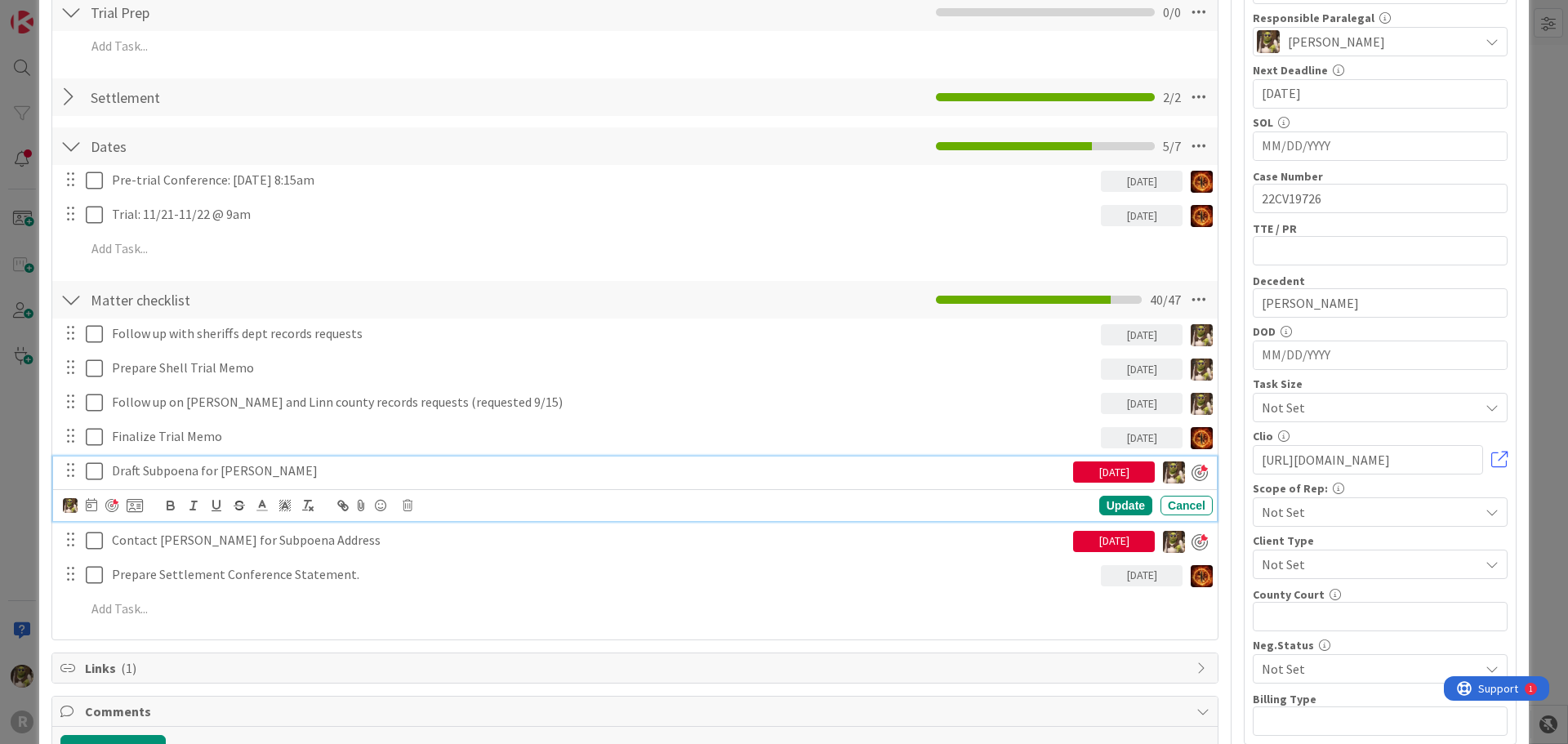
click at [213, 469] on p "Draft Subpoena for [PERSON_NAME]" at bounding box center [588, 470] width 954 height 18
click at [96, 494] on div "Update Cancel" at bounding box center [637, 506] width 1149 height 23
click at [91, 500] on icon at bounding box center [91, 504] width 11 height 13
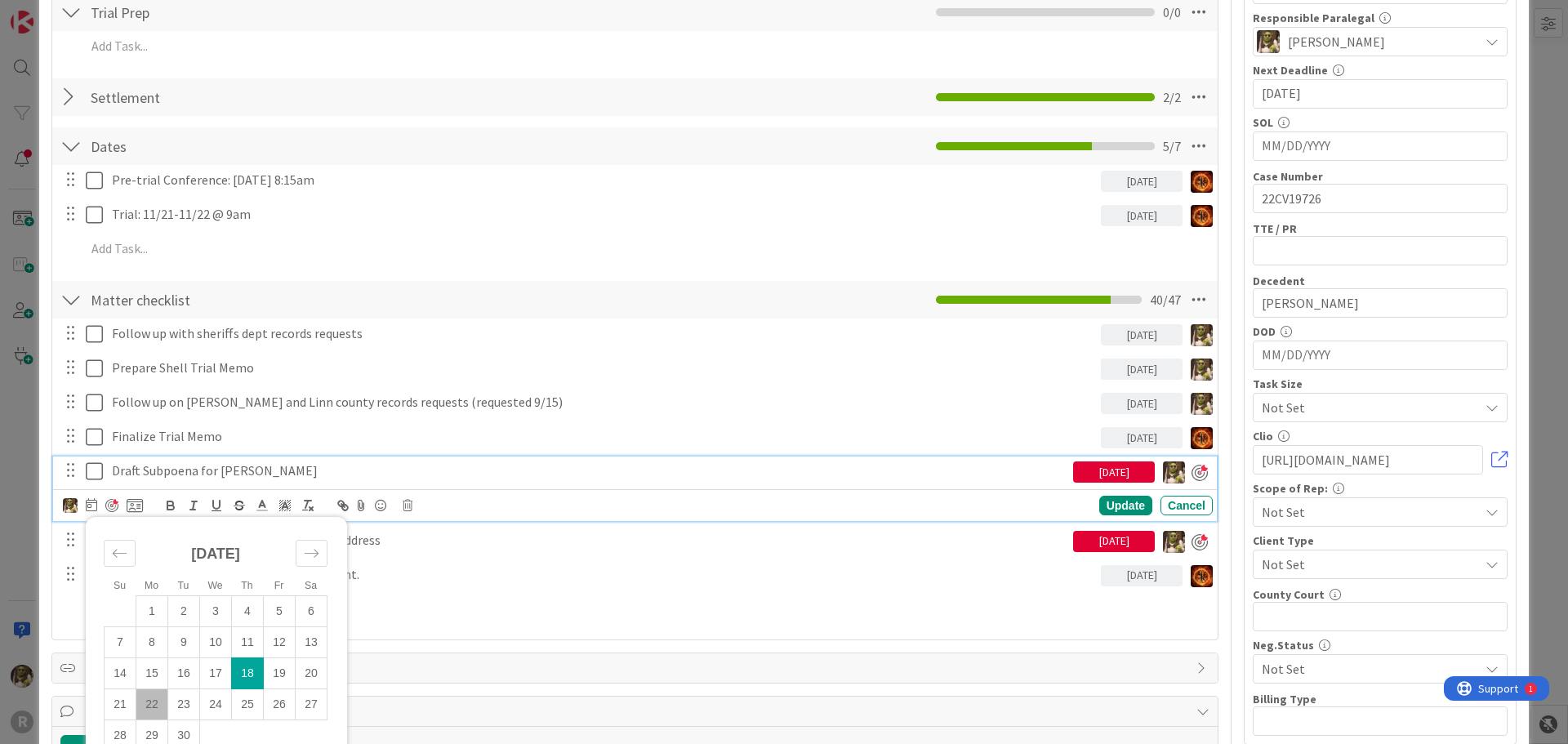
click at [156, 705] on td "22" at bounding box center [152, 704] width 32 height 31
type input "[DATE]"
click at [1099, 505] on div "Update" at bounding box center [1126, 507] width 53 height 19
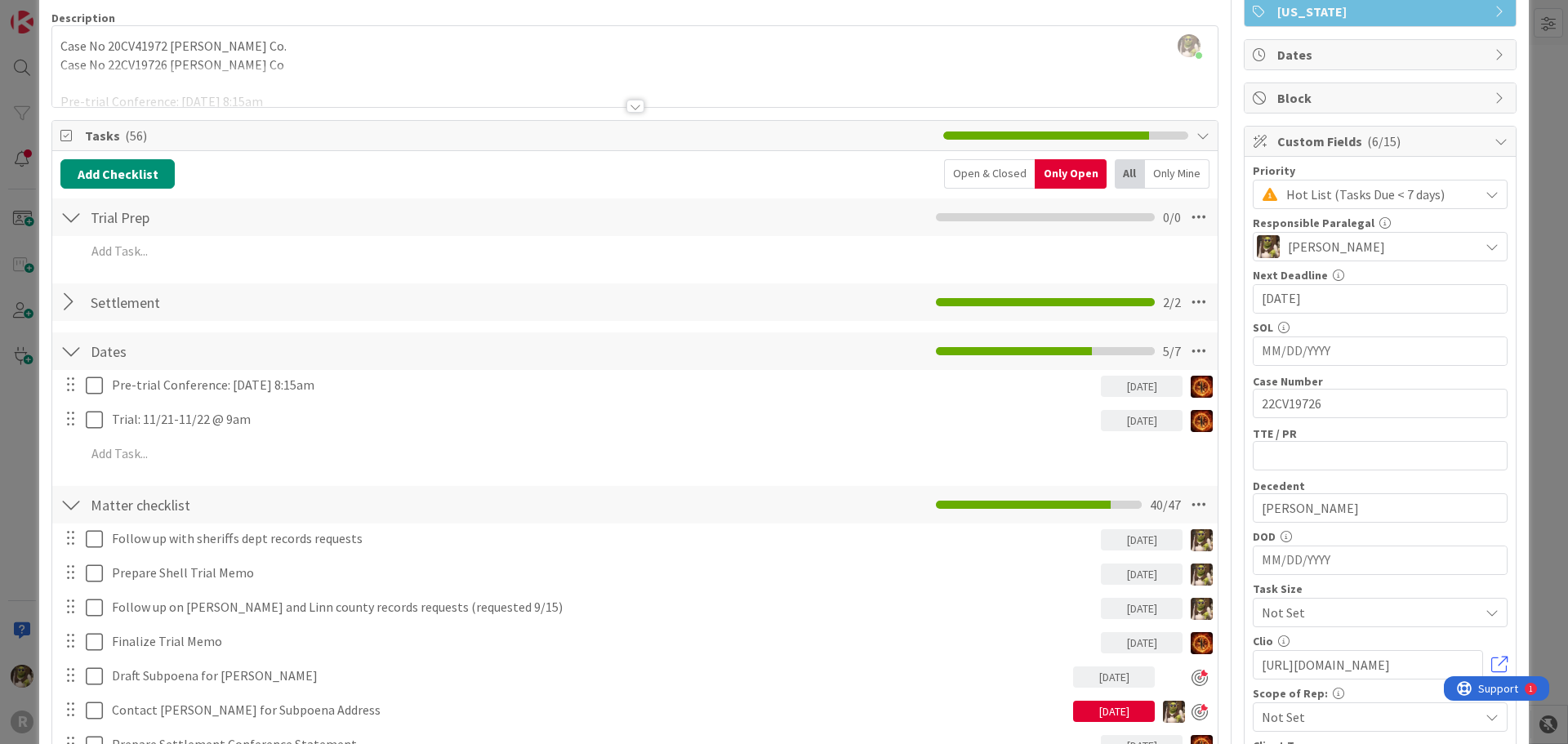
scroll to position [0, 0]
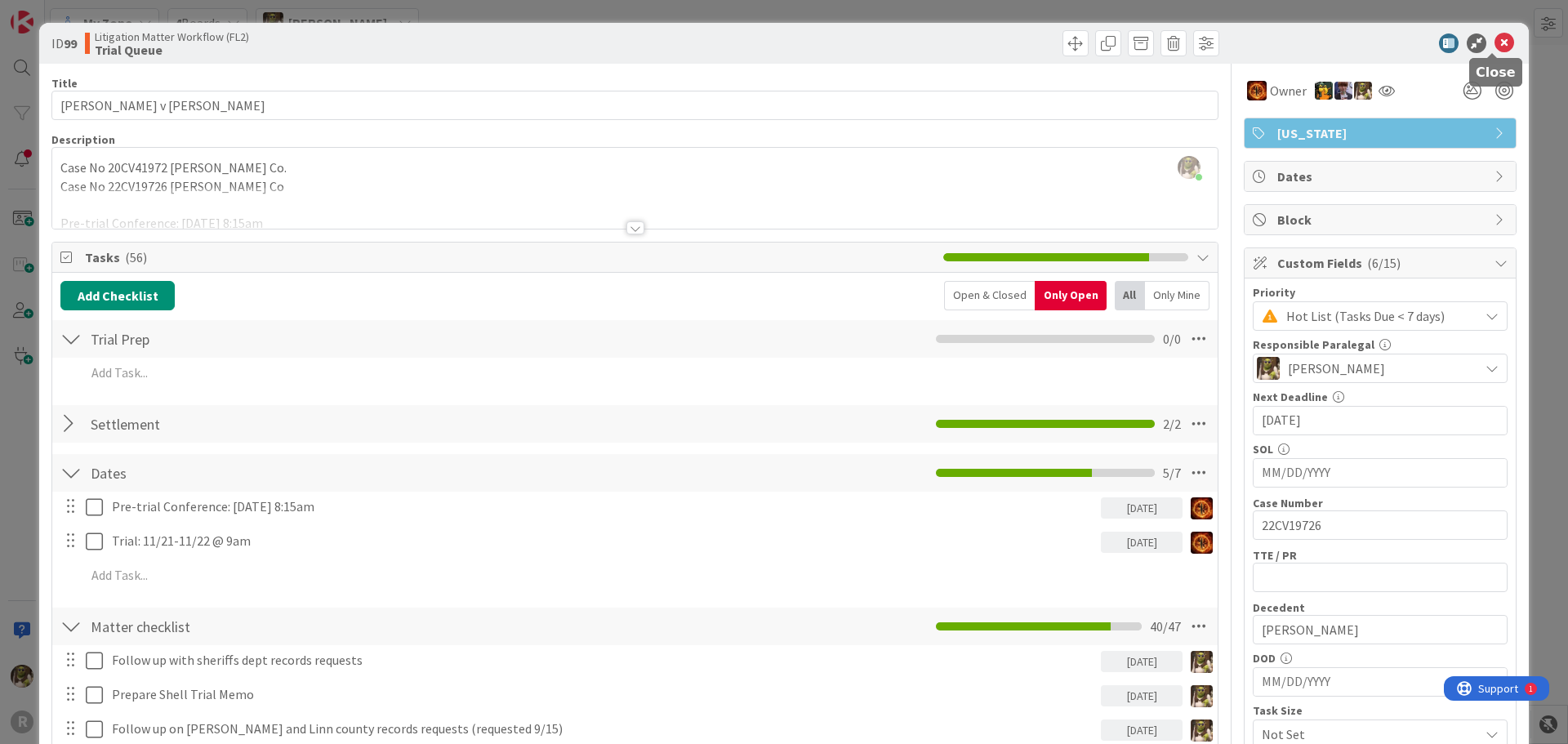
click at [1494, 36] on icon at bounding box center [1504, 43] width 19 height 19
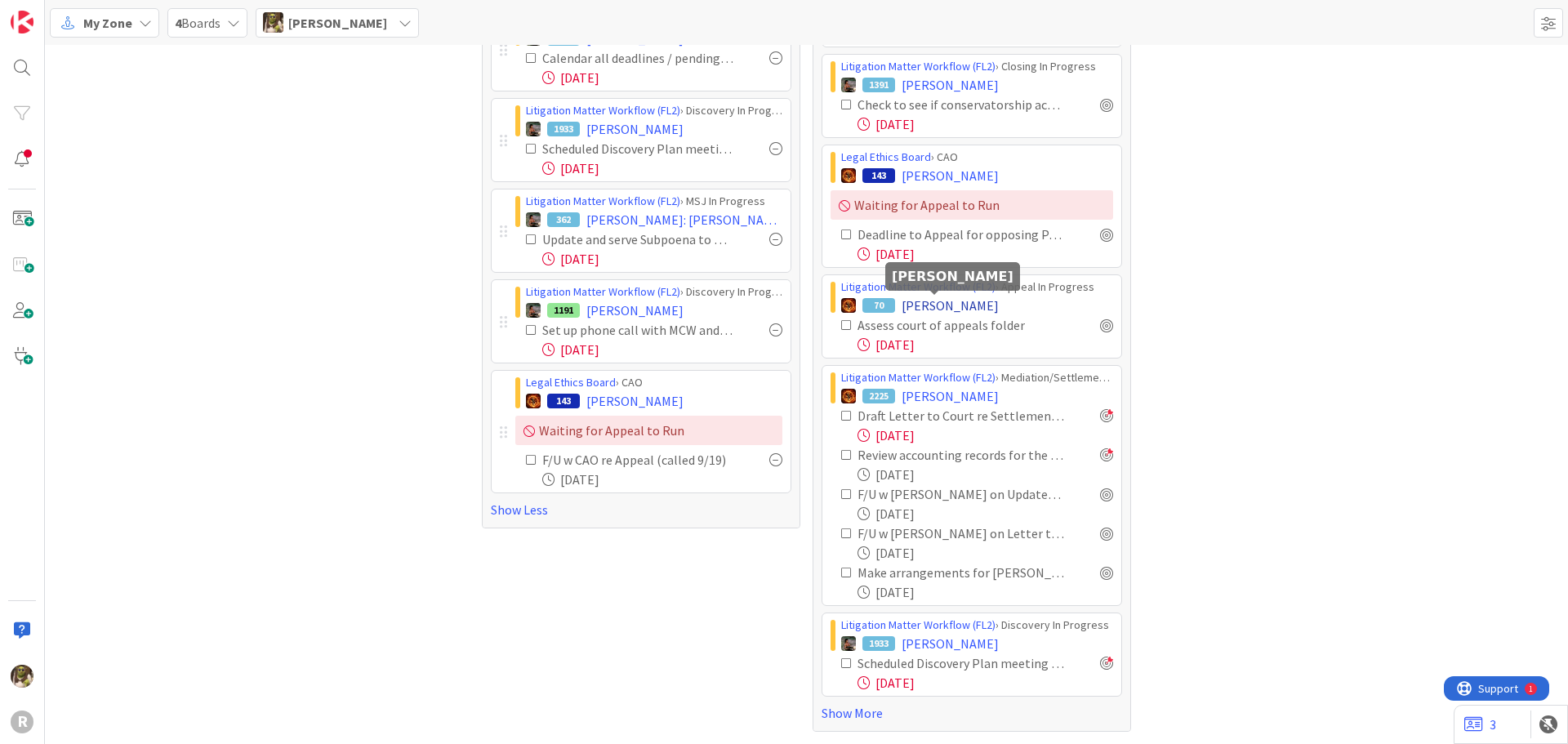
click at [930, 303] on span "[PERSON_NAME]" at bounding box center [950, 305] width 97 height 19
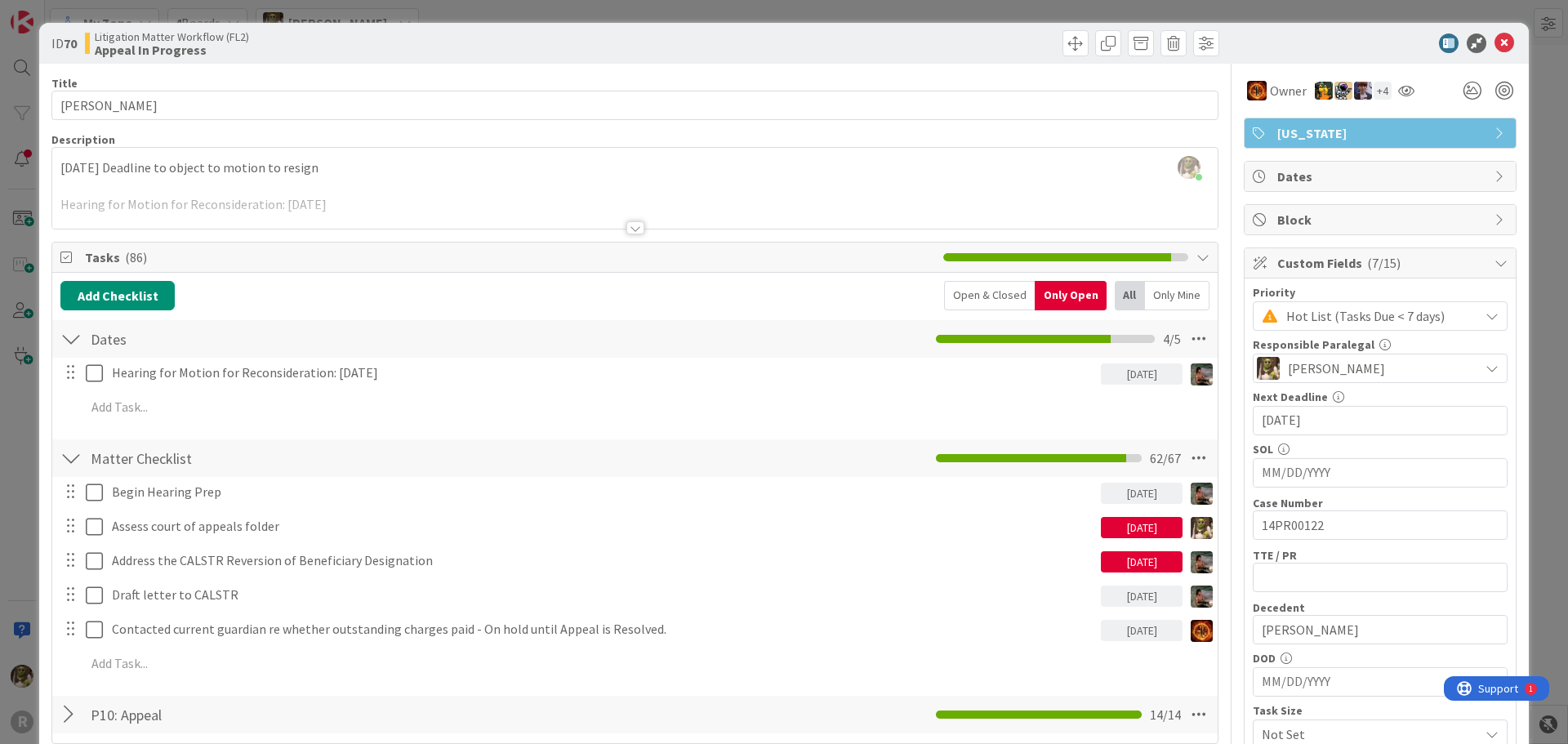
scroll to position [164, 0]
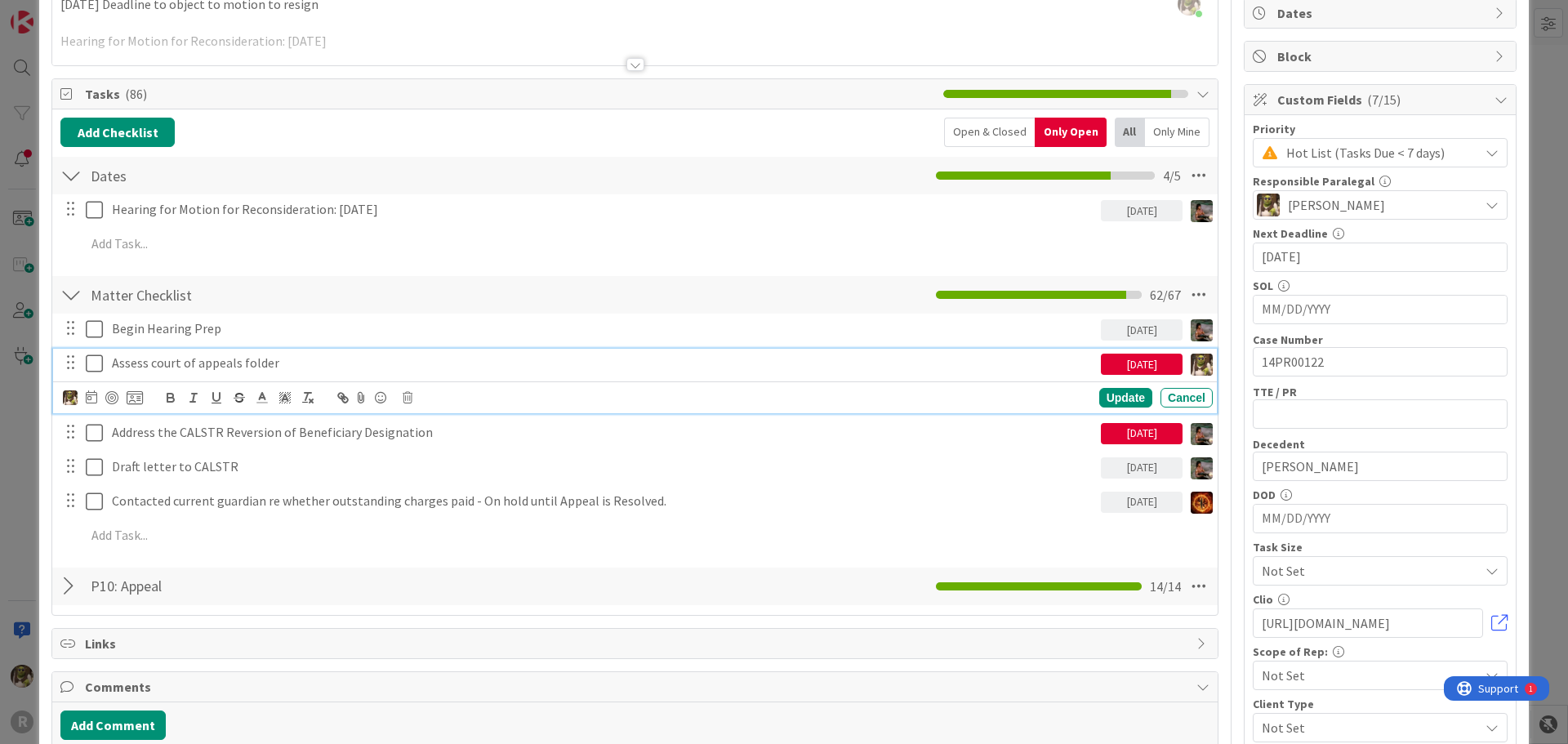
click at [279, 359] on p "Assess court of appeals folder" at bounding box center [602, 362] width 982 height 18
click at [113, 394] on div at bounding box center [112, 398] width 13 height 13
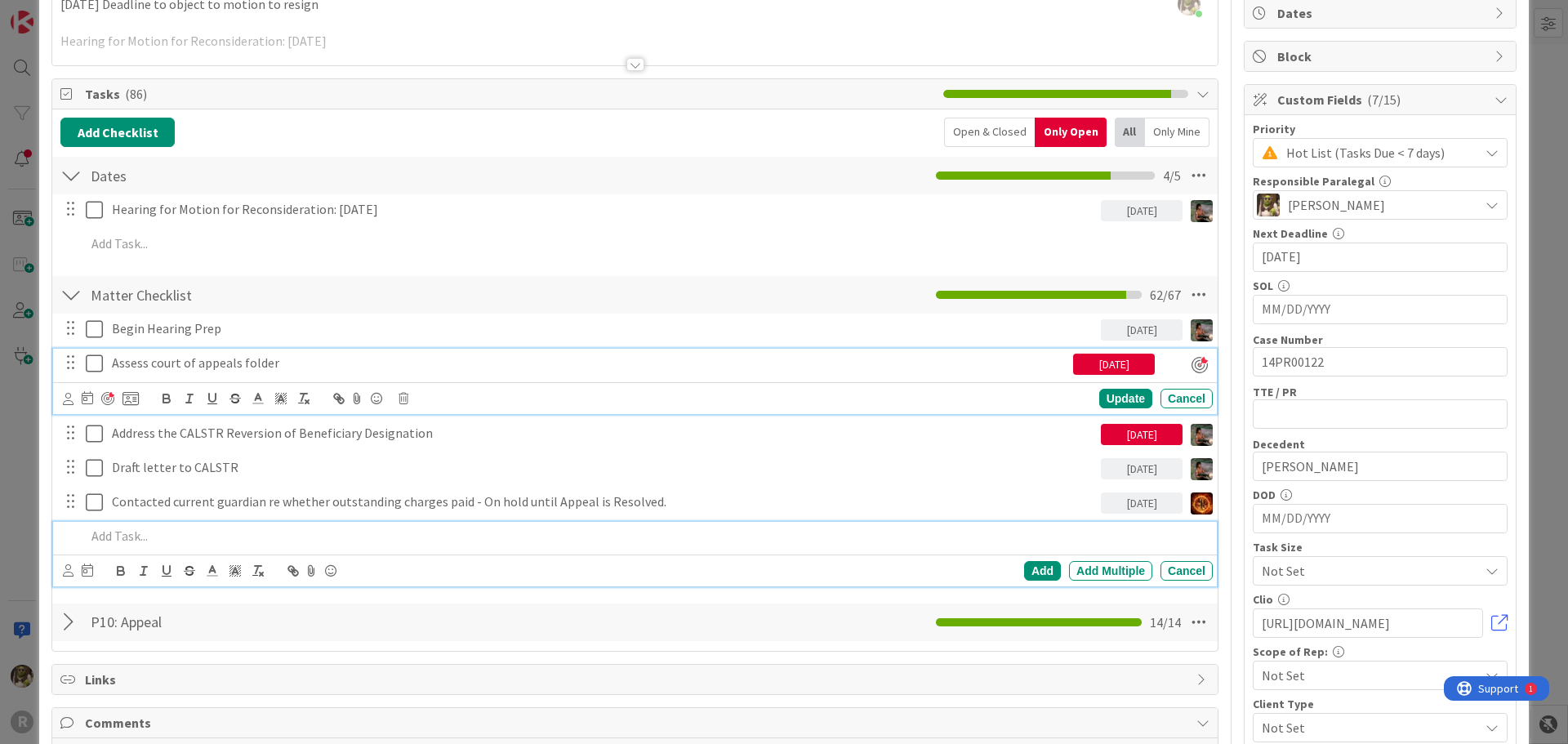
click at [184, 546] on div at bounding box center [645, 536] width 1134 height 28
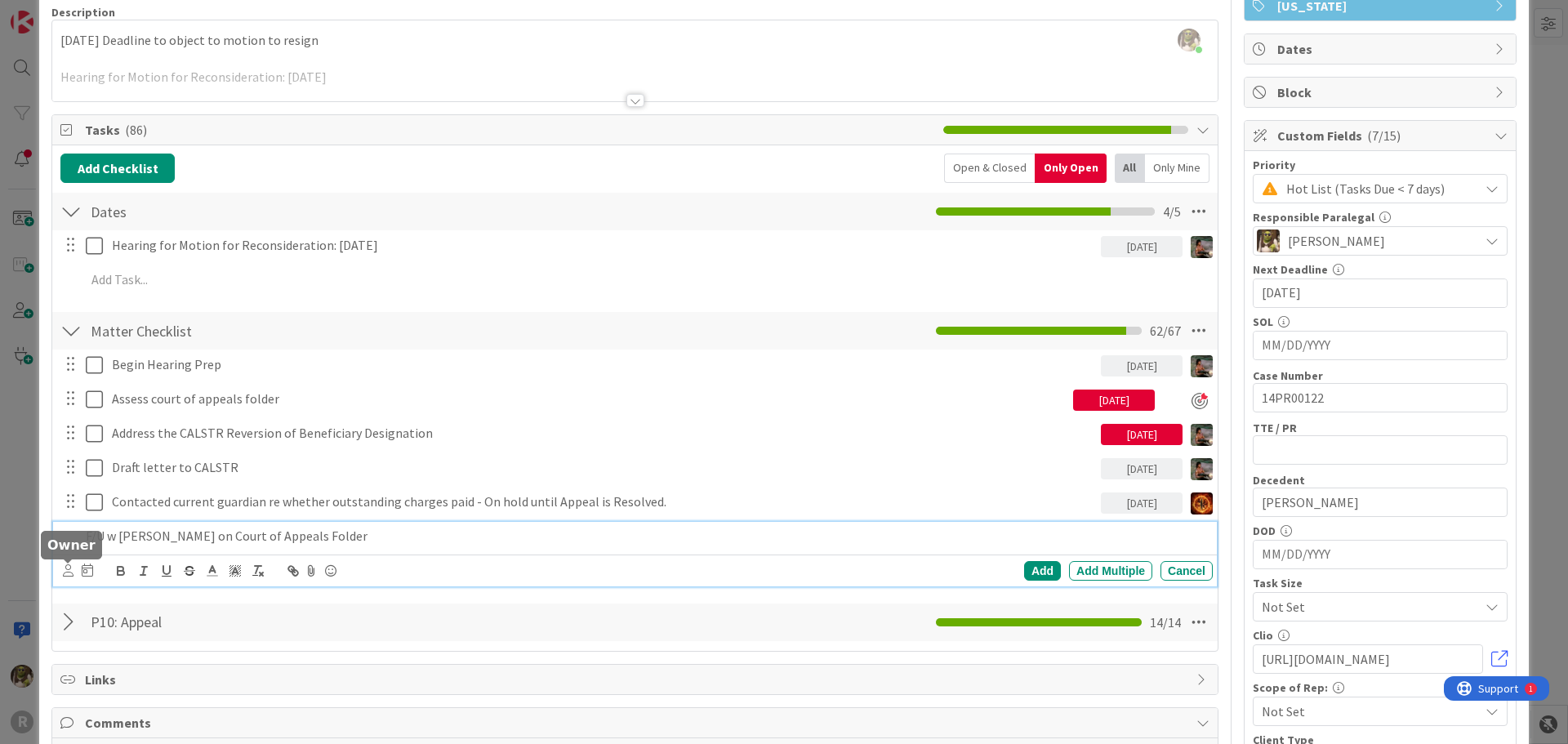
click at [63, 566] on icon at bounding box center [68, 571] width 11 height 12
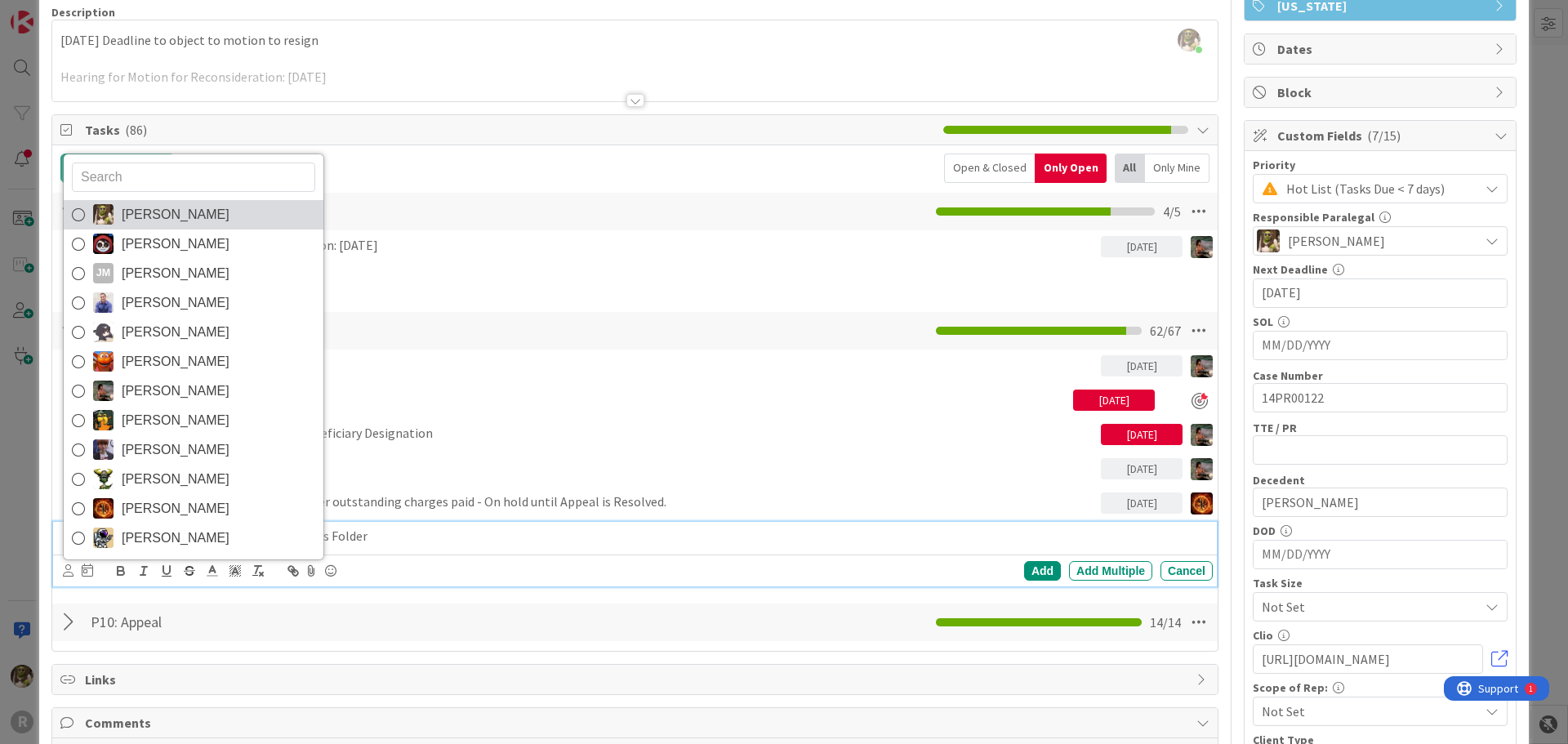
click at [127, 211] on span "[PERSON_NAME]" at bounding box center [175, 215] width 108 height 25
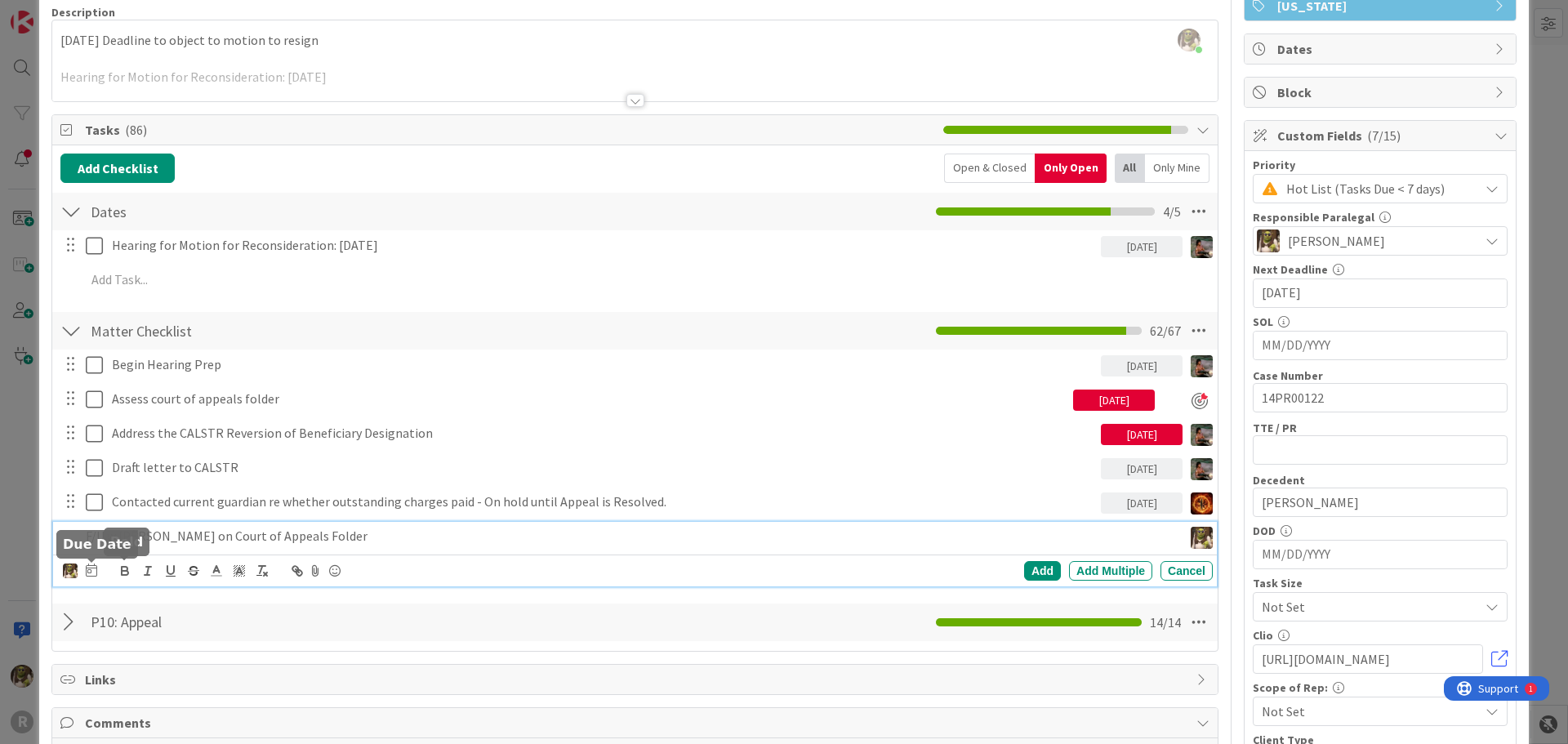
click at [97, 565] on icon at bounding box center [91, 570] width 11 height 13
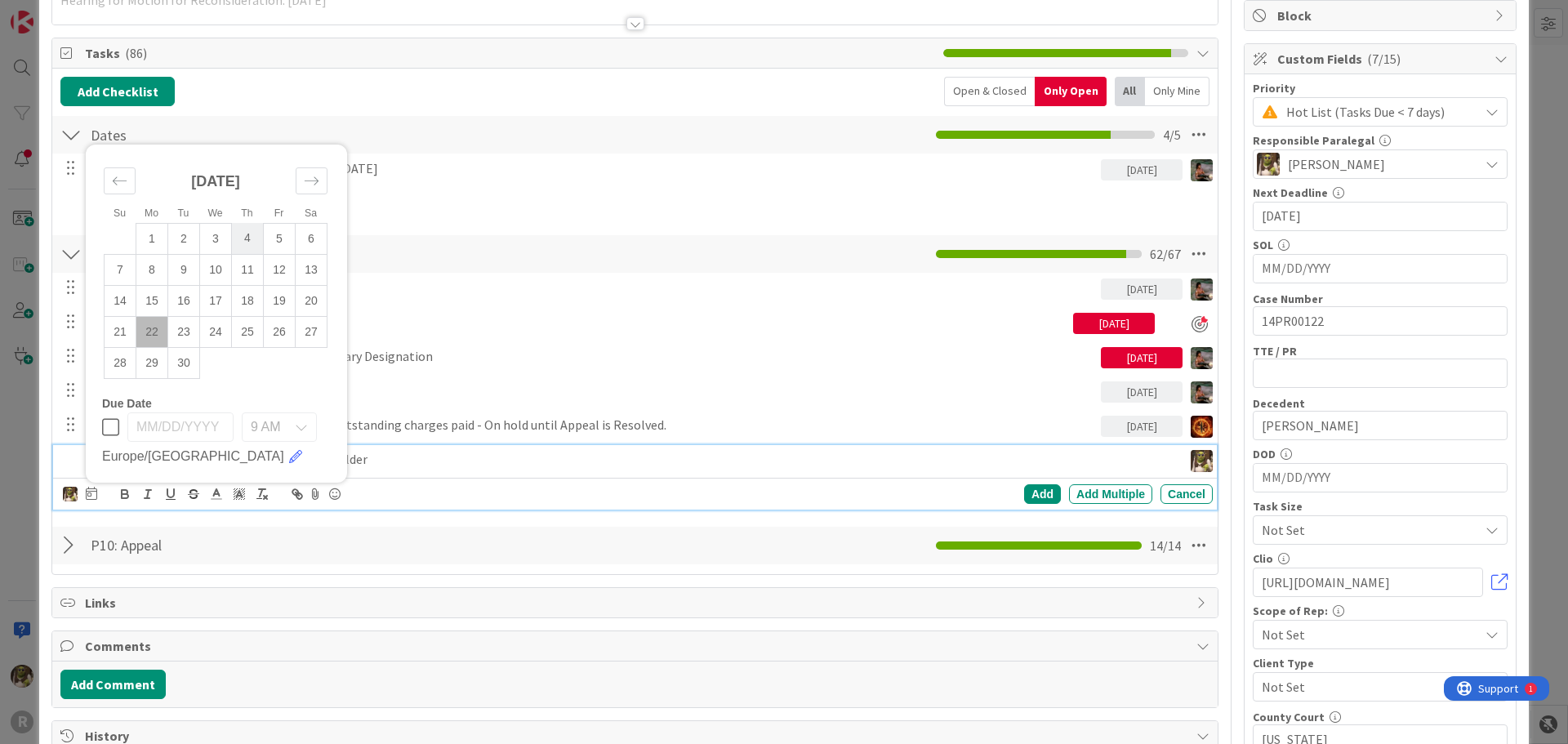
scroll to position [291, 0]
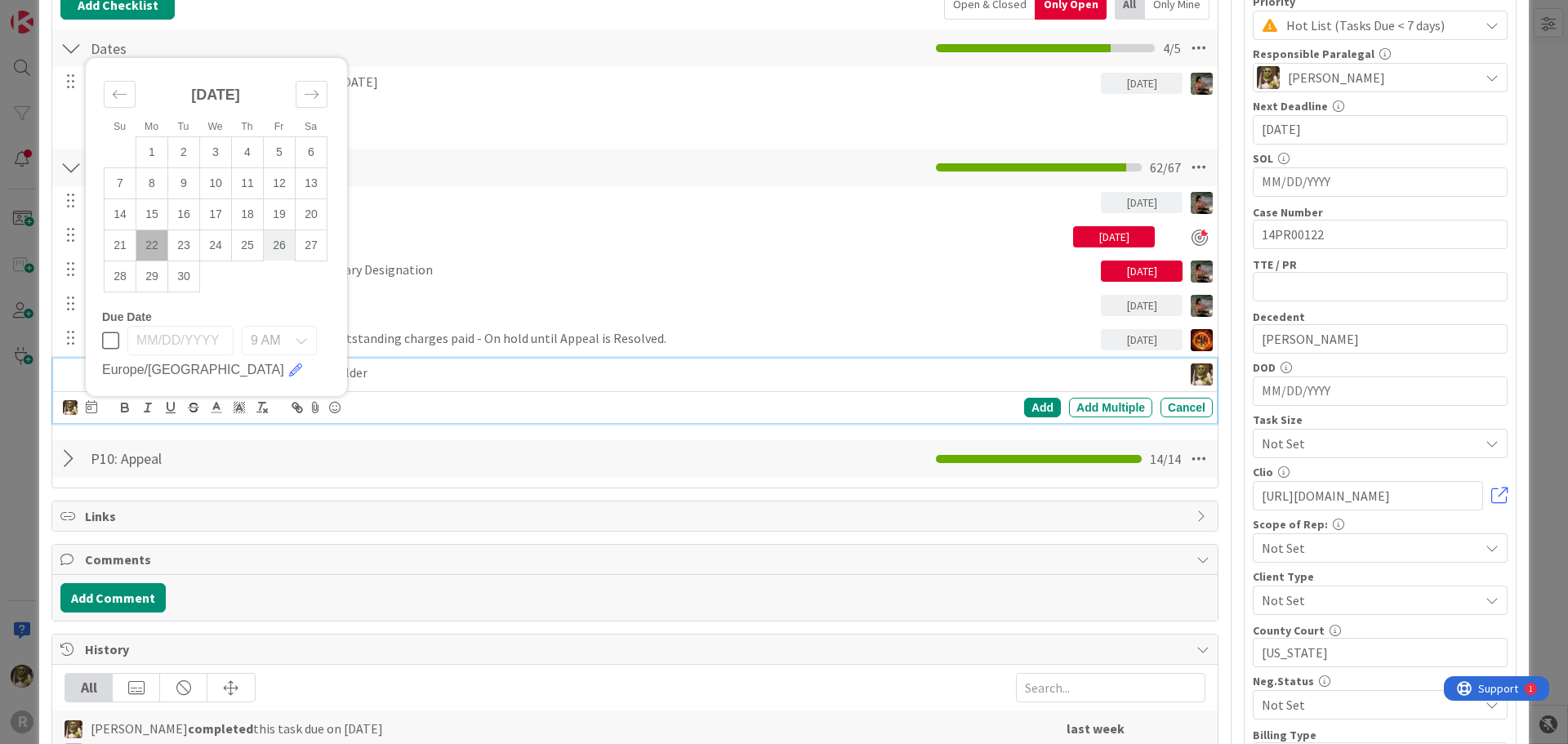
click at [282, 245] on td "26" at bounding box center [280, 244] width 32 height 31
type input "[DATE]"
click at [1036, 404] on div "Add" at bounding box center [1042, 407] width 37 height 19
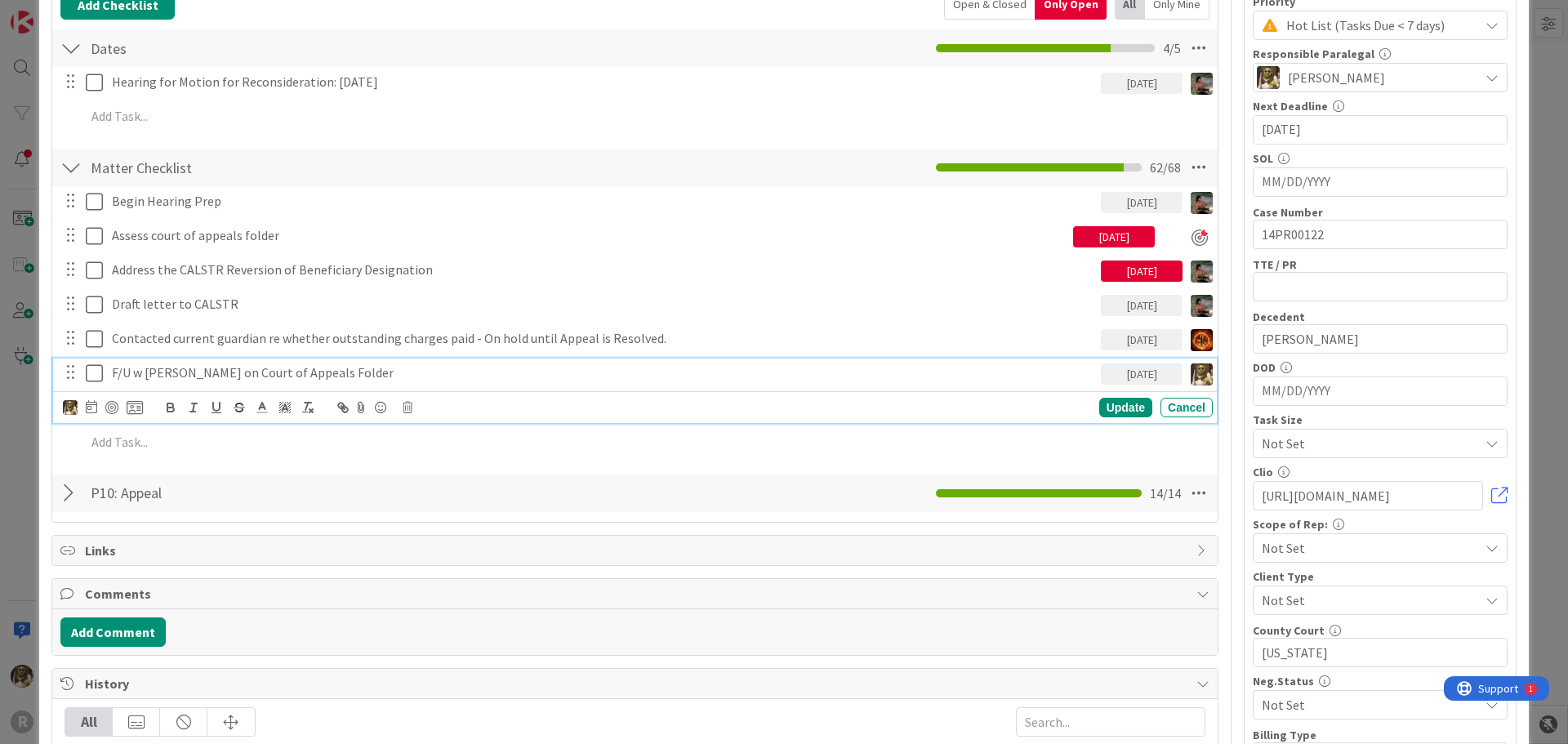
click at [191, 376] on p "F/U w [PERSON_NAME] on Court of Appeals Folder" at bounding box center [602, 372] width 982 height 18
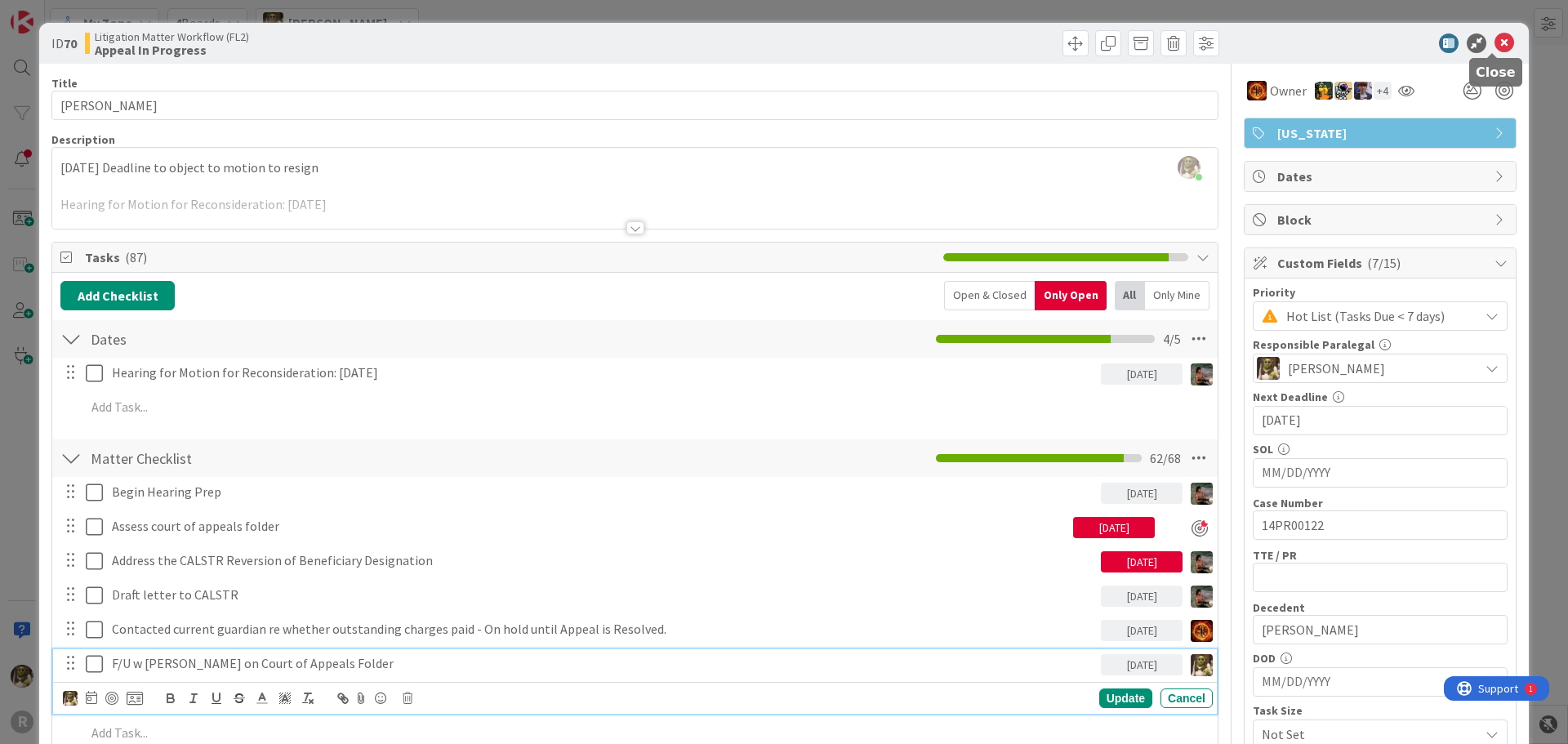
click at [1494, 46] on icon at bounding box center [1504, 43] width 19 height 19
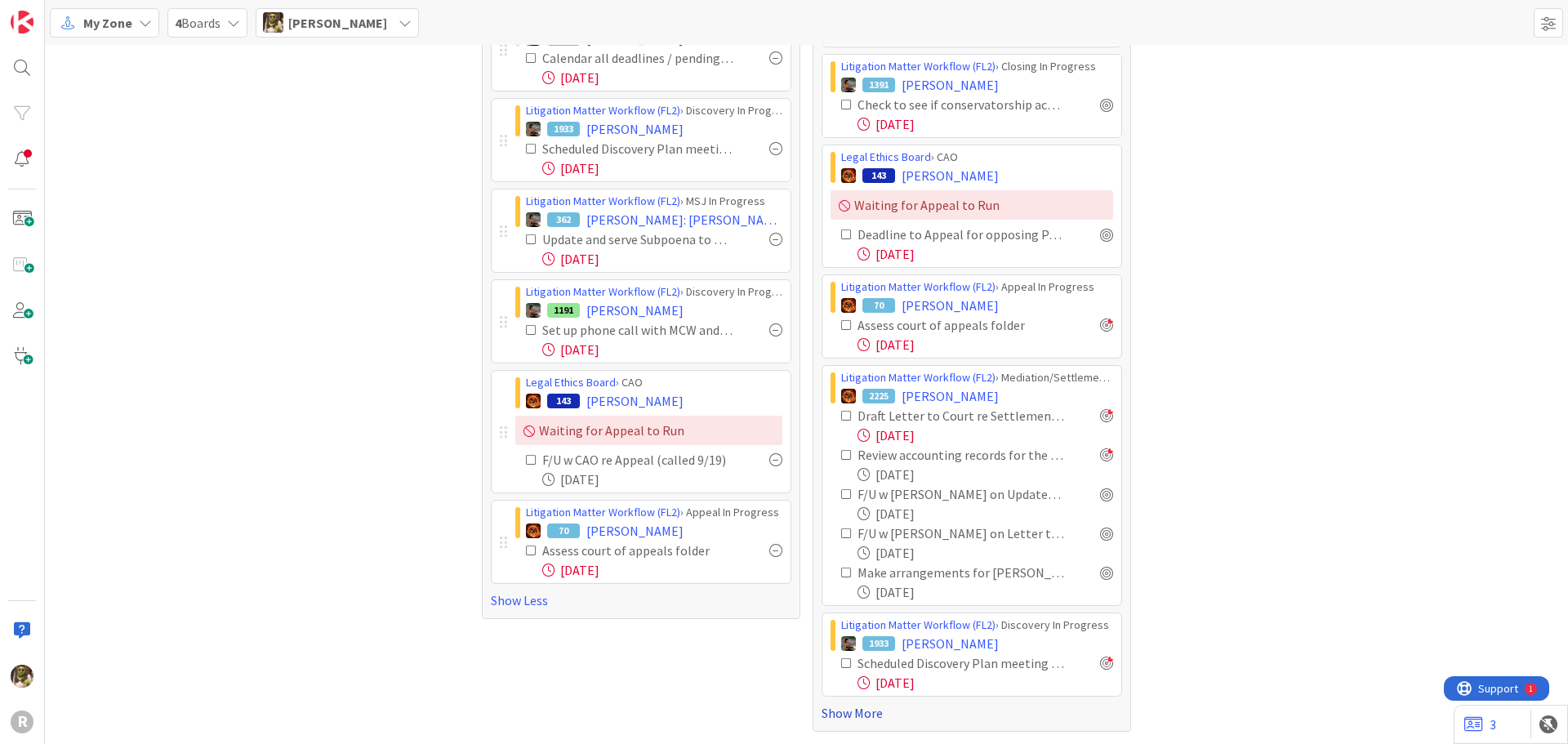
click at [872, 715] on link "Show More" at bounding box center [972, 712] width 301 height 19
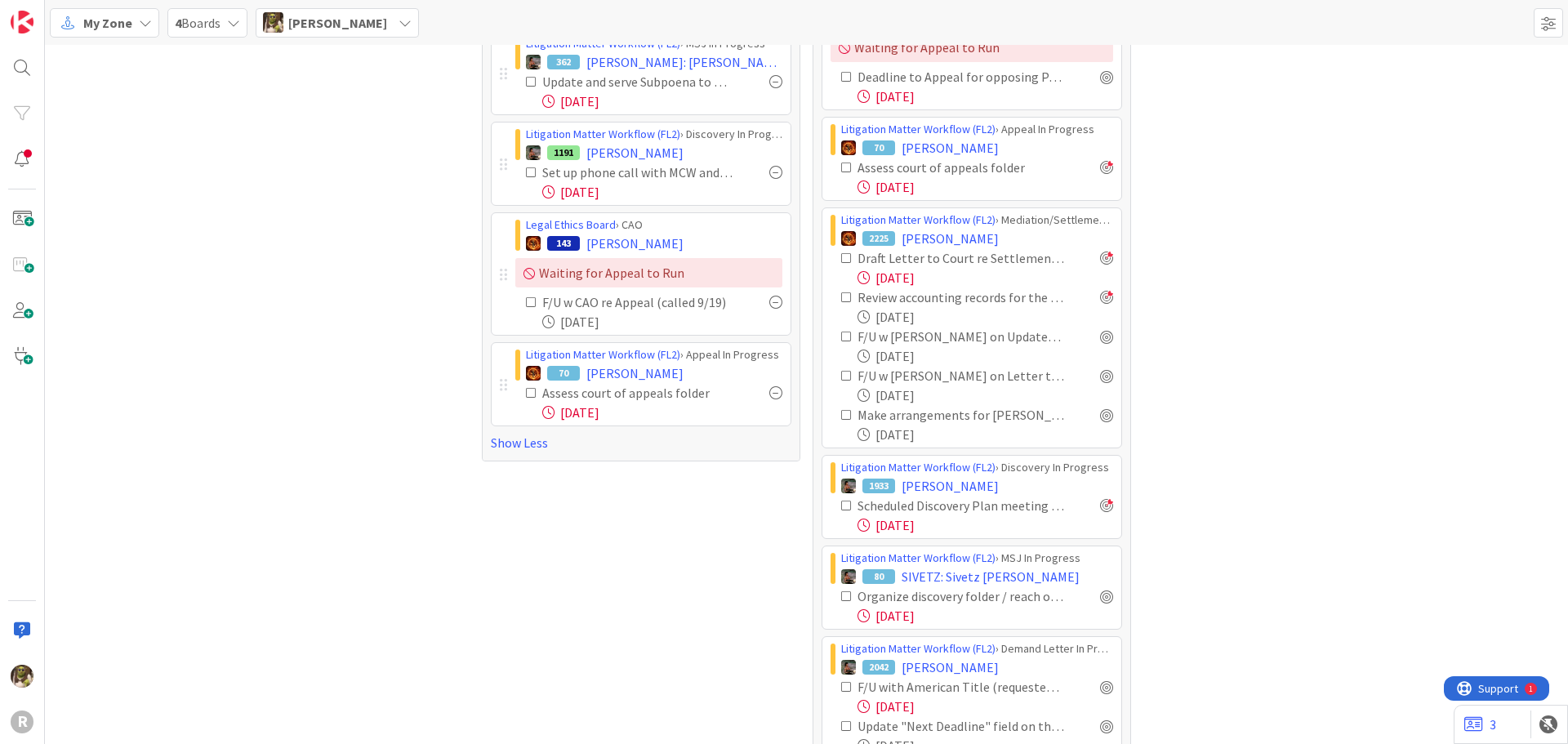
scroll to position [1343, 0]
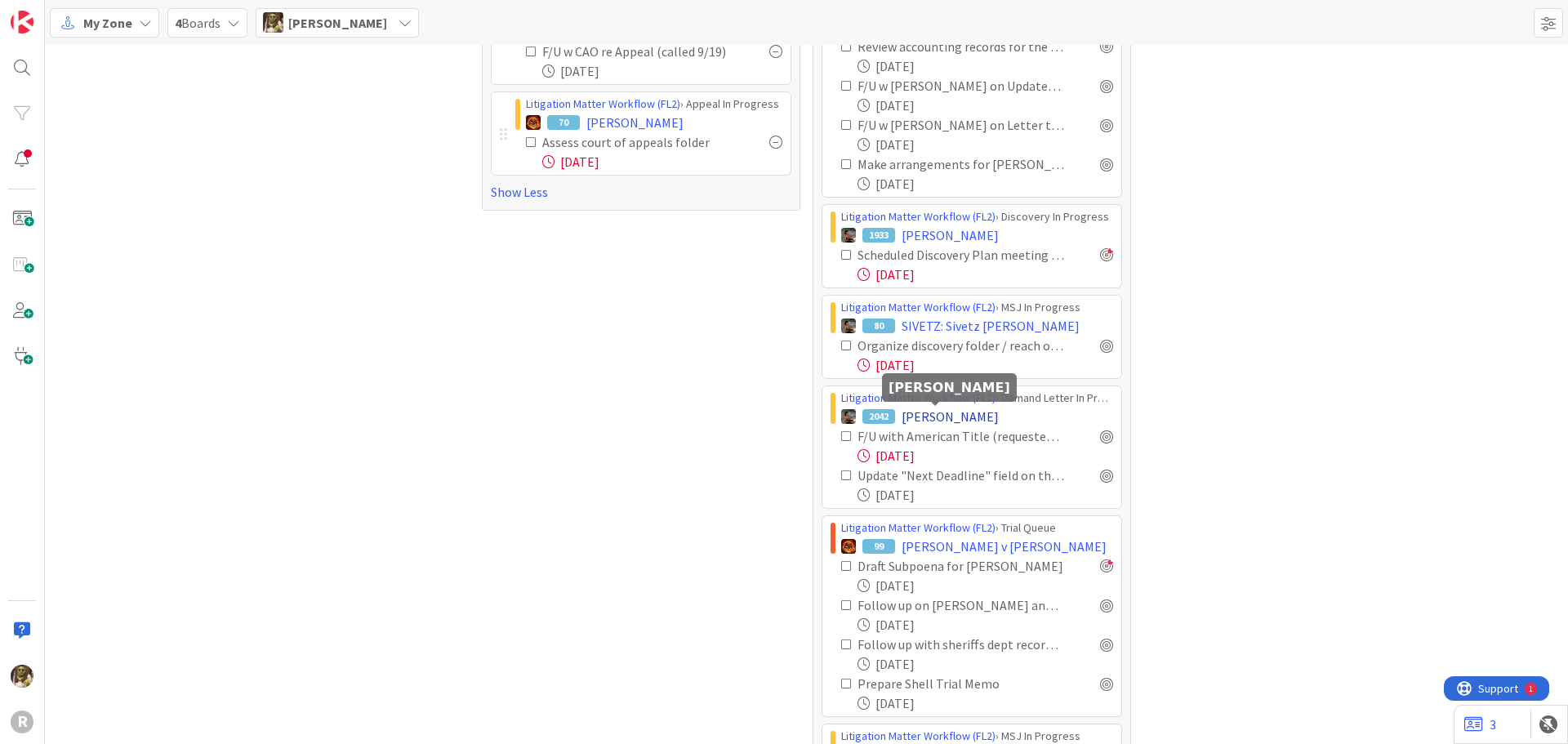
click at [926, 412] on span "HITZ, Margaret" at bounding box center [950, 416] width 97 height 19
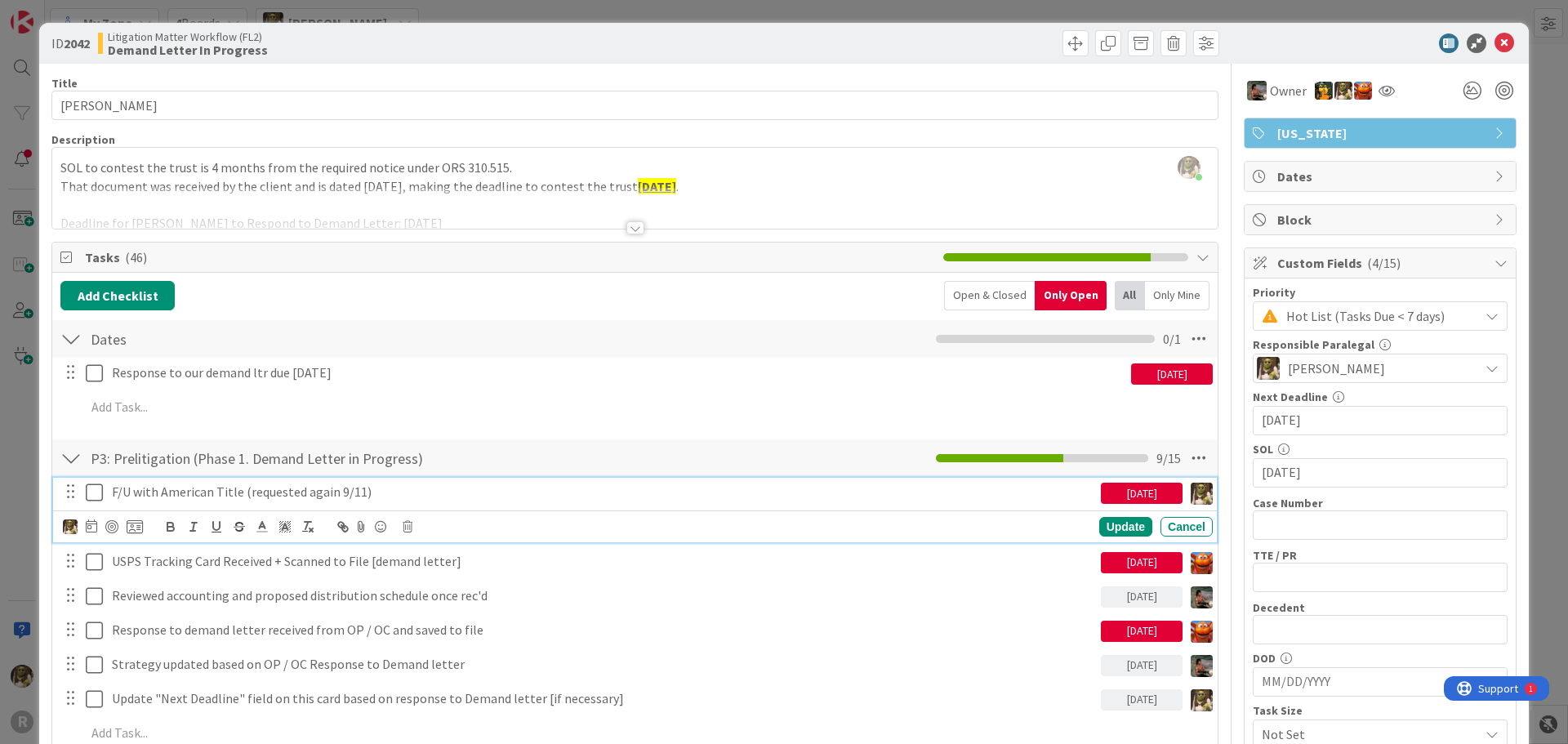
click at [179, 494] on p "F/U with American Title (requested again 9/11)" at bounding box center [602, 492] width 982 height 18
click at [84, 529] on div at bounding box center [102, 527] width 80 height 19
click at [85, 527] on icon at bounding box center [91, 526] width 11 height 13
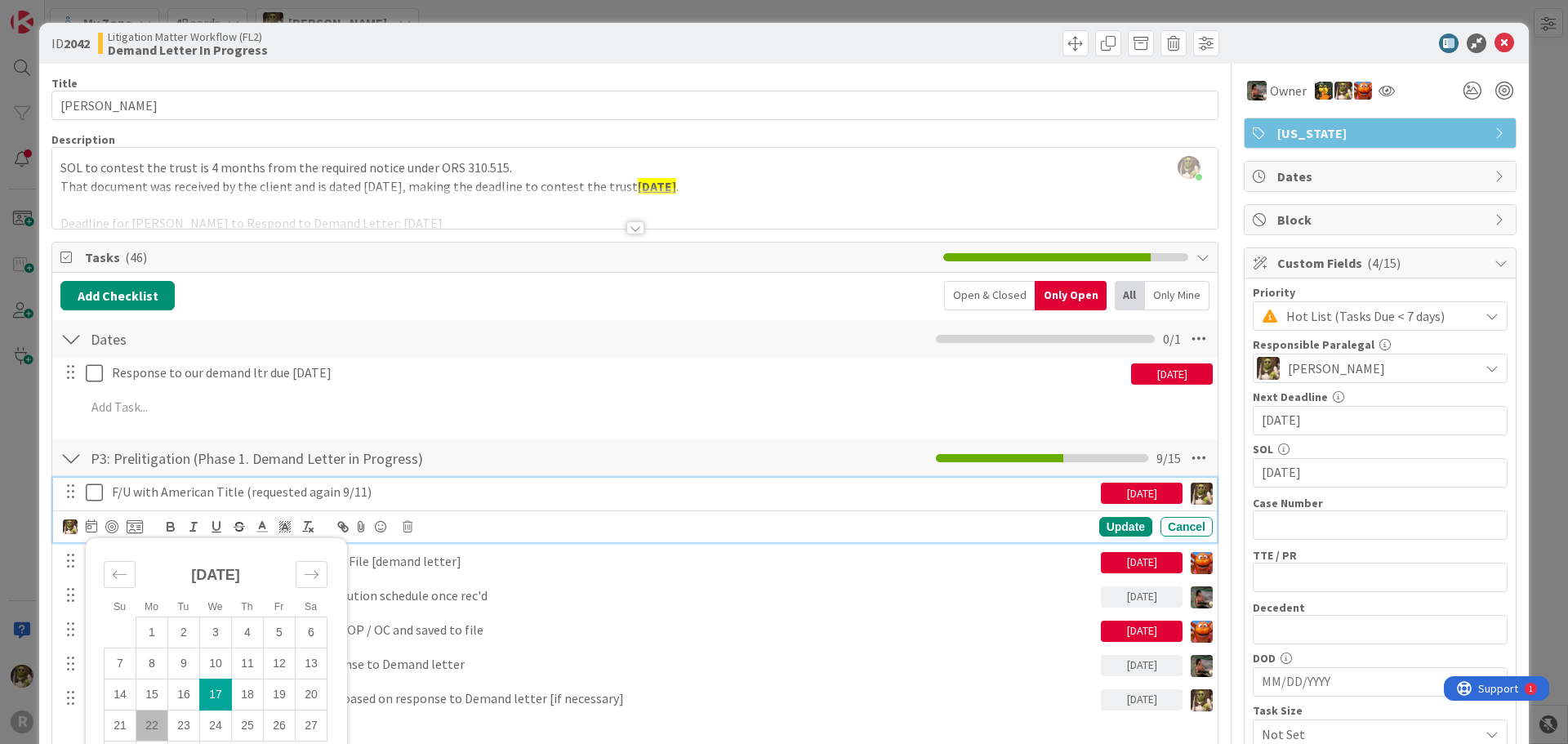
click at [156, 725] on td "22" at bounding box center [152, 725] width 32 height 31
click at [1114, 530] on div "Update" at bounding box center [1126, 527] width 53 height 19
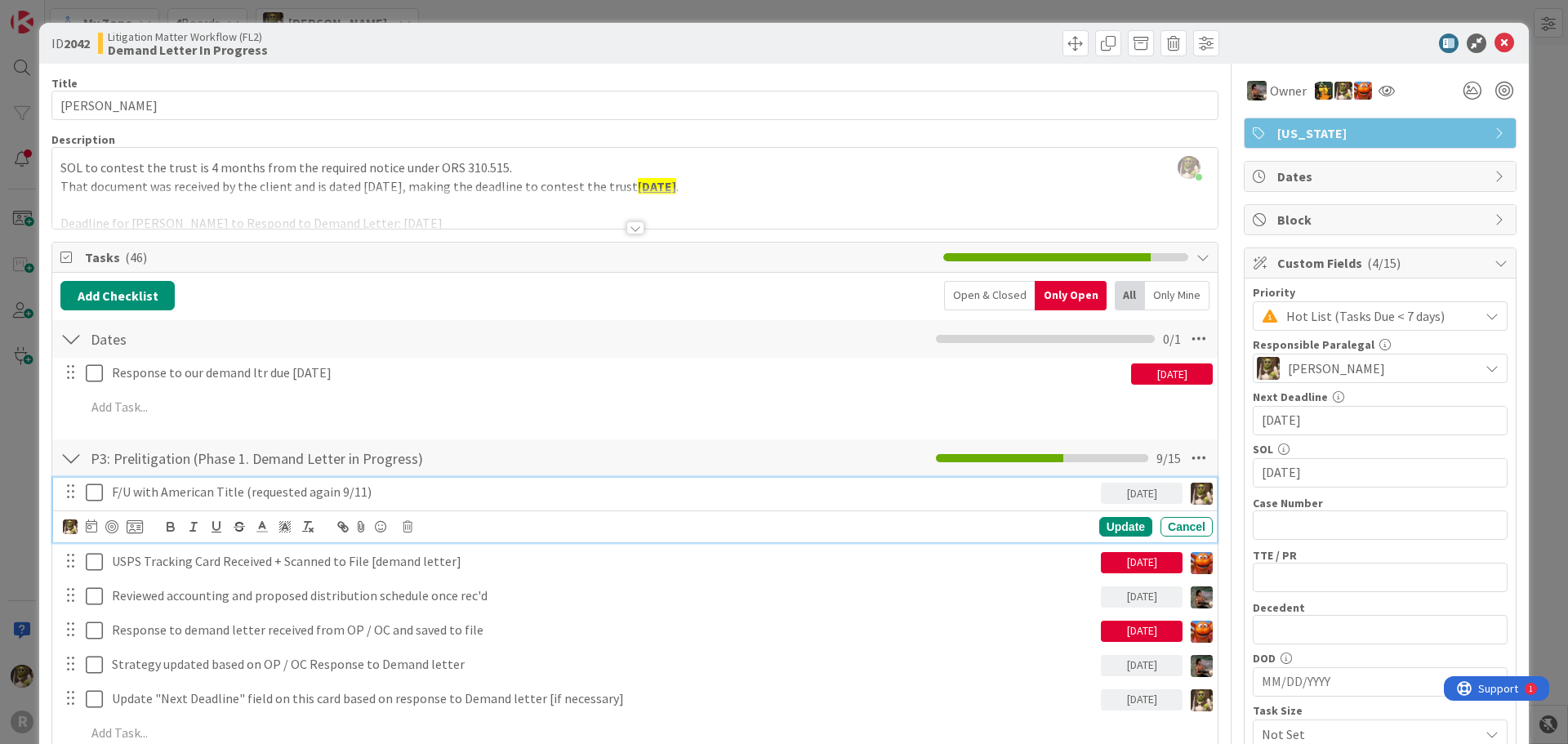
click at [200, 498] on p "F/U with American Title (requested again 9/11)" at bounding box center [602, 492] width 982 height 18
click at [93, 526] on icon at bounding box center [91, 526] width 11 height 13
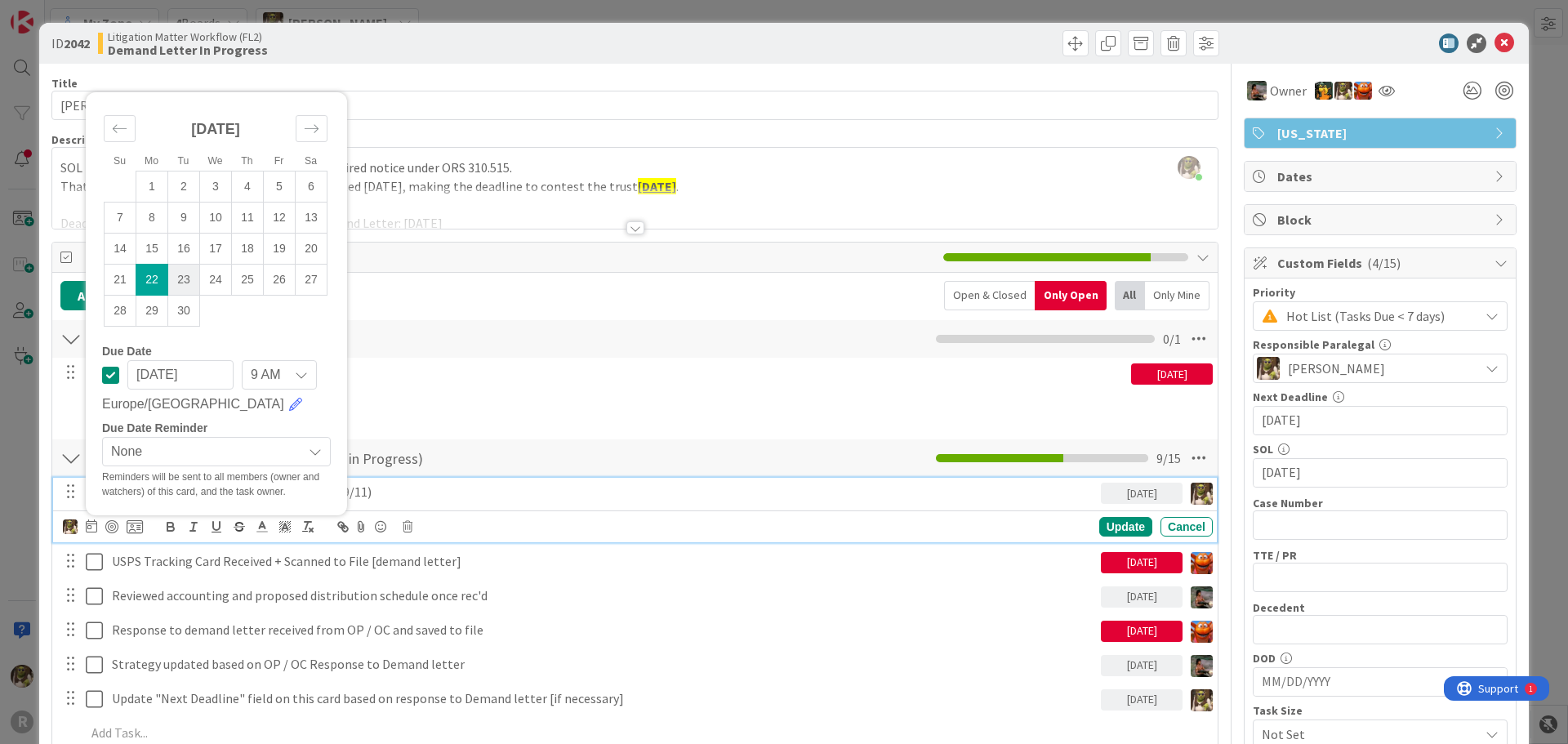
click at [184, 281] on td "23" at bounding box center [184, 279] width 32 height 31
type input "[DATE]"
click at [1112, 523] on div "Update" at bounding box center [1126, 527] width 53 height 19
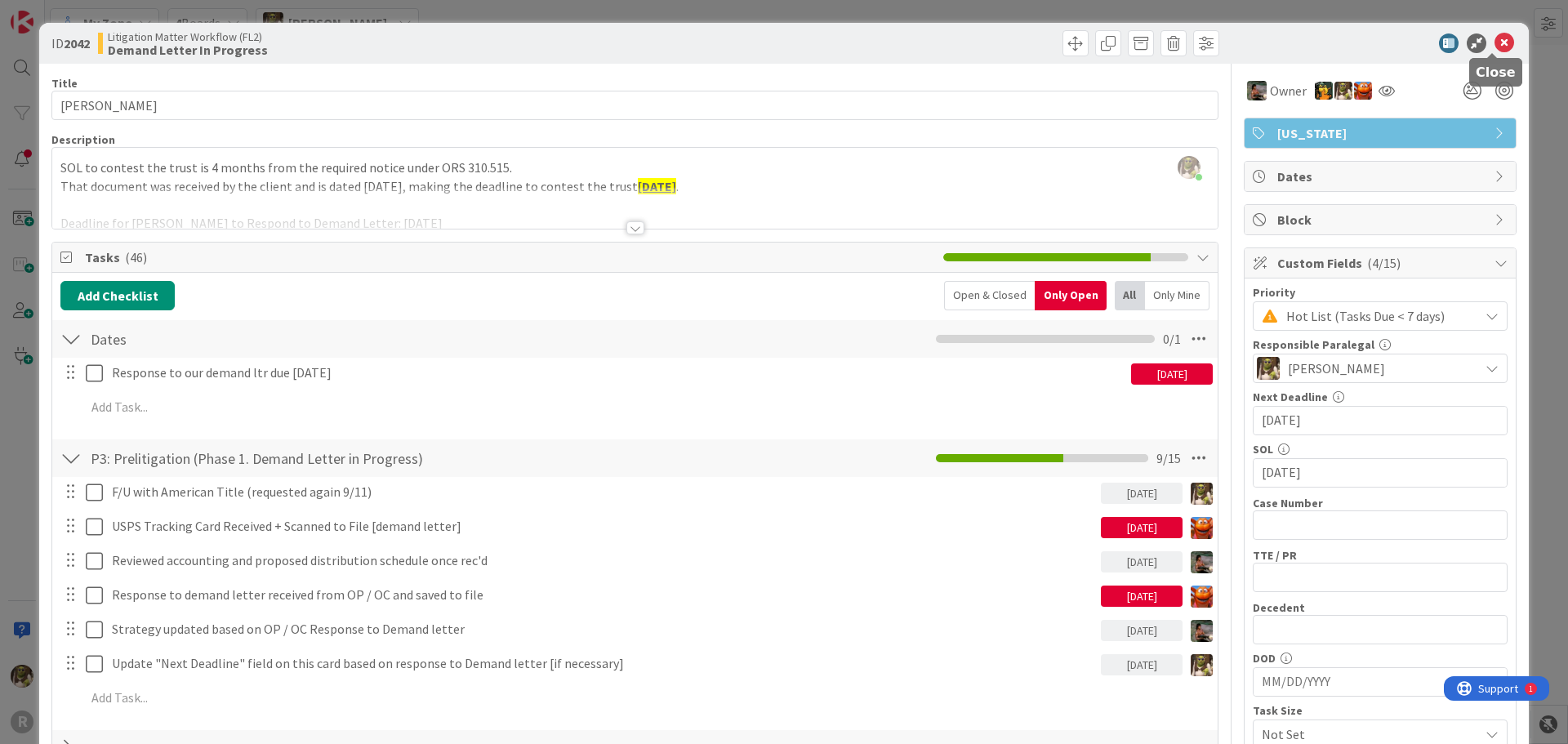
click at [1494, 45] on icon at bounding box center [1504, 43] width 19 height 19
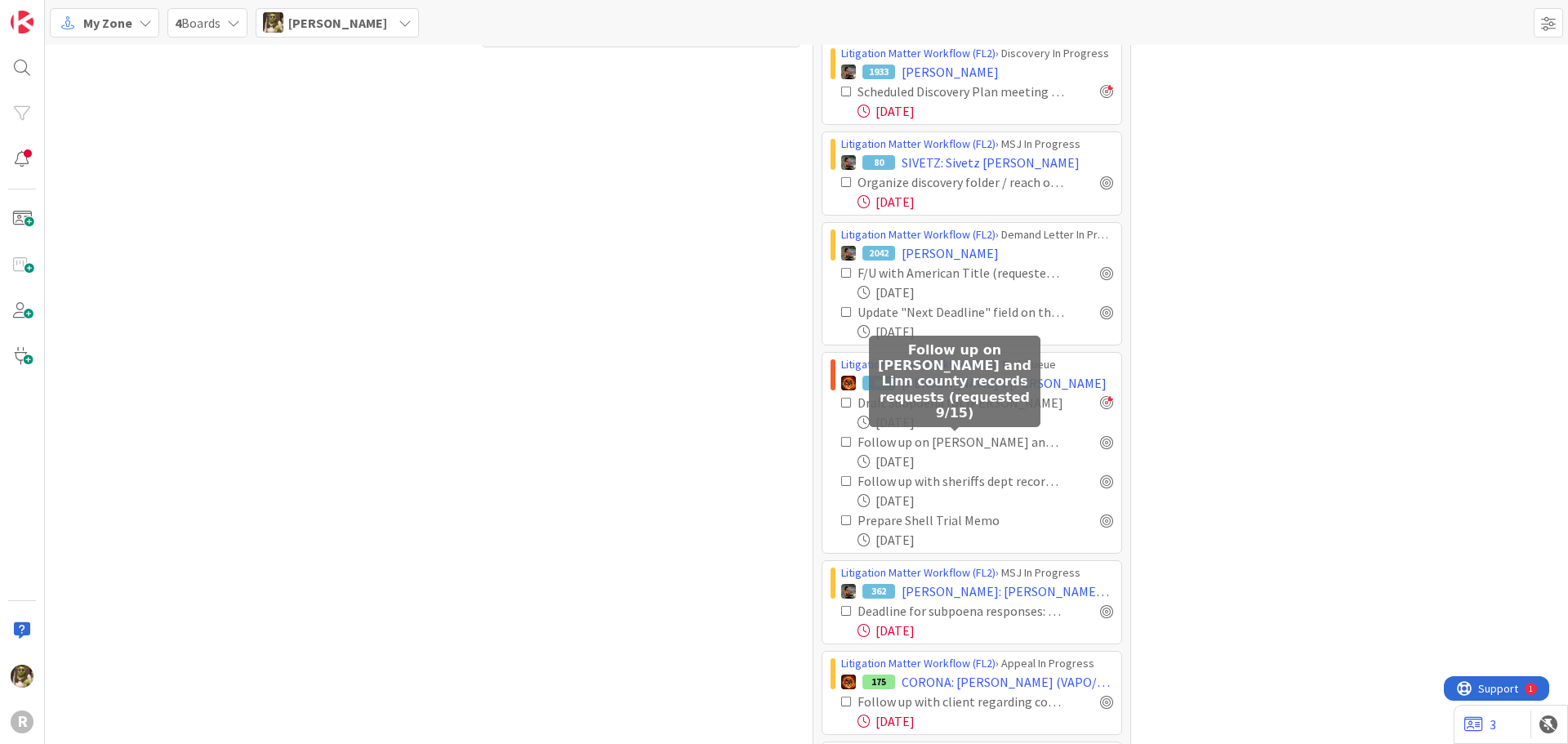
click at [919, 449] on div "Follow up on [PERSON_NAME] and Linn county records requests (requested 9/15)" at bounding box center [960, 441] width 207 height 19
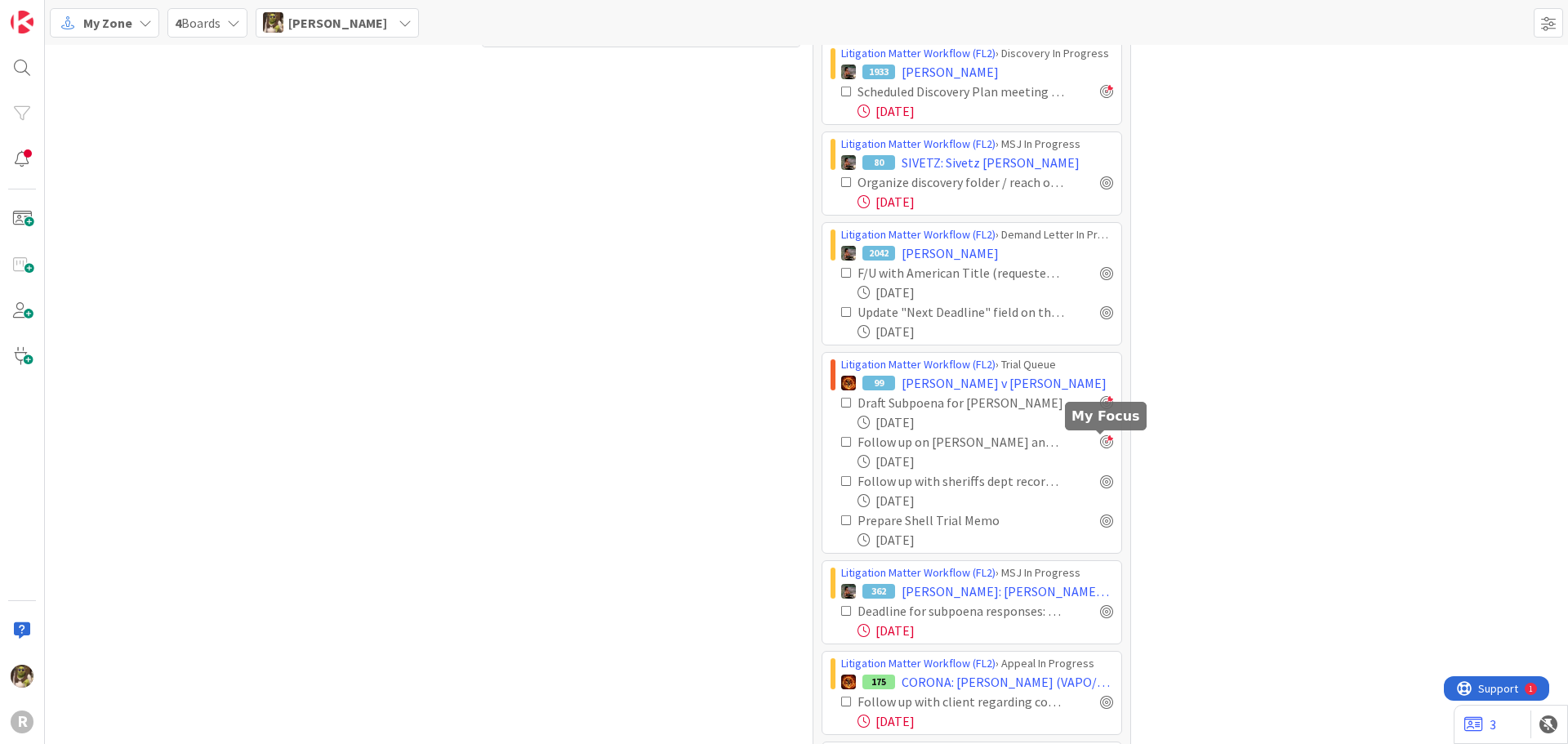
click at [1100, 440] on div at bounding box center [1106, 441] width 13 height 13
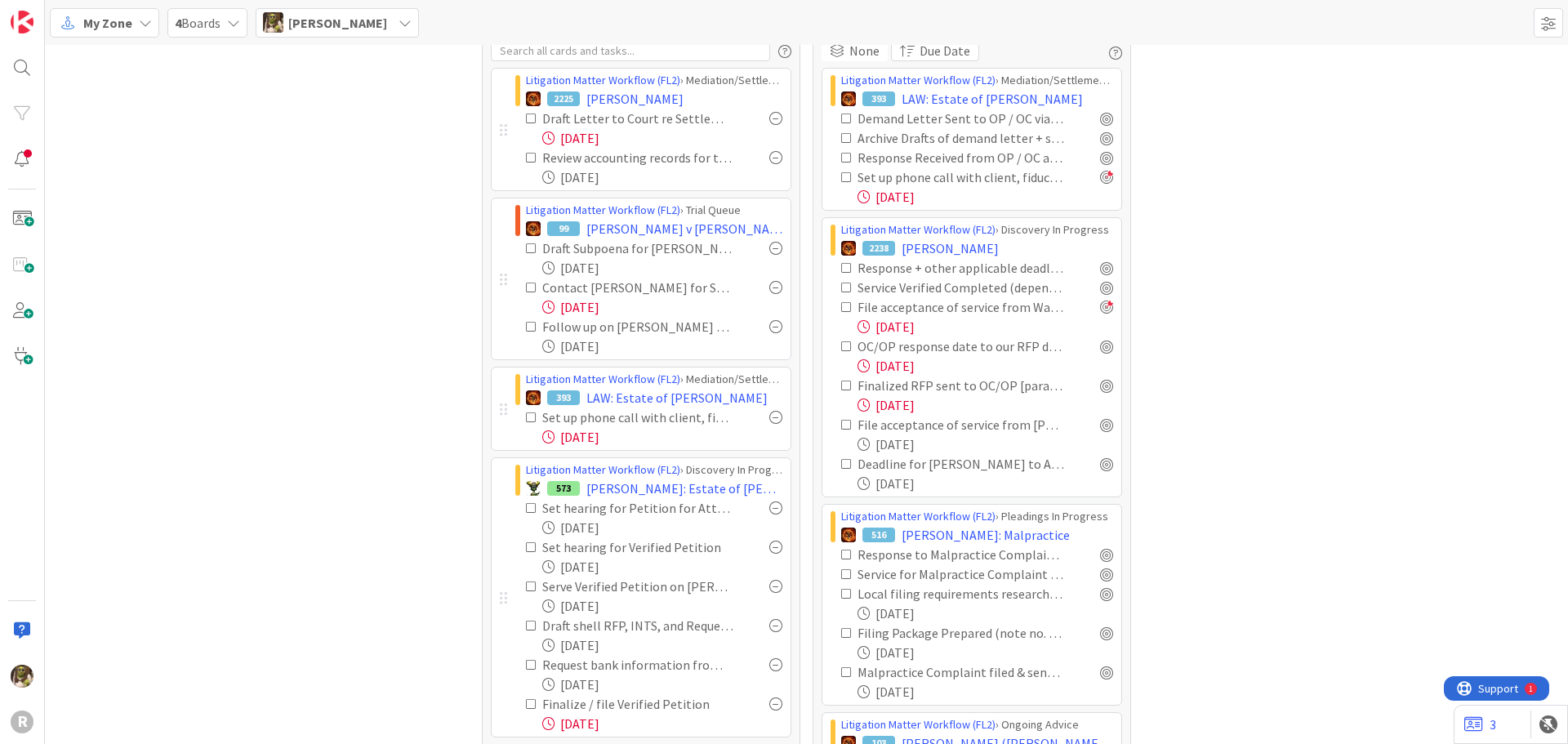
scroll to position [37, 0]
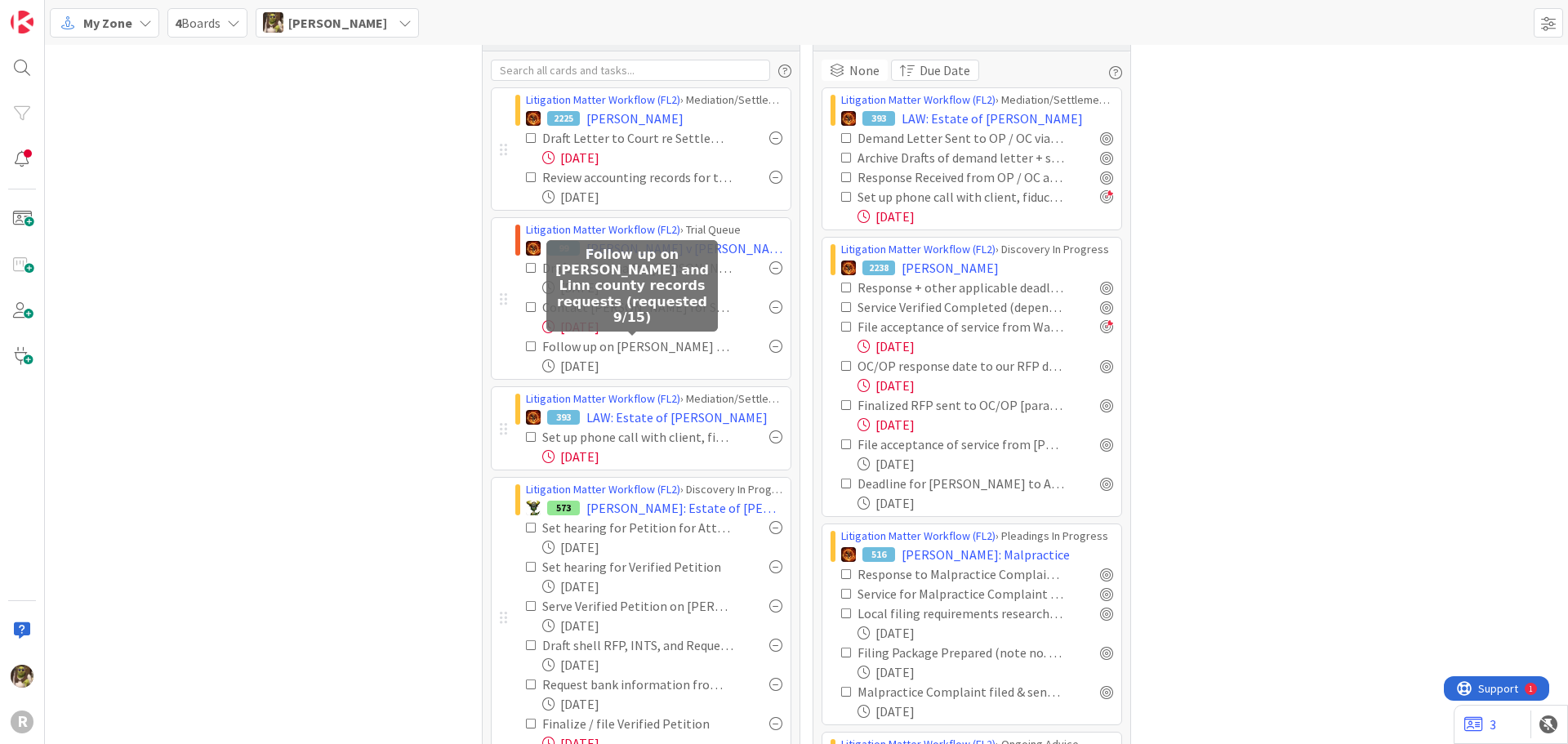
click at [694, 343] on div "Follow up on [PERSON_NAME] and Linn county records requests (requested 9/15)" at bounding box center [638, 346] width 191 height 19
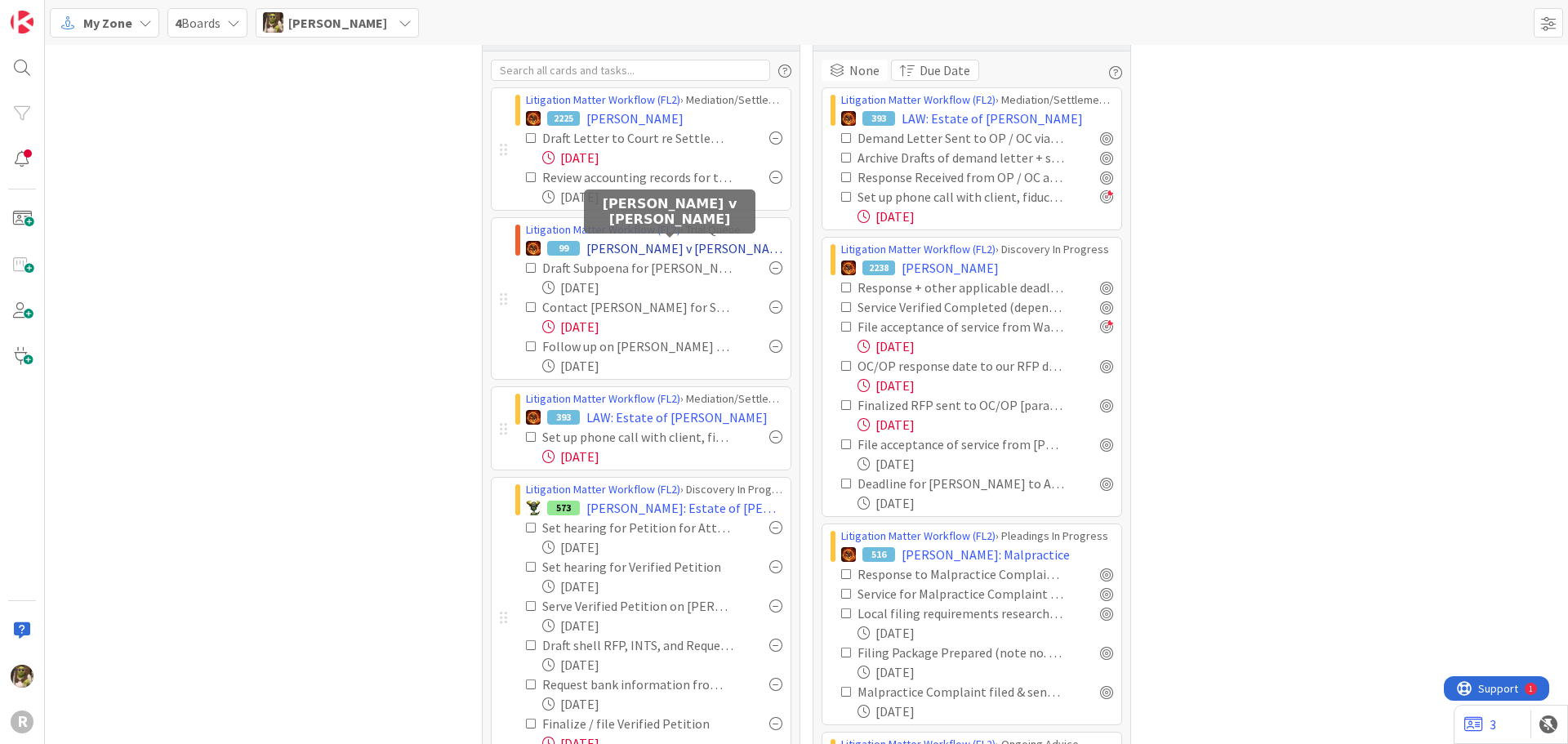
click at [638, 243] on span "[PERSON_NAME] v [PERSON_NAME]" at bounding box center [684, 248] width 196 height 19
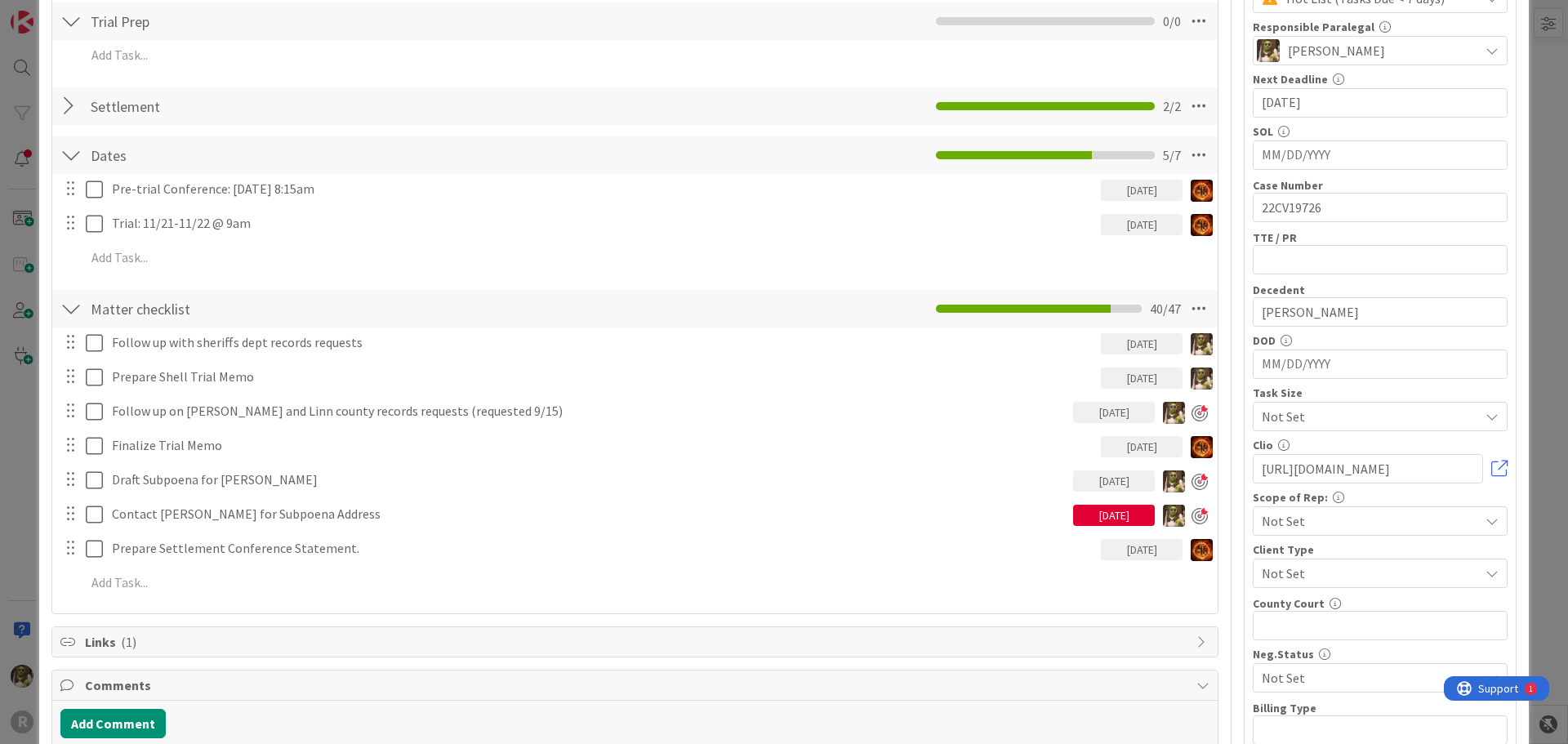
scroll to position [326, 0]
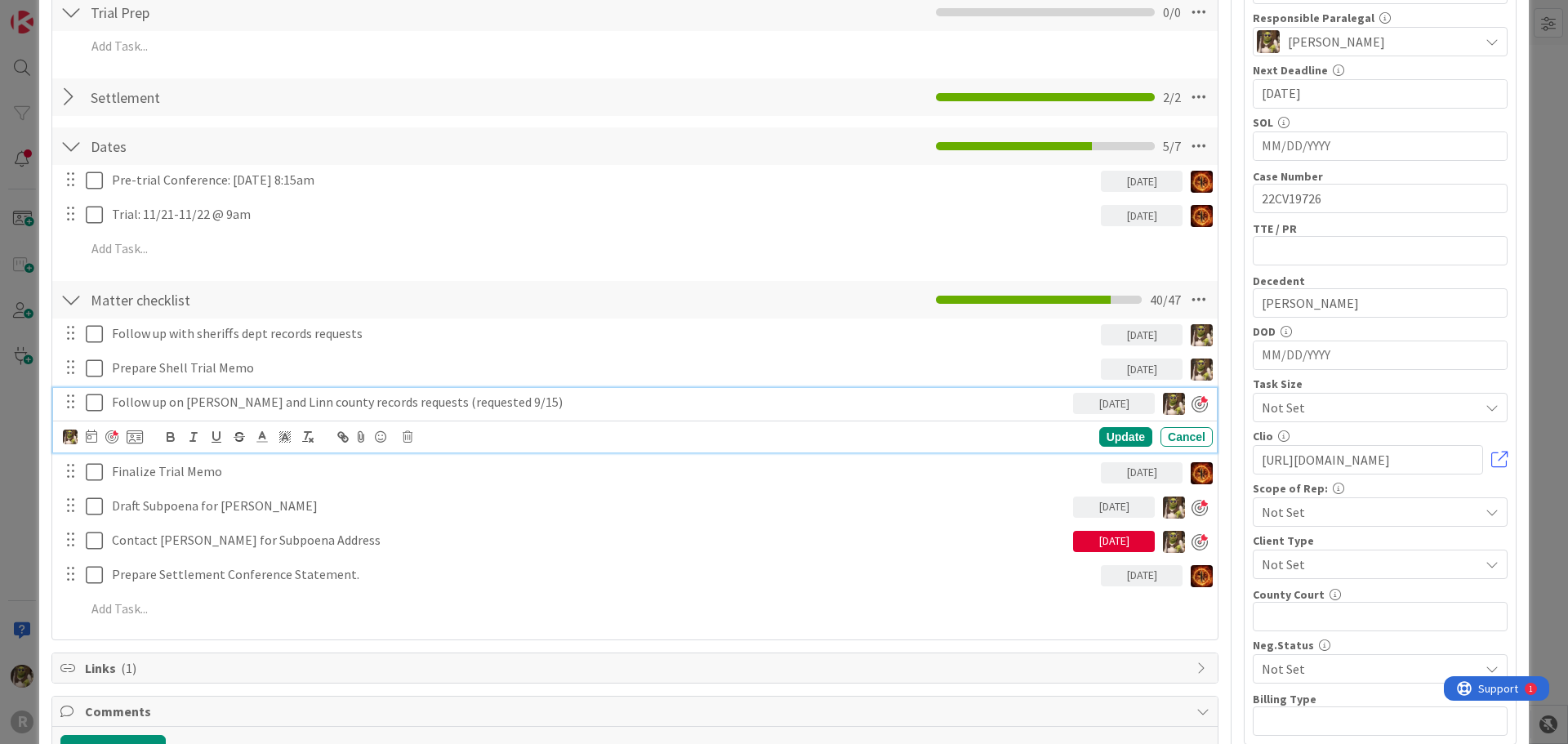
click at [192, 401] on p "Follow up on [PERSON_NAME] and Linn county records requests (requested 9/15)" at bounding box center [588, 402] width 954 height 18
click at [98, 435] on div at bounding box center [102, 437] width 80 height 19
click at [84, 437] on div at bounding box center [102, 437] width 80 height 19
click at [90, 438] on icon at bounding box center [91, 435] width 11 height 13
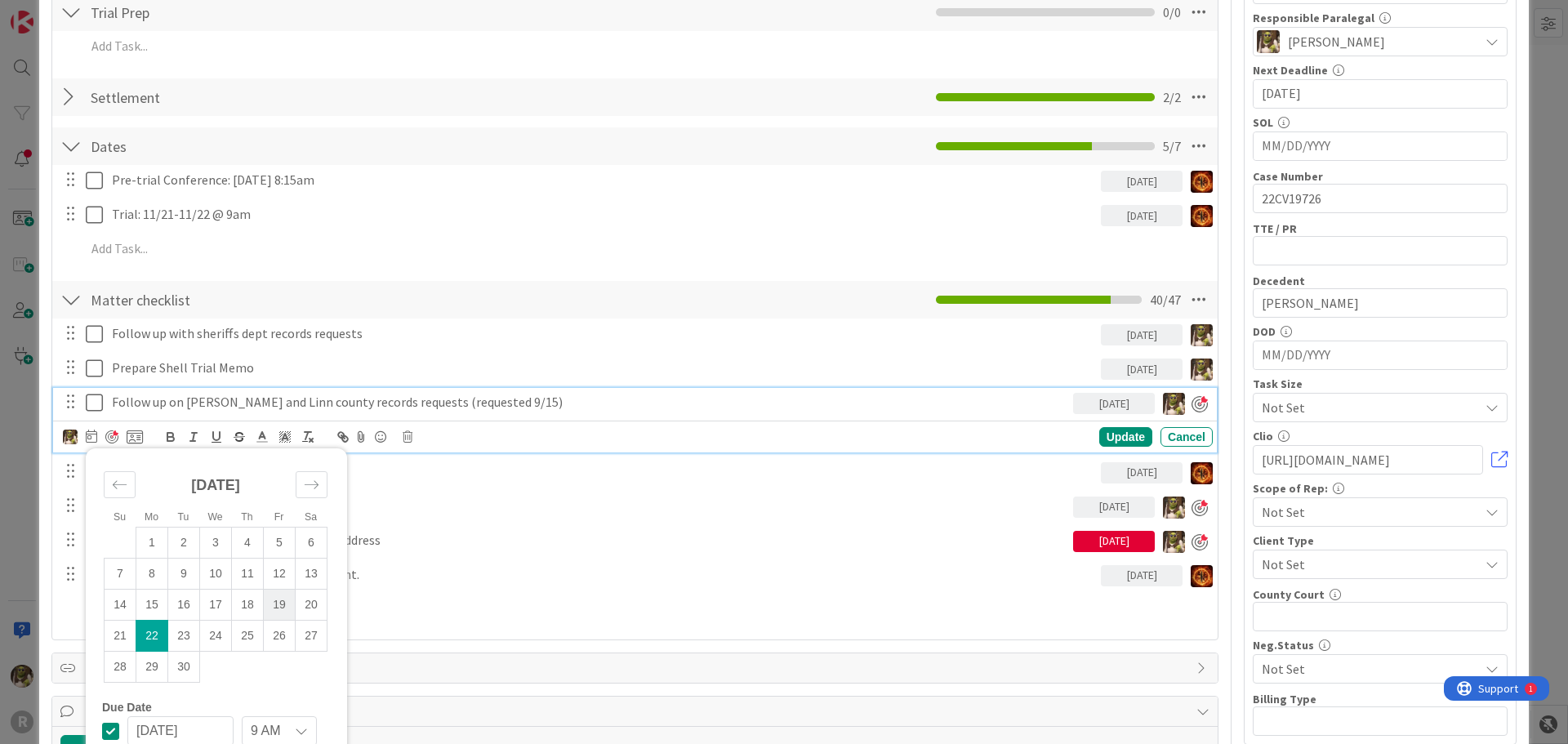
click at [277, 602] on td "19" at bounding box center [280, 603] width 32 height 31
type input "[DATE]"
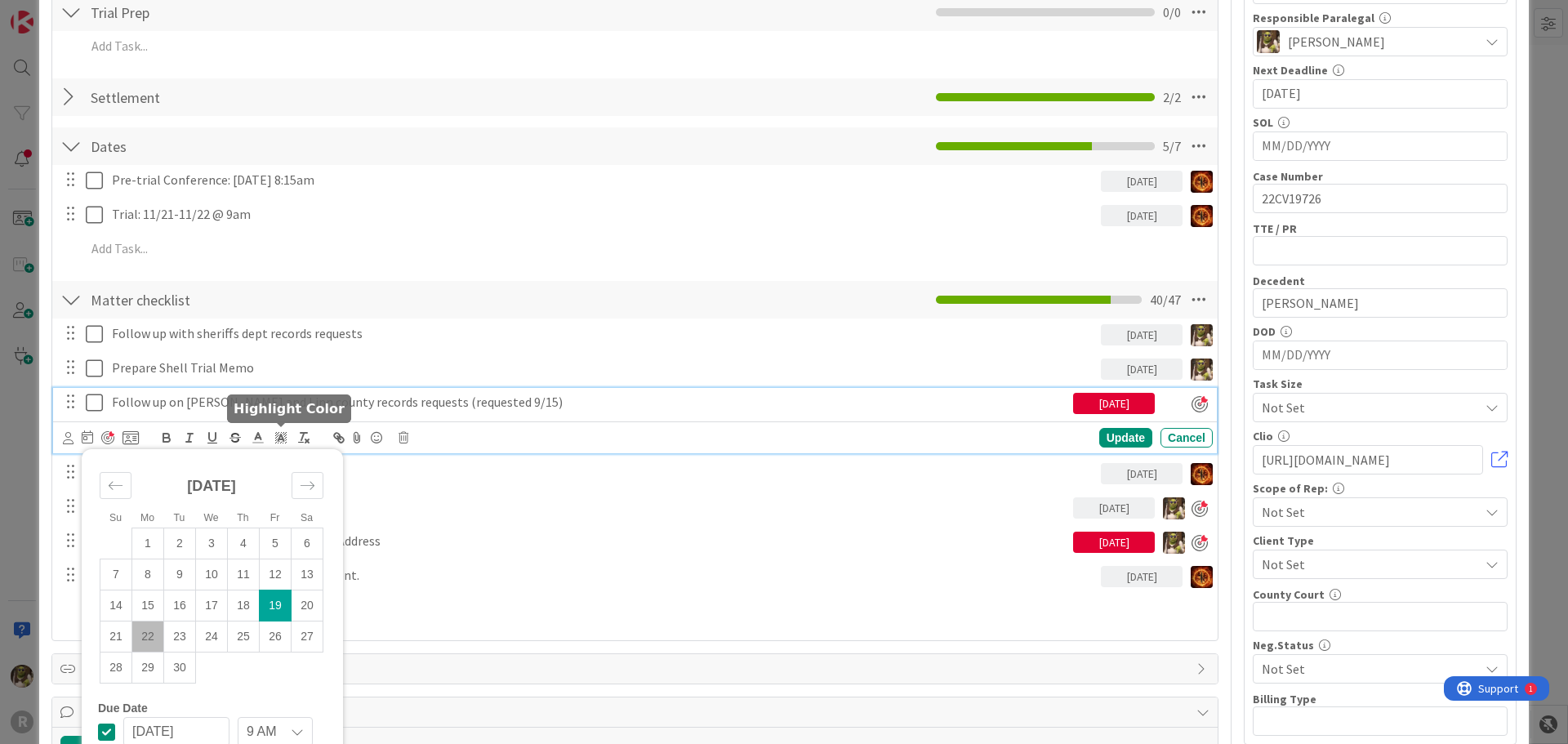
click at [528, 412] on div "Follow up on [PERSON_NAME] and Linn county records requests (requested 9/15)" at bounding box center [589, 402] width 967 height 28
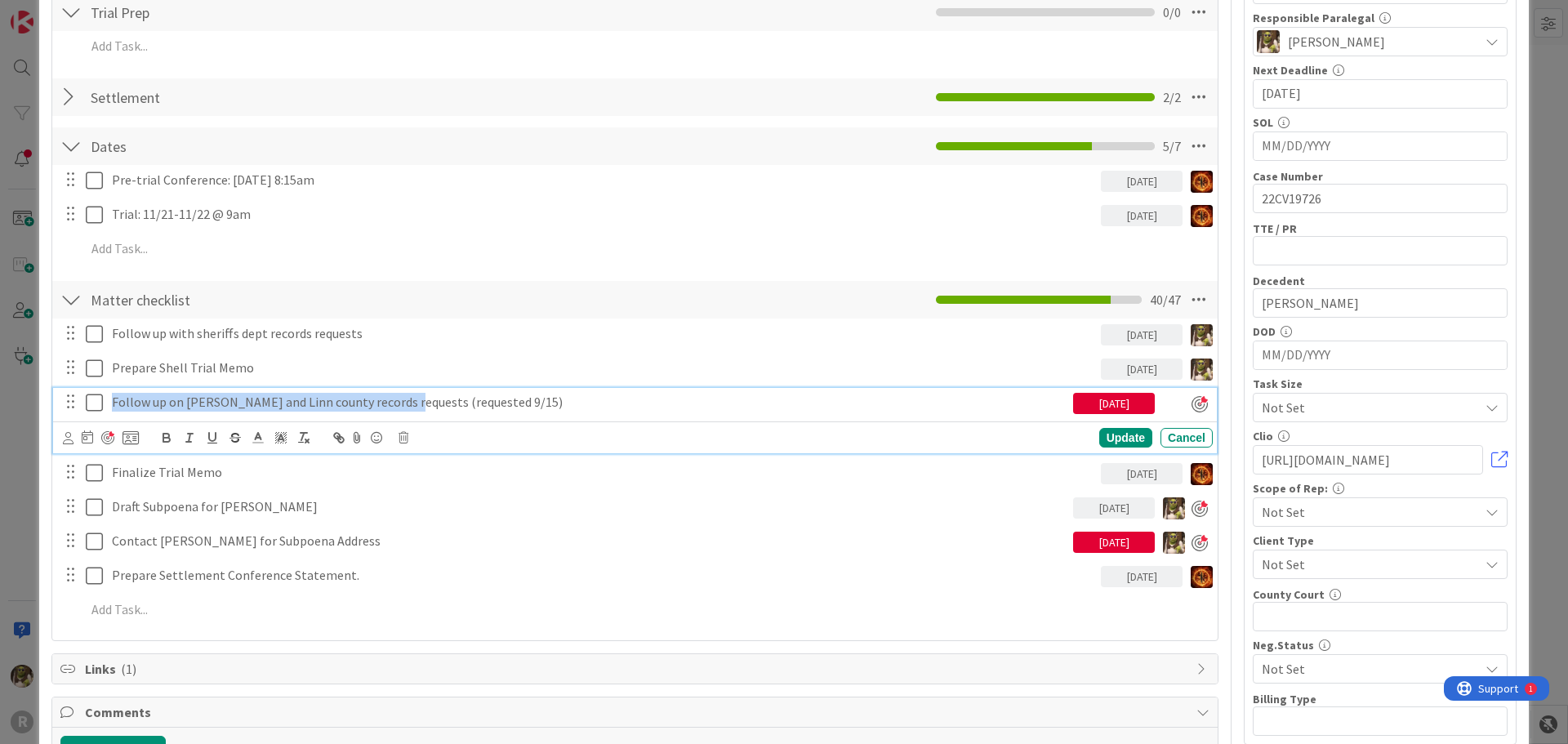
drag, startPoint x: 405, startPoint y: 406, endPoint x: 111, endPoint y: 401, distance: 294.0
click at [111, 401] on div "Follow up on [PERSON_NAME] and Linn county records requests (requested 9/15)" at bounding box center [589, 402] width 967 height 28
click at [68, 440] on icon at bounding box center [68, 438] width 11 height 12
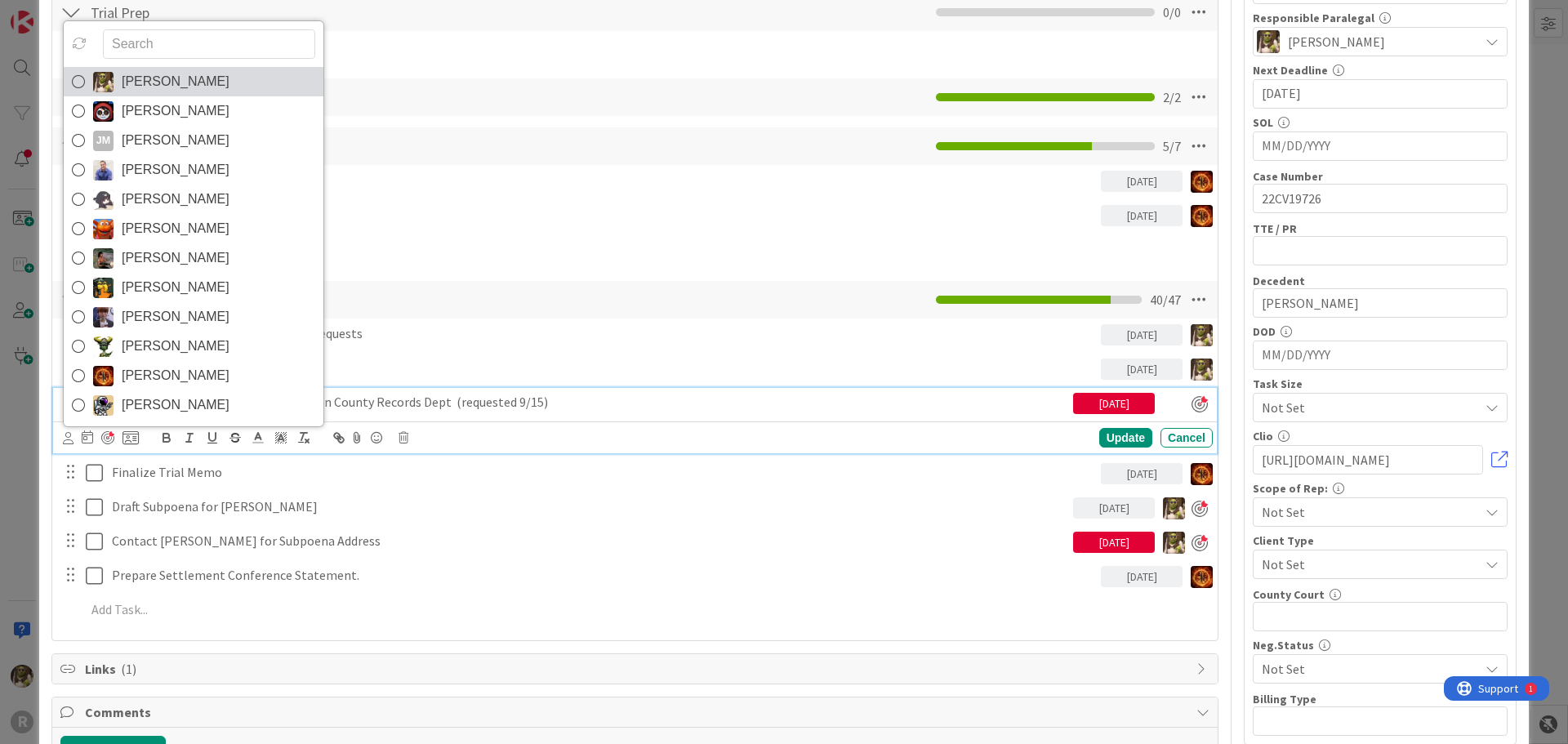
click at [219, 72] on link "[PERSON_NAME]" at bounding box center [193, 81] width 259 height 29
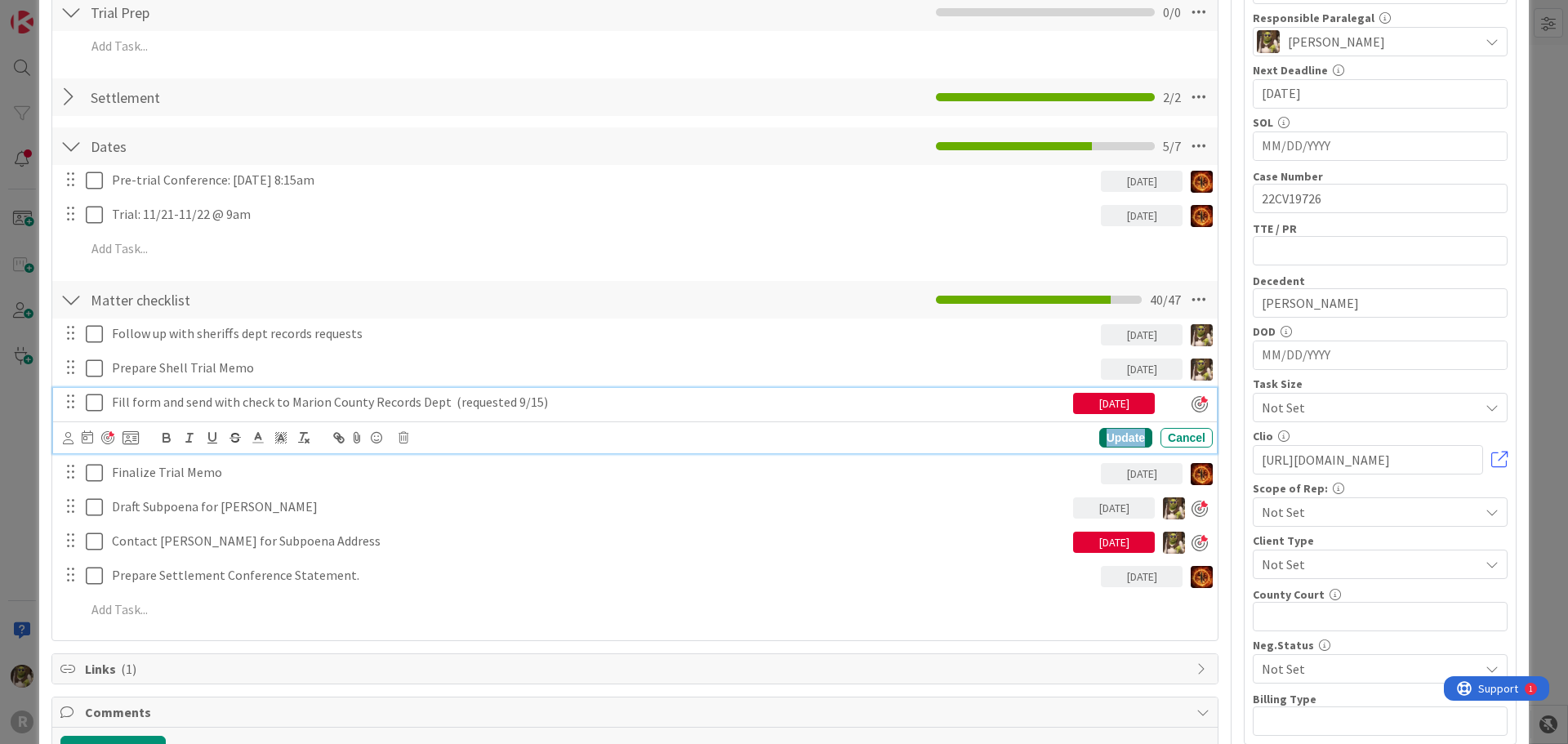
click at [1118, 433] on div "Update" at bounding box center [1126, 438] width 53 height 19
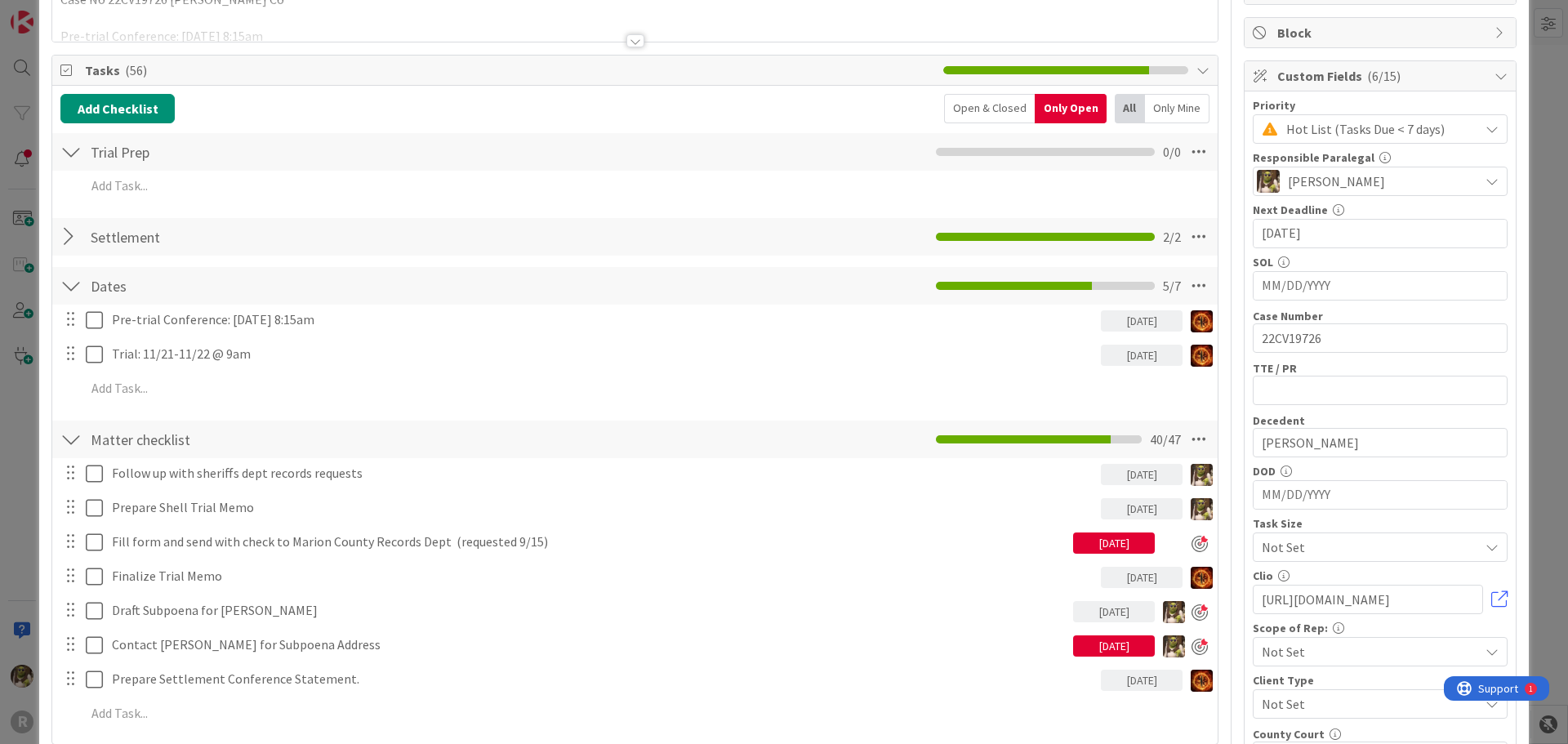
scroll to position [0, 0]
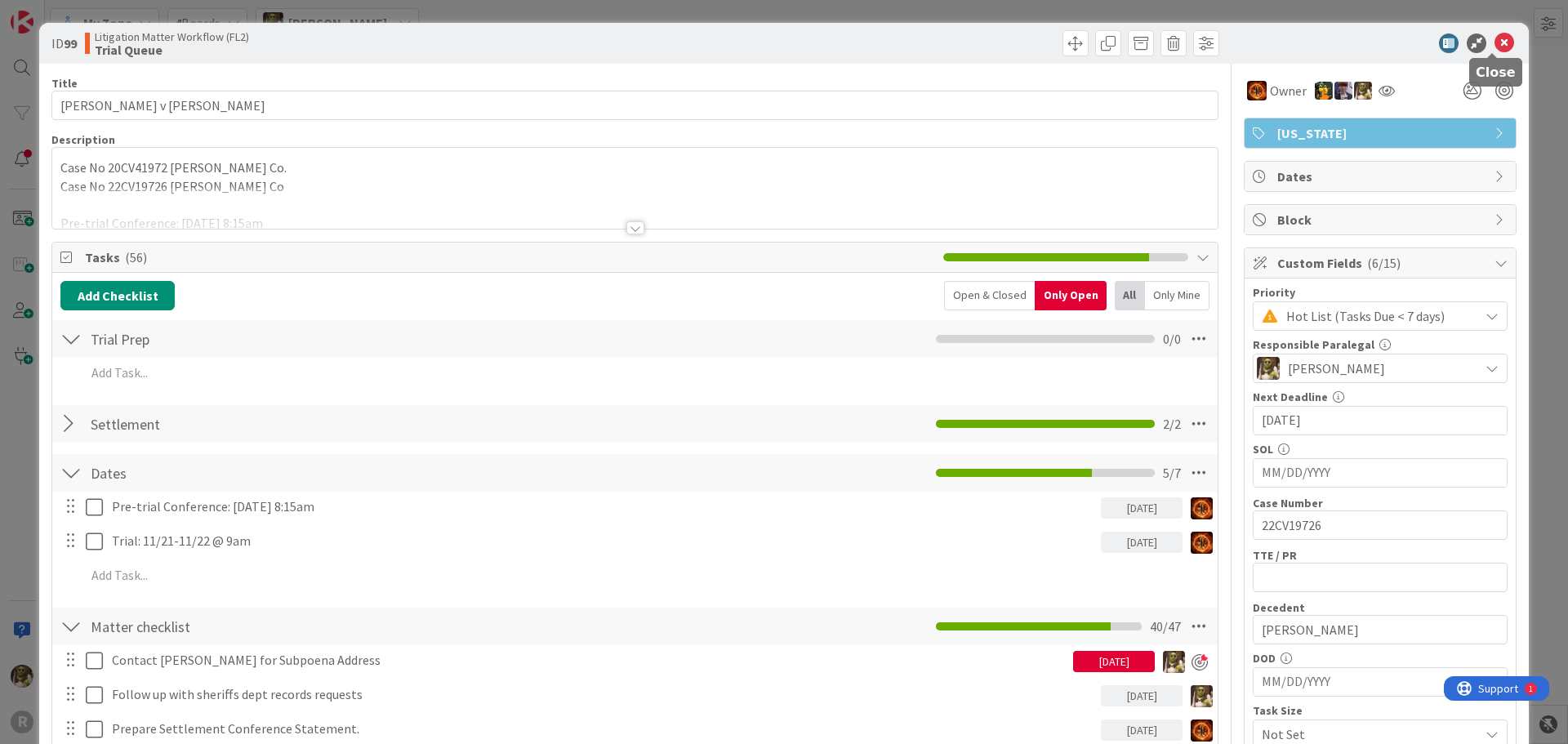
click at [1499, 49] on icon at bounding box center [1504, 43] width 19 height 19
